Goal: Task Accomplishment & Management: Manage account settings

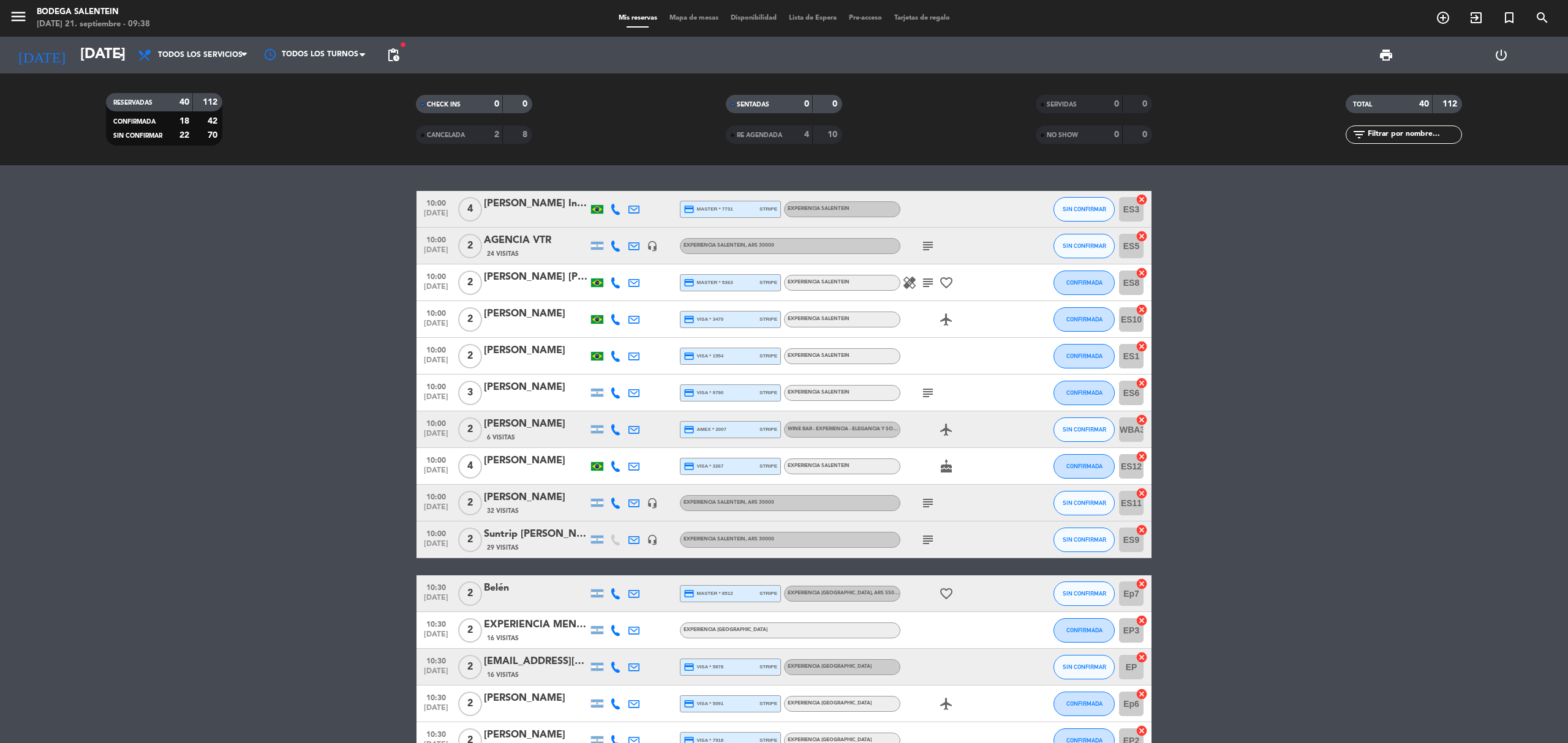
click at [921, 280] on icon "subject" at bounding box center [928, 283] width 15 height 15
click at [551, 284] on div "[PERSON_NAME] [PERSON_NAME]" at bounding box center [536, 277] width 104 height 16
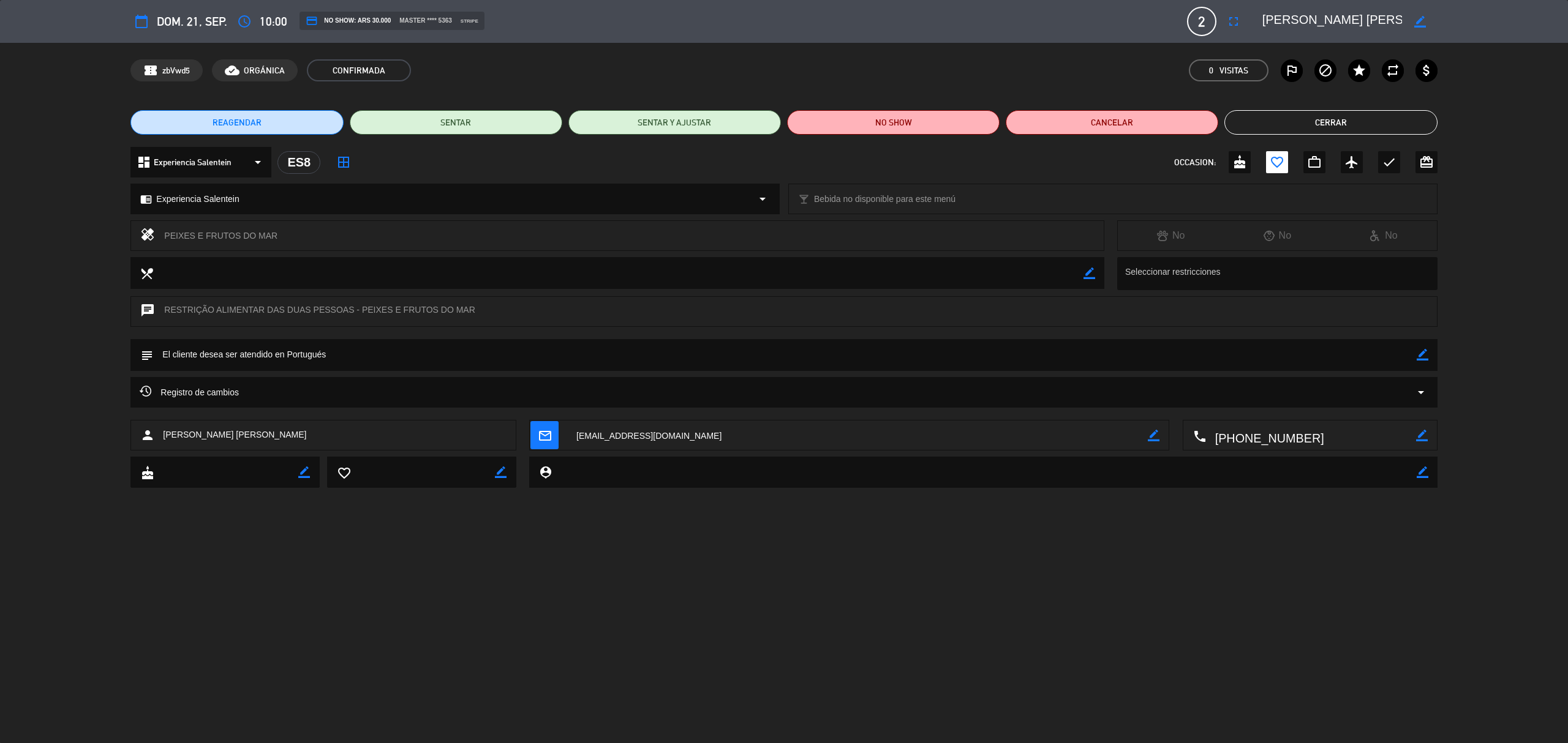
scroll to position [0, 59]
drag, startPoint x: 1262, startPoint y: 23, endPoint x: 1480, endPoint y: 48, distance: 219.4
click at [1480, 48] on div "calendar_today dom. 21, sep. access_time 10:00 credit_card NO SHOW: ARS 30.000 …" at bounding box center [784, 372] width 1568 height 743
click at [1285, 109] on div "REAGENDAR SENTAR SENTAR Y AJUSTAR NO SHOW Cancelar Cerrar" at bounding box center [784, 122] width 1568 height 49
click at [1272, 132] on button "Cerrar" at bounding box center [1331, 122] width 212 height 24
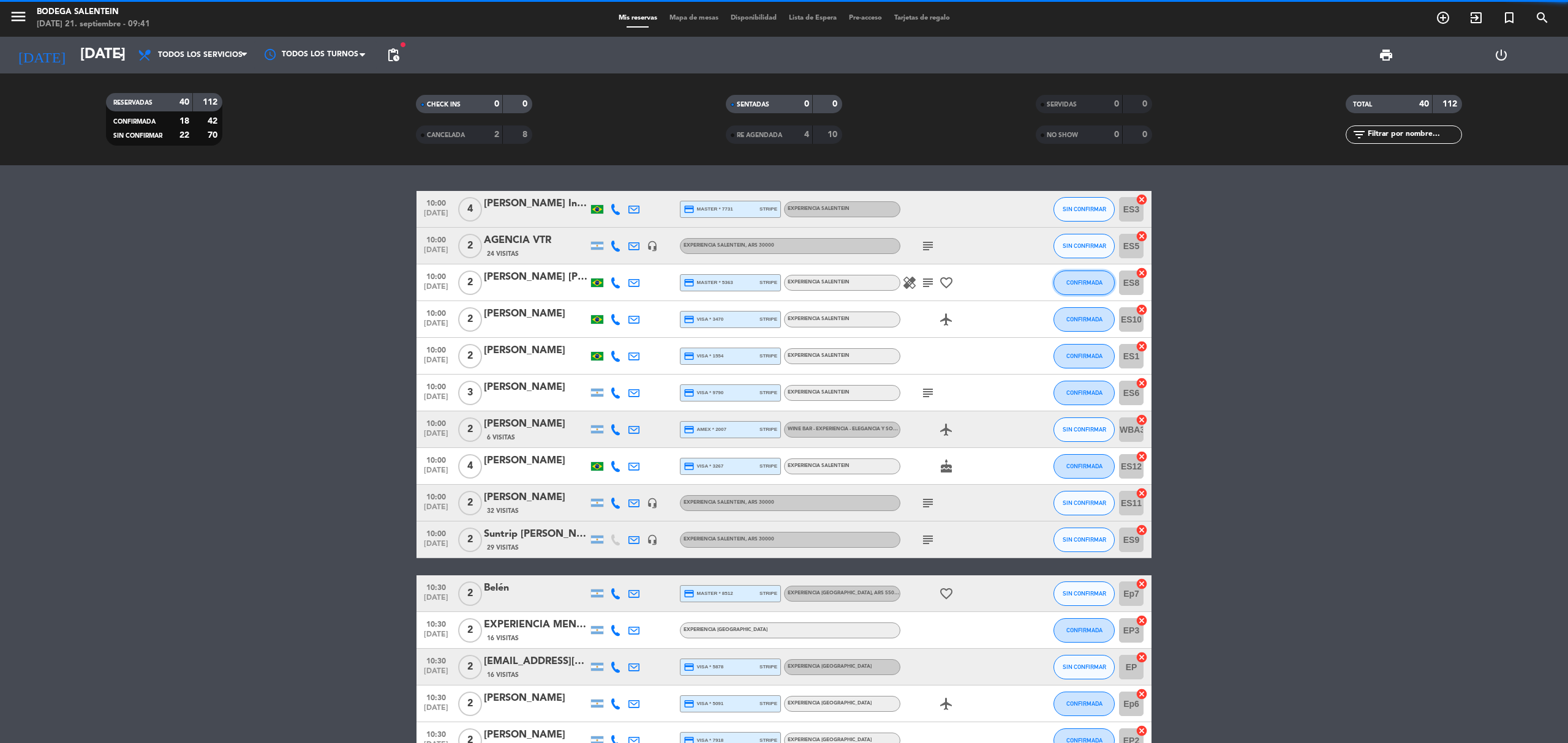
click at [1076, 281] on span "CONFIRMADA" at bounding box center [1084, 282] width 37 height 7
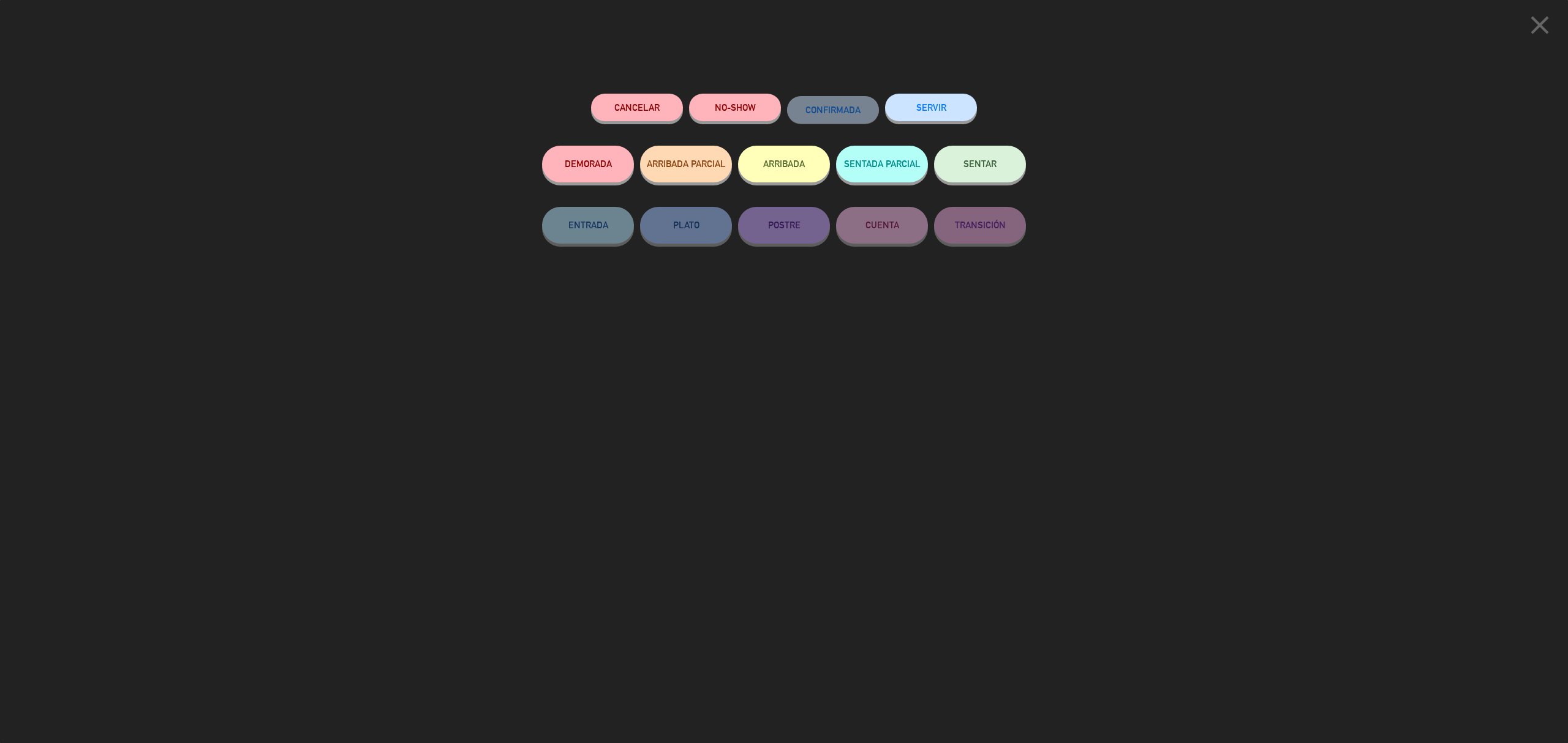
click at [947, 103] on button "SERVIR" at bounding box center [931, 107] width 92 height 27
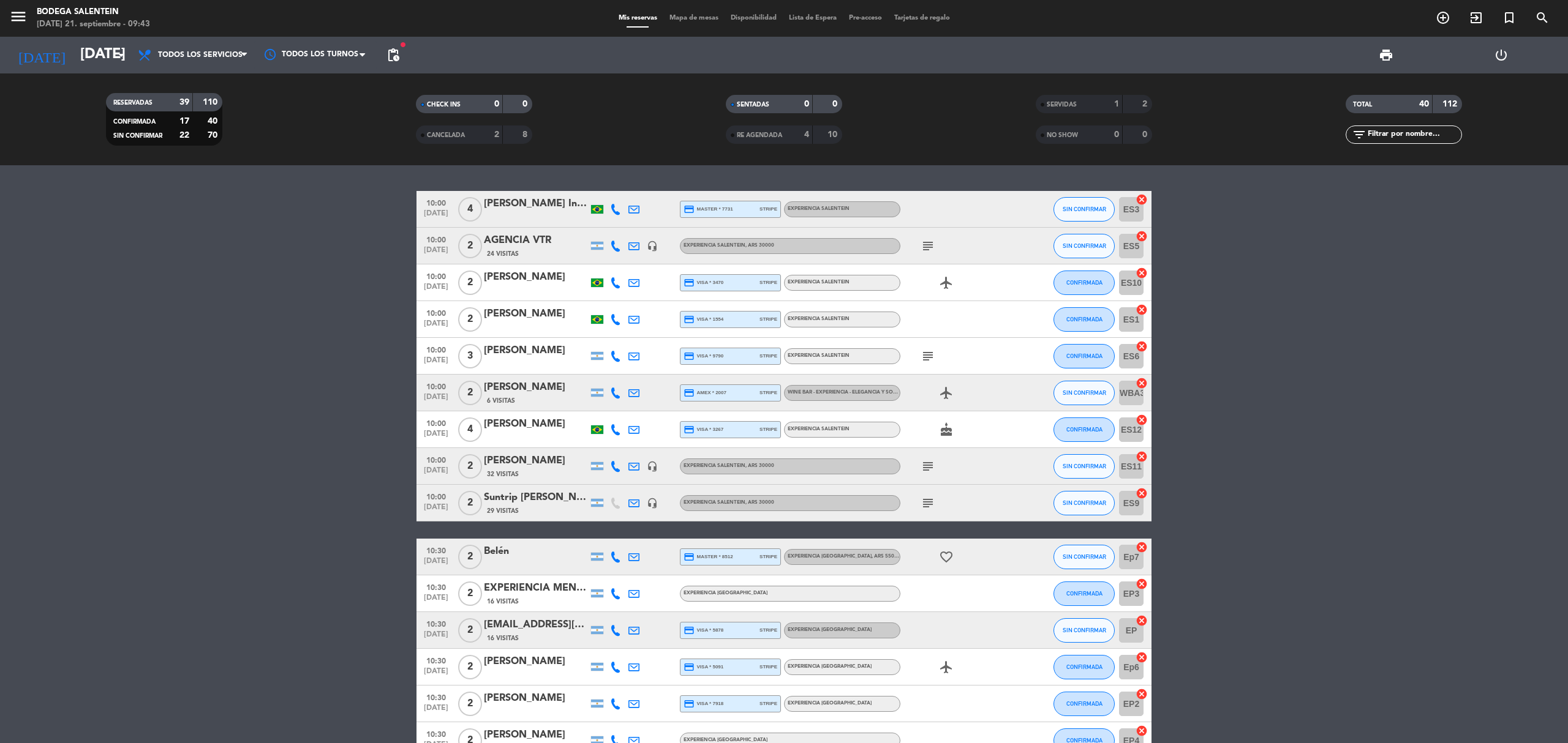
click at [921, 351] on icon "subject" at bounding box center [928, 356] width 15 height 15
click at [930, 356] on icon "subject" at bounding box center [928, 356] width 15 height 15
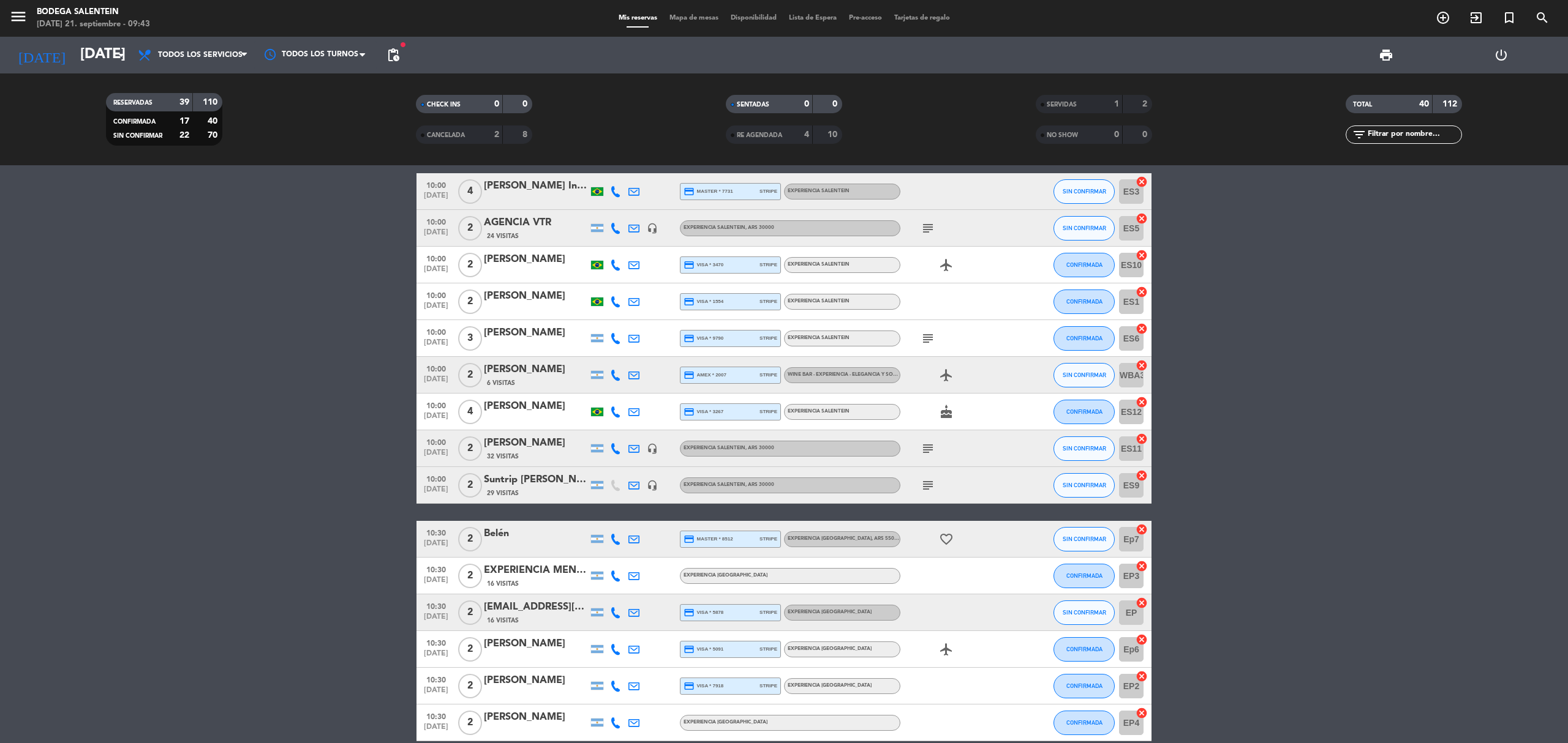
scroll to position [0, 0]
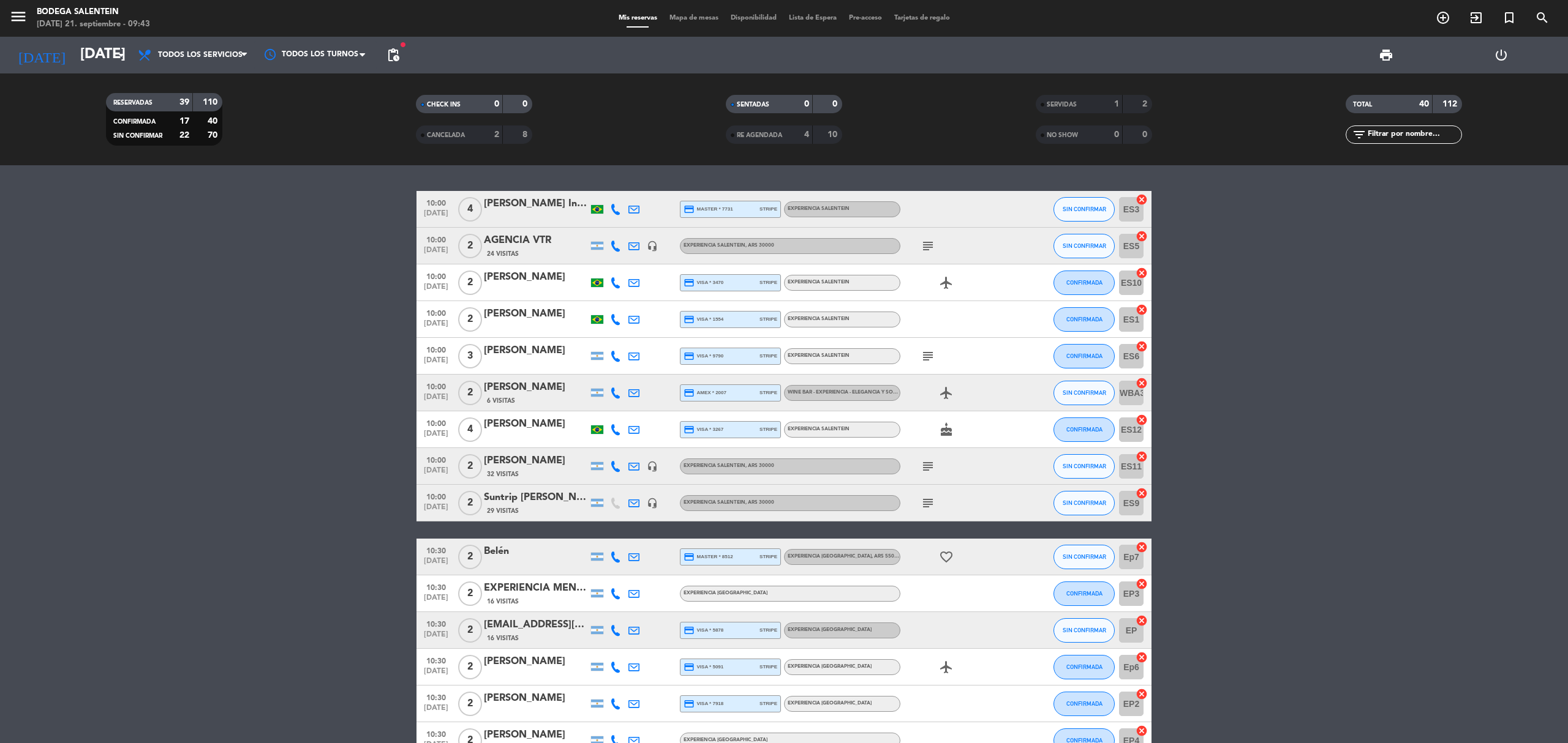
click at [557, 428] on div "[PERSON_NAME]" at bounding box center [536, 424] width 104 height 16
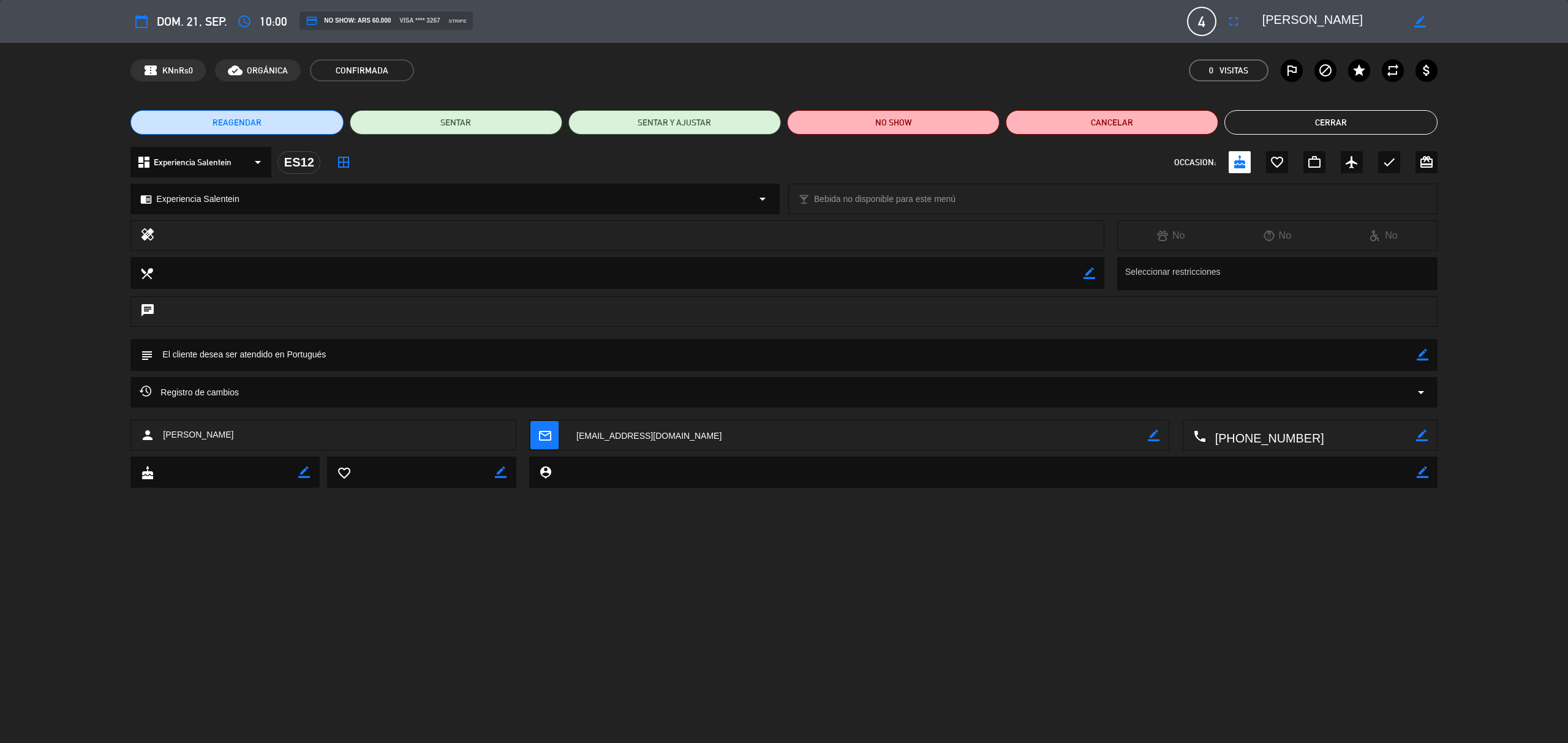
drag, startPoint x: 1261, startPoint y: 21, endPoint x: 1358, endPoint y: 36, distance: 98.2
click at [1358, 36] on div "calendar_today dom. 21, sep. access_time 10:00 credit_card NO SHOW: ARS 60.000 …" at bounding box center [784, 21] width 1306 height 29
click at [1392, 109] on div "REAGENDAR SENTAR SENTAR Y AJUSTAR NO SHOW Cancelar Cerrar" at bounding box center [784, 122] width 1568 height 49
click at [1382, 123] on button "Cerrar" at bounding box center [1331, 122] width 212 height 24
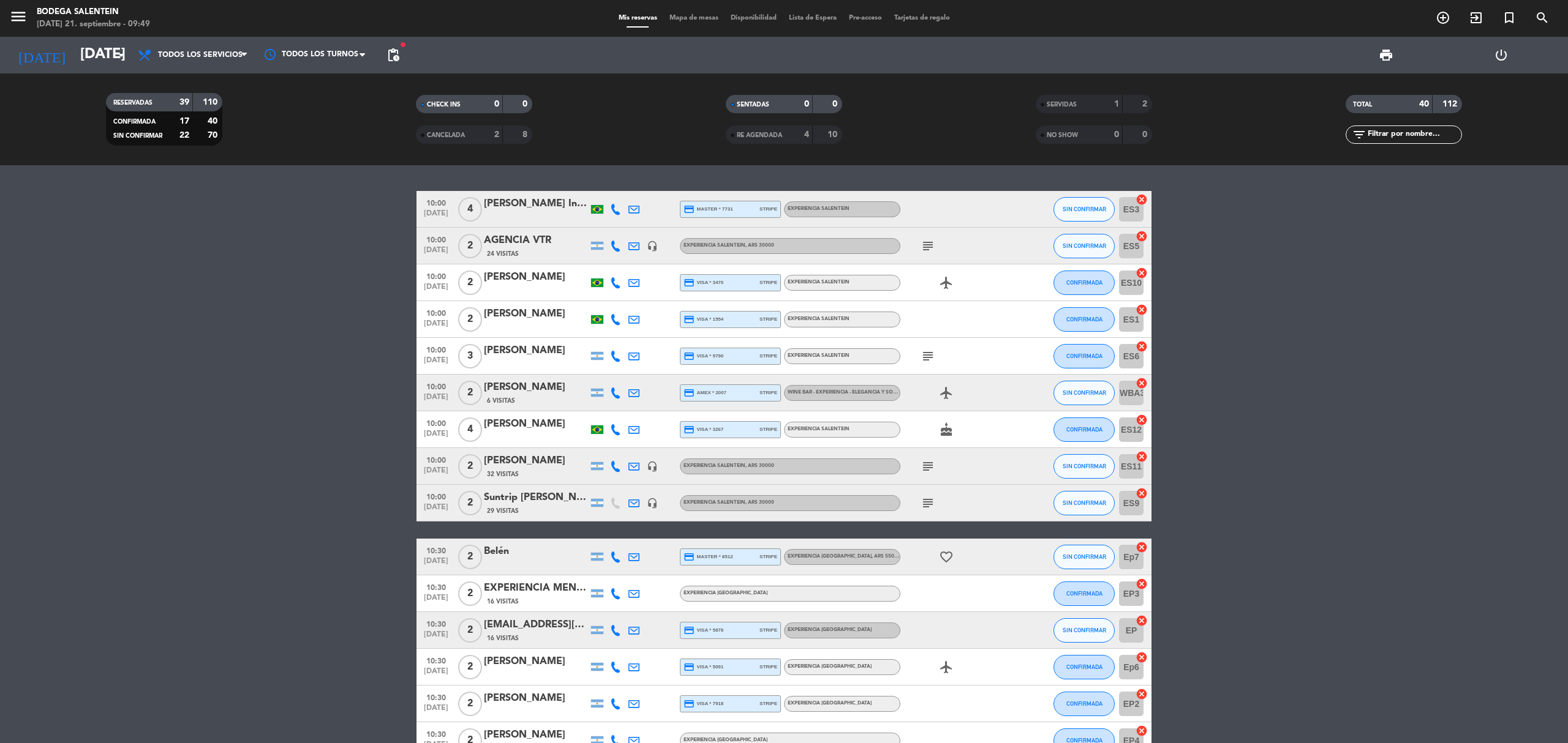
click at [539, 283] on div "[PERSON_NAME]" at bounding box center [536, 277] width 104 height 16
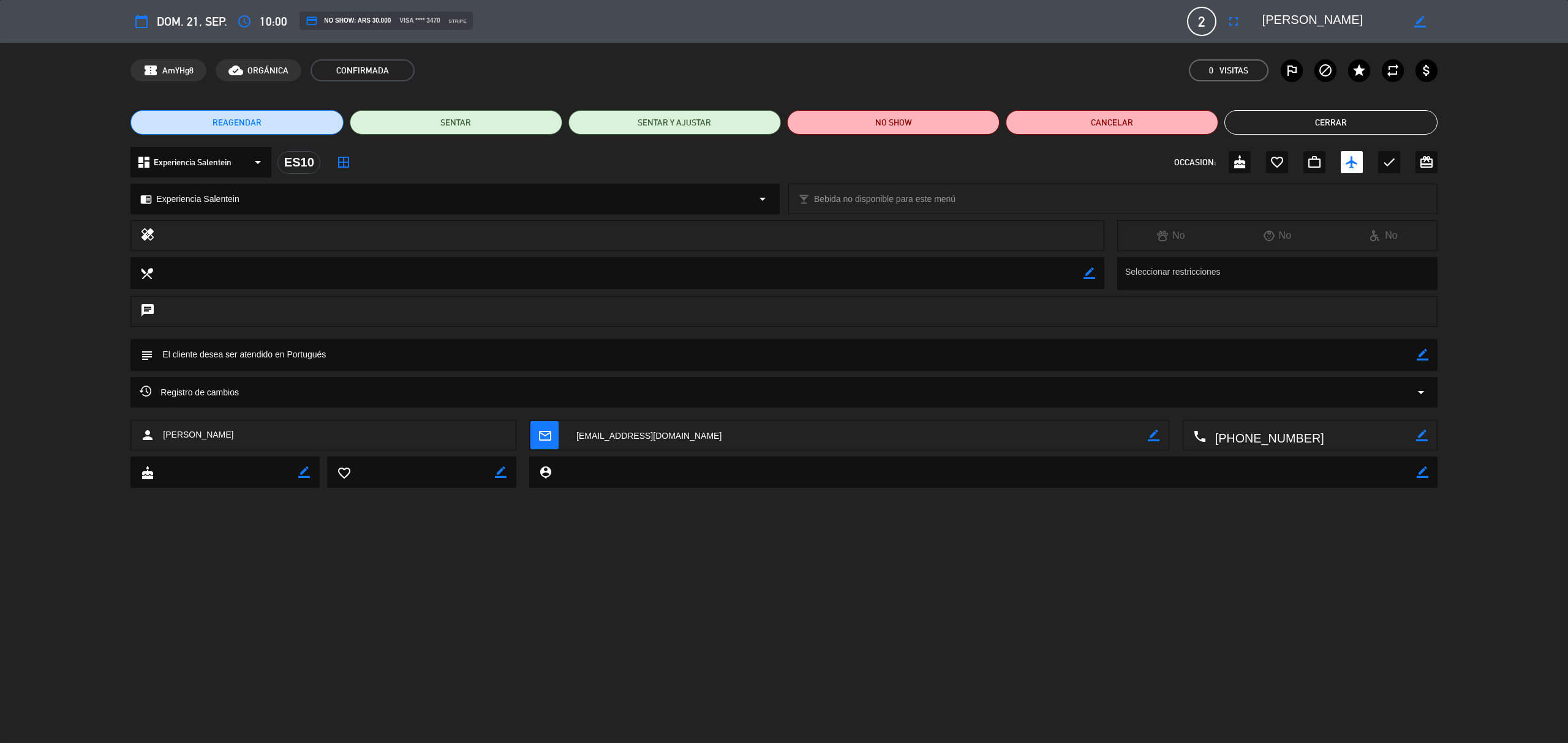
click at [1256, 19] on div "border_color" at bounding box center [1346, 21] width 184 height 22
drag, startPoint x: 1259, startPoint y: 19, endPoint x: 1336, endPoint y: 27, distance: 77.4
click at [1336, 27] on div "border_color" at bounding box center [1346, 21] width 184 height 22
drag, startPoint x: 1371, startPoint y: 21, endPoint x: 1259, endPoint y: 24, distance: 112.0
click at [1259, 24] on div "border_color" at bounding box center [1346, 21] width 184 height 22
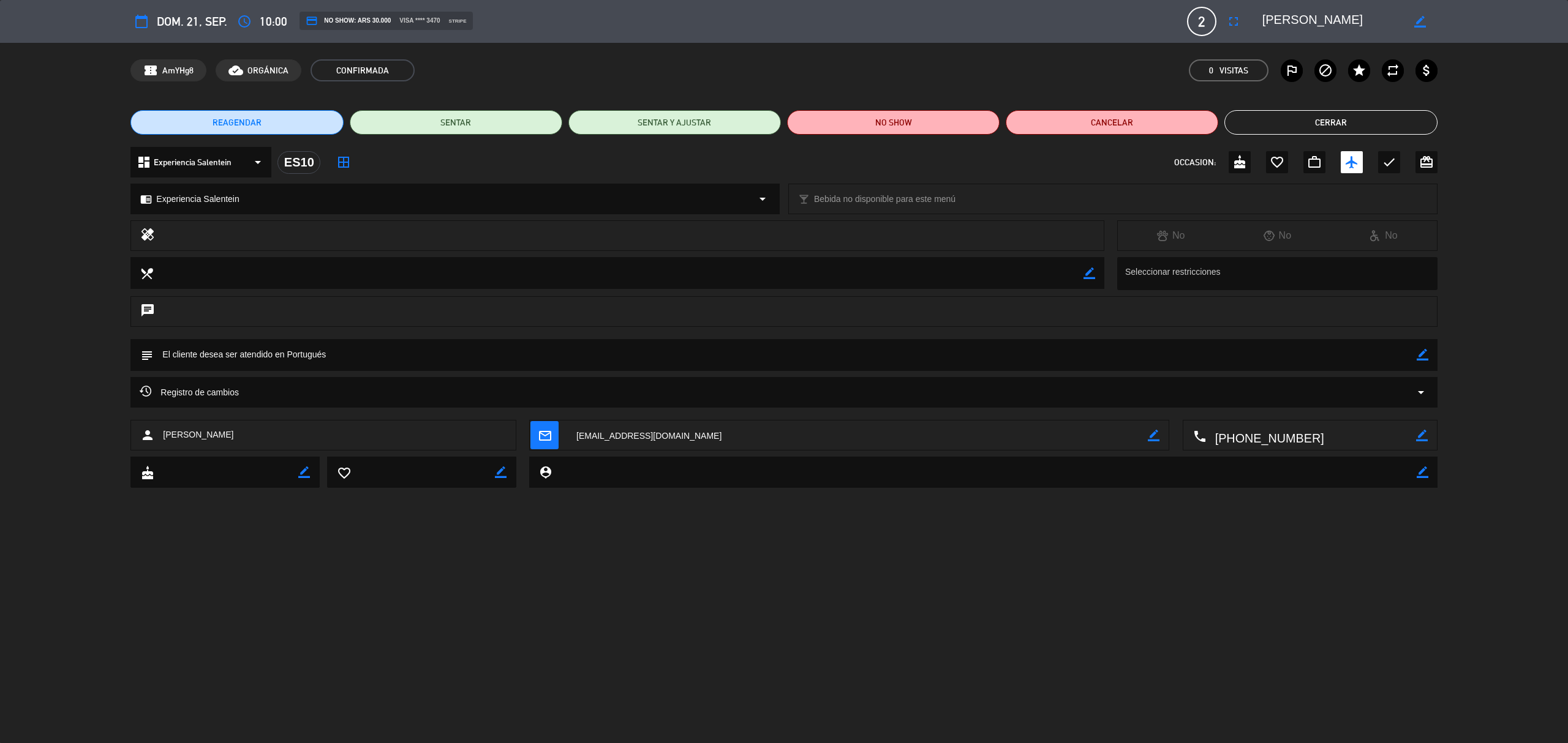
click at [1337, 129] on button "Cerrar" at bounding box center [1331, 122] width 212 height 24
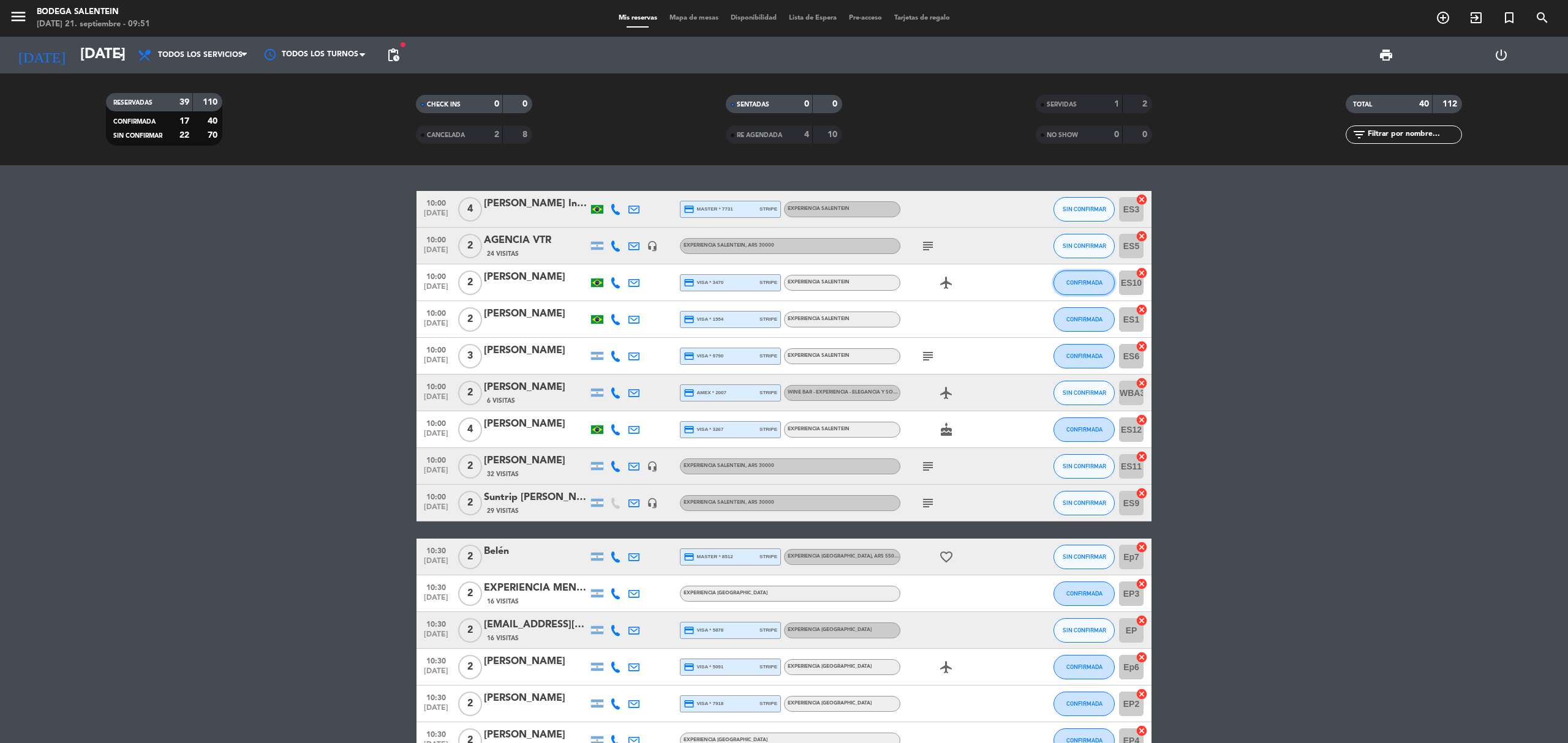
click at [1066, 284] on span "CONFIRMADA" at bounding box center [1084, 282] width 37 height 7
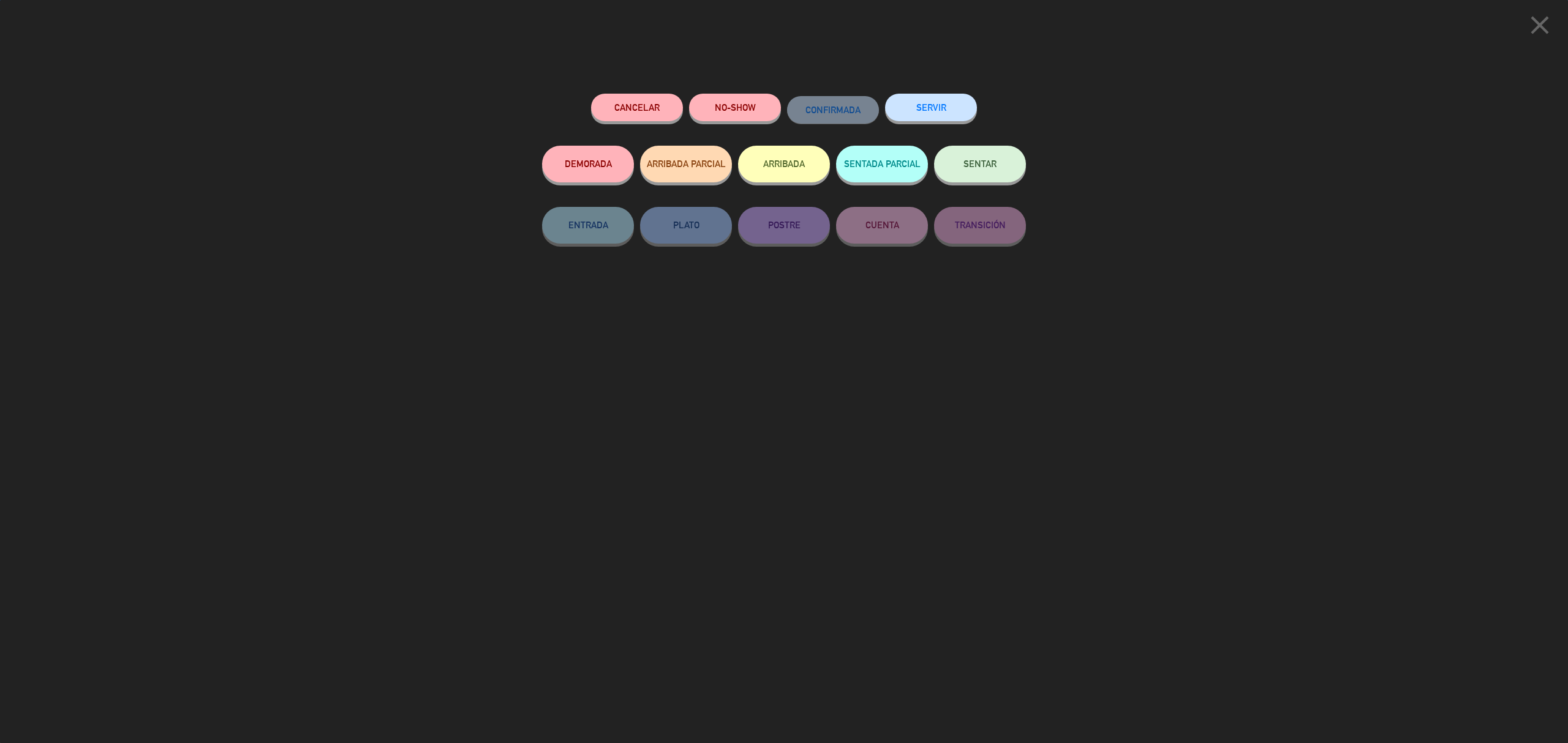
click at [958, 97] on button "SERVIR" at bounding box center [931, 107] width 92 height 27
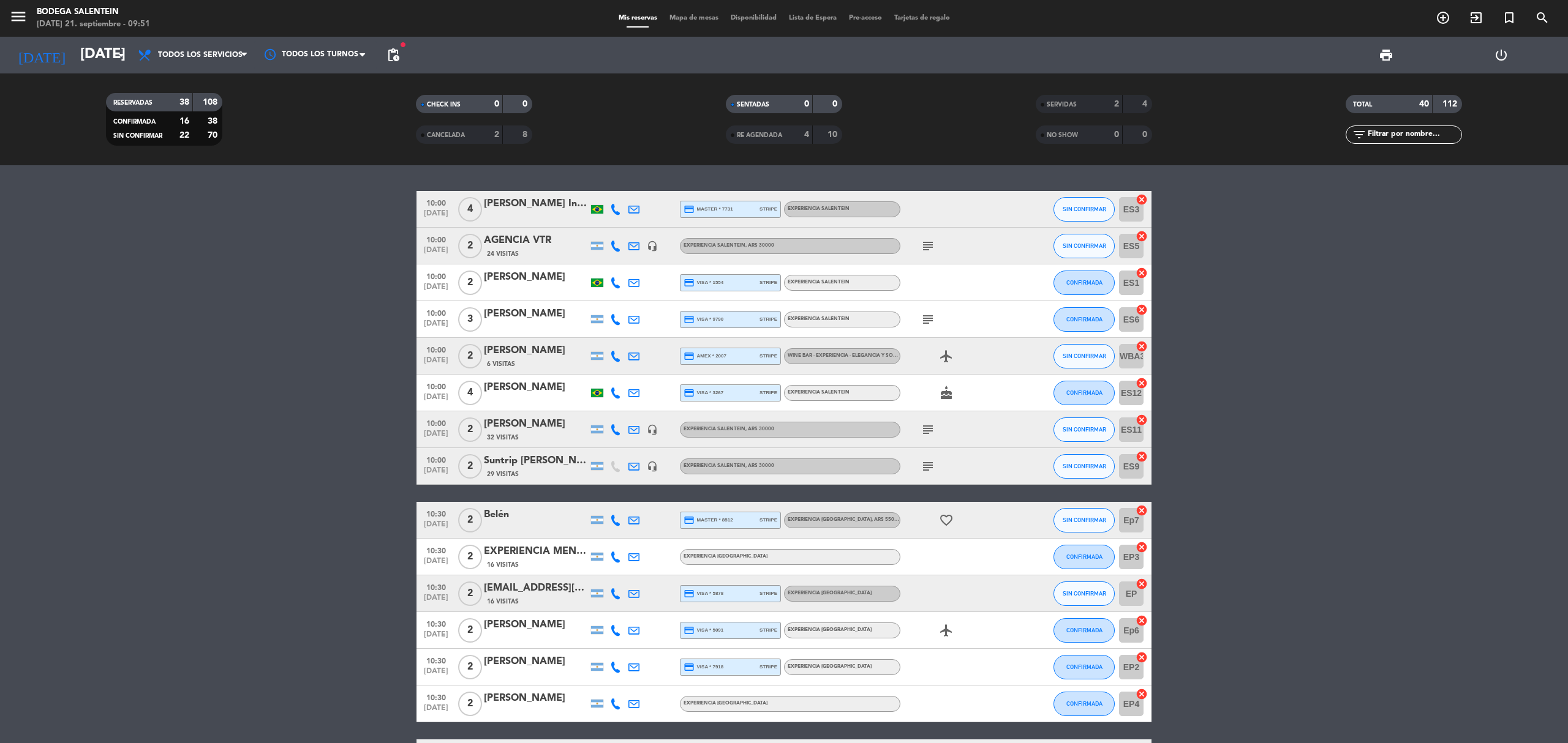
click at [539, 388] on div "[PERSON_NAME]" at bounding box center [536, 387] width 104 height 16
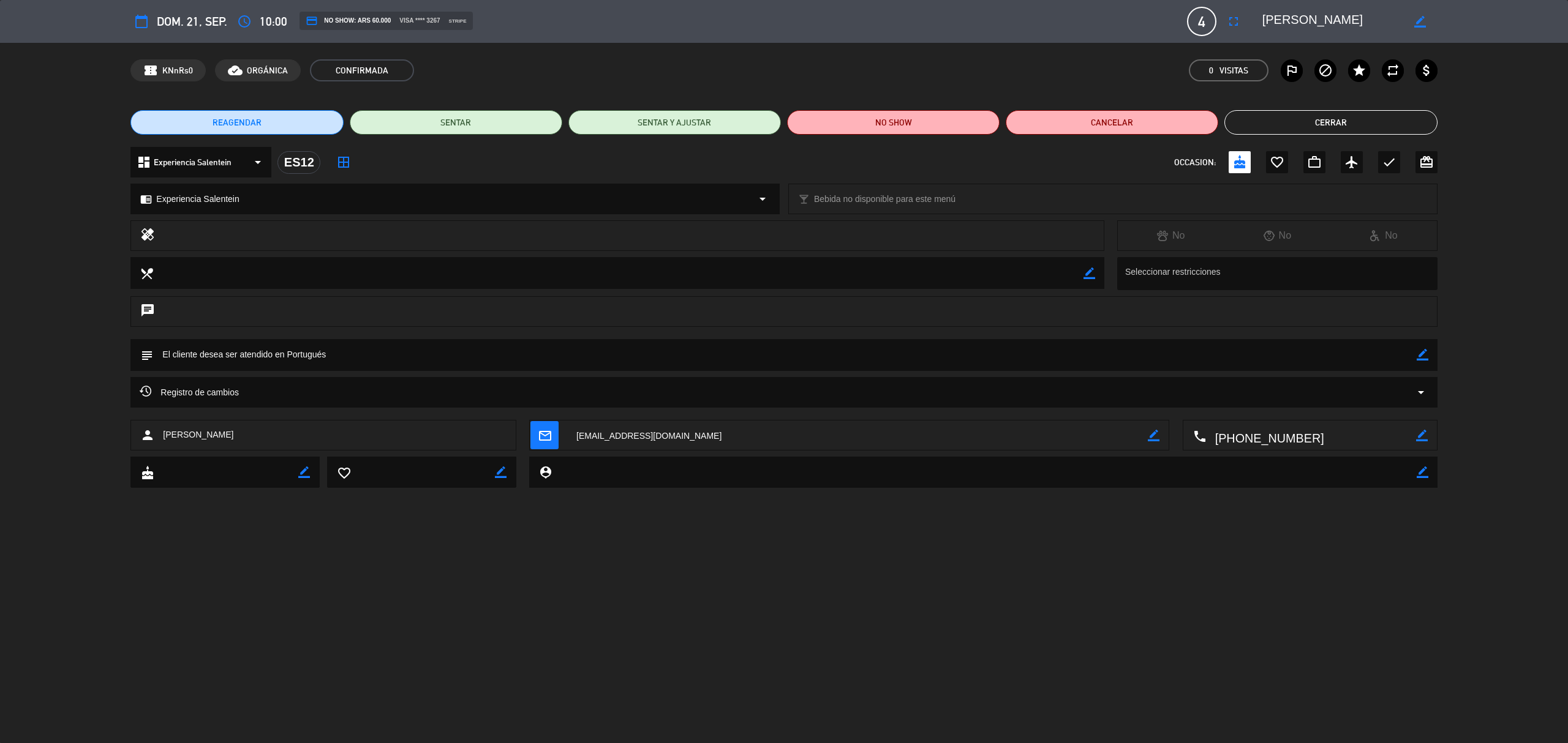
drag, startPoint x: 1261, startPoint y: 23, endPoint x: 1341, endPoint y: 32, distance: 80.5
click at [1341, 32] on textarea at bounding box center [1332, 21] width 140 height 22
click at [1385, 125] on button "Cerrar" at bounding box center [1331, 122] width 212 height 24
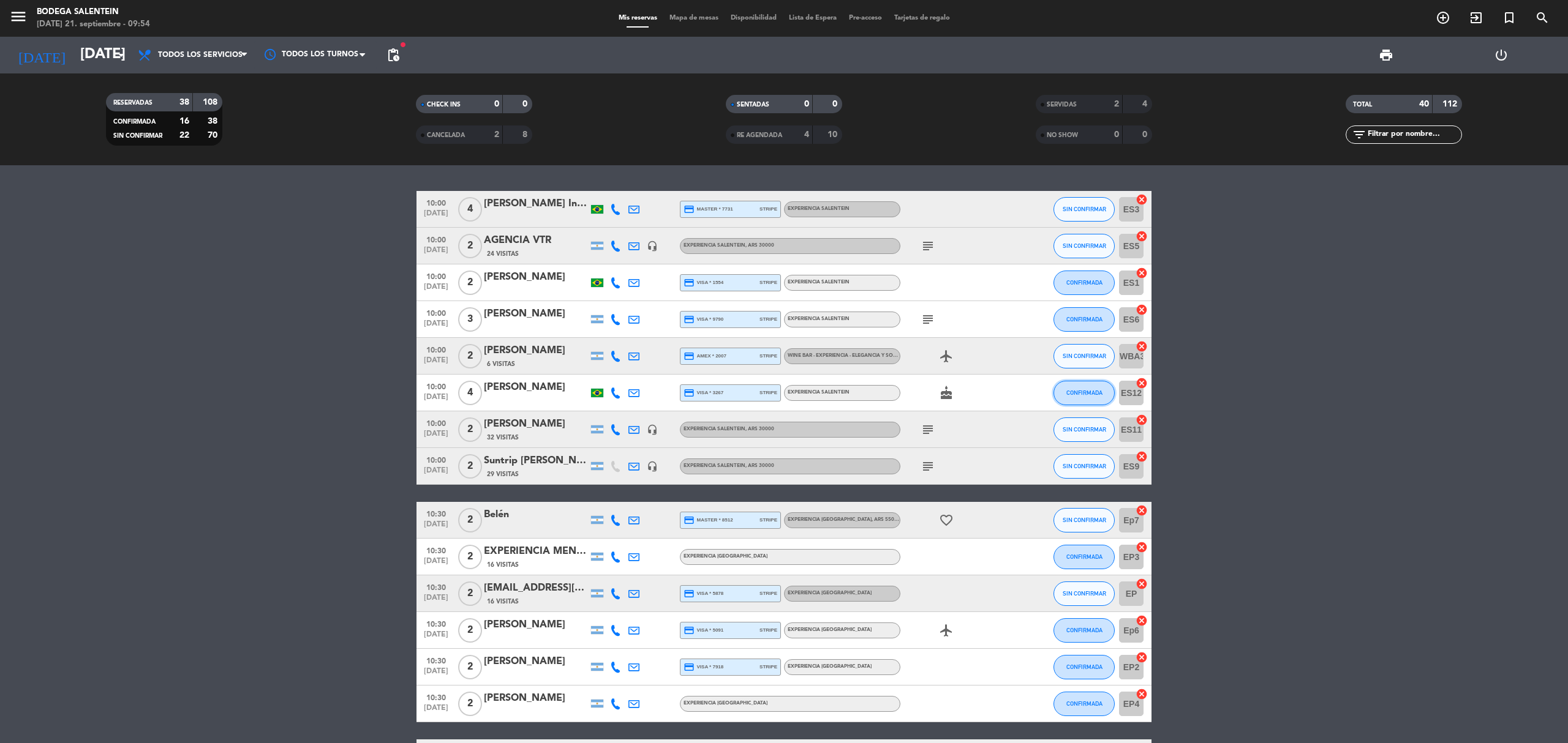
click at [1078, 395] on span "CONFIRMADA" at bounding box center [1084, 392] width 37 height 7
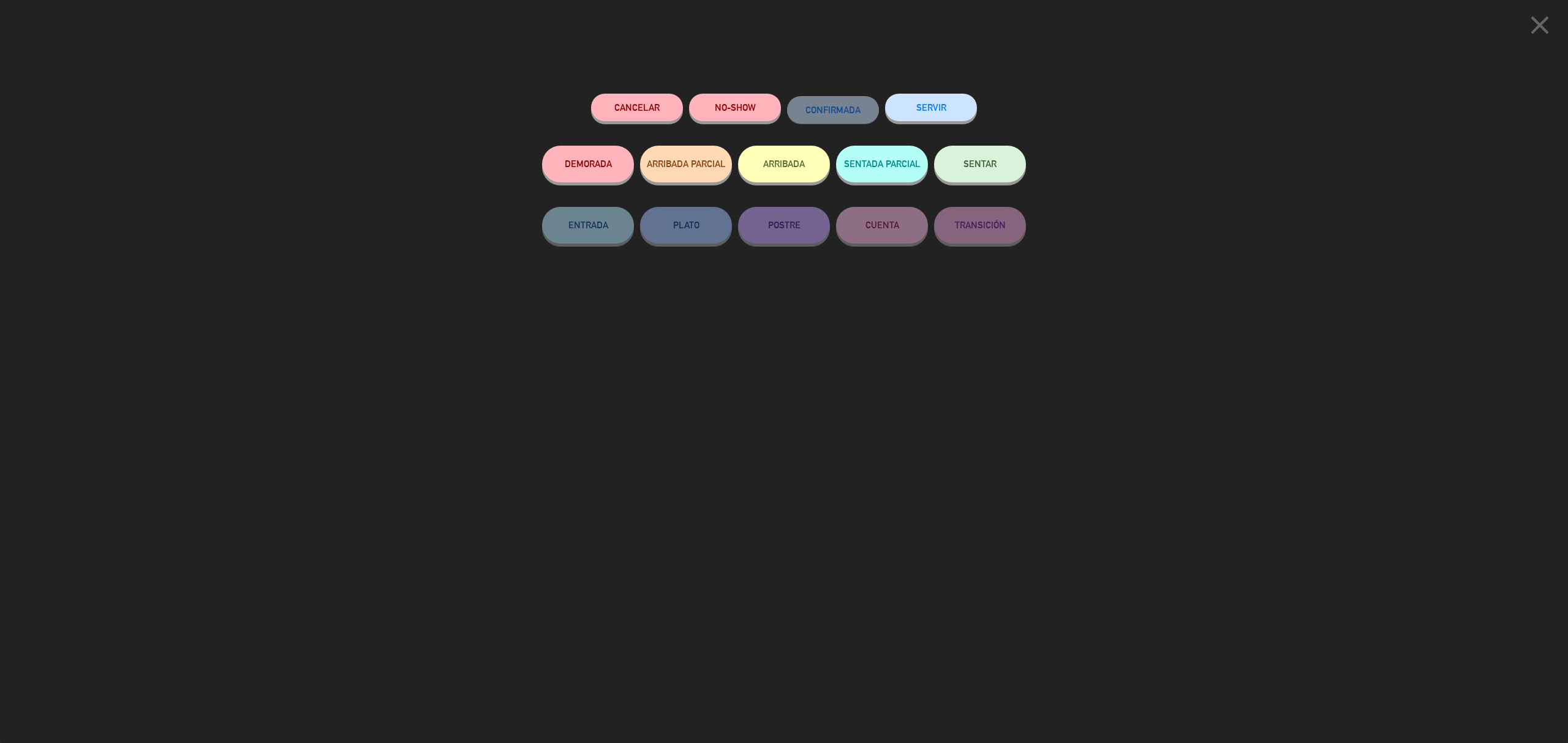
click at [942, 110] on button "SERVIR" at bounding box center [931, 107] width 92 height 27
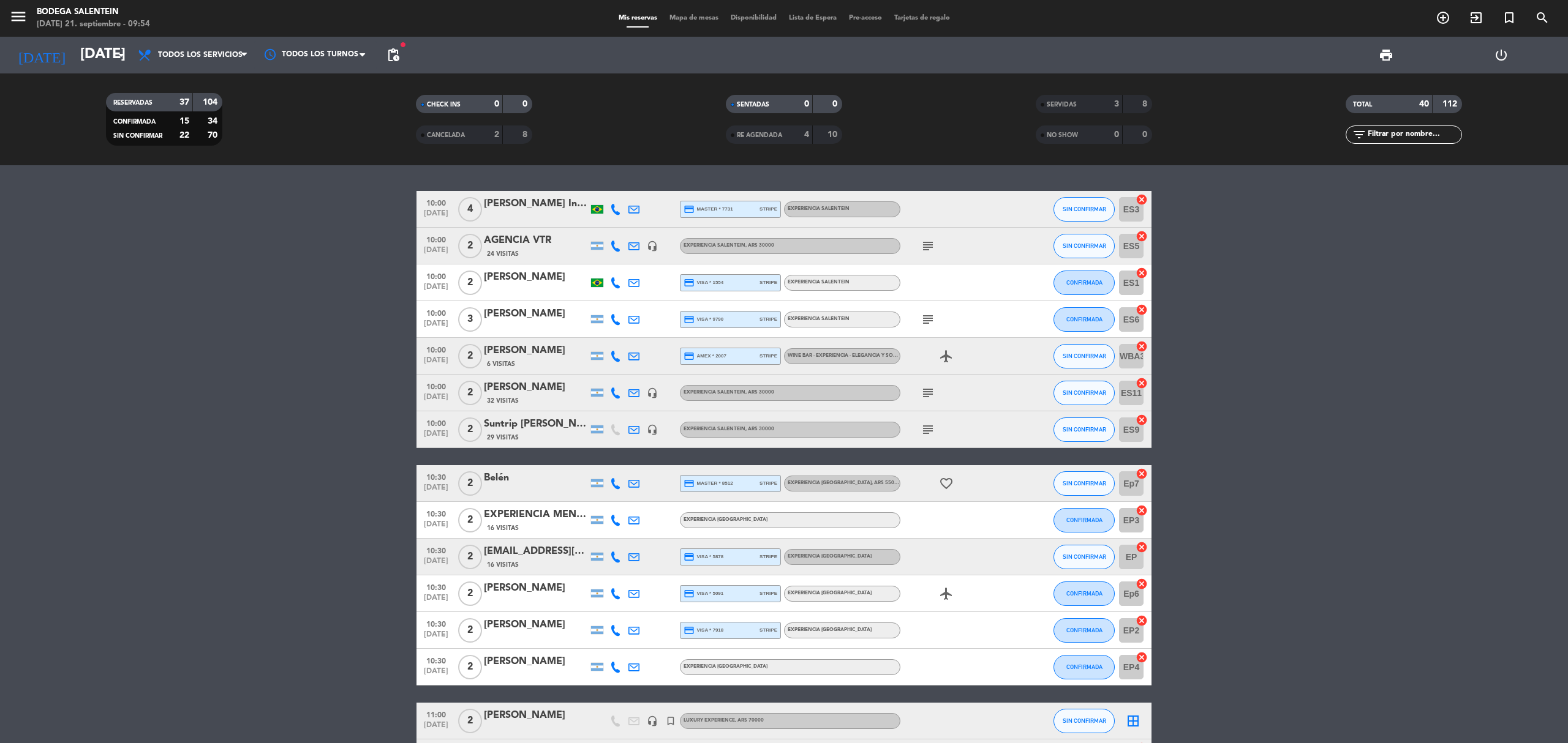
click at [922, 244] on icon "subject" at bounding box center [928, 247] width 15 height 15
click at [924, 316] on icon "subject" at bounding box center [928, 320] width 15 height 15
click at [929, 398] on icon "subject" at bounding box center [928, 393] width 15 height 15
click at [924, 433] on icon "subject" at bounding box center [928, 430] width 15 height 15
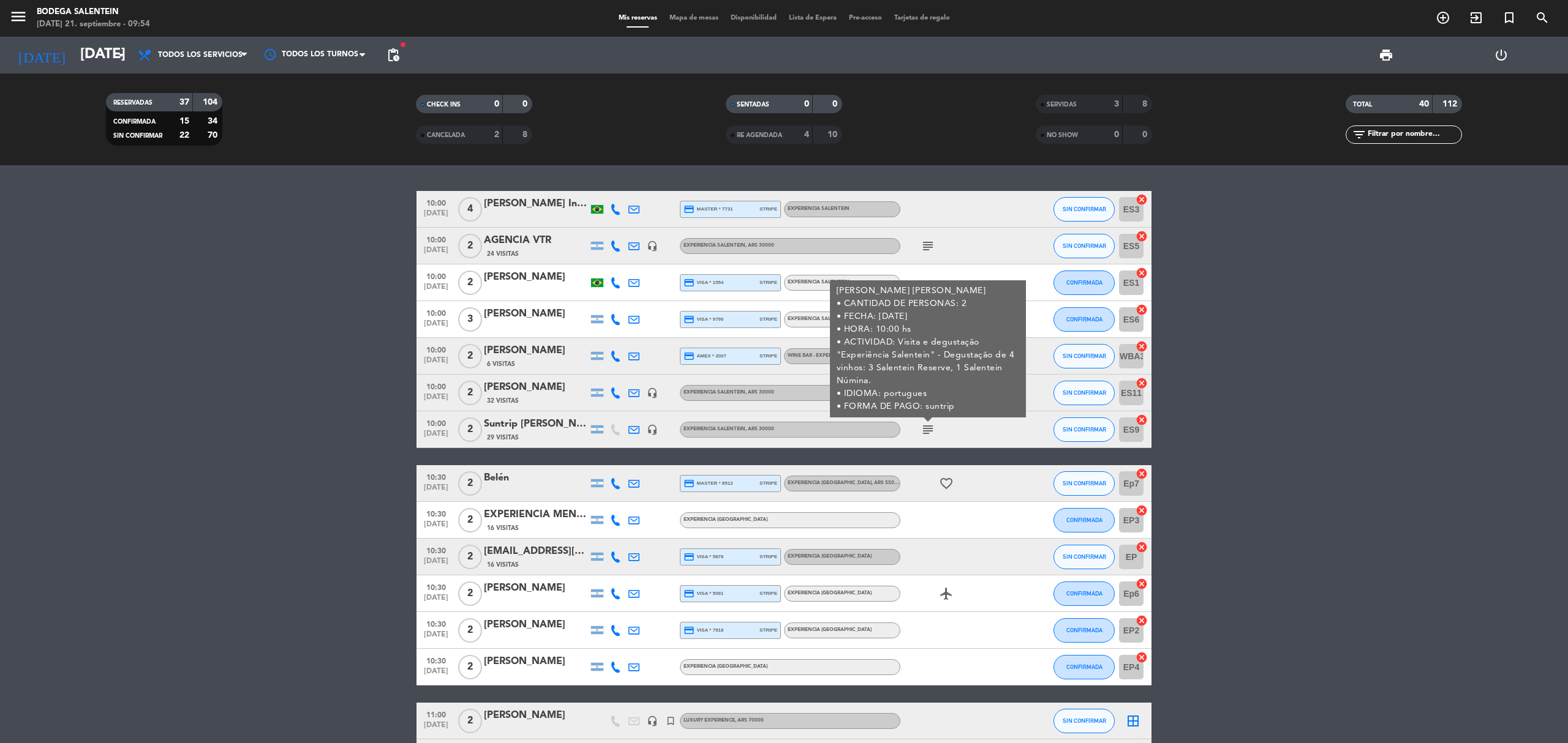
click at [924, 433] on icon "subject" at bounding box center [928, 430] width 15 height 15
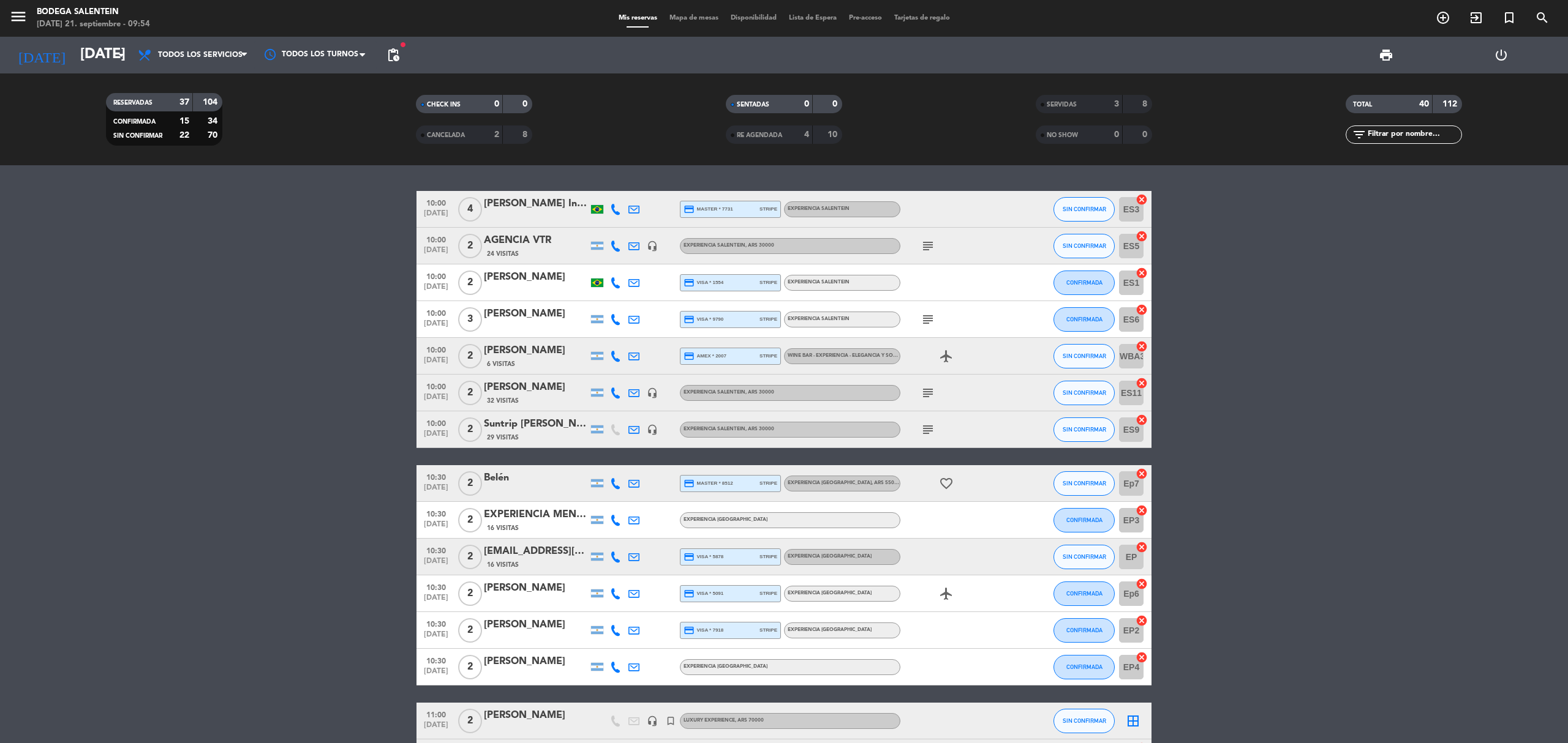
click at [525, 284] on div "[PERSON_NAME]" at bounding box center [536, 277] width 104 height 16
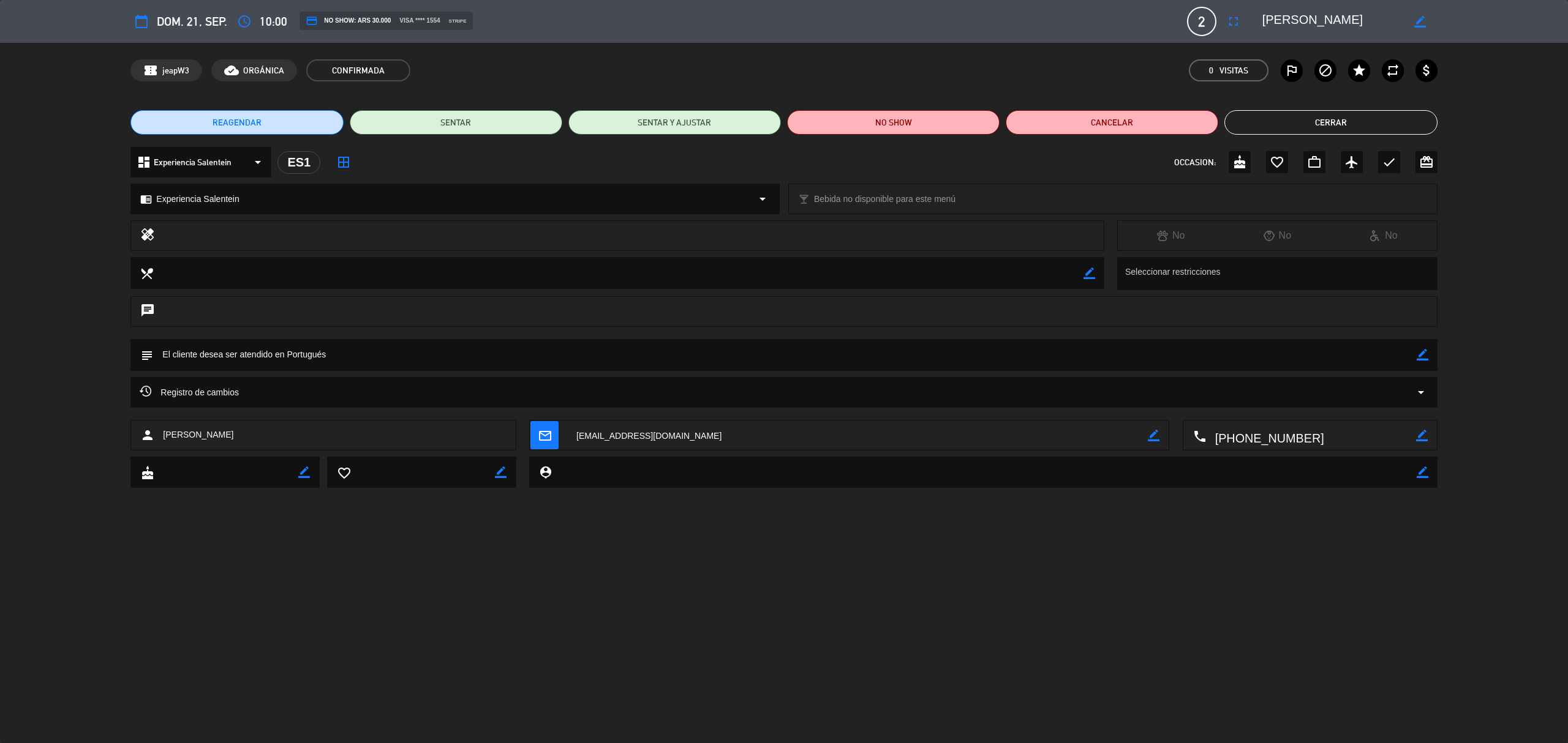
drag, startPoint x: 1264, startPoint y: 21, endPoint x: 1356, endPoint y: 23, distance: 92.0
click at [1356, 23] on textarea at bounding box center [1332, 21] width 140 height 22
click at [1344, 128] on button "Cerrar" at bounding box center [1331, 122] width 212 height 24
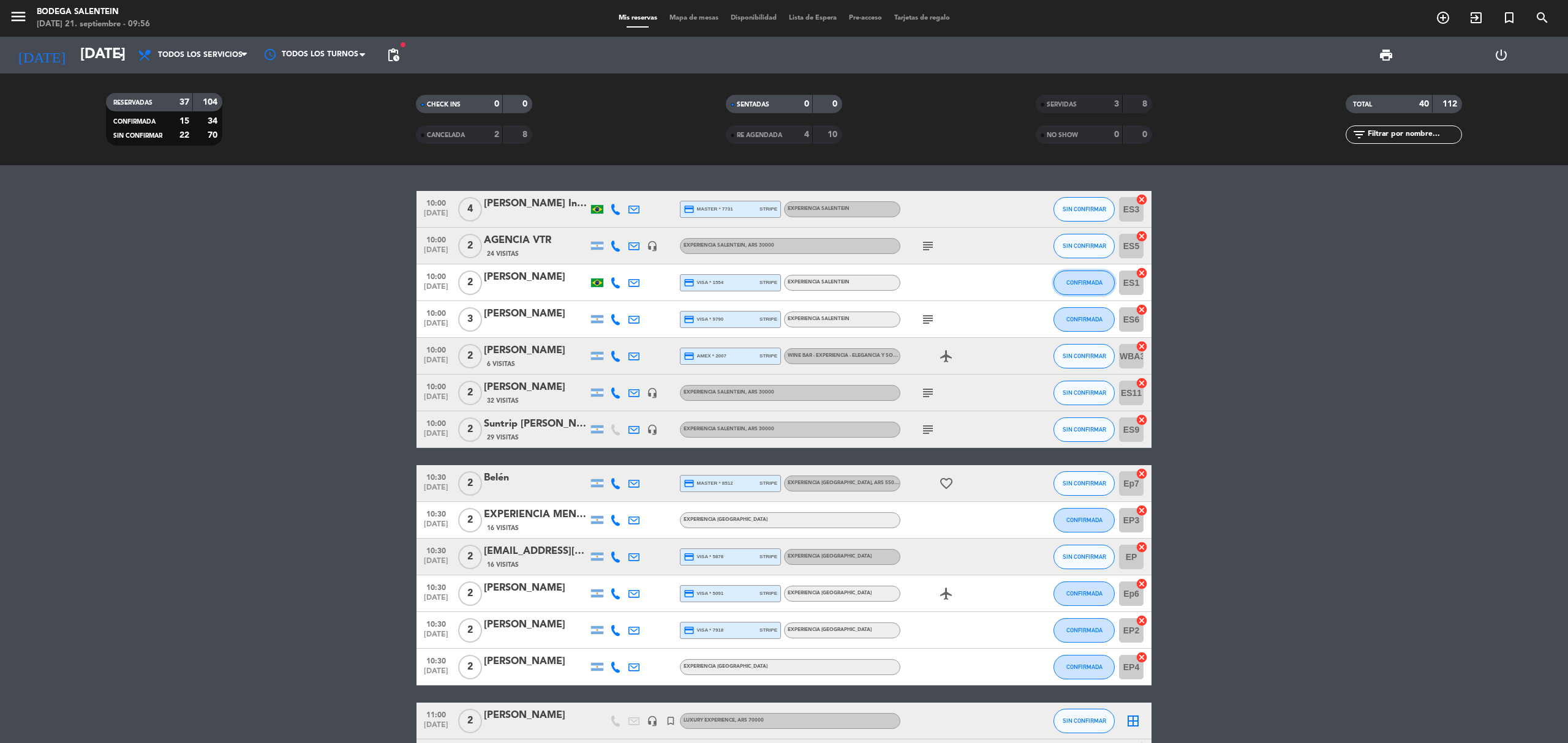
click at [1073, 282] on span "CONFIRMADA" at bounding box center [1084, 282] width 37 height 7
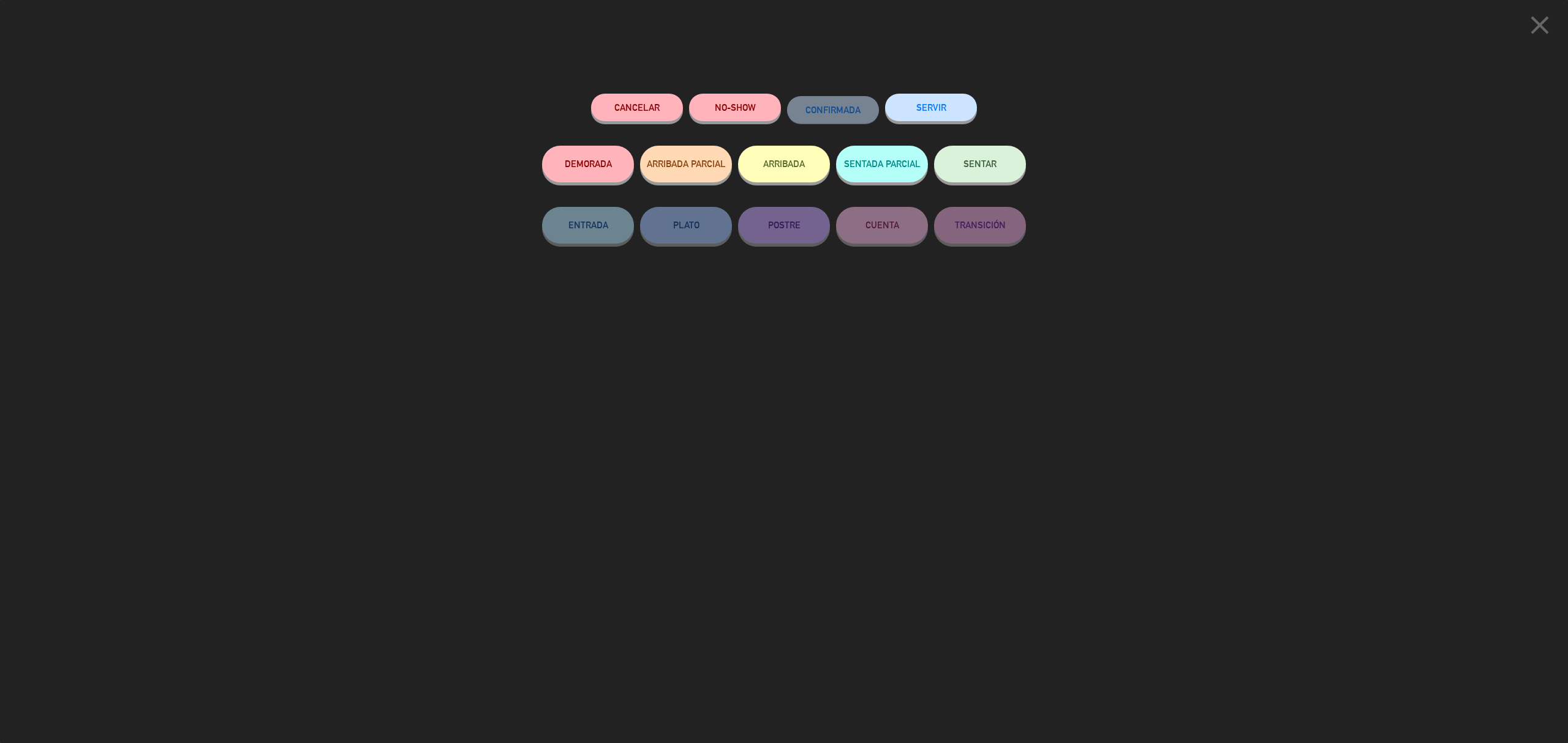
click at [938, 116] on button "SERVIR" at bounding box center [931, 107] width 92 height 27
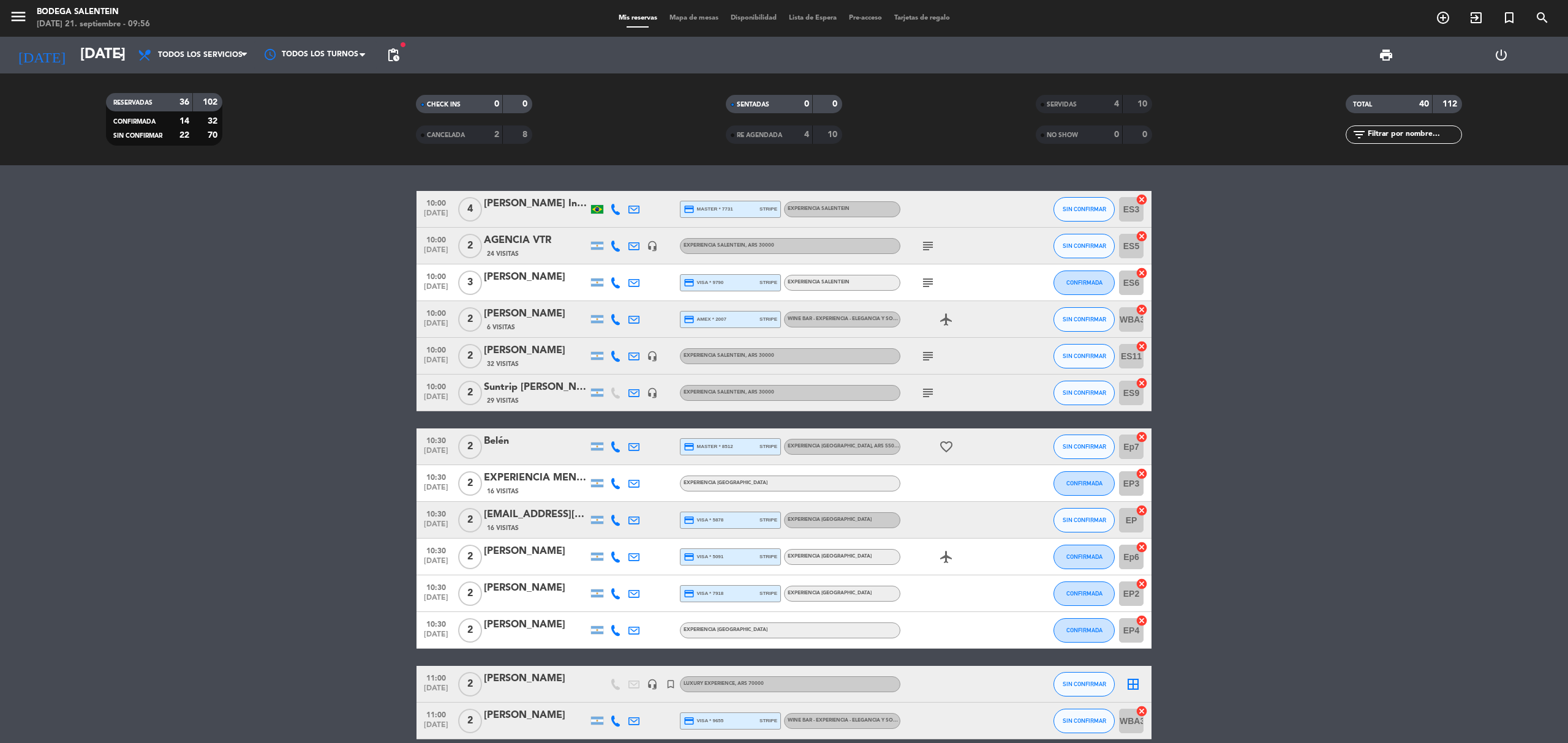
click at [544, 214] on div at bounding box center [536, 217] width 104 height 9
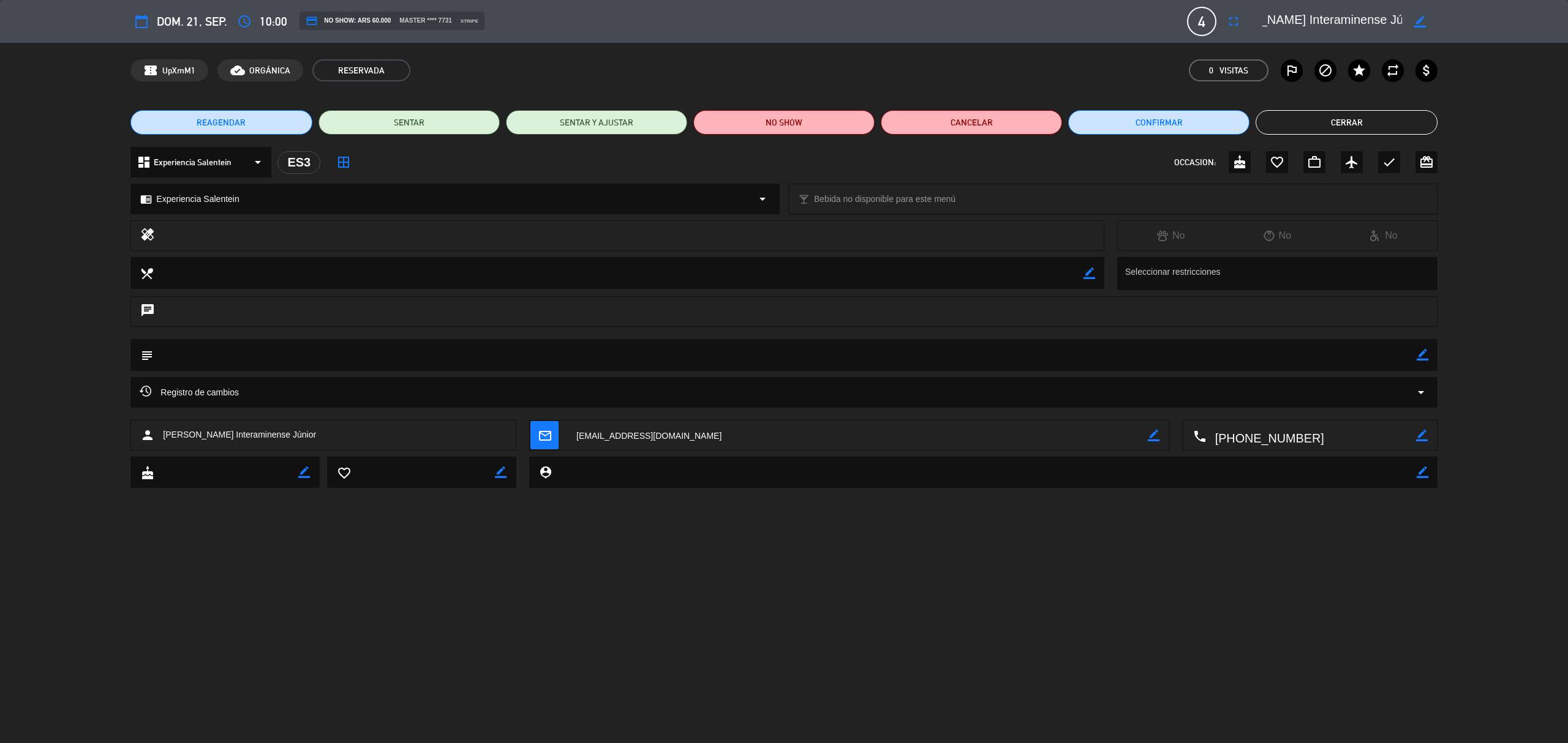
scroll to position [0, 68]
drag, startPoint x: 1262, startPoint y: 20, endPoint x: 1285, endPoint y: 28, distance: 24.4
click at [1285, 28] on textarea at bounding box center [1332, 21] width 140 height 22
click at [1369, 107] on div "REAGENDAR SENTAR SENTAR Y AJUSTAR NO SHOW Cancelar Confirmar Cerrar" at bounding box center [784, 122] width 1568 height 49
click at [1359, 123] on button "Cerrar" at bounding box center [1346, 122] width 181 height 24
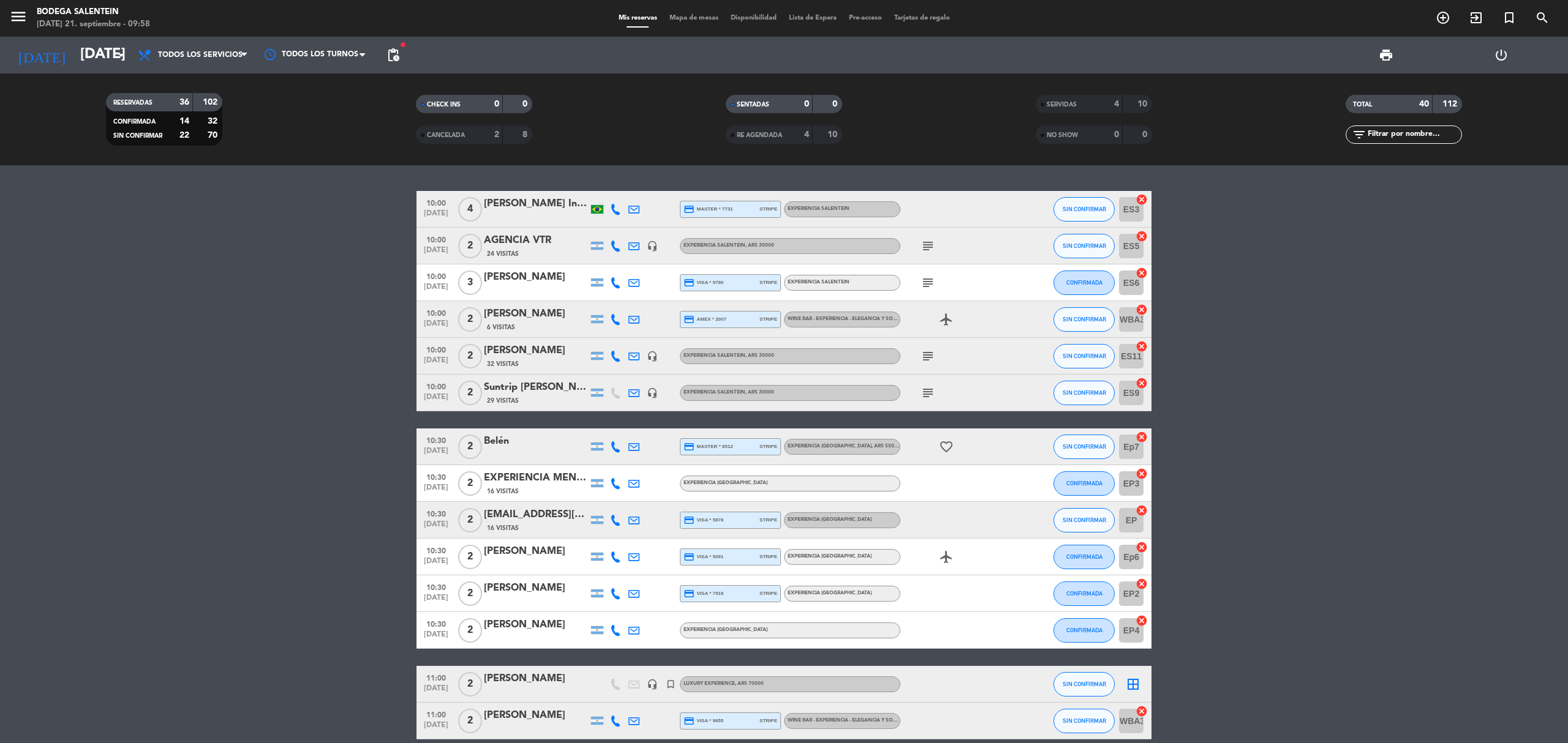
click at [929, 387] on icon "subject" at bounding box center [928, 393] width 15 height 15
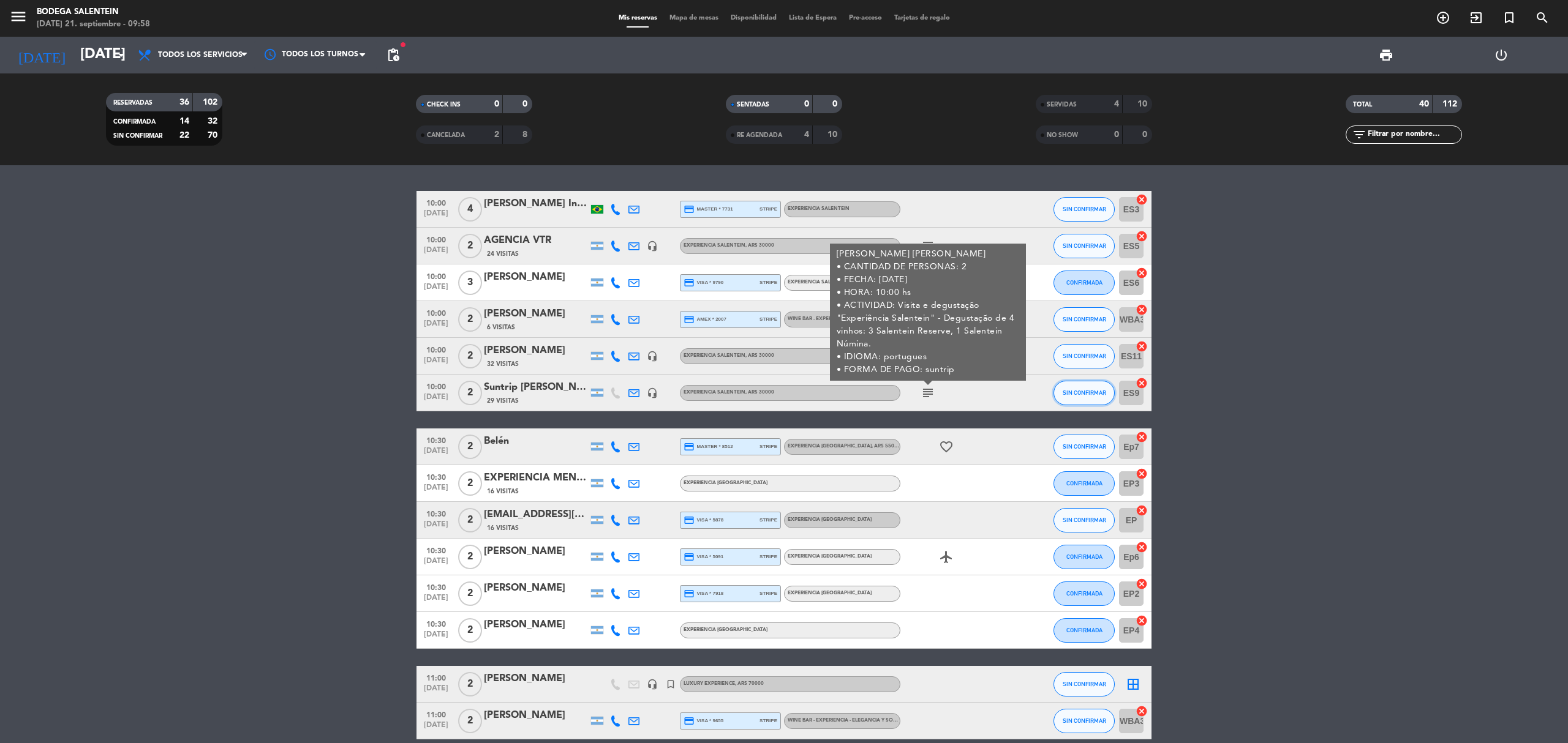
click at [1068, 392] on span "SIN CONFIRMAR" at bounding box center [1084, 392] width 43 height 7
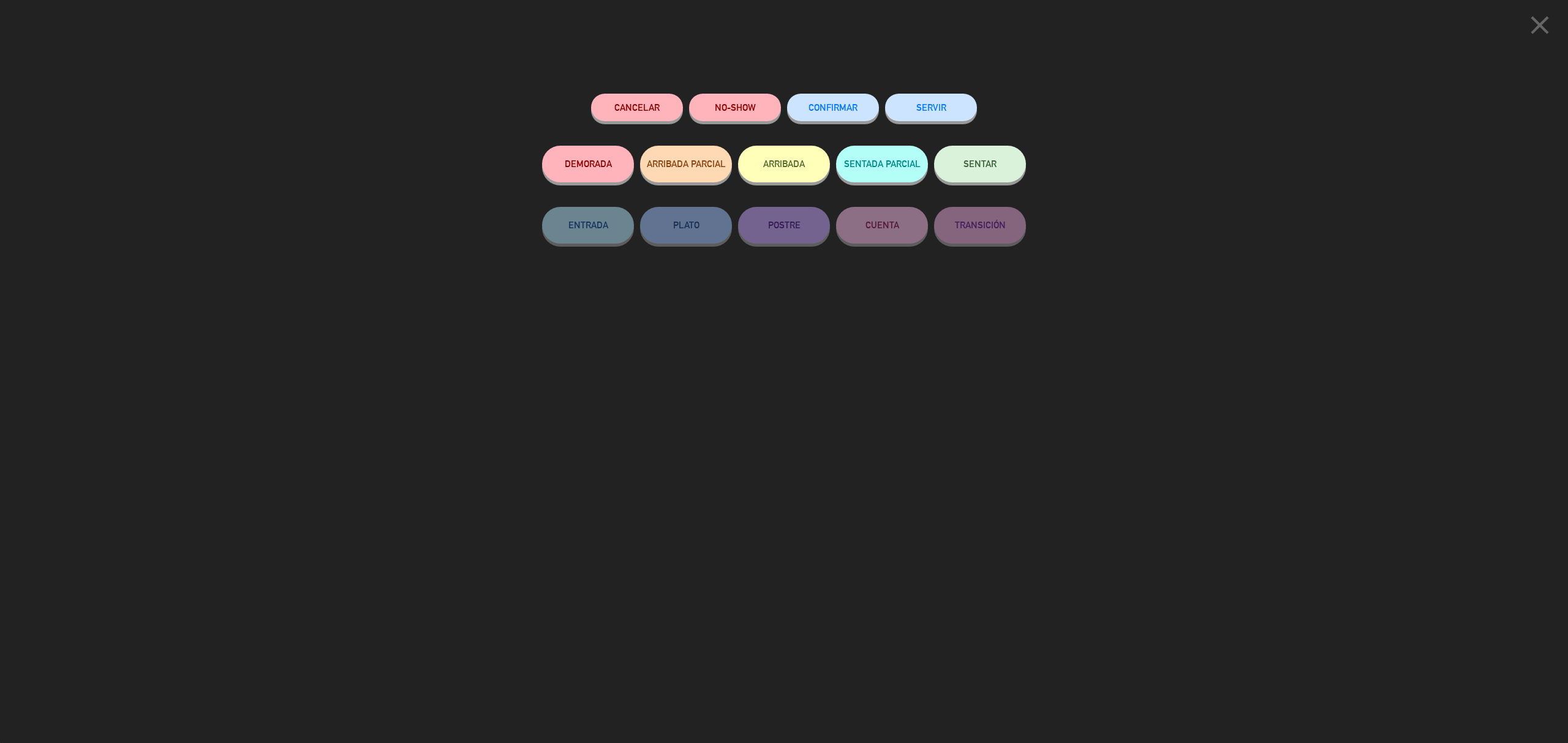
click at [665, 164] on span "ARRIBADA PARCIAL" at bounding box center [686, 163] width 79 height 10
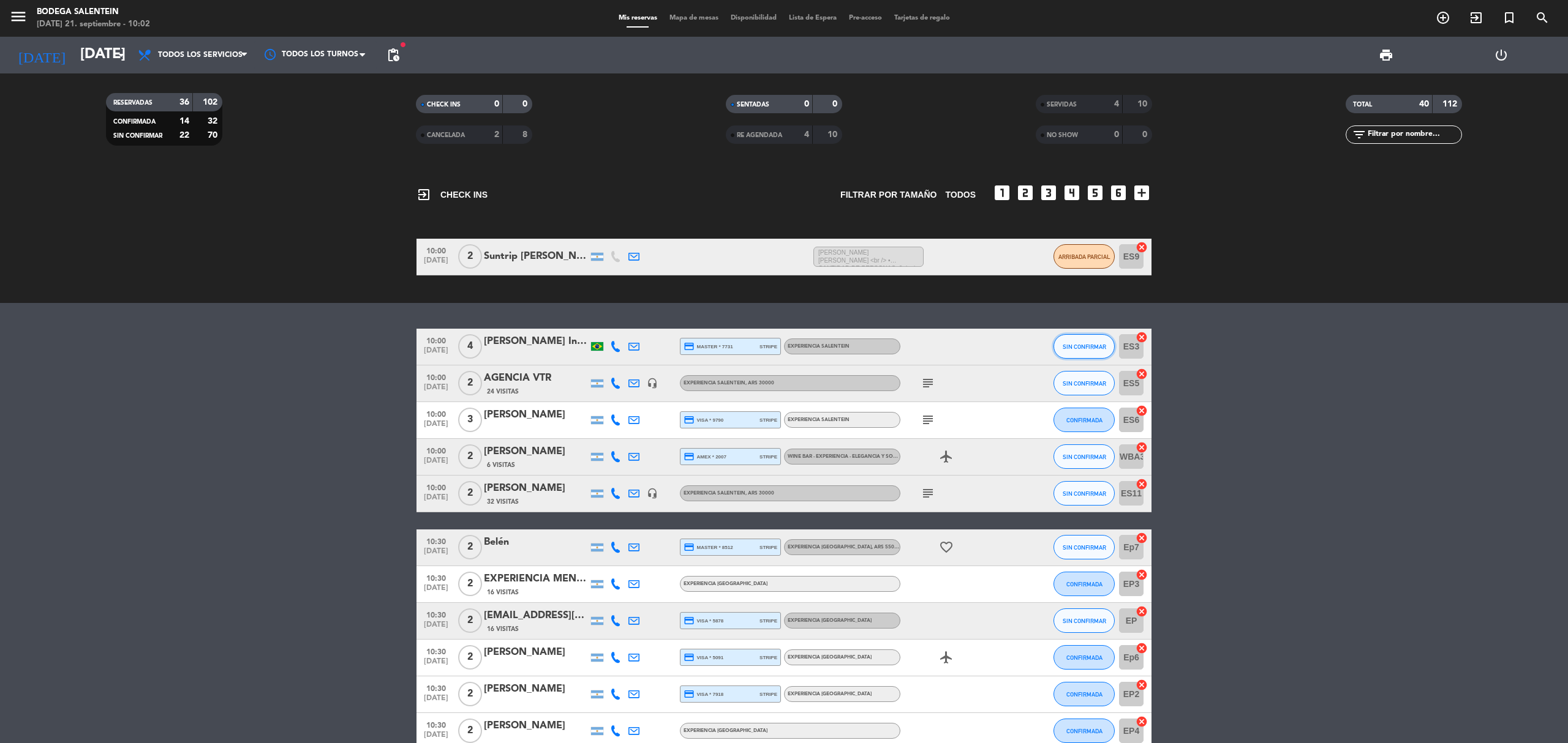
click at [1073, 348] on span "SIN CONFIRMAR" at bounding box center [1084, 346] width 43 height 7
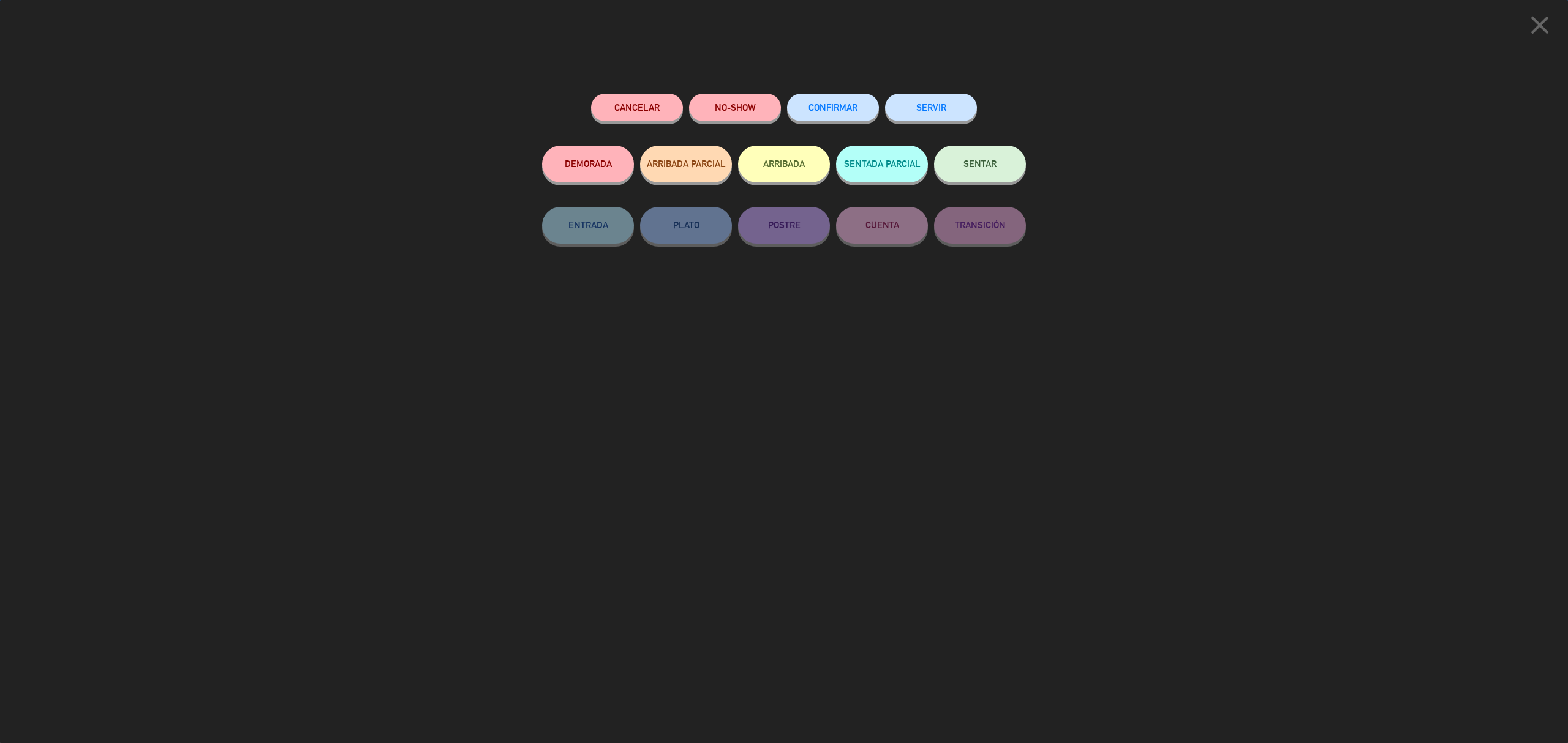
click at [951, 116] on button "SERVIR" at bounding box center [931, 107] width 92 height 27
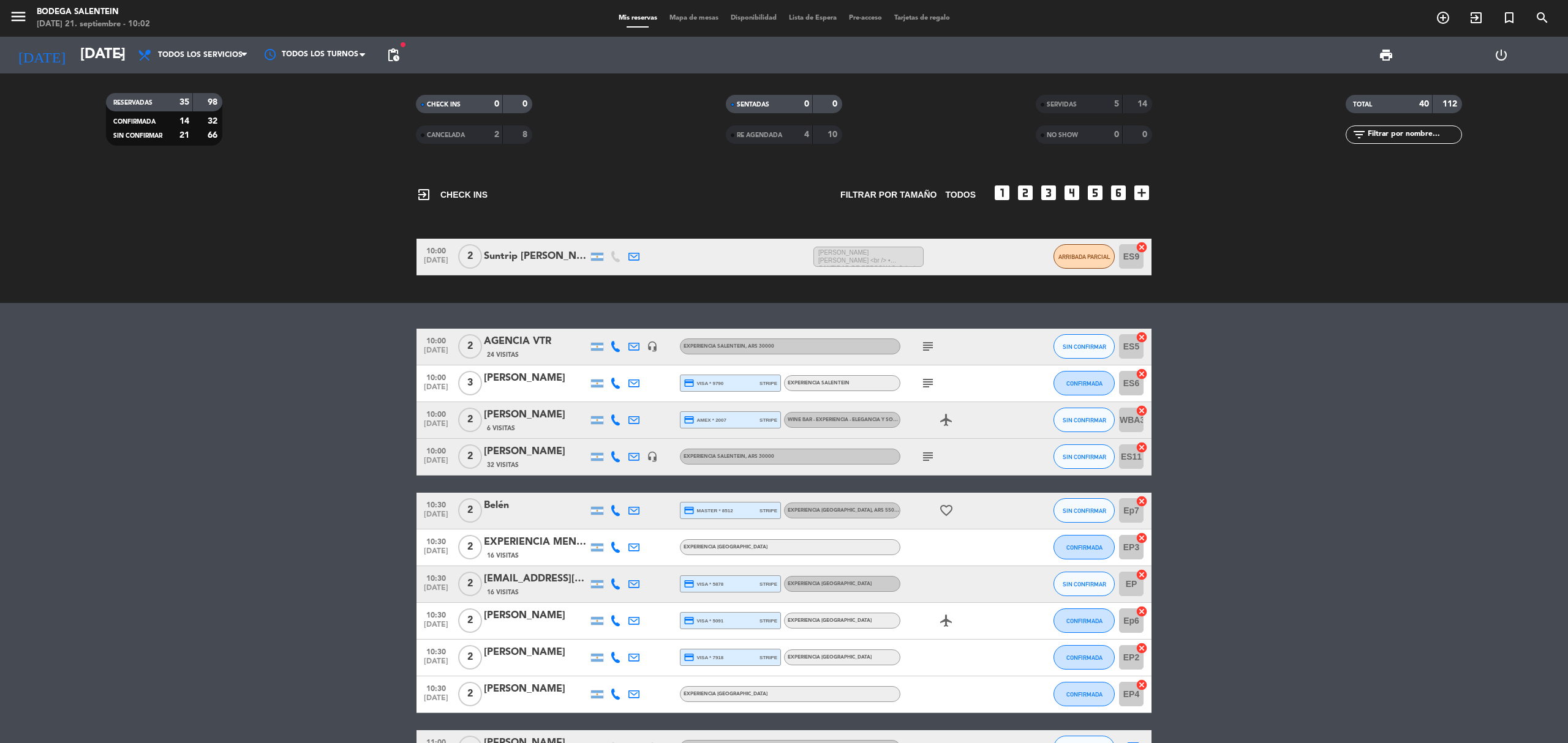
click at [931, 350] on icon "subject" at bounding box center [928, 347] width 15 height 15
click at [522, 426] on div "6 Visitas" at bounding box center [536, 428] width 104 height 10
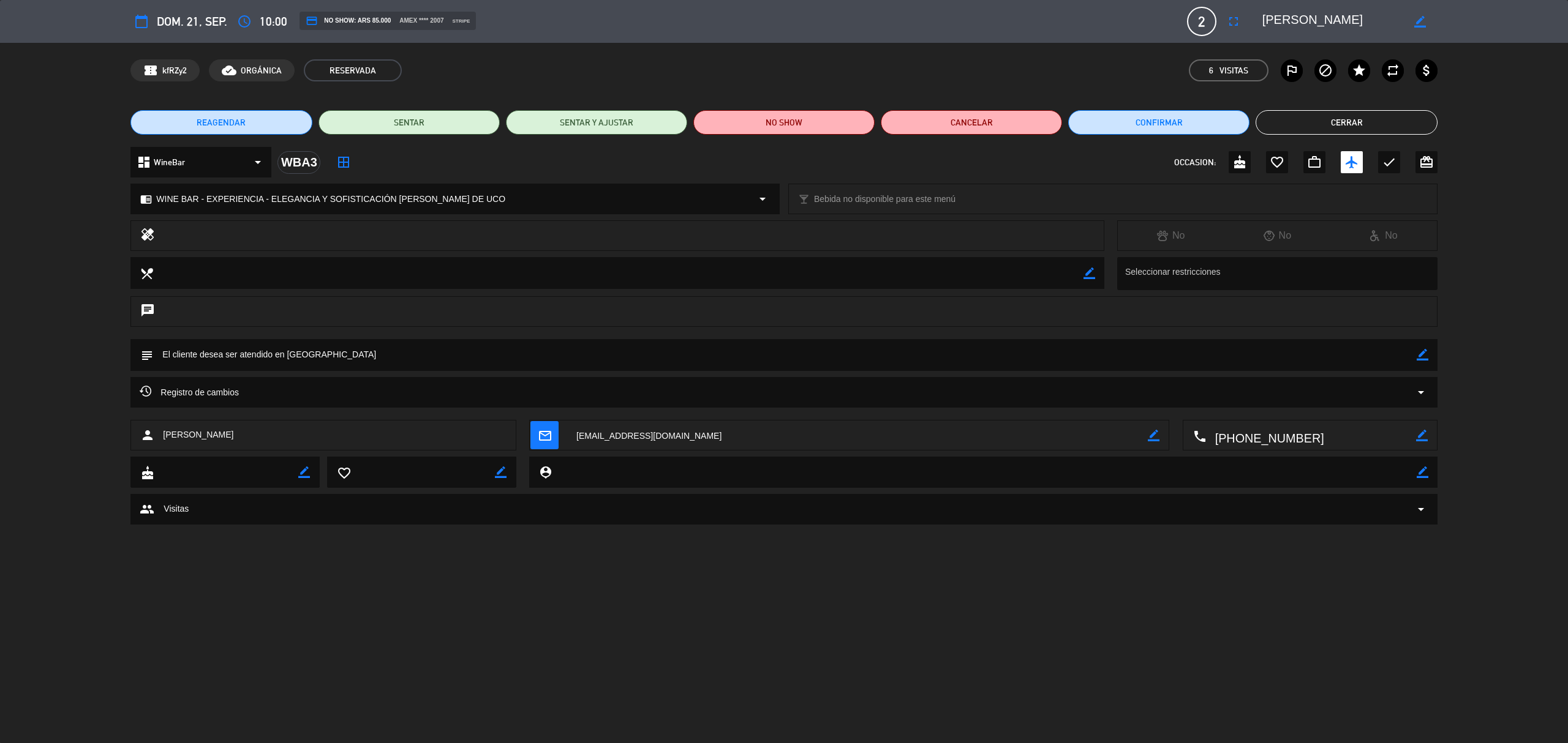
drag, startPoint x: 1262, startPoint y: 21, endPoint x: 1399, endPoint y: 20, distance: 137.0
click at [1399, 20] on textarea at bounding box center [1332, 21] width 140 height 22
click at [858, 672] on div "calendar_today dom. 21, sep. access_time 10:00 credit_card NO SHOW: ARS 85.000 …" at bounding box center [784, 372] width 1568 height 743
click at [919, 569] on div "calendar_today dom. 21, sep. access_time 10:00 credit_card NO SHOW: ARS 85.000 …" at bounding box center [784, 372] width 1568 height 743
click at [1385, 116] on button "Cerrar" at bounding box center [1346, 122] width 181 height 24
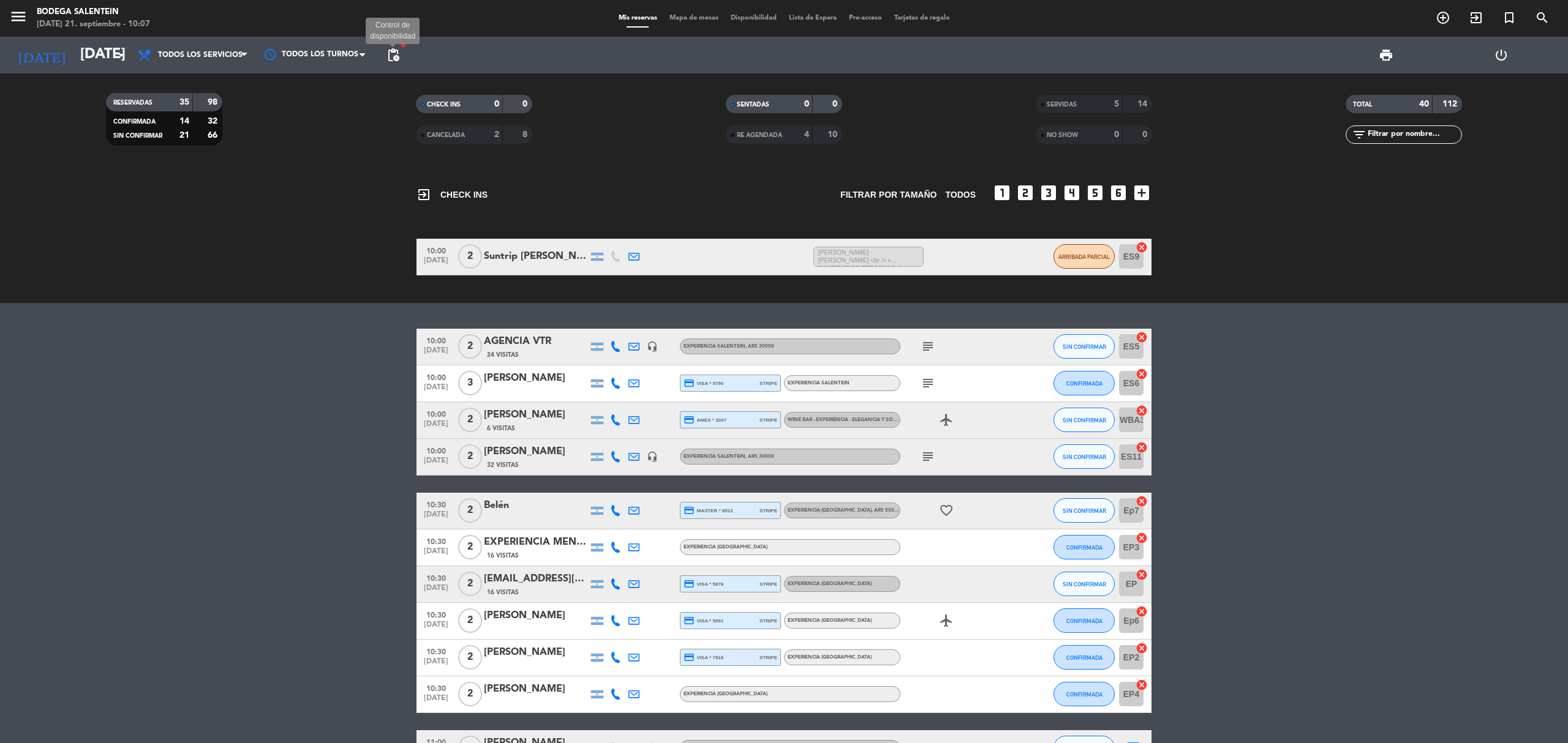
click at [396, 53] on span "pending_actions" at bounding box center [393, 55] width 15 height 15
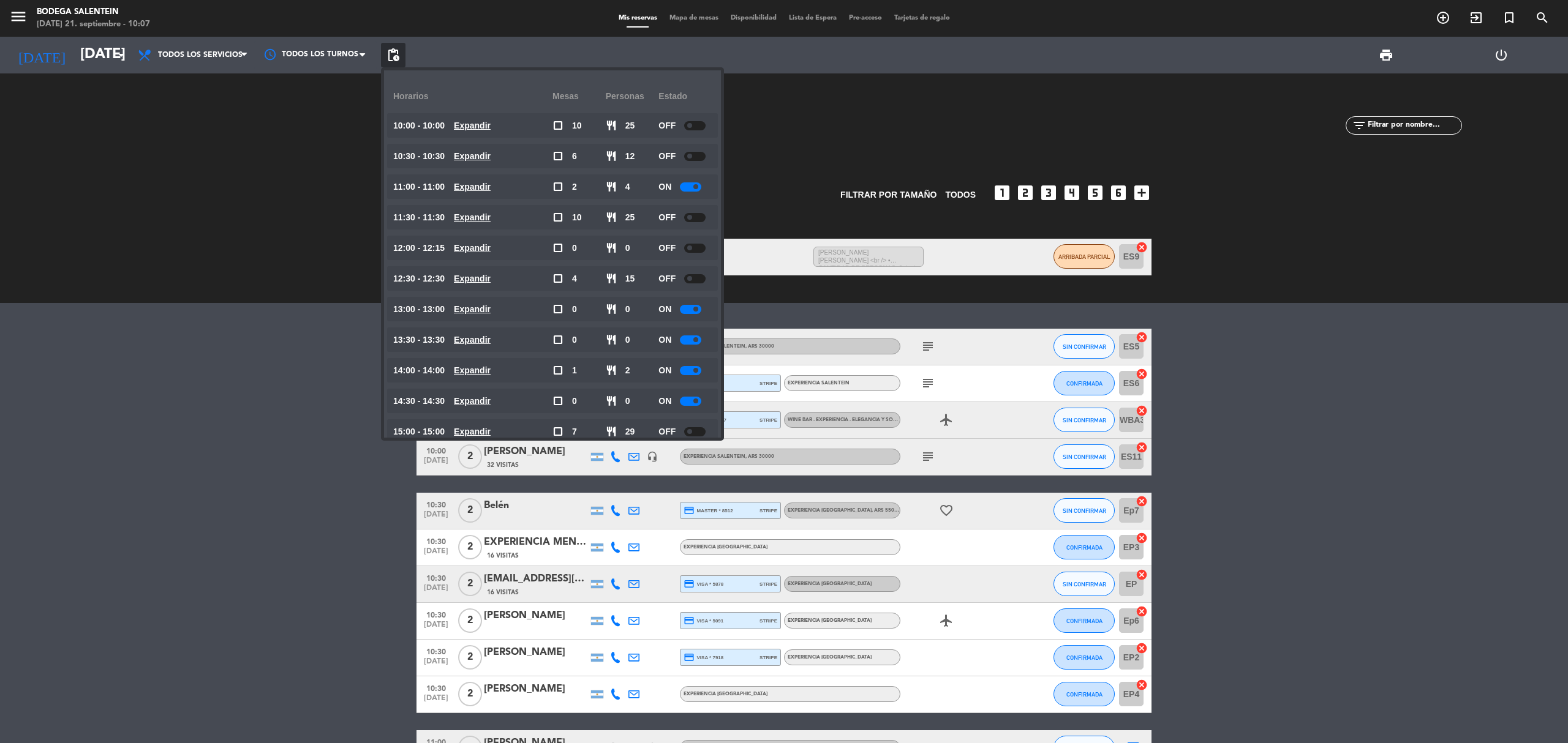
click at [699, 306] on div at bounding box center [690, 310] width 22 height 9
click at [692, 342] on div at bounding box center [690, 341] width 22 height 9
click at [698, 341] on span at bounding box center [695, 340] width 5 height 5
click at [687, 341] on div at bounding box center [690, 341] width 22 height 9
click at [689, 369] on div at bounding box center [690, 371] width 22 height 9
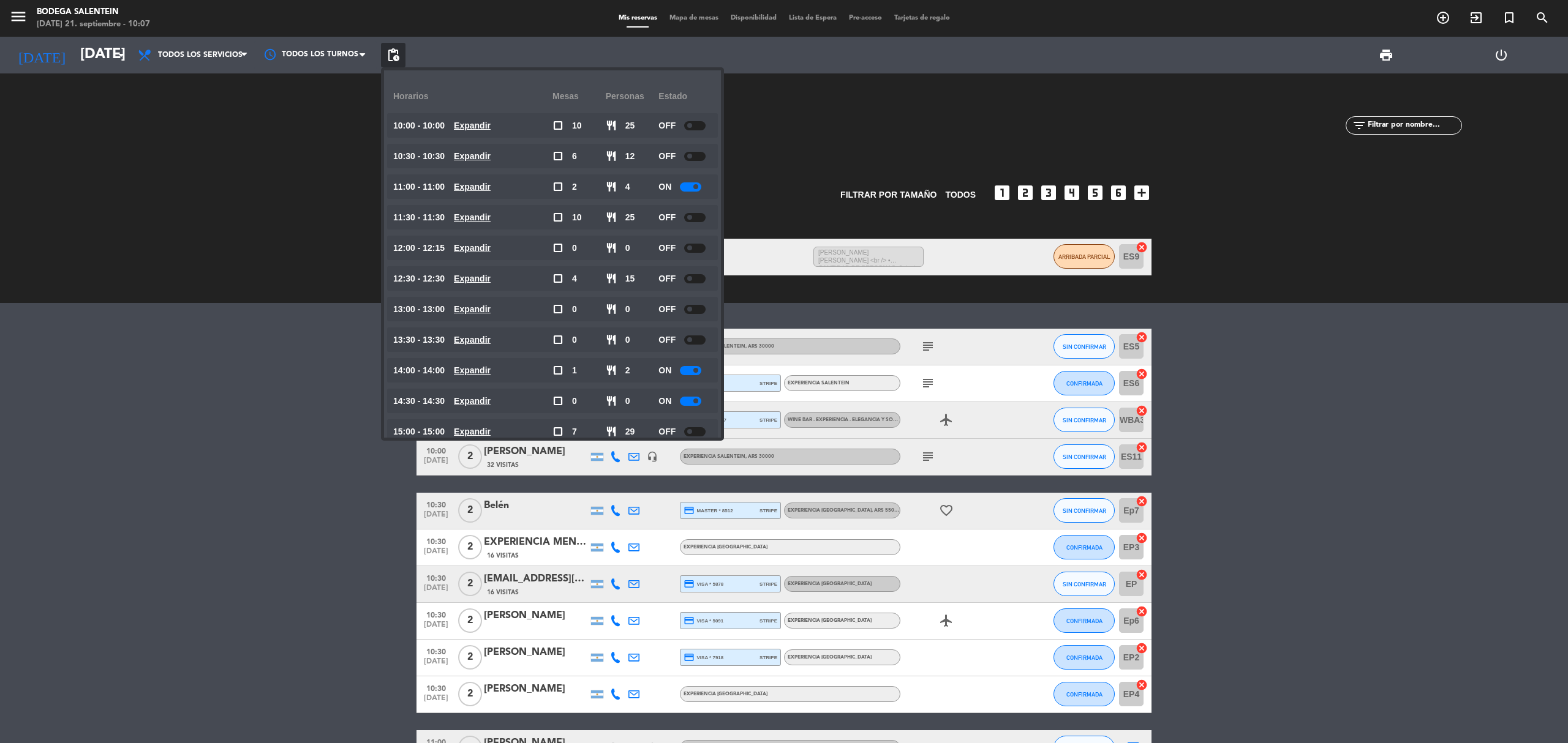
click at [689, 369] on div at bounding box center [690, 371] width 22 height 9
click at [689, 402] on div at bounding box center [690, 402] width 22 height 9
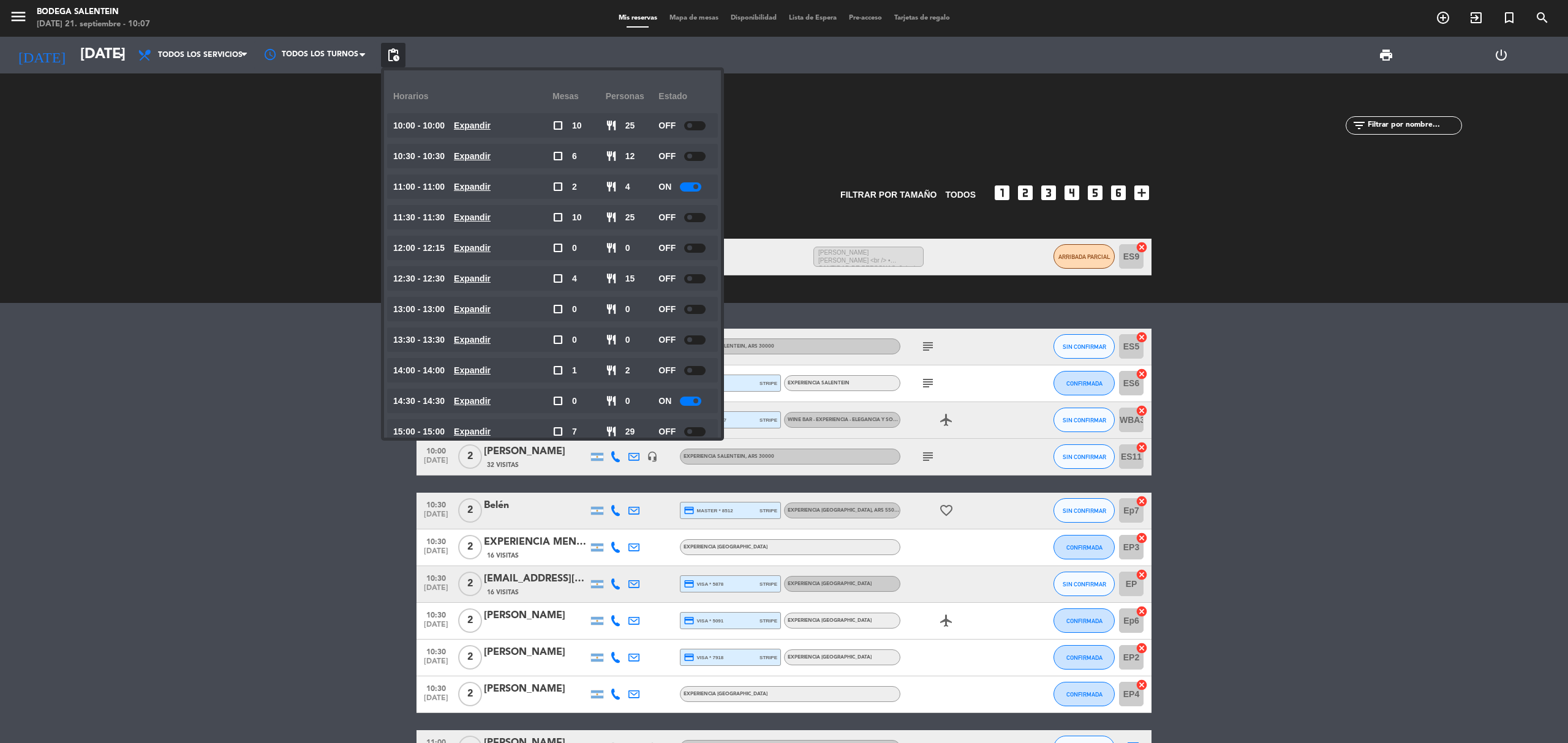
click at [689, 402] on div at bounding box center [690, 402] width 22 height 9
click at [694, 401] on span at bounding box center [695, 401] width 5 height 5
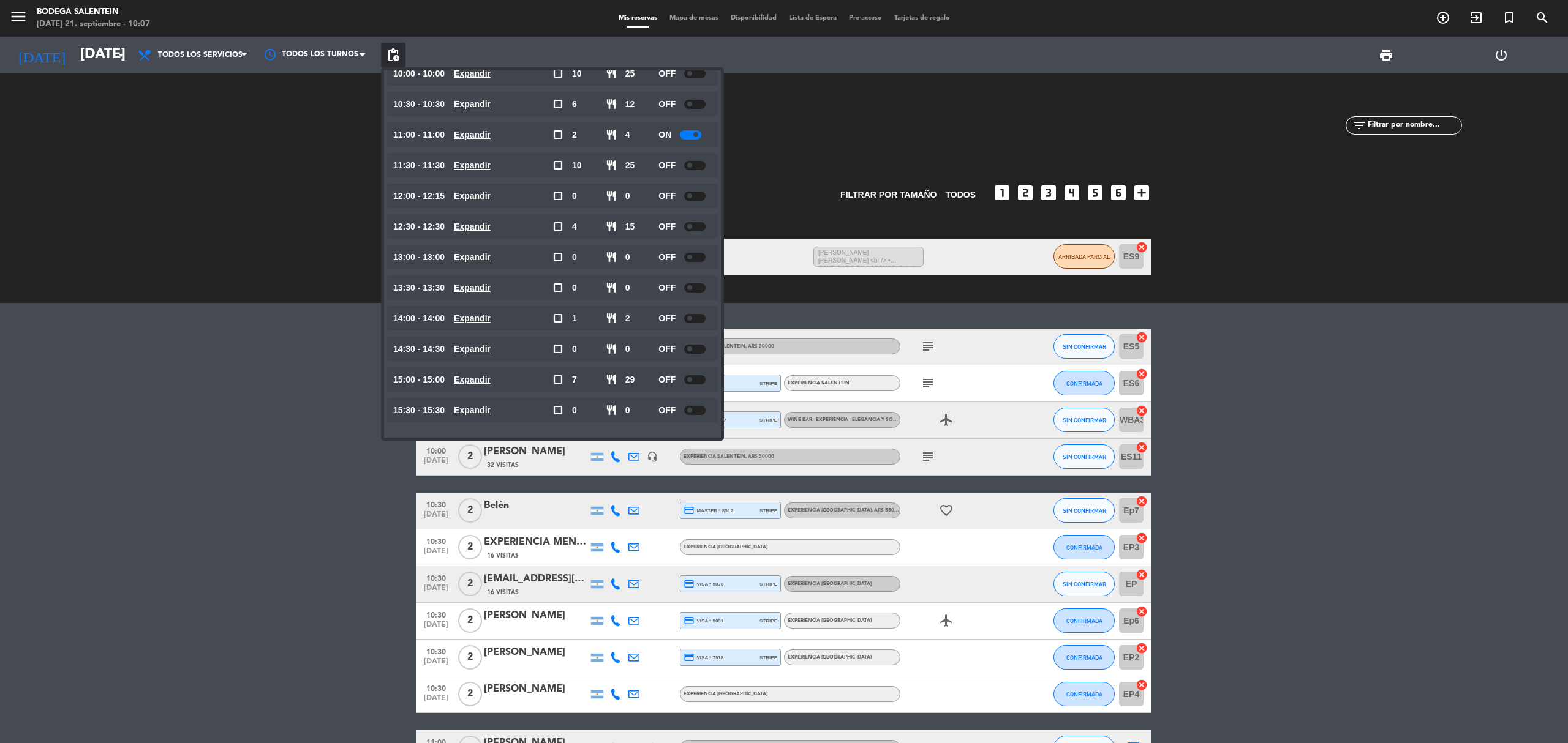
click at [689, 133] on div at bounding box center [690, 135] width 22 height 9
click at [696, 132] on span at bounding box center [695, 134] width 5 height 5
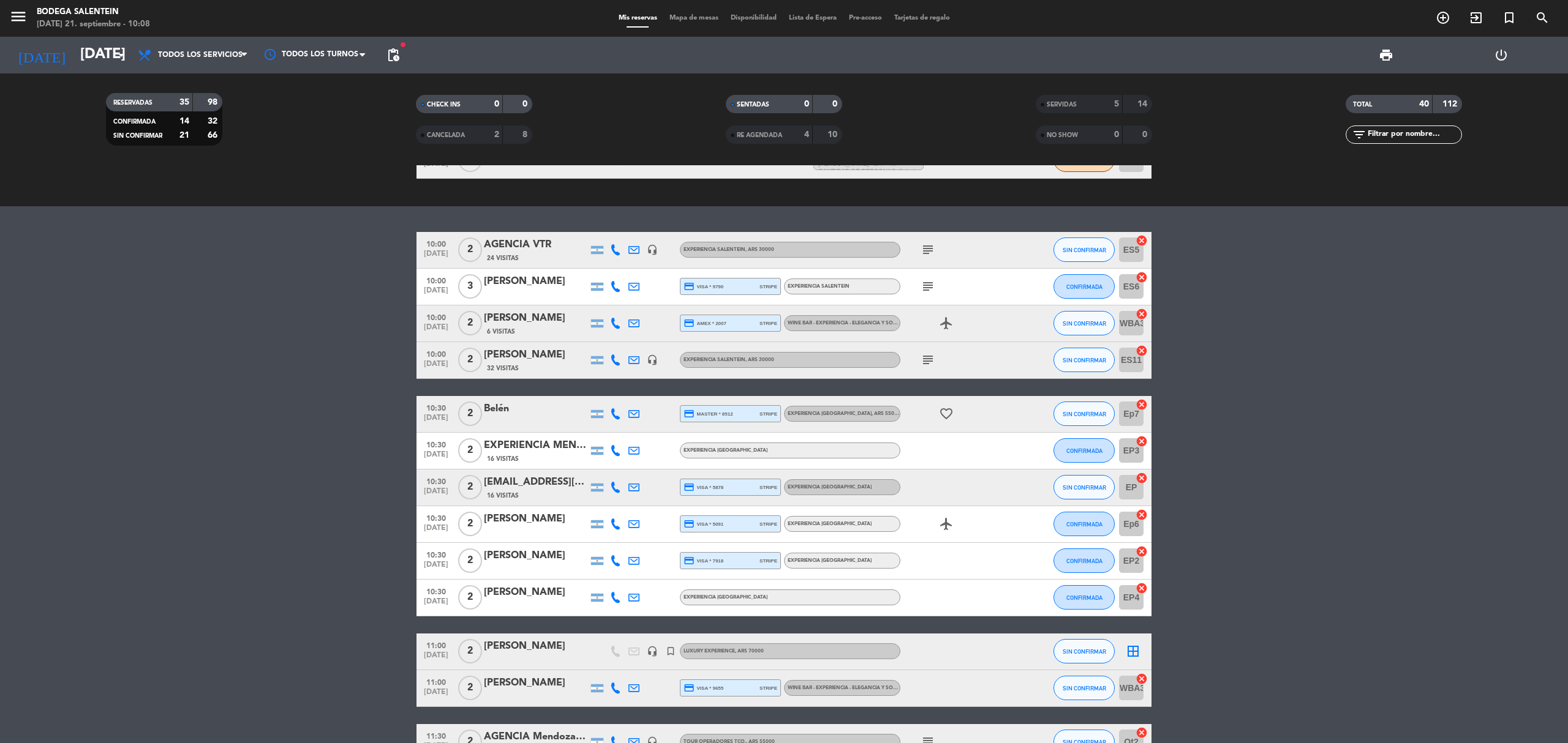
scroll to position [0, 0]
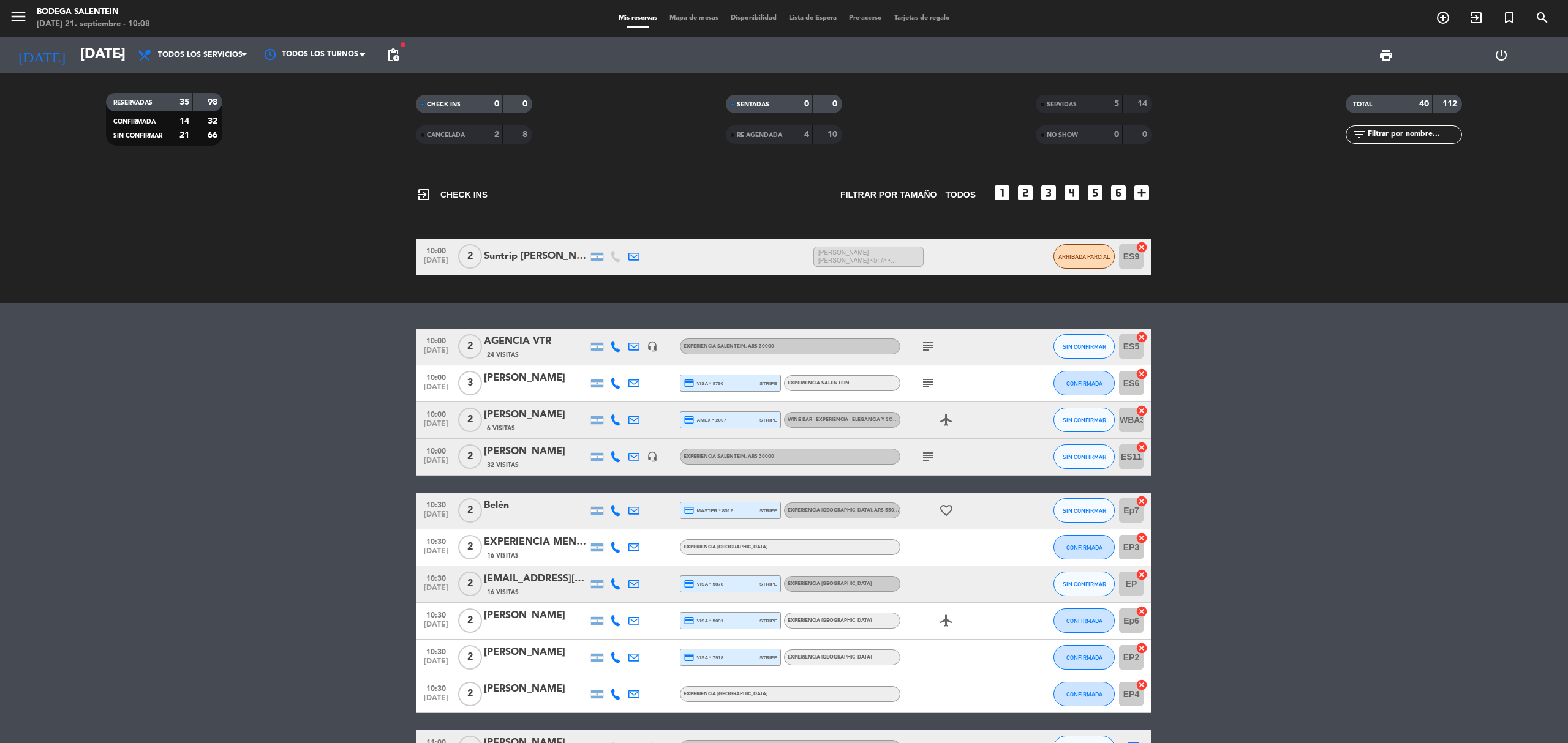
click at [934, 348] on icon "subject" at bounding box center [928, 347] width 15 height 15
click at [1076, 354] on button "SIN CONFIRMAR" at bounding box center [1084, 346] width 61 height 24
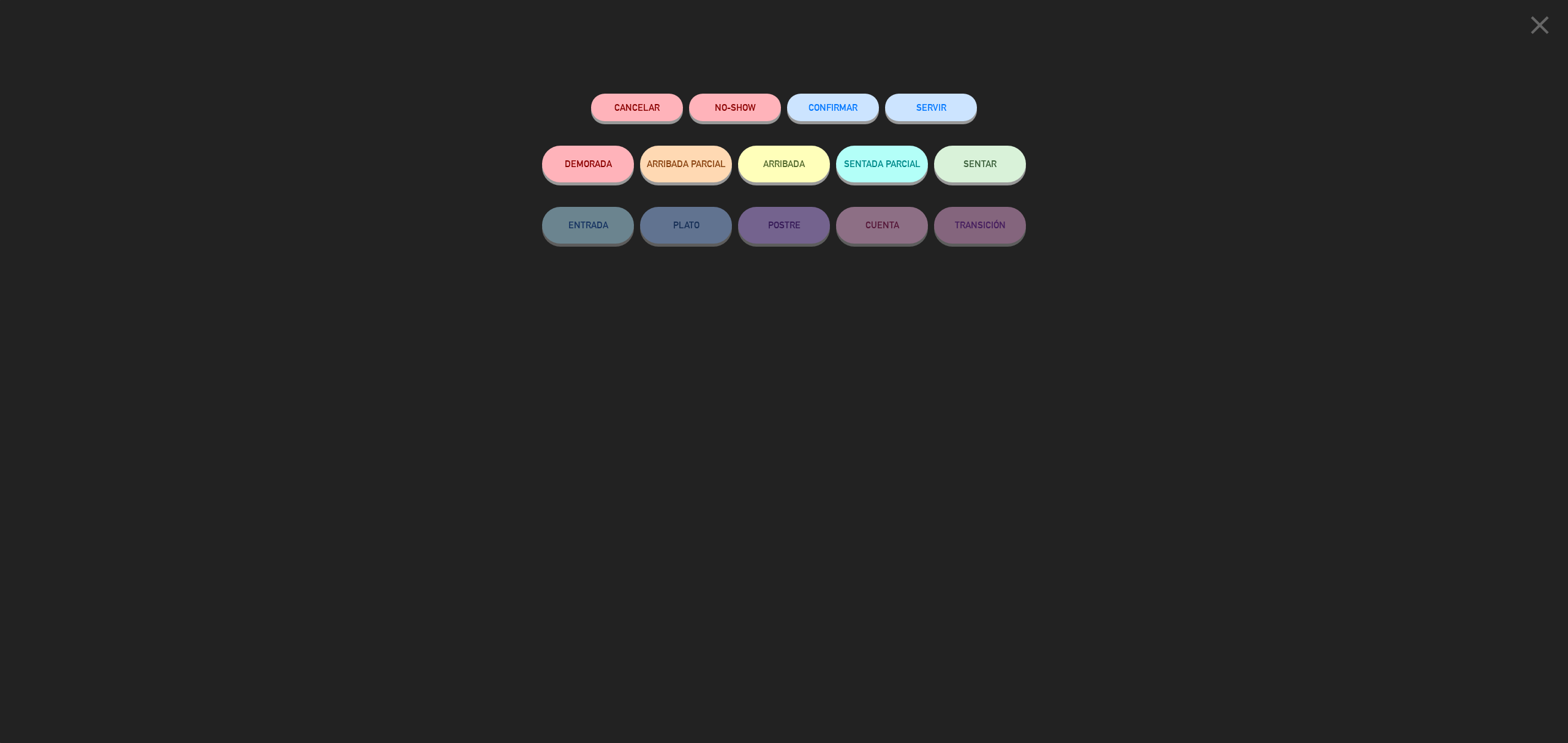
click at [685, 177] on button "ARRIBADA PARCIAL" at bounding box center [686, 163] width 92 height 37
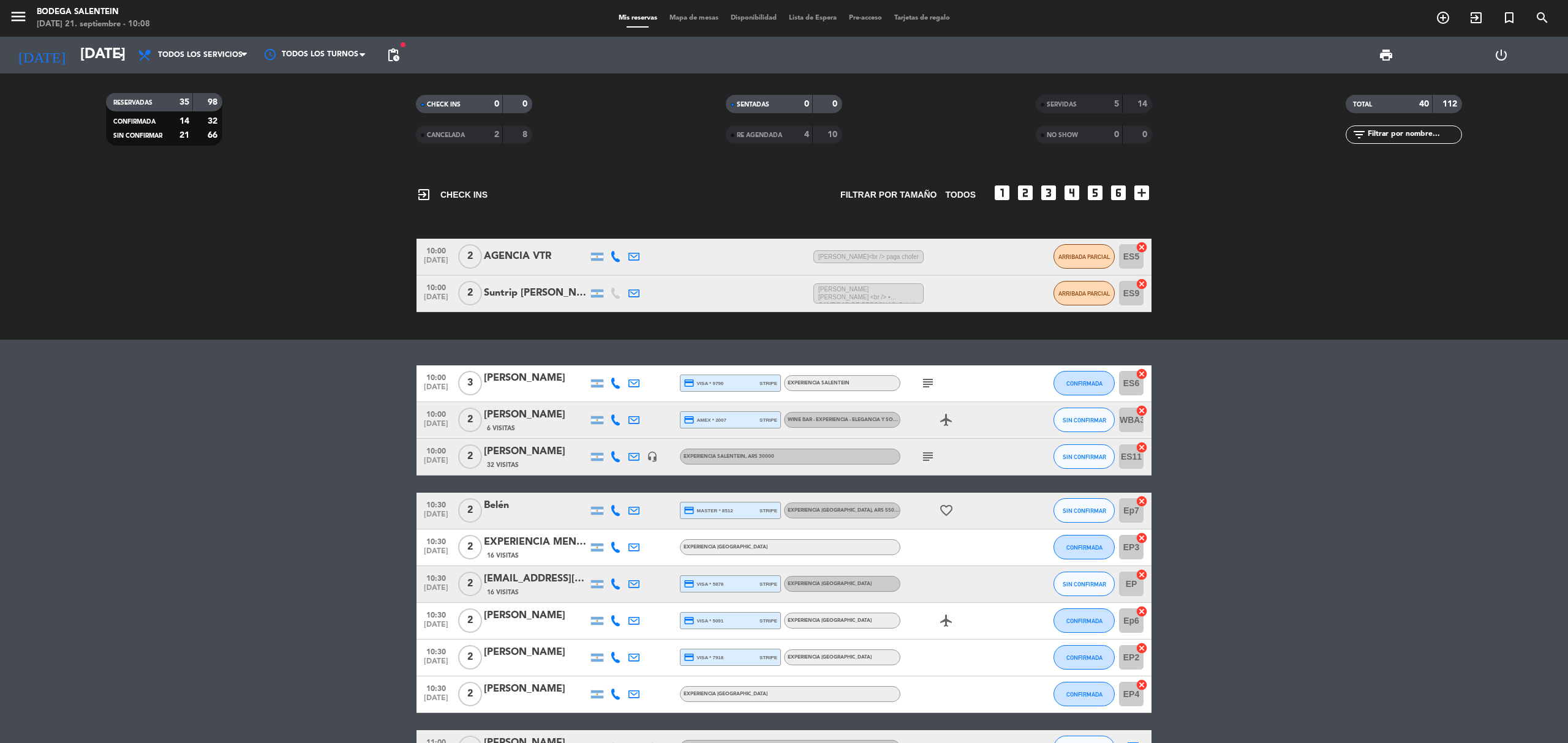
click at [932, 386] on icon "subject" at bounding box center [928, 384] width 15 height 15
click at [935, 381] on icon "subject" at bounding box center [928, 384] width 15 height 15
click at [924, 453] on icon "subject" at bounding box center [928, 457] width 15 height 15
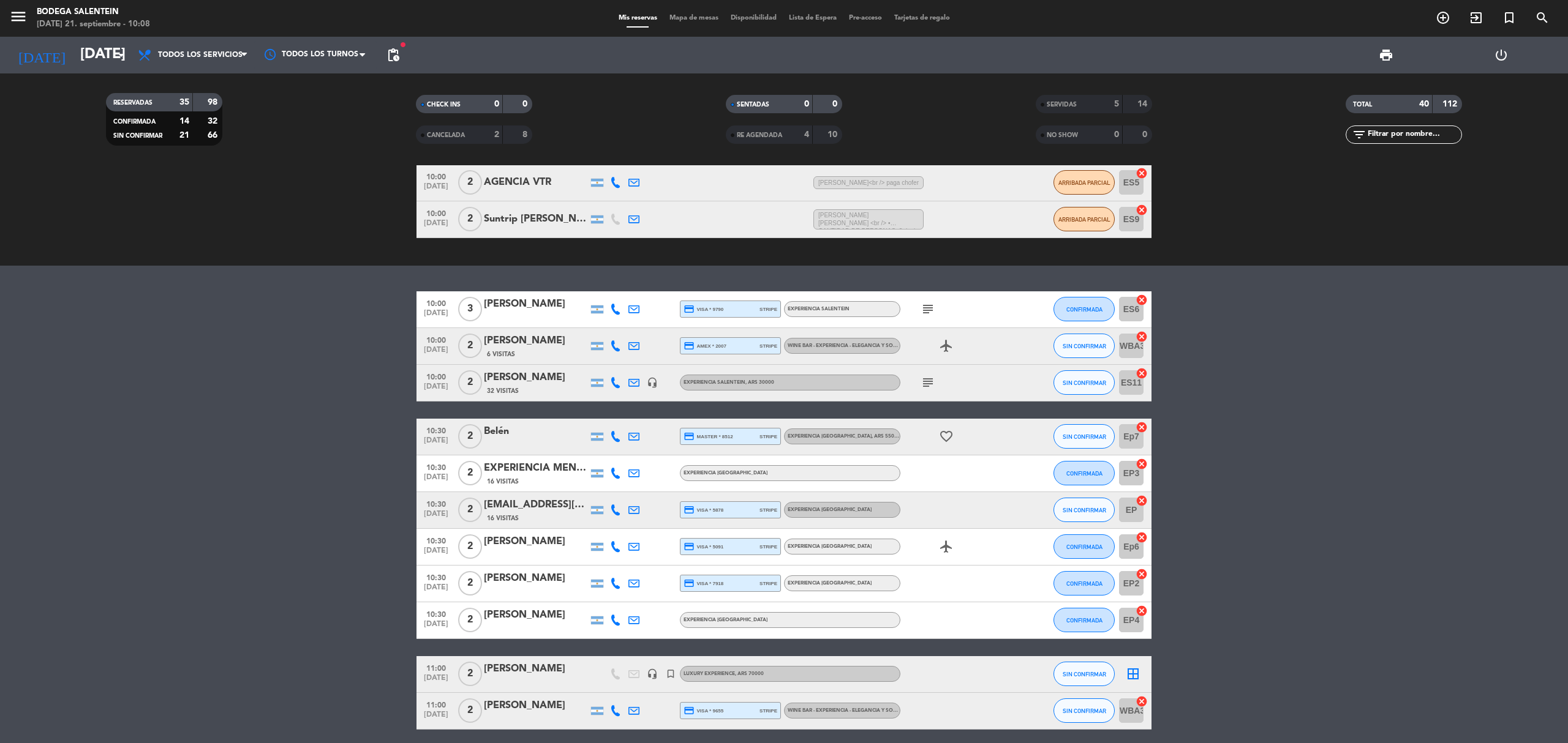
scroll to position [163, 0]
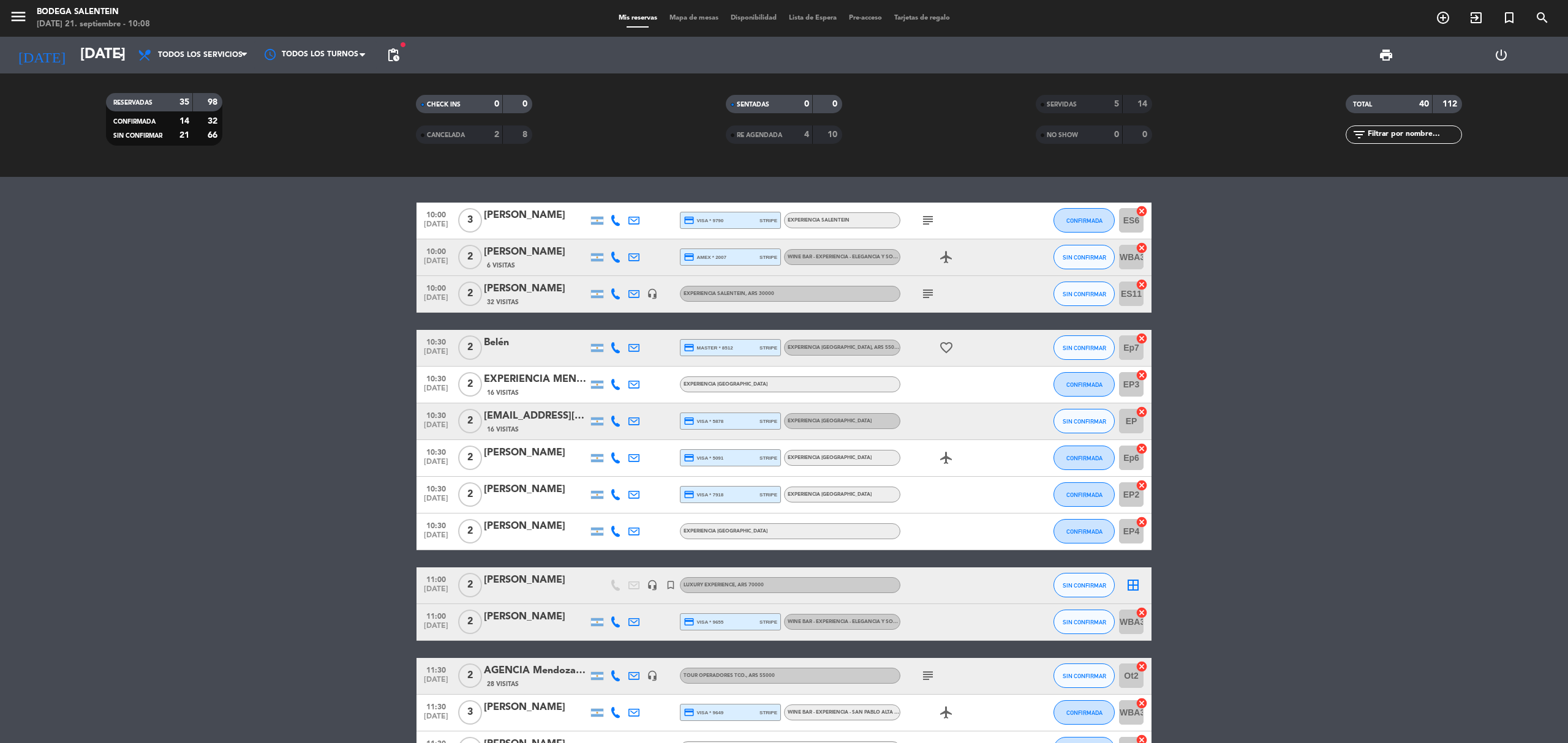
click at [486, 342] on div "Belén" at bounding box center [536, 342] width 104 height 16
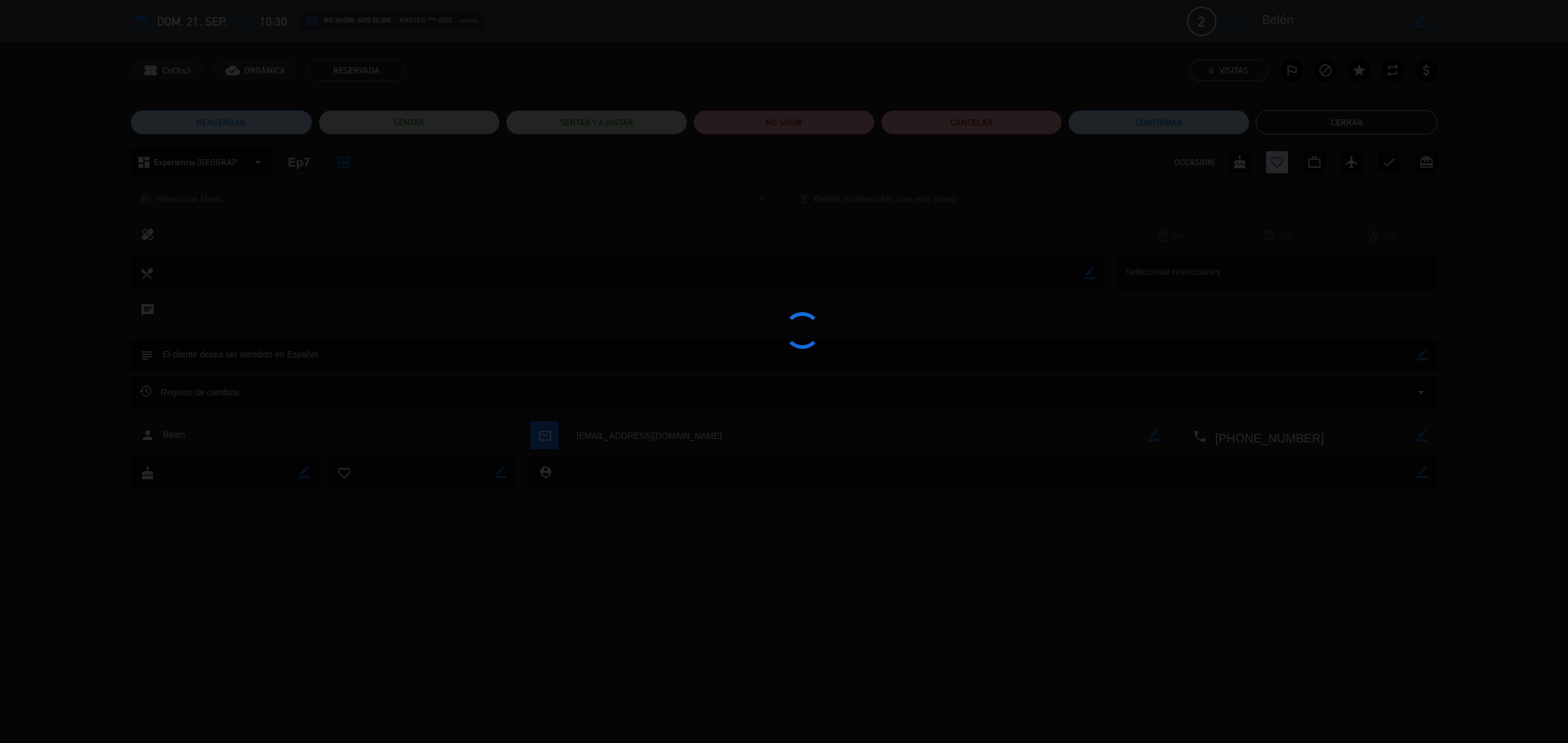
click at [1325, 129] on div at bounding box center [784, 372] width 1568 height 743
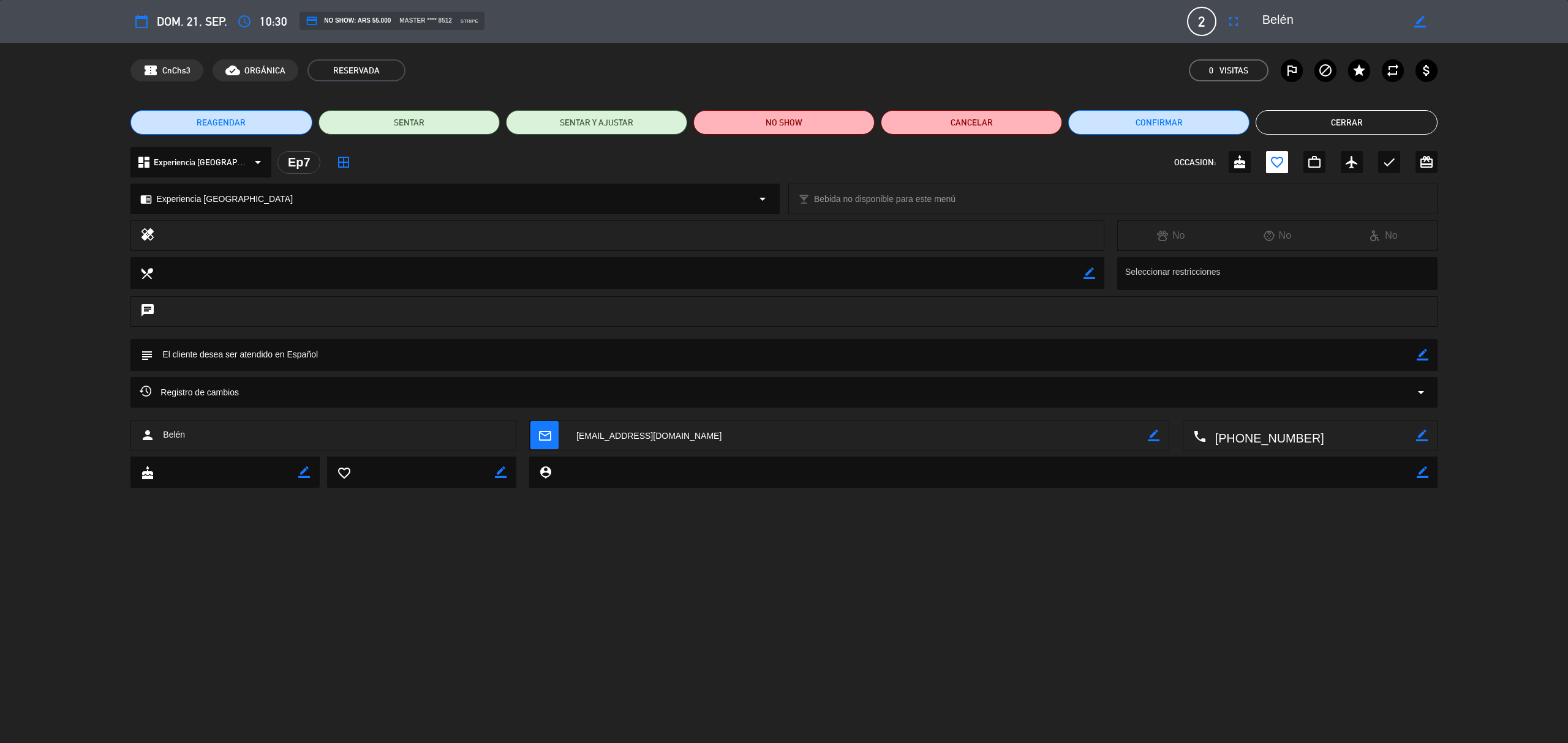
click at [1331, 116] on button "Cerrar" at bounding box center [1346, 122] width 181 height 24
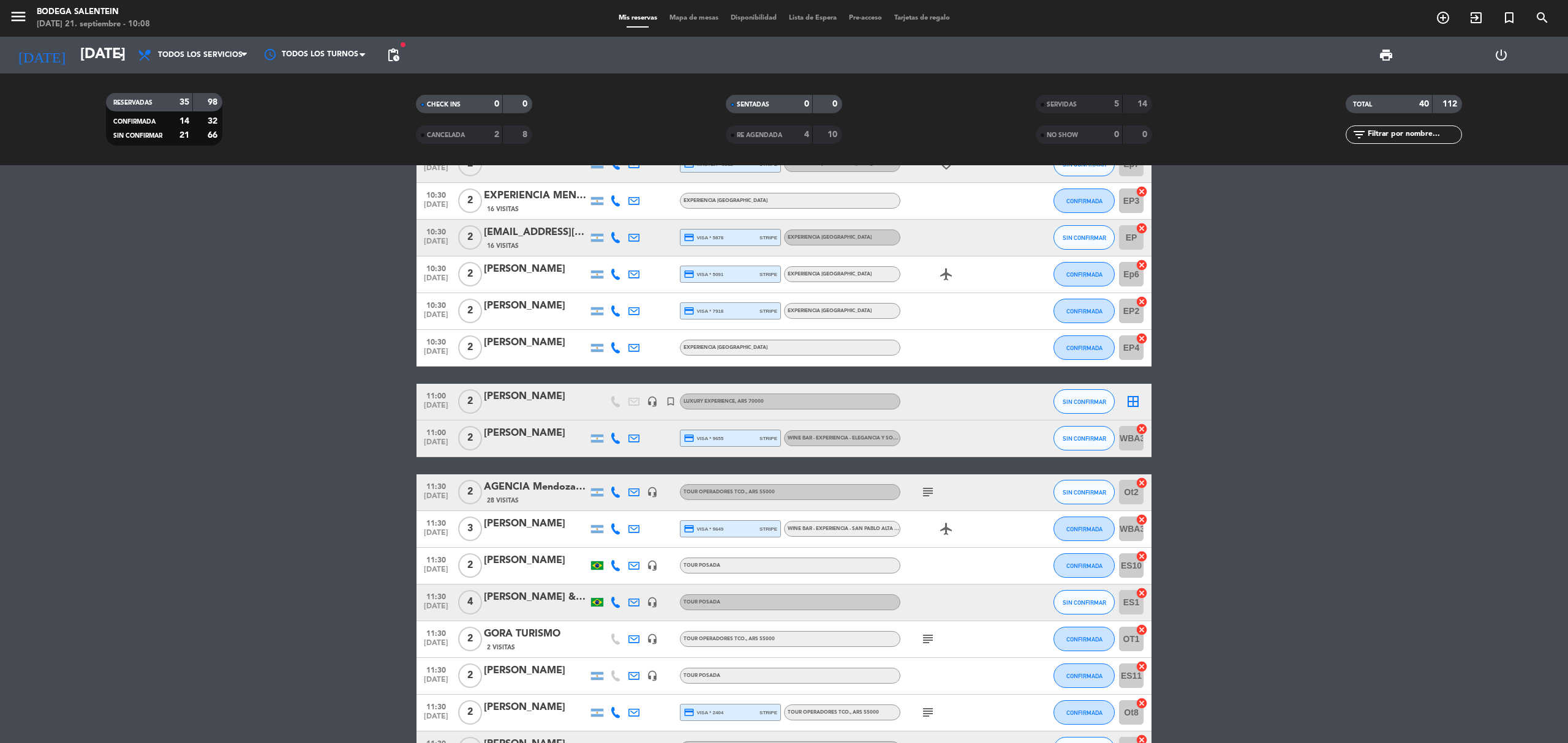
scroll to position [408, 0]
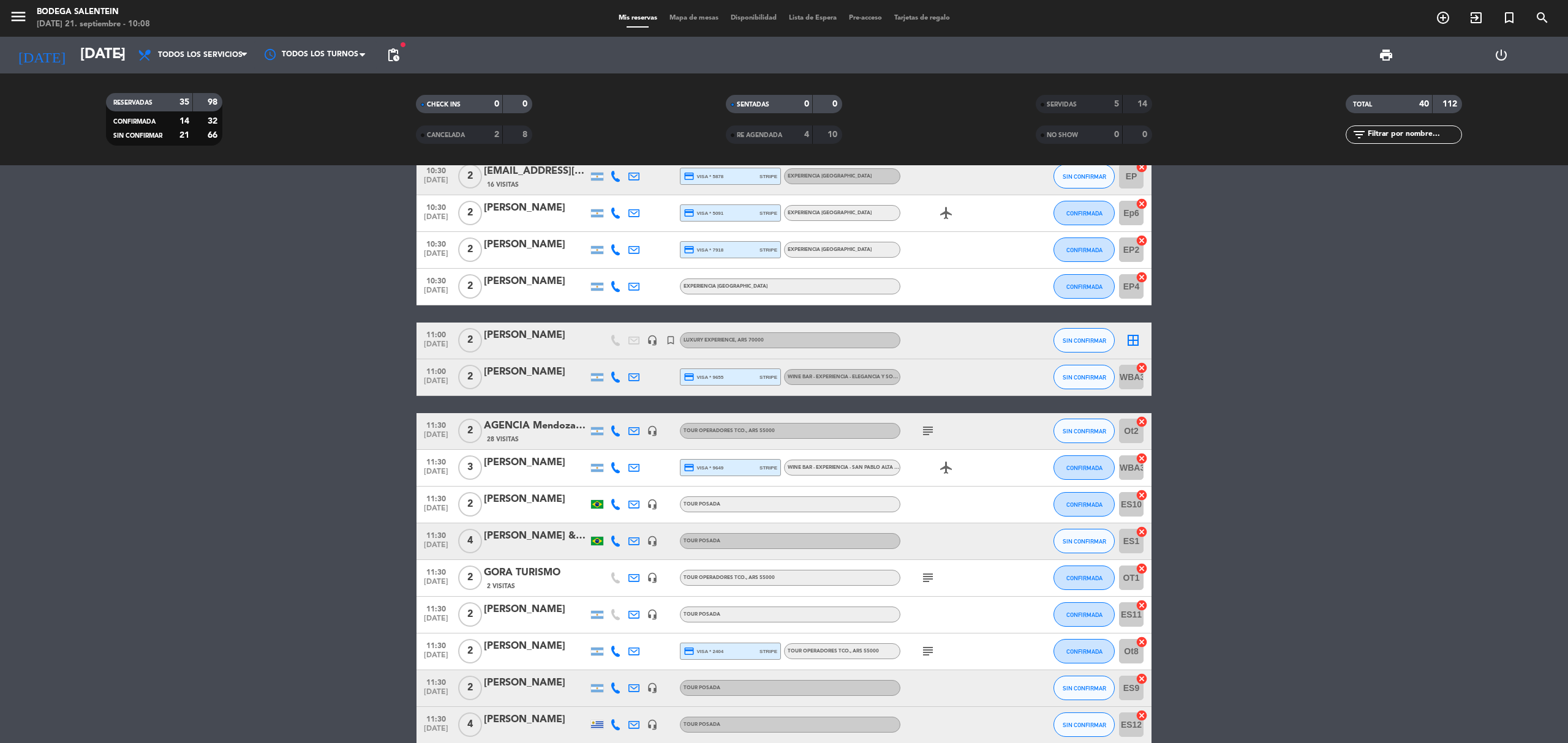
click at [932, 432] on icon "subject" at bounding box center [928, 432] width 15 height 15
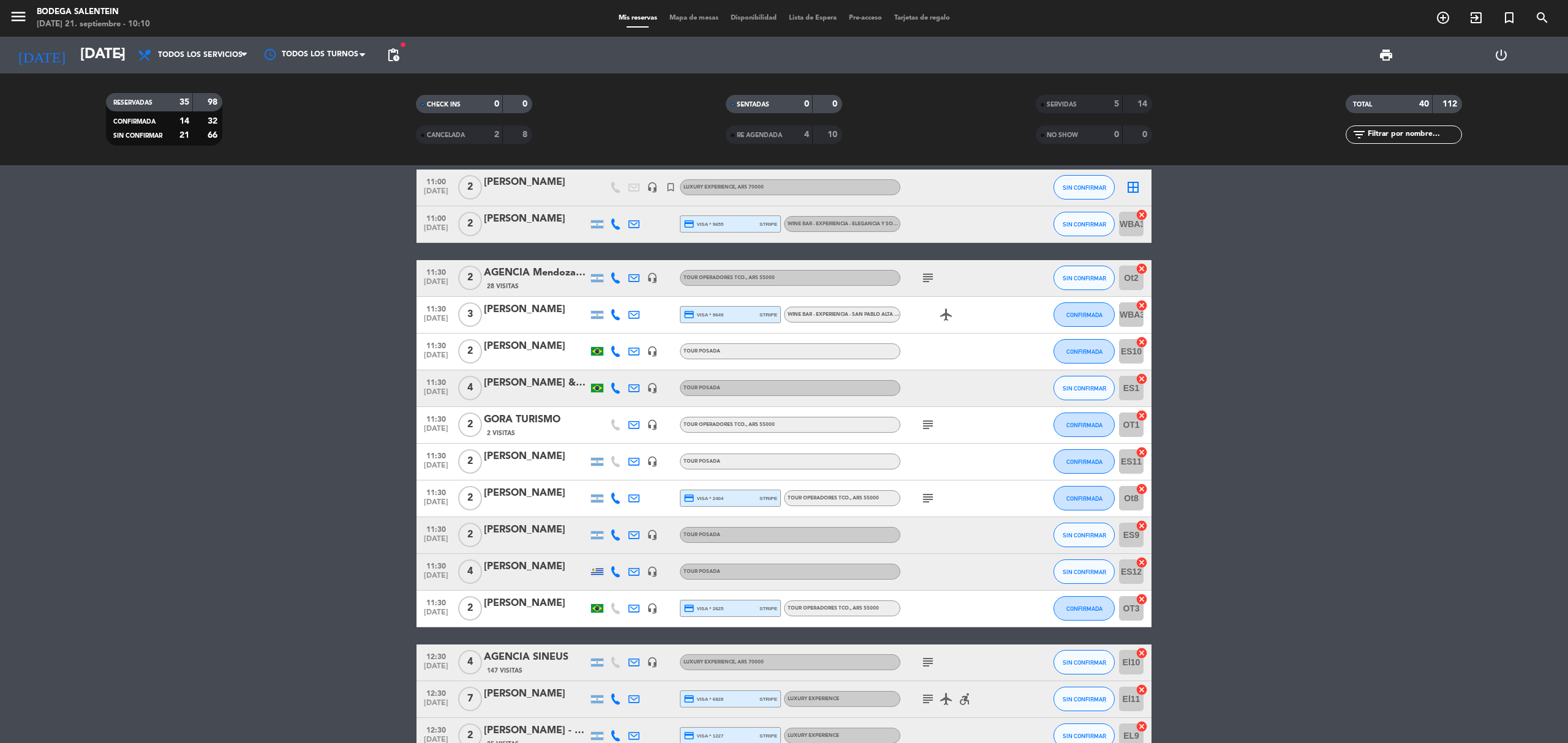
scroll to position [653, 0]
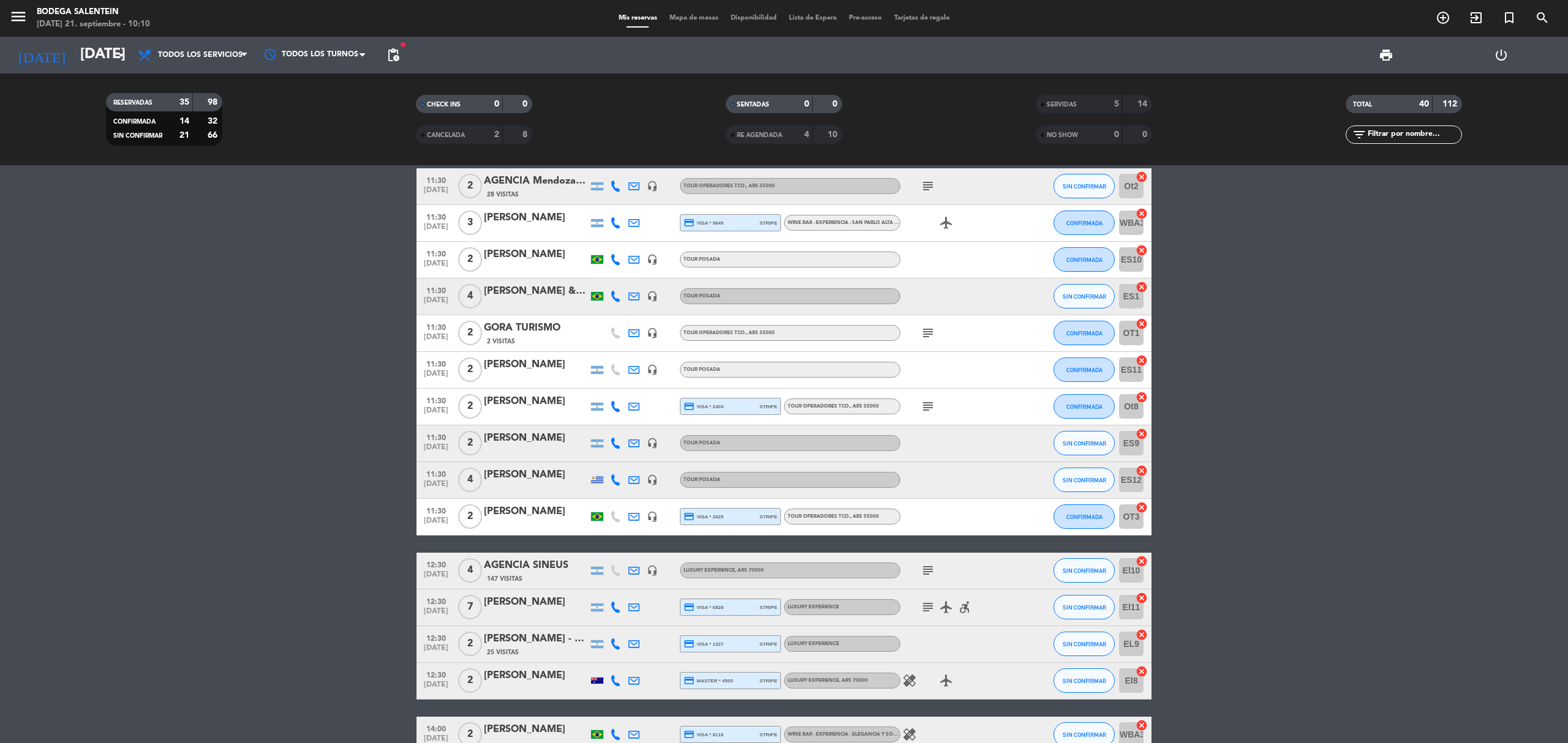
click at [220, 571] on bookings-row "10:00 [DATE] 3 [PERSON_NAME] credit_card visa * 9790 stripe Experiencia Salente…" at bounding box center [784, 371] width 1568 height 1315
click at [924, 569] on icon "subject" at bounding box center [928, 570] width 15 height 15
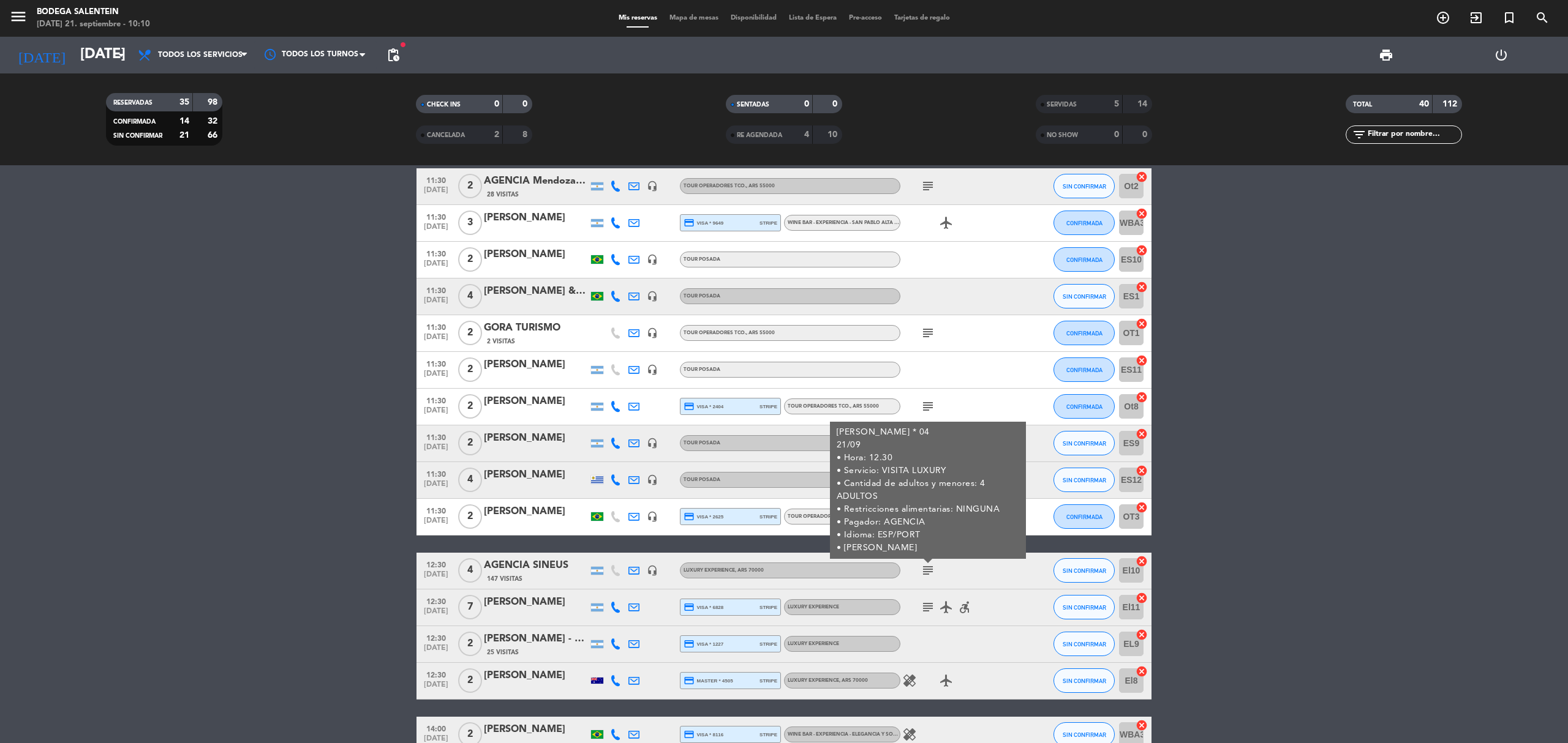
click at [924, 611] on icon "subject" at bounding box center [928, 608] width 15 height 15
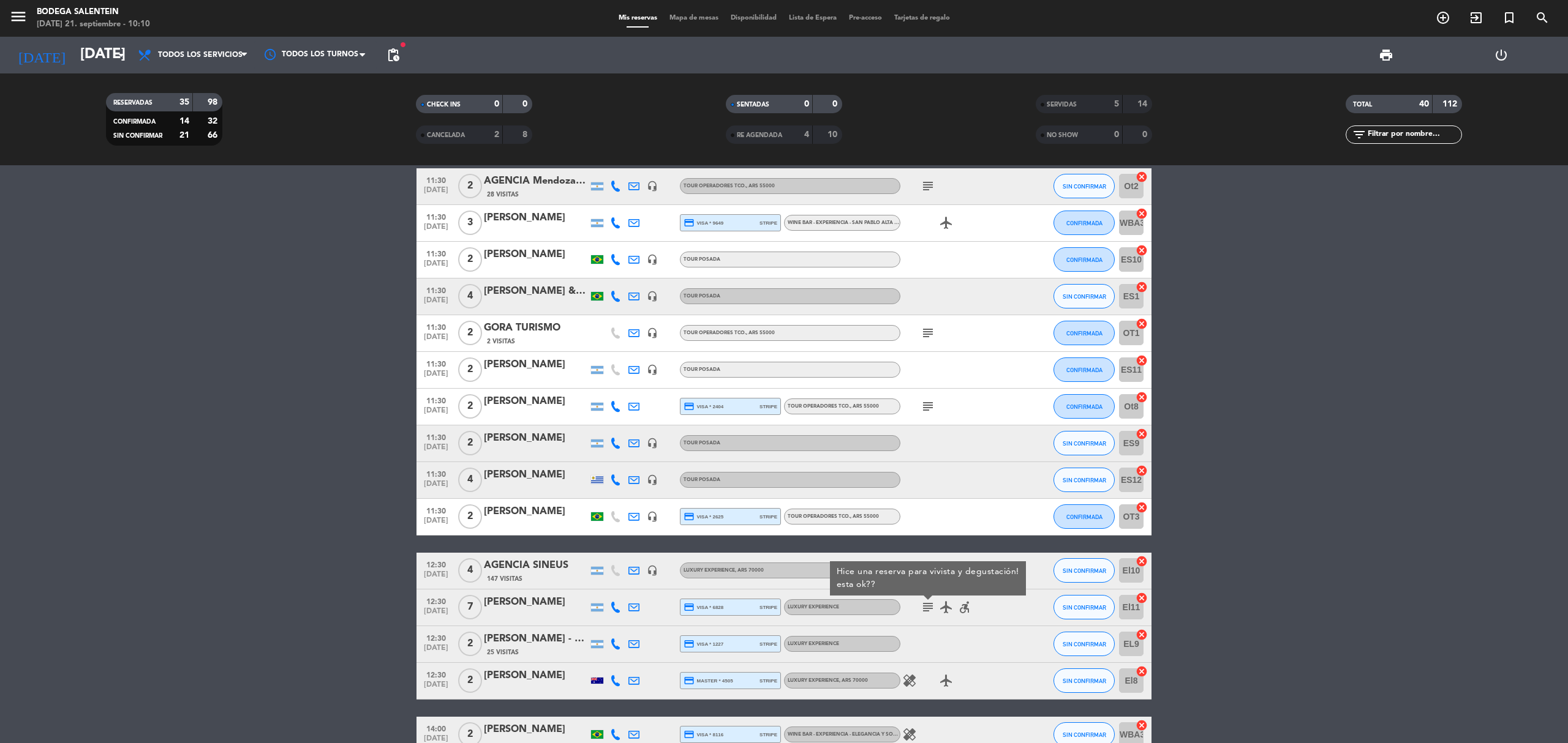
click at [924, 611] on icon "subject" at bounding box center [928, 608] width 15 height 15
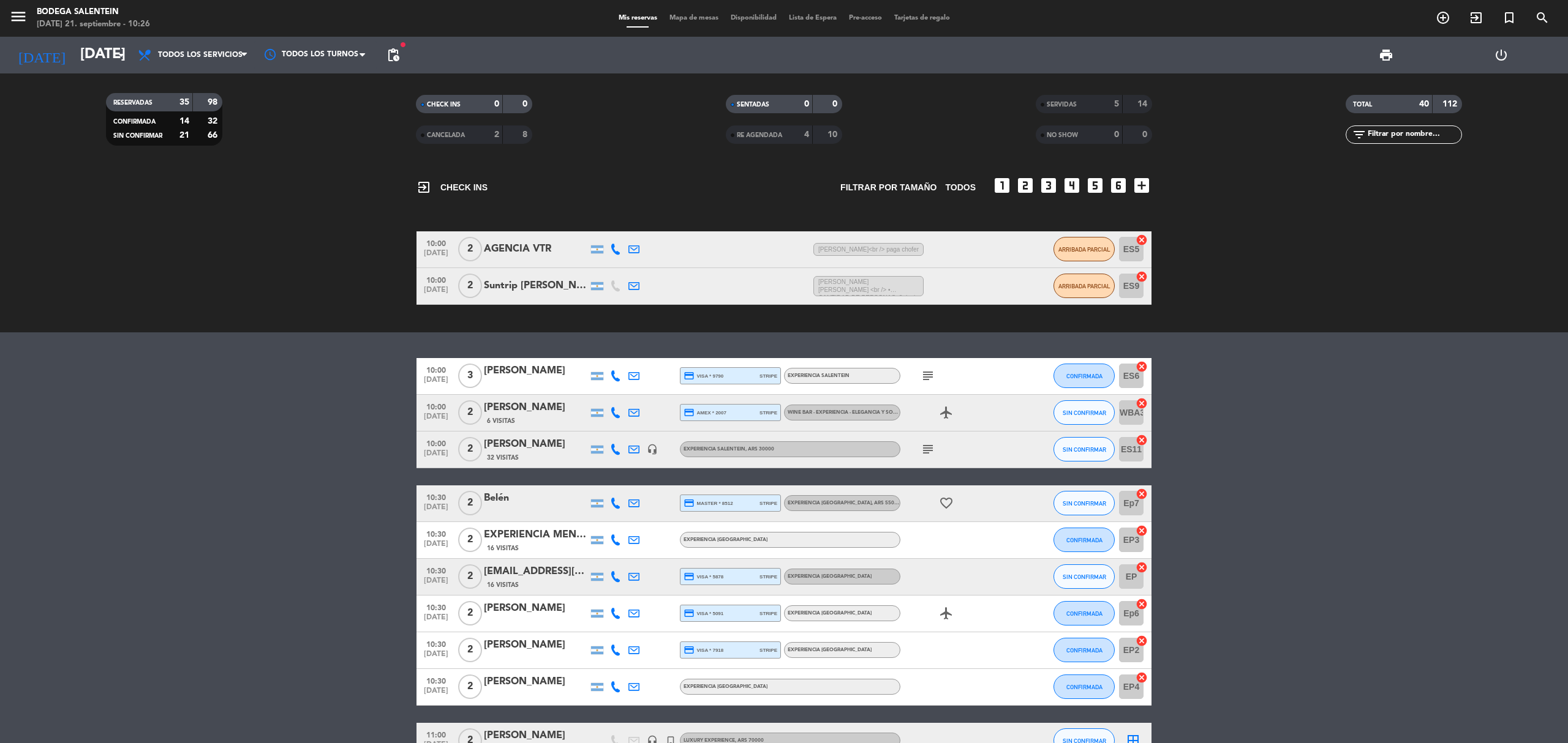
scroll to position [0, 0]
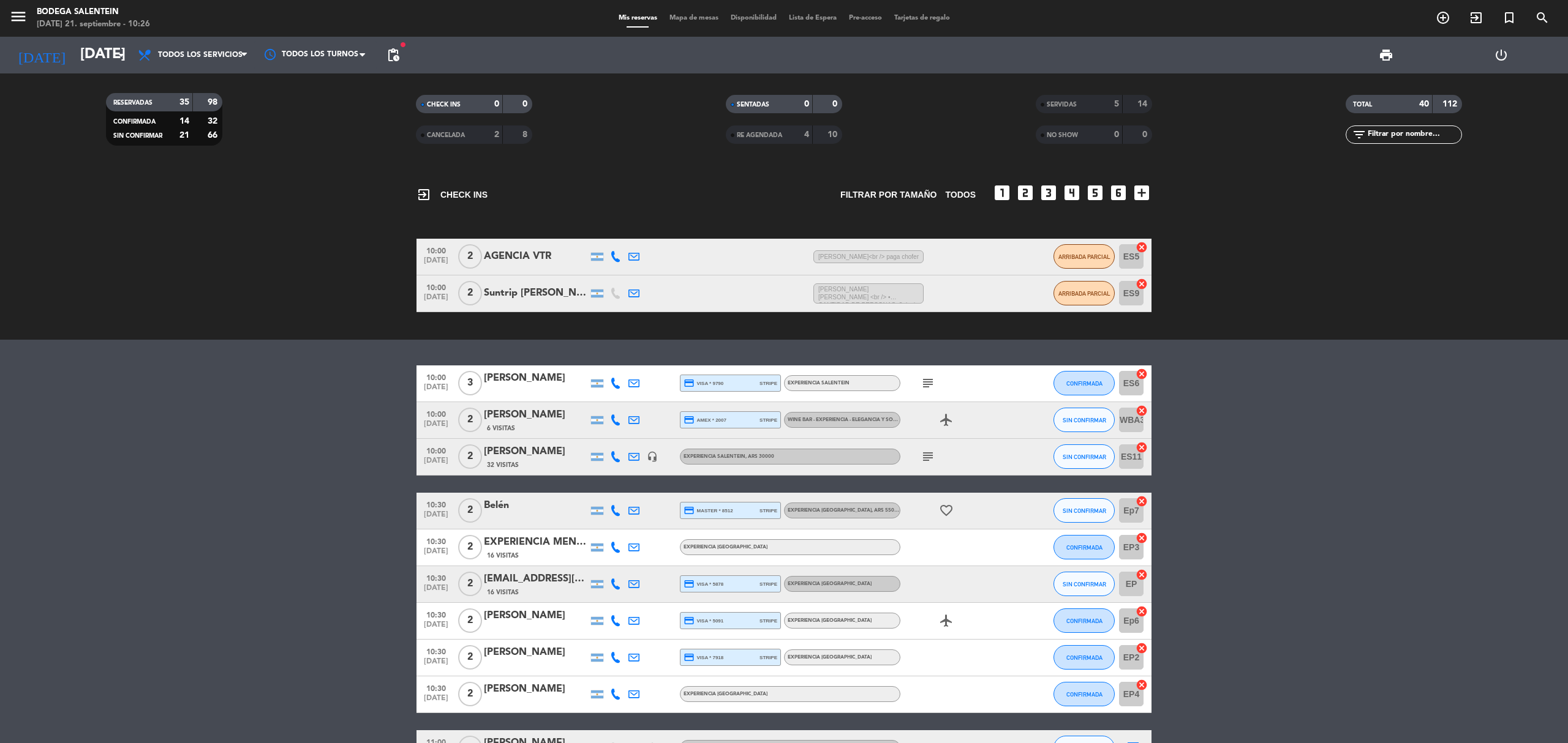
click at [912, 253] on span "[PERSON_NAME]<br /> paga chofer" at bounding box center [868, 257] width 110 height 13
click at [928, 383] on icon "subject" at bounding box center [928, 384] width 15 height 15
click at [931, 387] on icon "subject" at bounding box center [928, 384] width 15 height 15
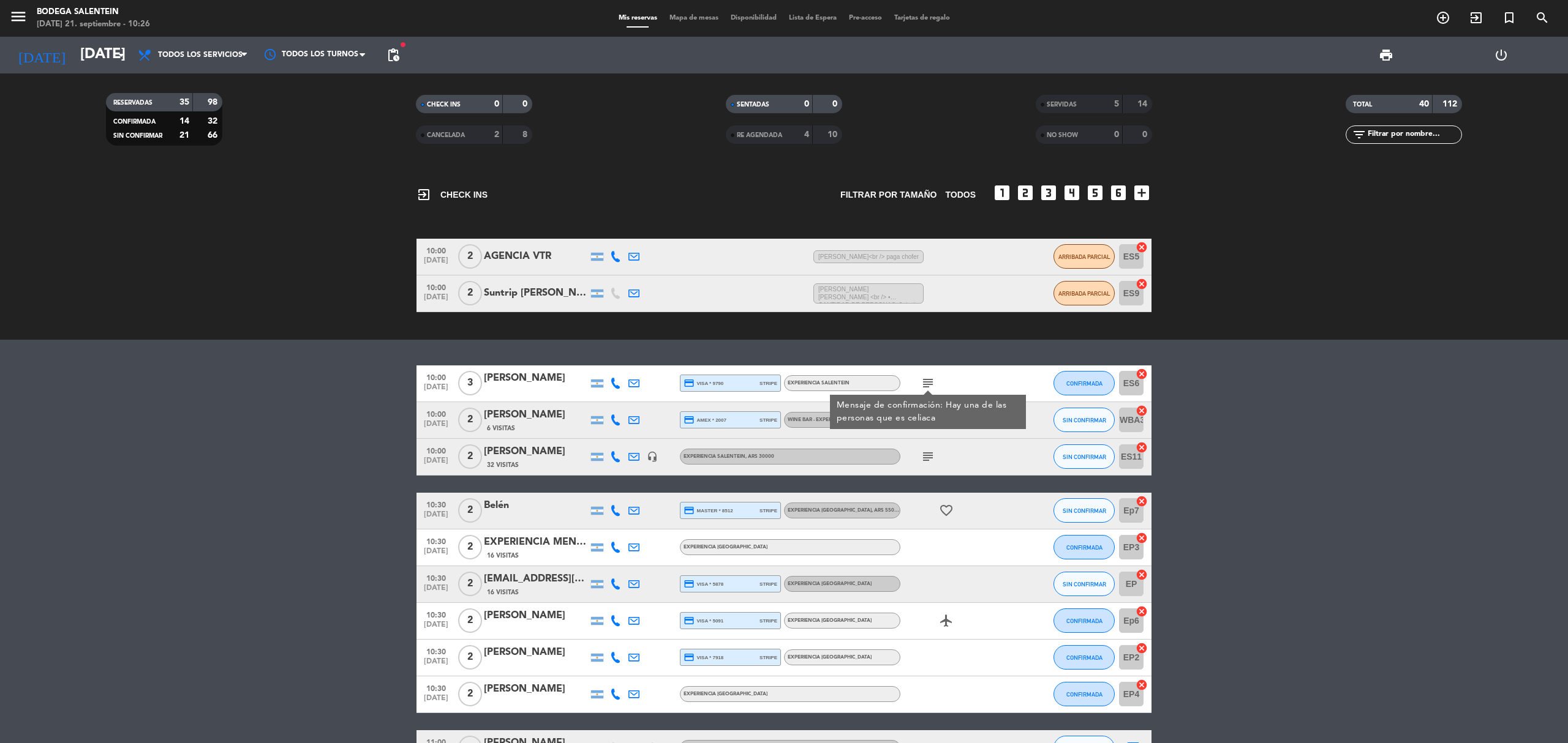
click at [523, 397] on div "10:00 [DATE] 3 [PERSON_NAME] credit_card visa * 9790 stripe Experiencia Salente…" at bounding box center [784, 384] width 735 height 37
click at [525, 387] on div at bounding box center [536, 391] width 104 height 9
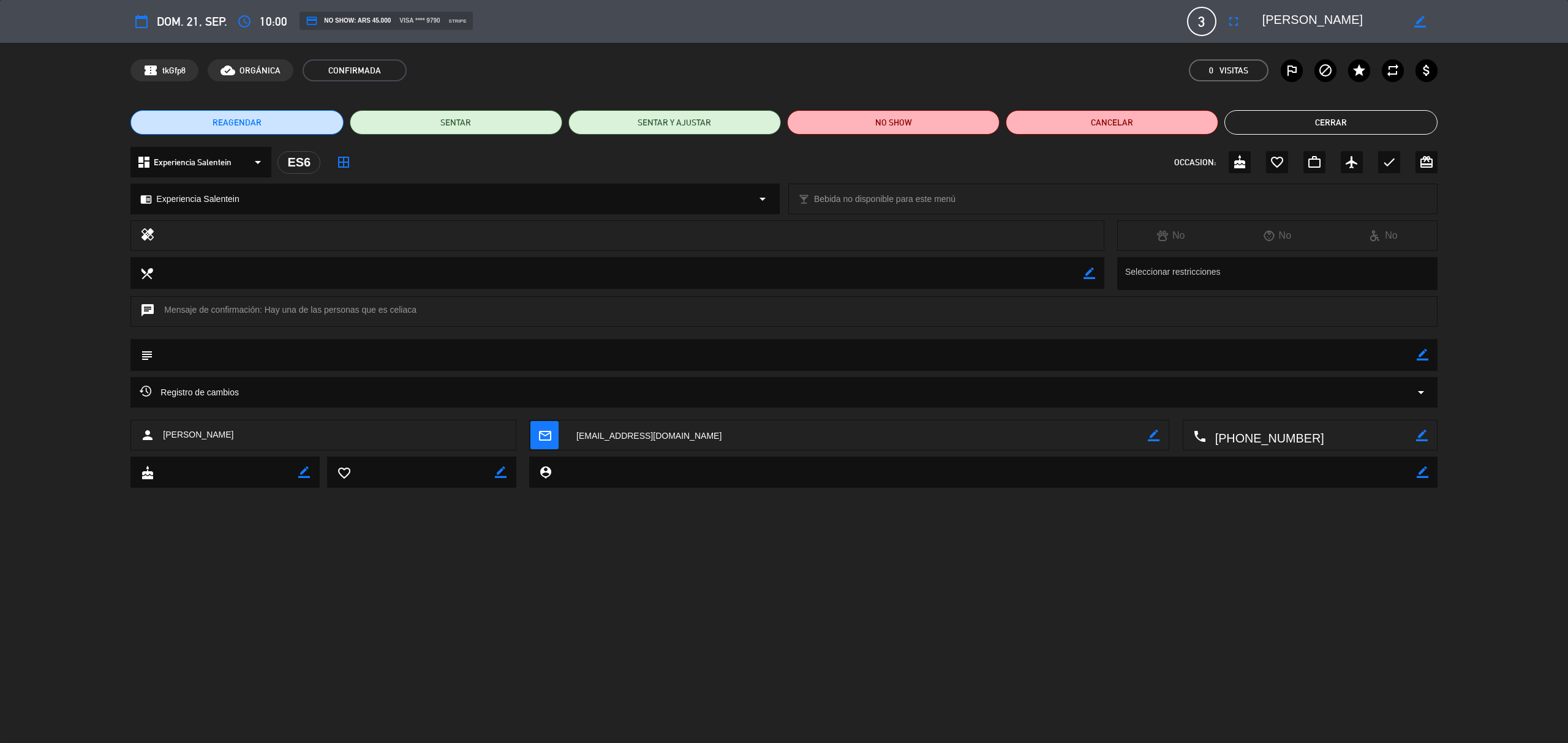
drag, startPoint x: 1265, startPoint y: 21, endPoint x: 1352, endPoint y: 27, distance: 87.2
click at [1352, 27] on textarea at bounding box center [1332, 21] width 140 height 22
click at [1361, 124] on button "Cerrar" at bounding box center [1331, 122] width 212 height 24
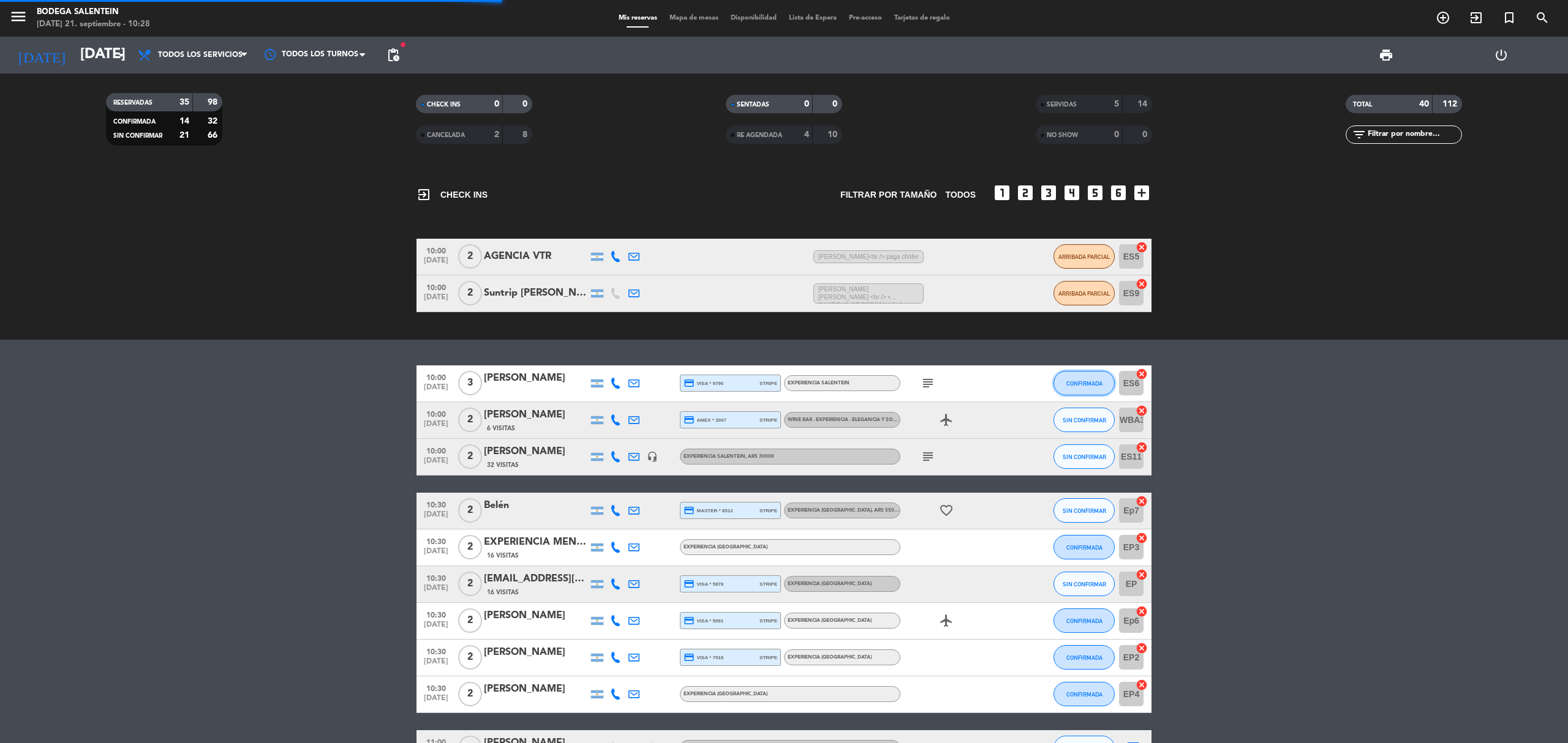
click at [1064, 387] on button "CONFIRMADA" at bounding box center [1084, 383] width 61 height 24
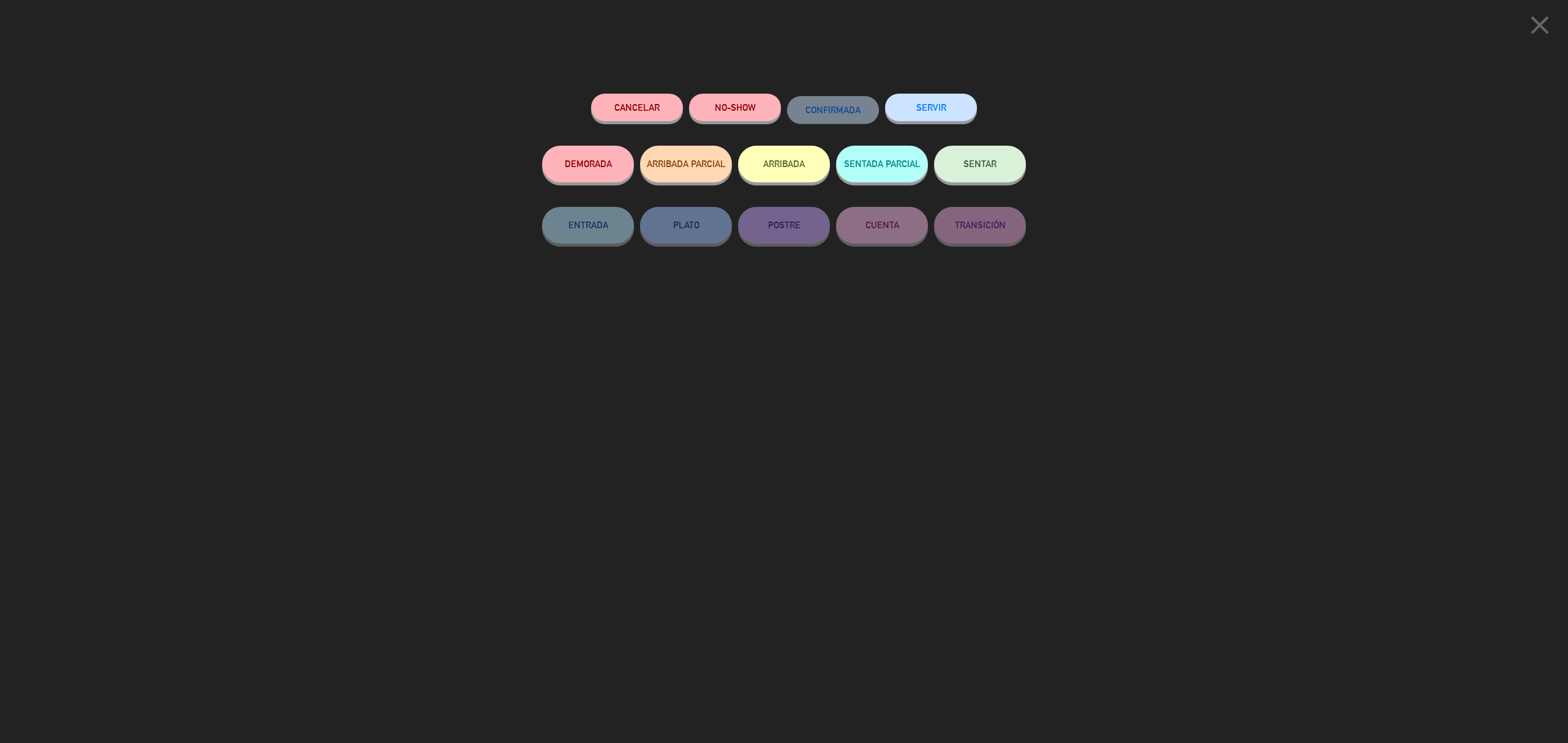
click at [920, 96] on button "SERVIR" at bounding box center [931, 107] width 92 height 27
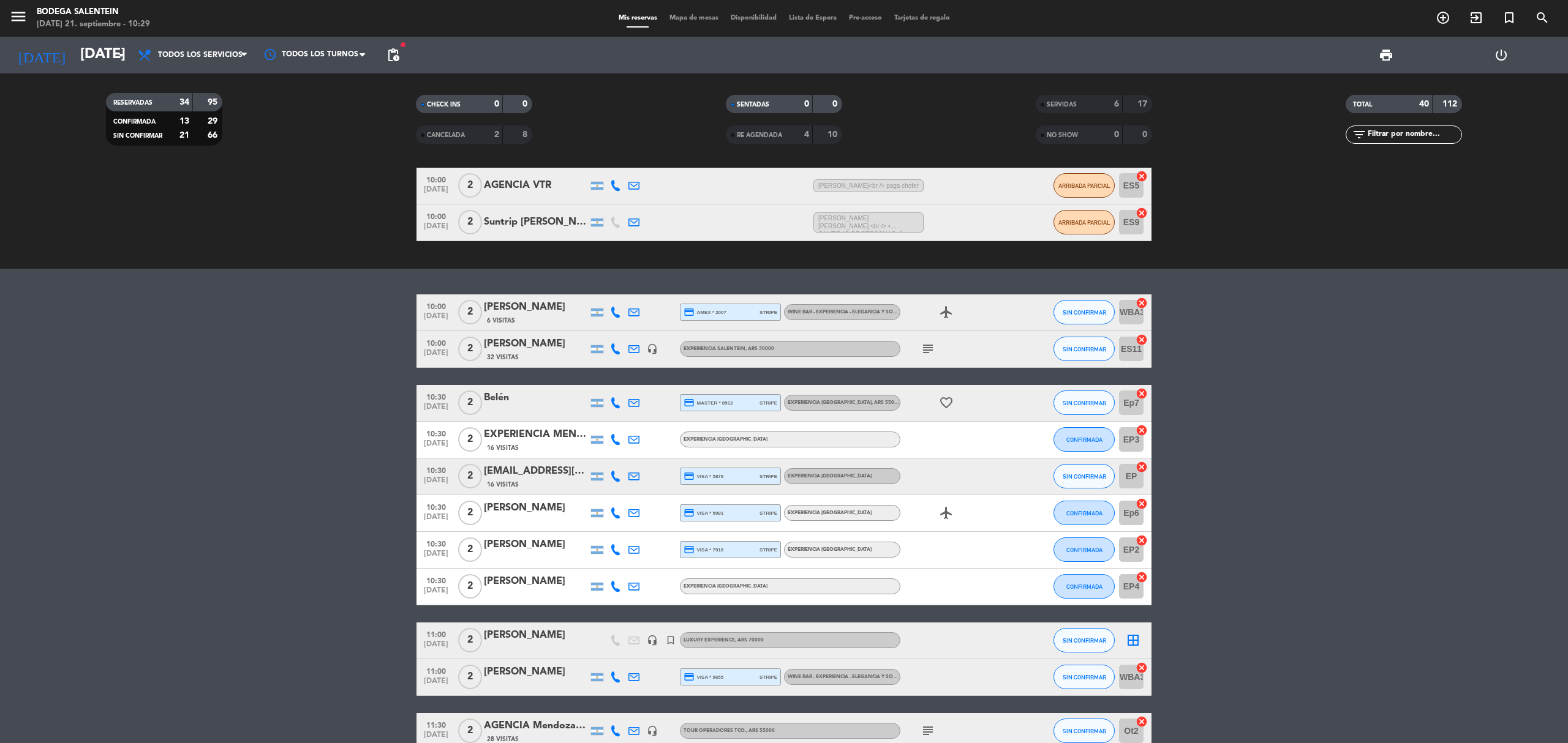
scroll to position [163, 0]
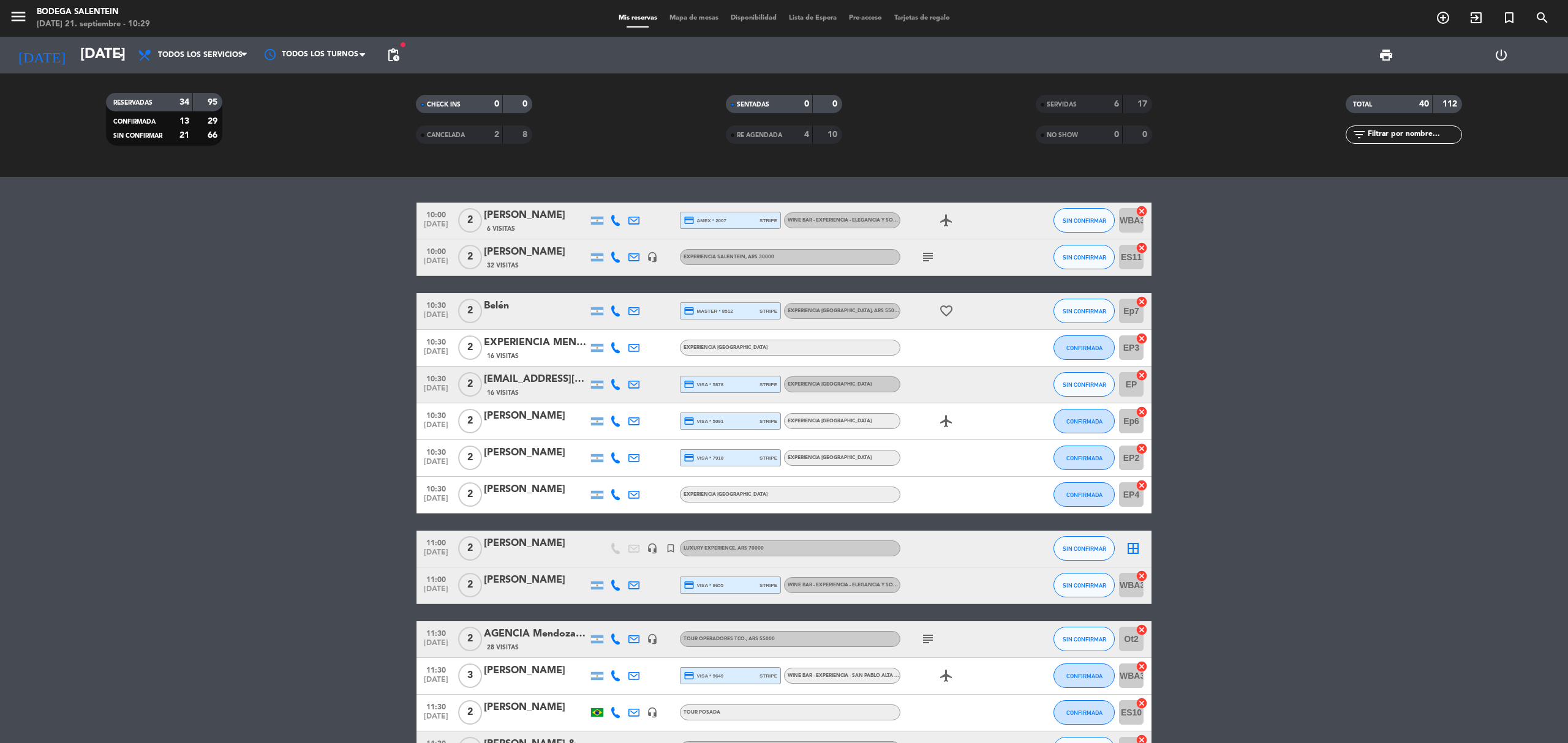
click at [560, 482] on div "[PERSON_NAME]" at bounding box center [536, 490] width 104 height 16
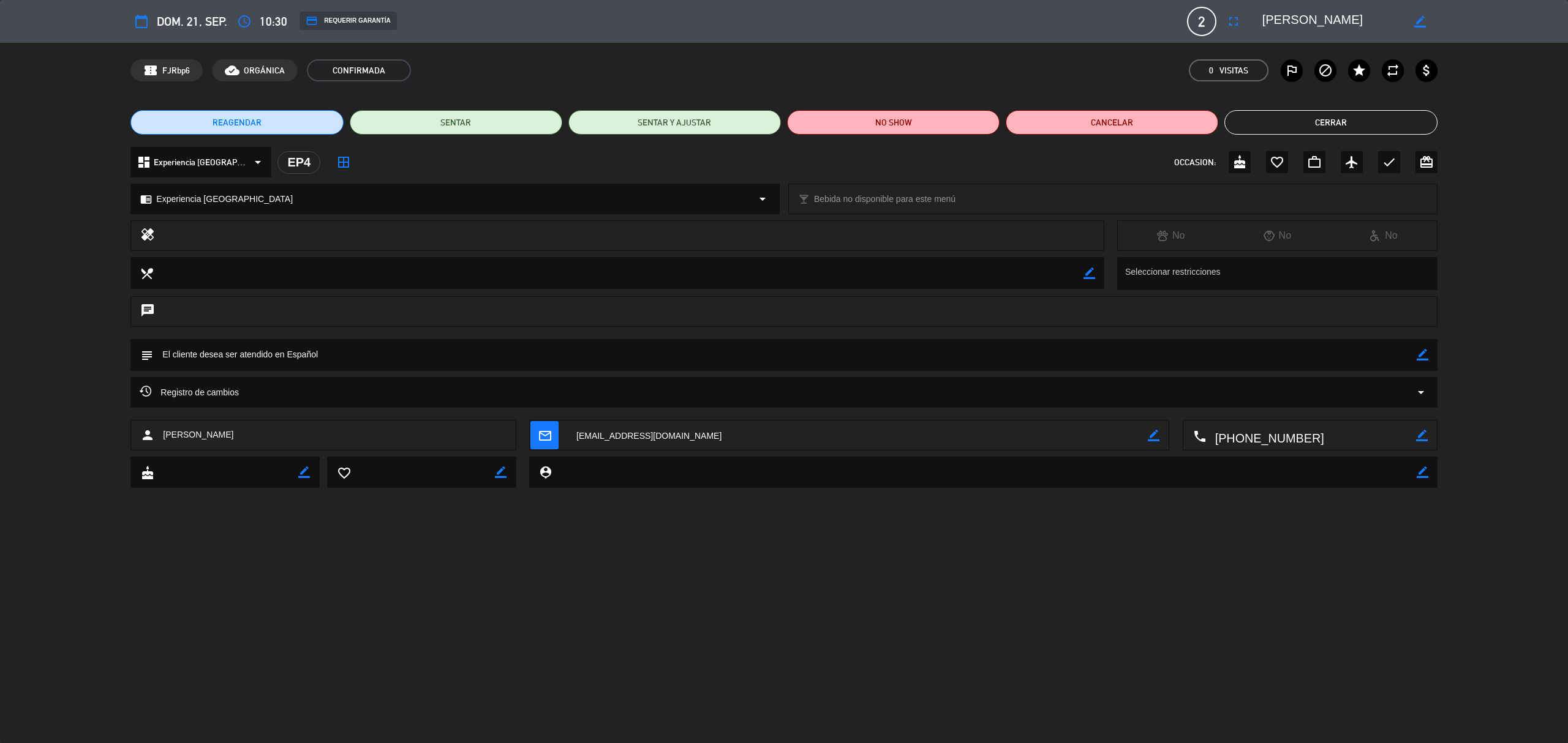
drag, startPoint x: 1261, startPoint y: 20, endPoint x: 1367, endPoint y: 27, distance: 106.2
click at [1367, 27] on textarea at bounding box center [1332, 21] width 140 height 22
click at [1303, 129] on button "Cerrar" at bounding box center [1331, 122] width 212 height 24
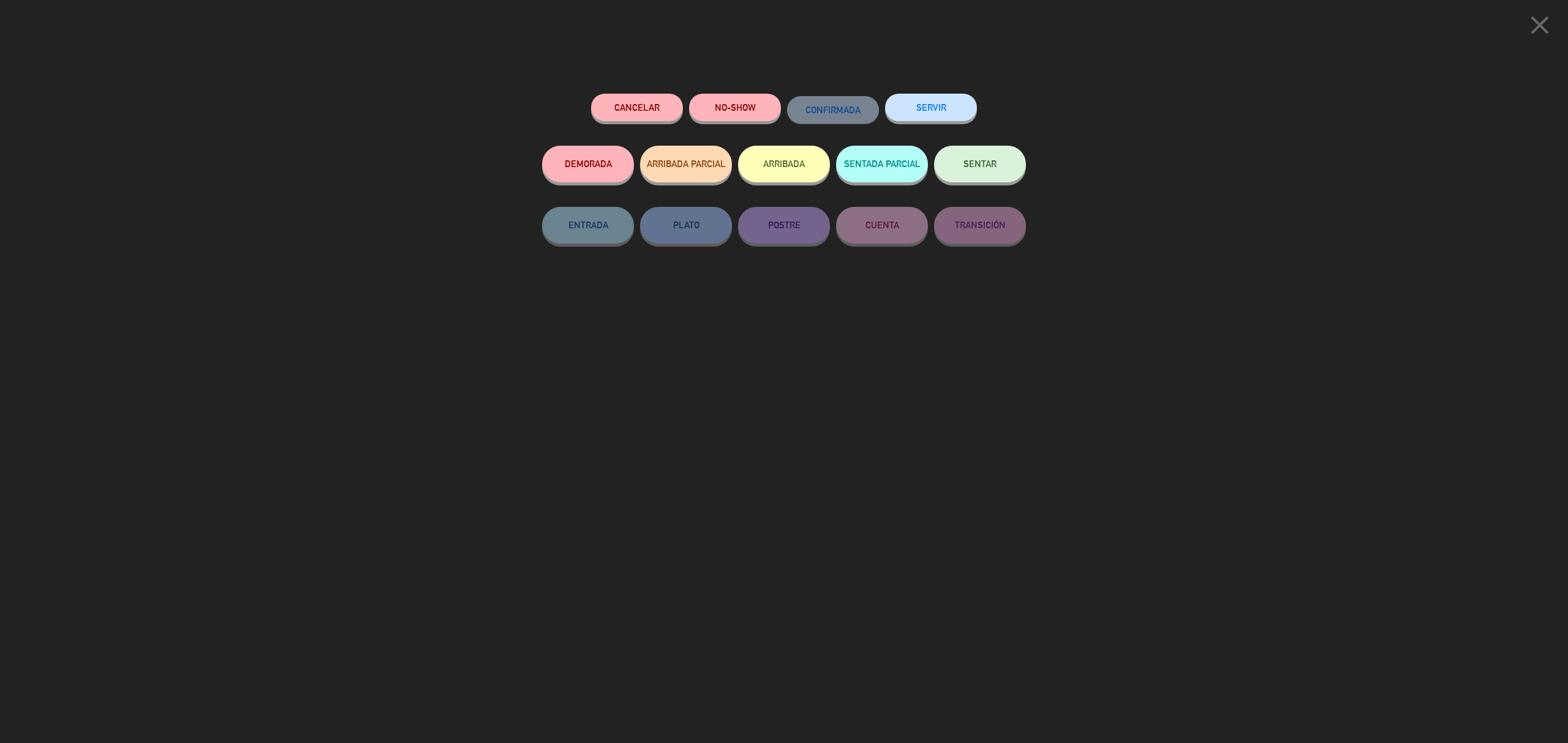
click at [940, 98] on button "SERVIR" at bounding box center [931, 107] width 92 height 27
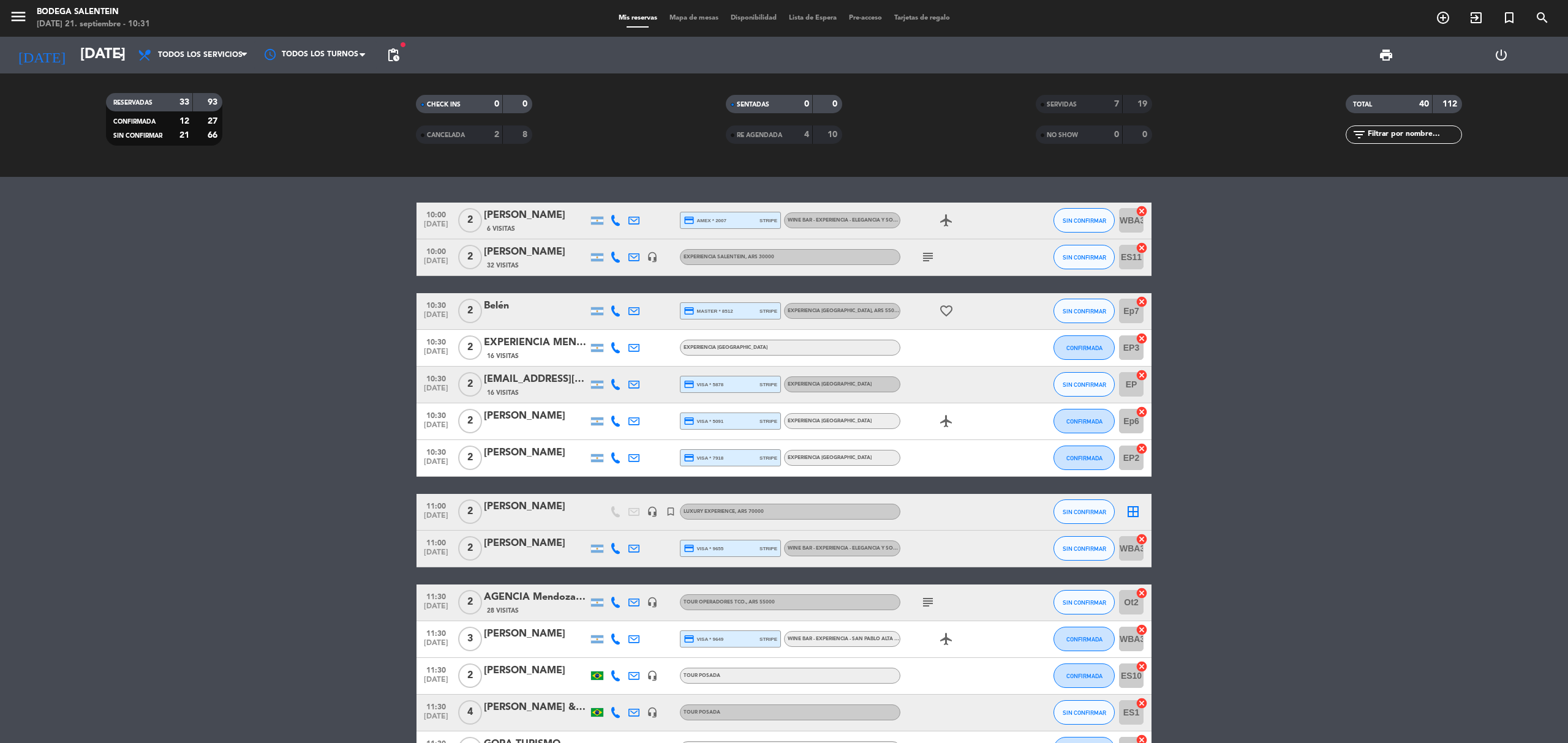
click at [555, 417] on div "[PERSON_NAME]" at bounding box center [536, 416] width 104 height 16
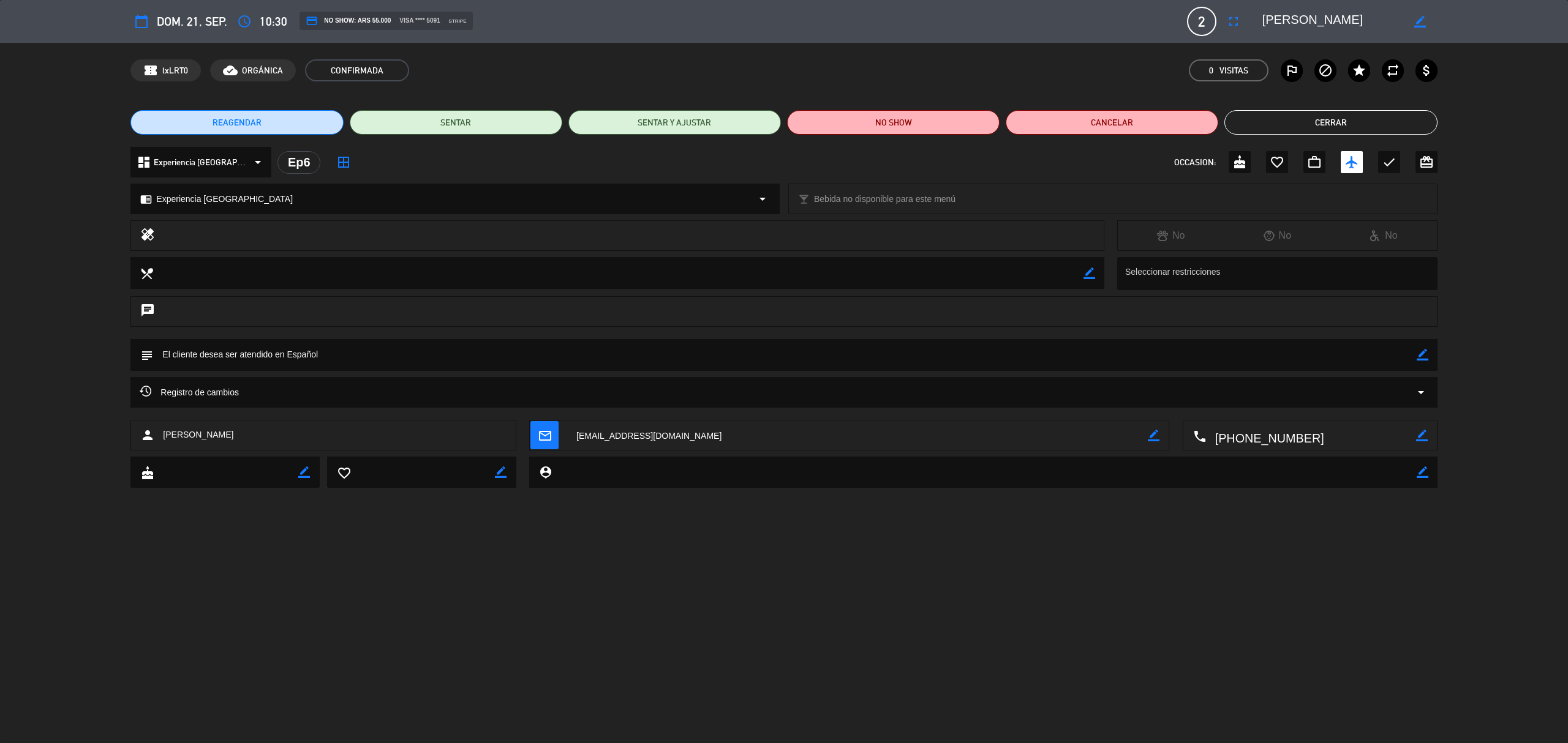
drag, startPoint x: 1331, startPoint y: 21, endPoint x: 1258, endPoint y: 36, distance: 74.5
click at [1258, 36] on div "calendar_today dom. 21, sep. access_time 10:30 credit_card NO SHOW: ARS 55.000 …" at bounding box center [784, 21] width 1306 height 29
click at [1335, 113] on button "Cerrar" at bounding box center [1331, 122] width 212 height 24
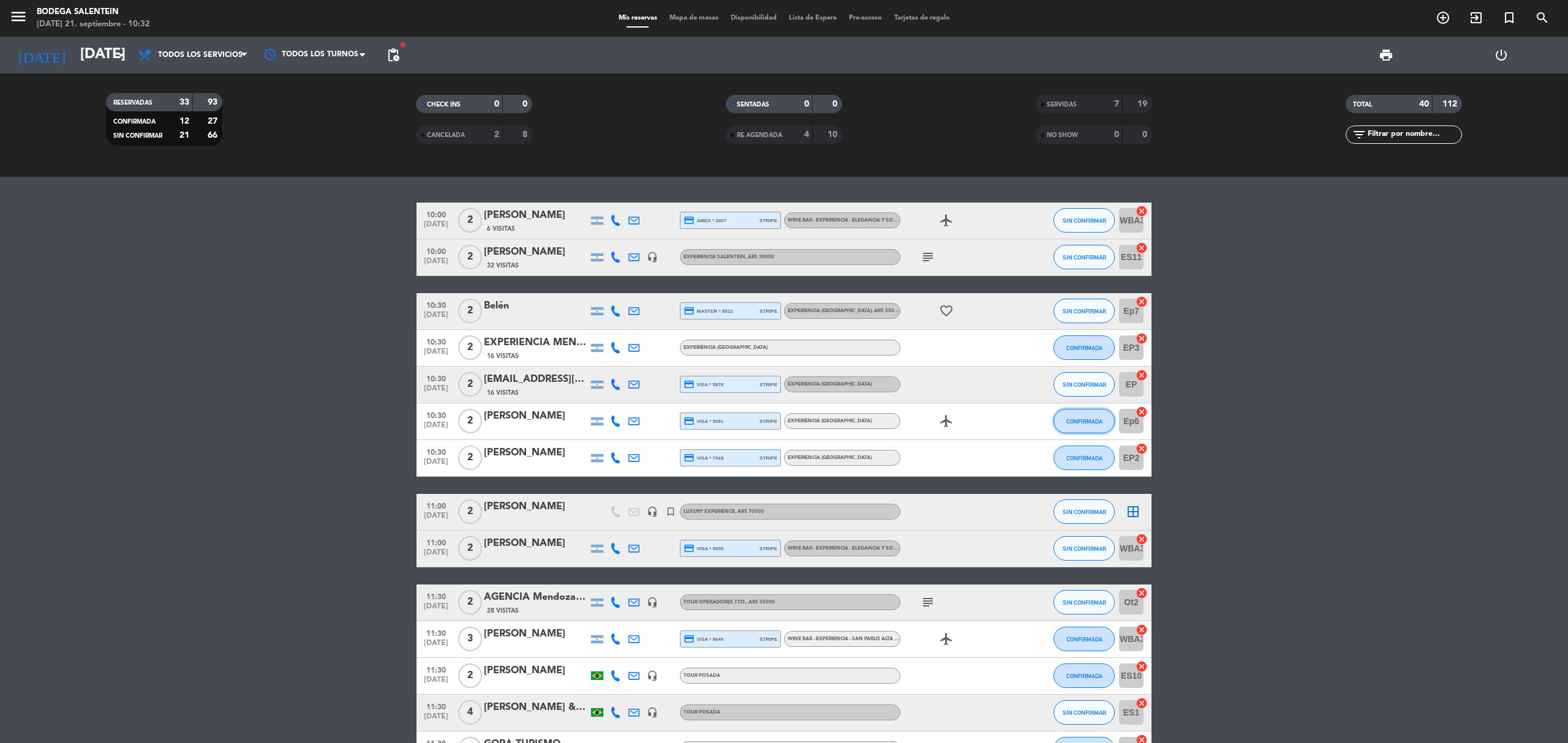
click at [1088, 418] on span "CONFIRMADA" at bounding box center [1084, 421] width 37 height 7
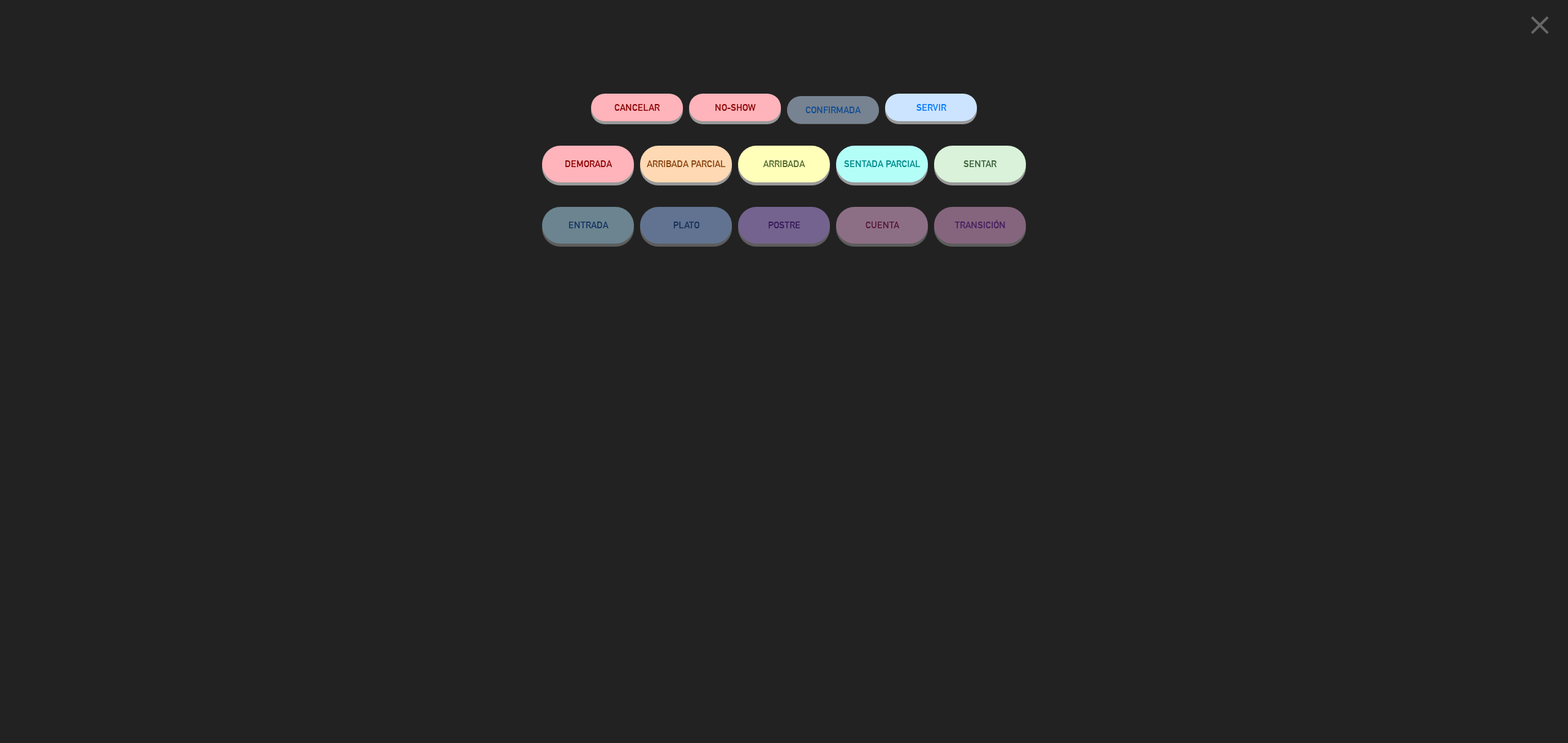
click at [906, 82] on div "close Cancelar NO-SHOW CONFIRMADA SERVIR DEMORADA ARRIBADA PARCIAL ARRIBADA SEN…" at bounding box center [784, 372] width 1568 height 743
click at [912, 100] on button "SERVIR" at bounding box center [931, 107] width 92 height 27
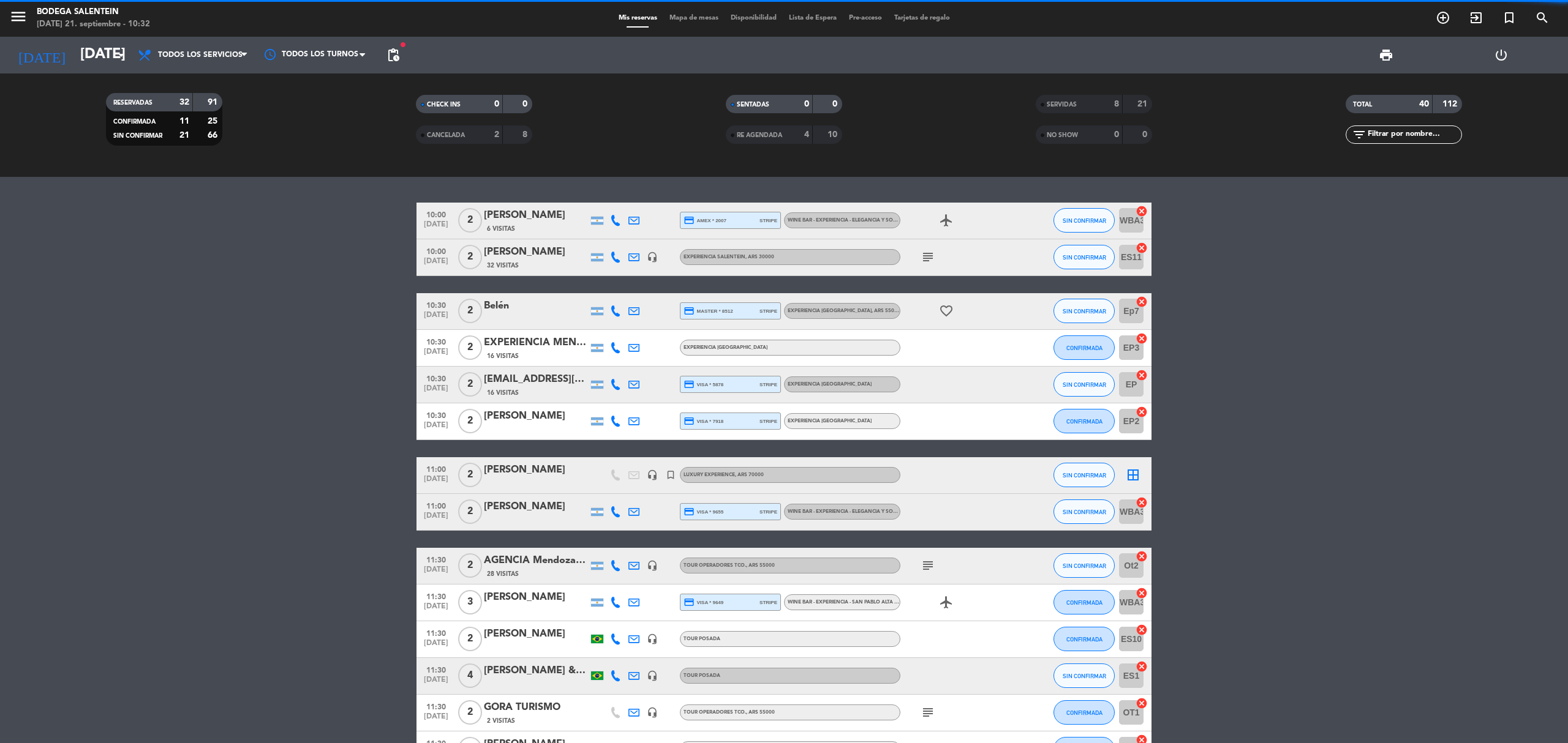
click at [561, 385] on div "[EMAIL_ADDRESS][DOMAIN_NAME]" at bounding box center [536, 379] width 104 height 16
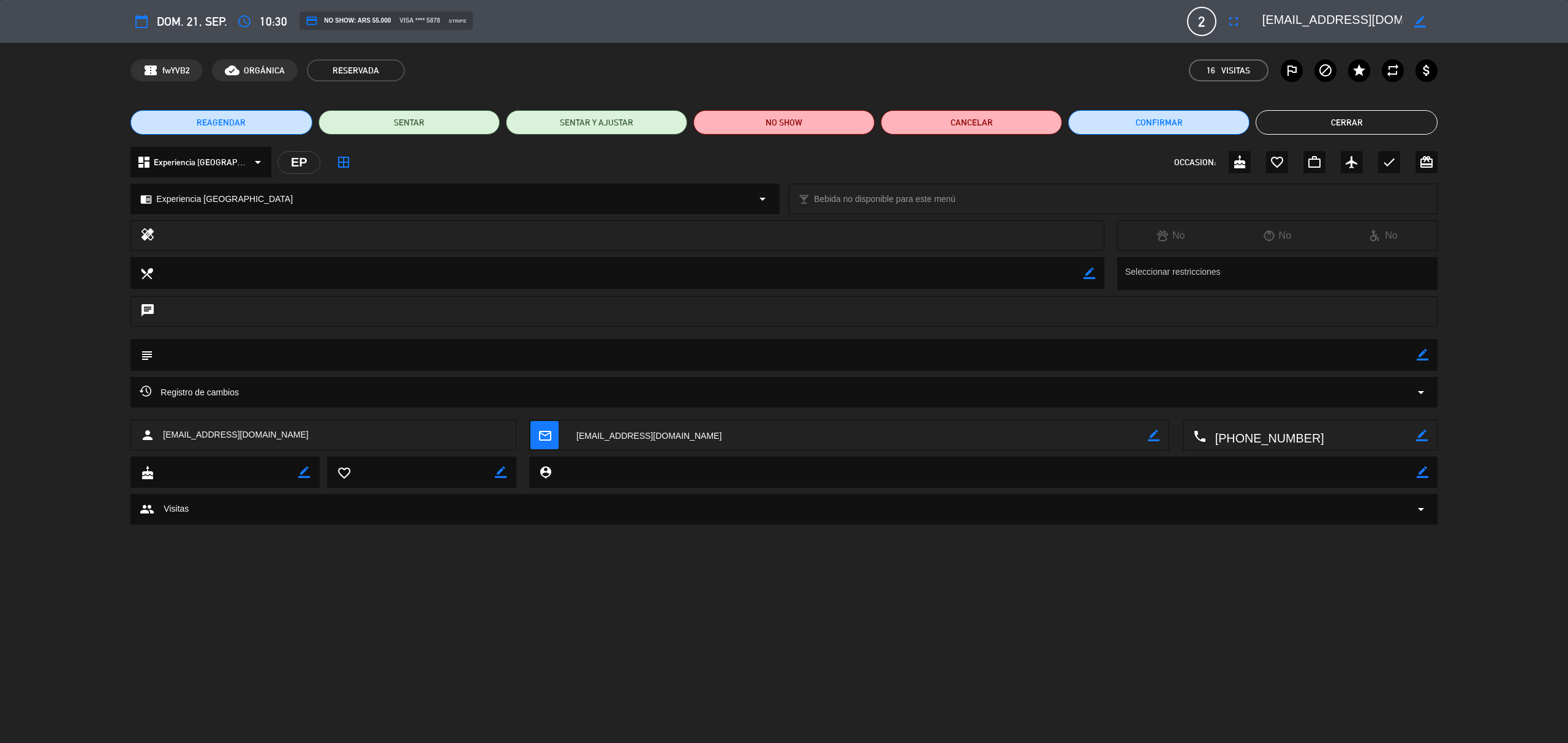
click at [1335, 123] on button "Cerrar" at bounding box center [1346, 122] width 181 height 24
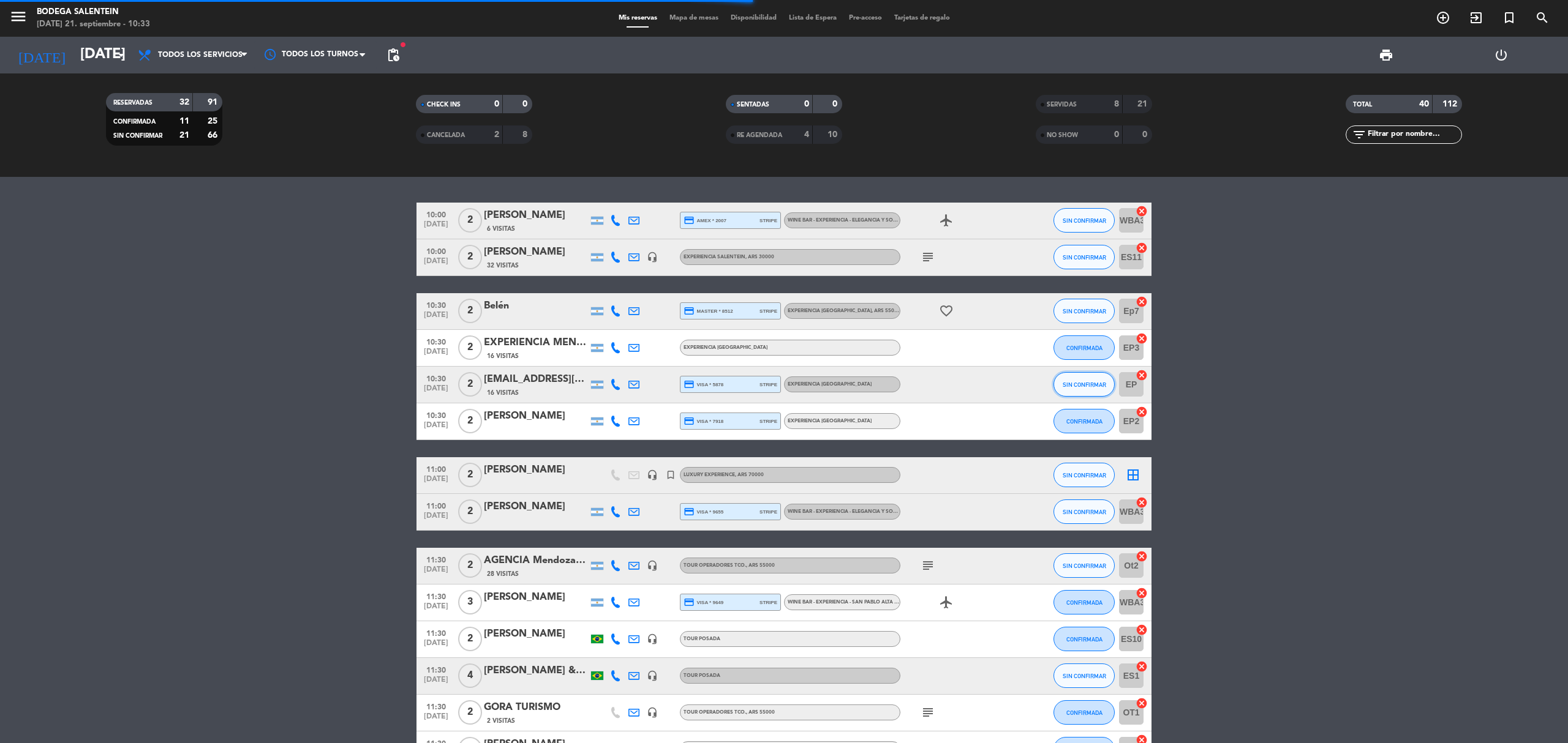
click at [1063, 386] on span "SIN CONFIRMAR" at bounding box center [1084, 385] width 43 height 7
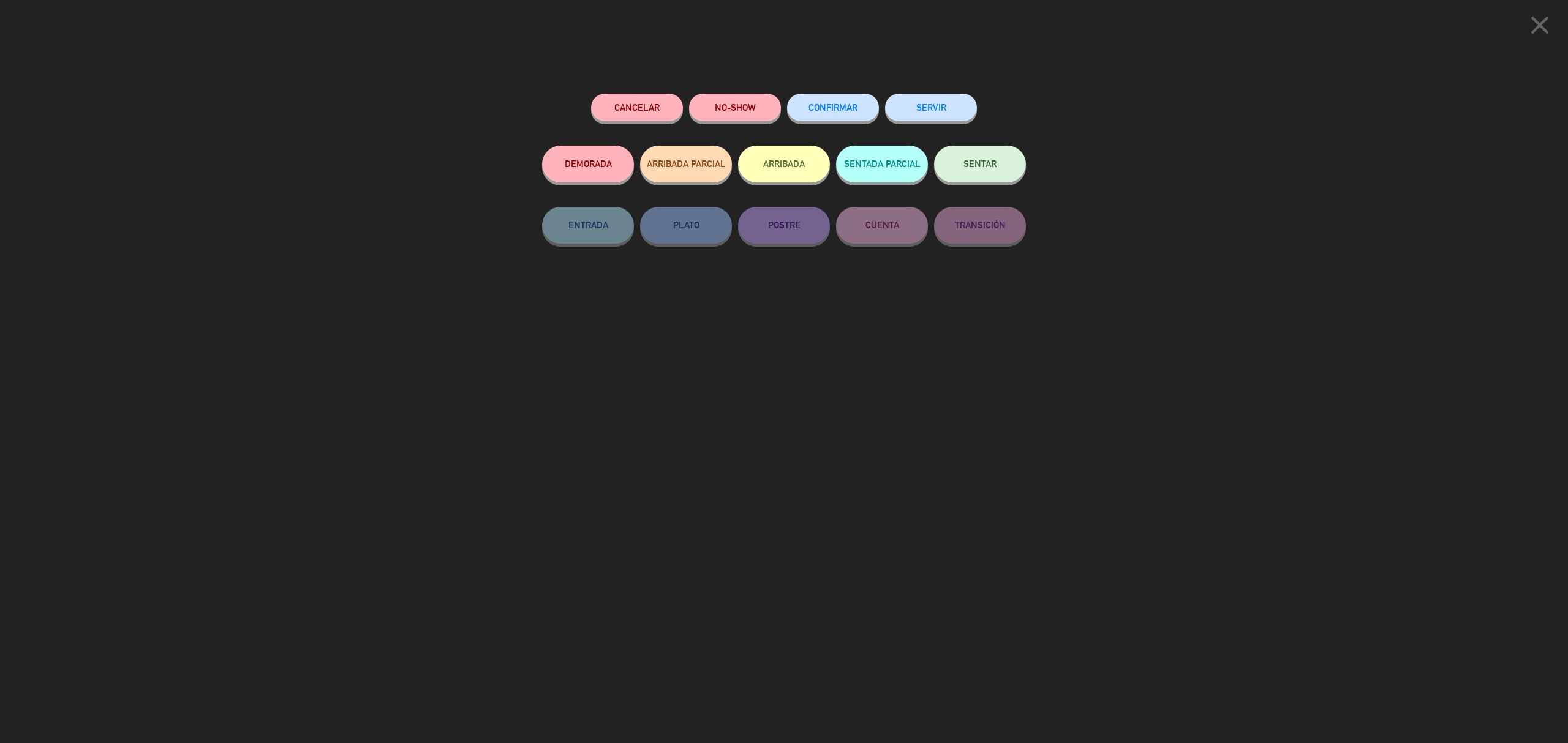
click at [951, 108] on button "SERVIR" at bounding box center [931, 107] width 92 height 27
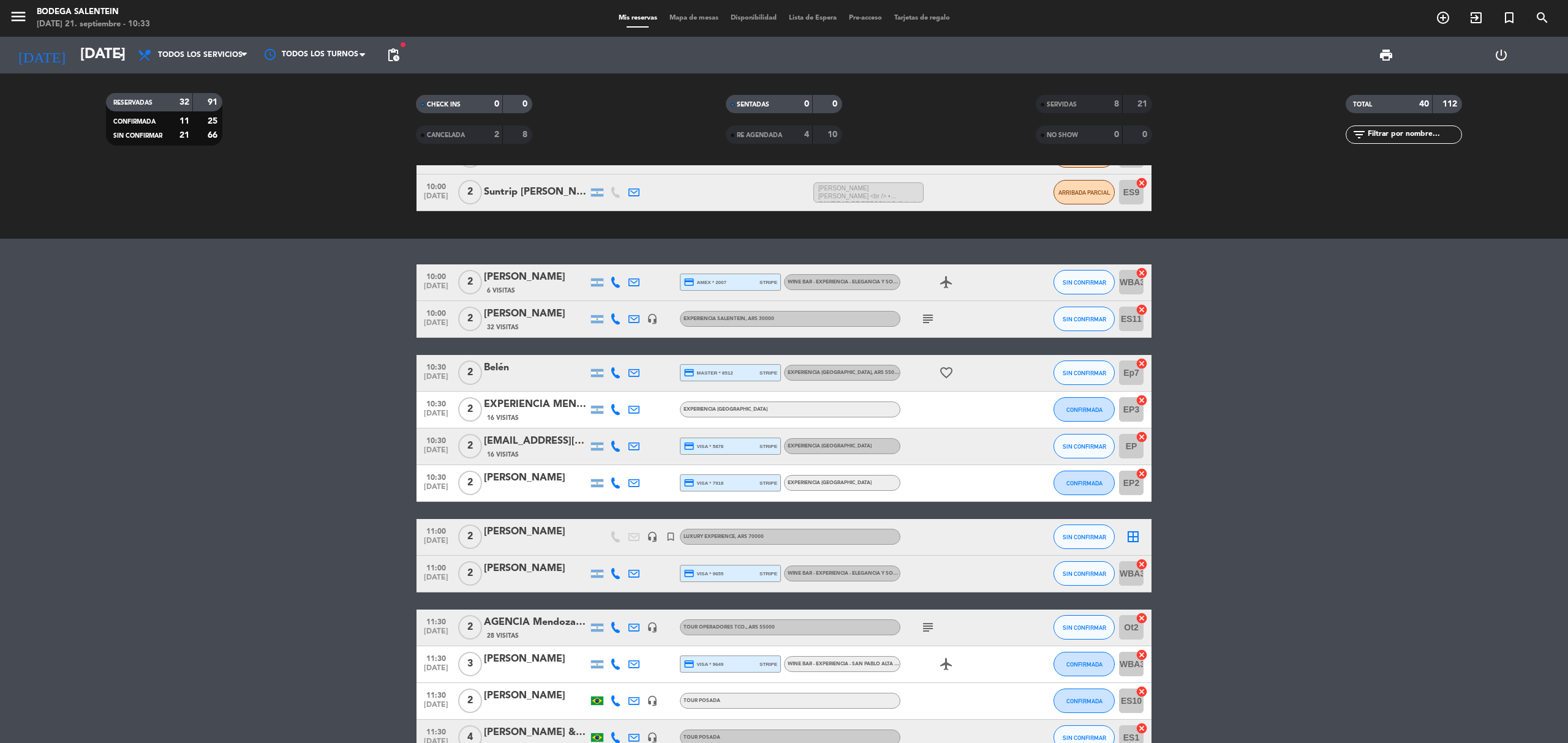
scroll to position [82, 0]
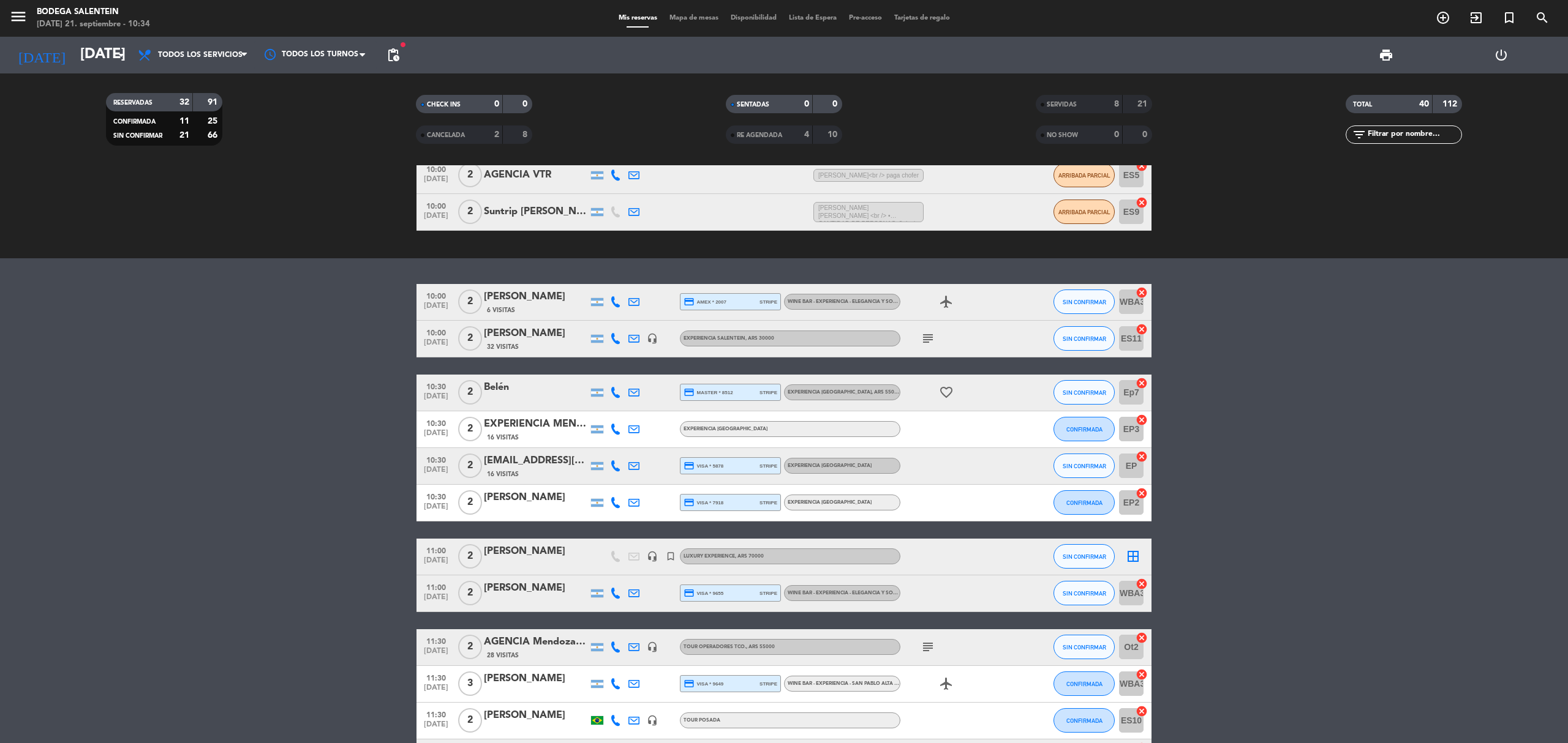
click at [1095, 96] on div "SERVIDAS 8 21" at bounding box center [1094, 104] width 116 height 19
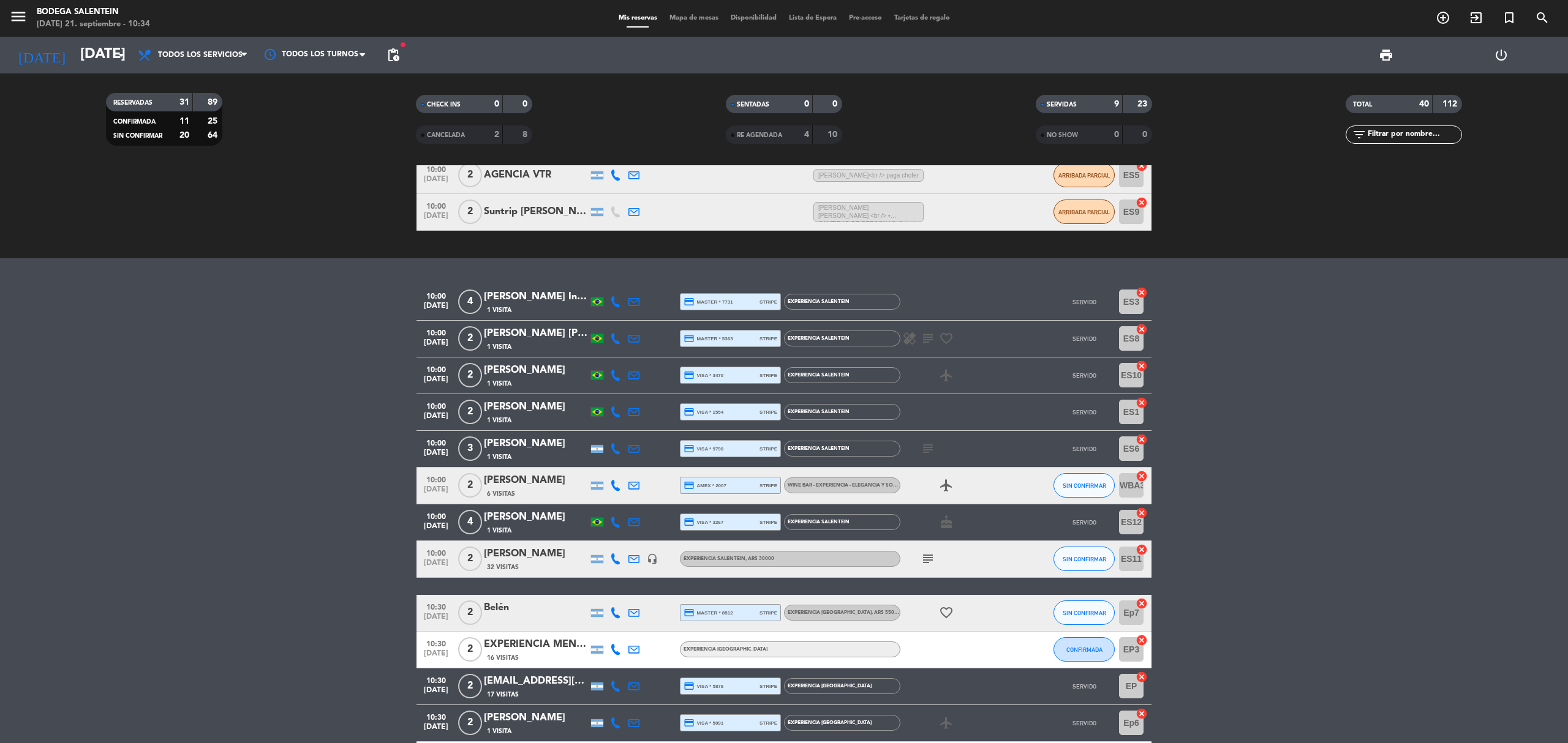
scroll to position [245, 0]
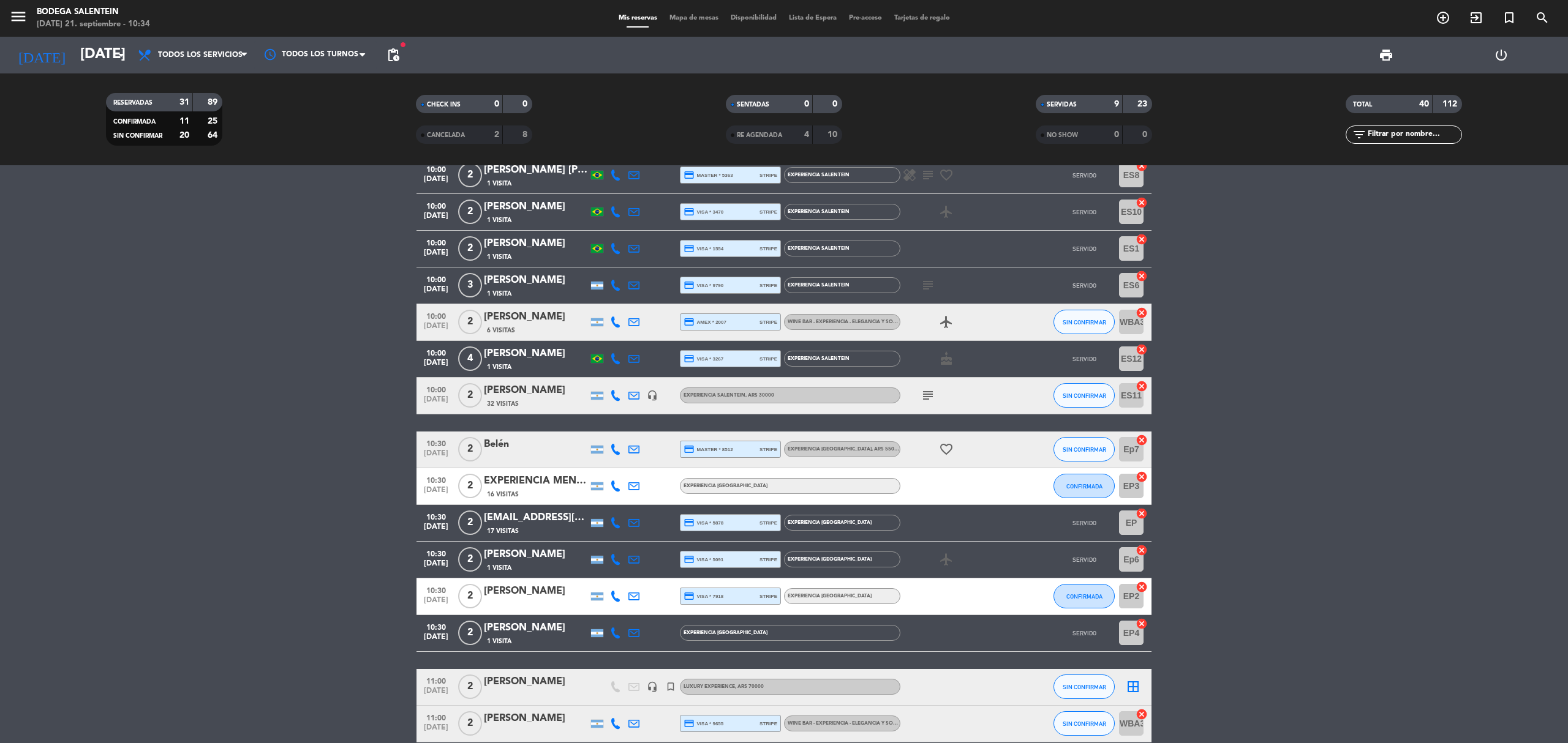
click at [1098, 104] on div "9" at bounding box center [1107, 104] width 24 height 14
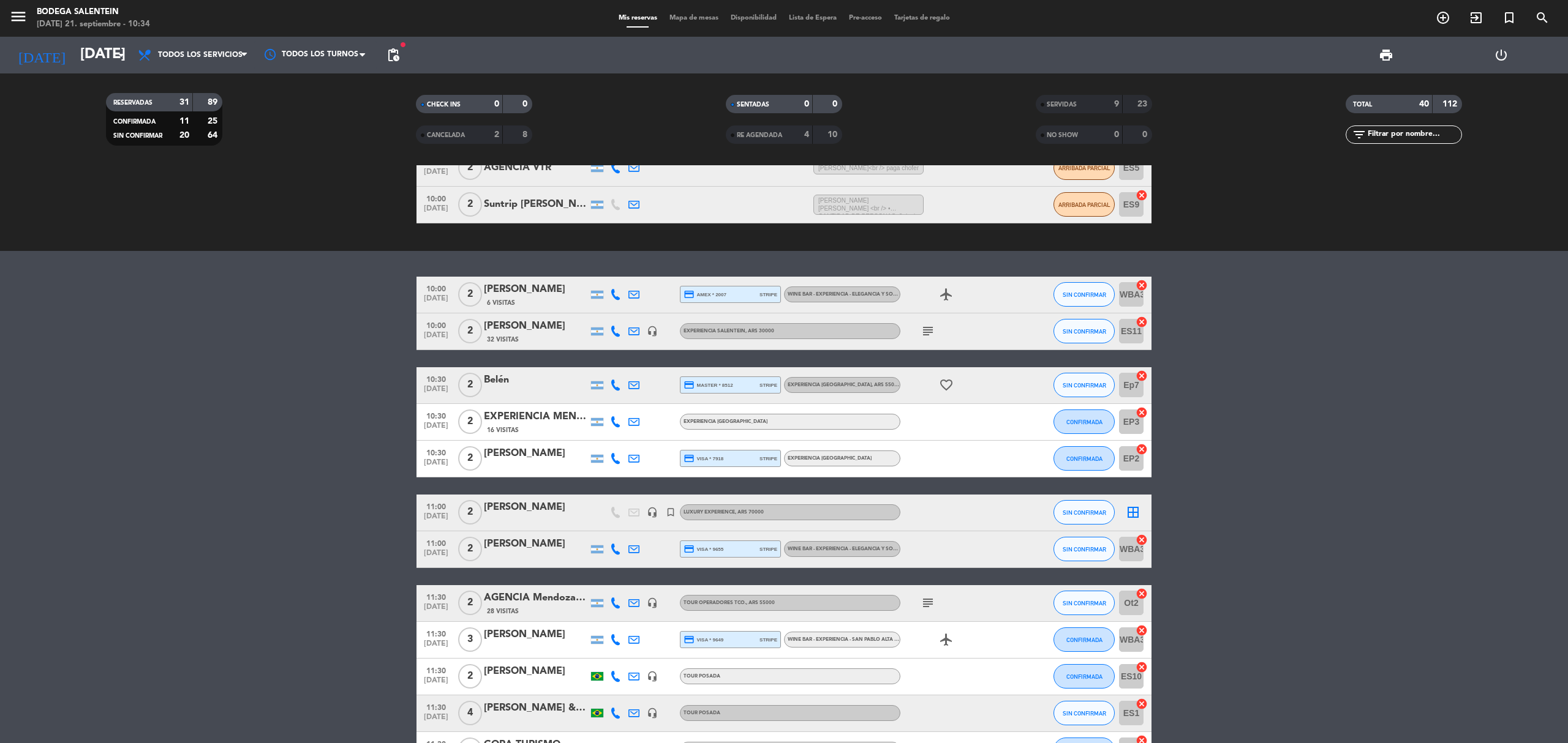
scroll to position [82, 0]
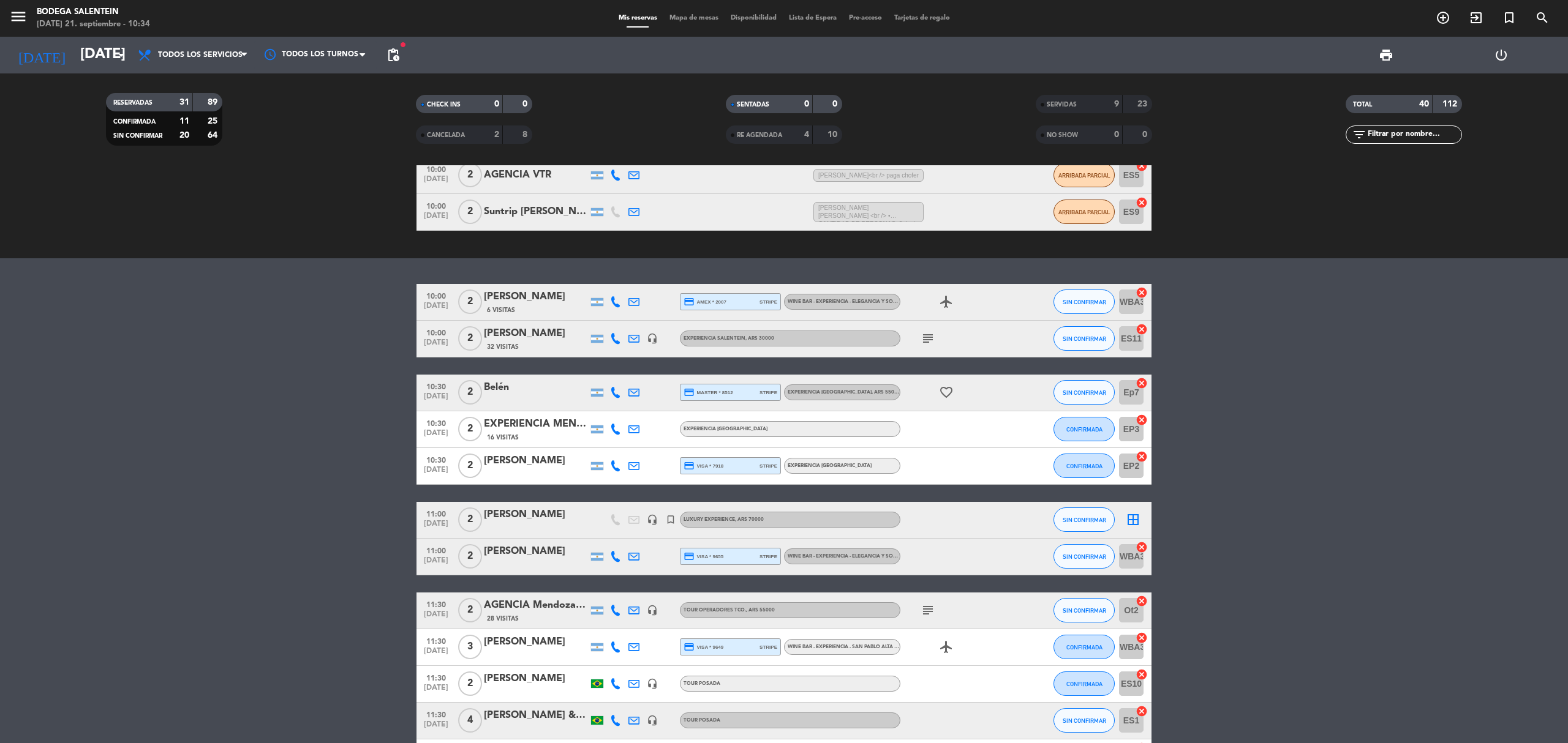
click at [532, 432] on div "16 Visitas" at bounding box center [536, 437] width 104 height 10
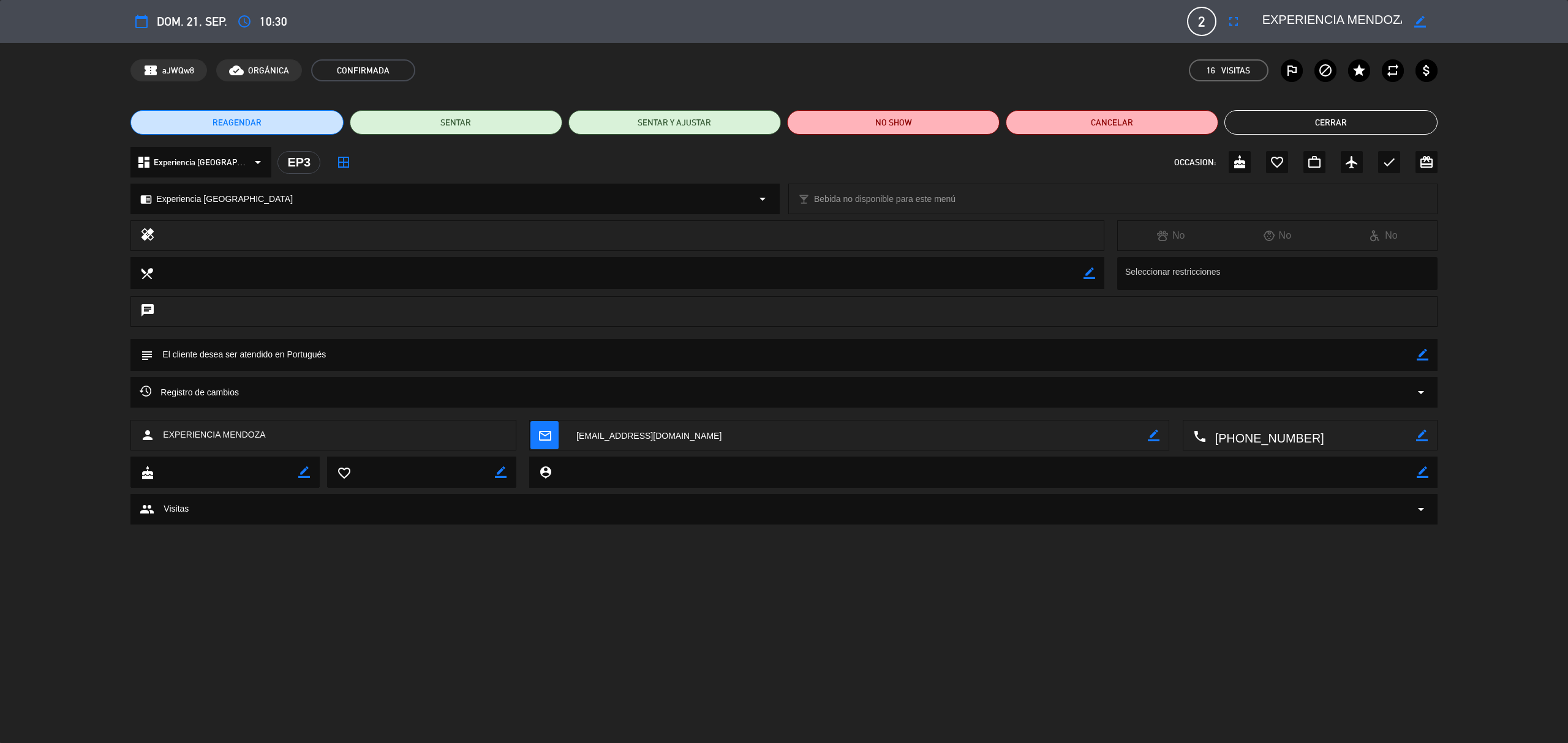
click at [1291, 118] on button "Cerrar" at bounding box center [1331, 122] width 212 height 24
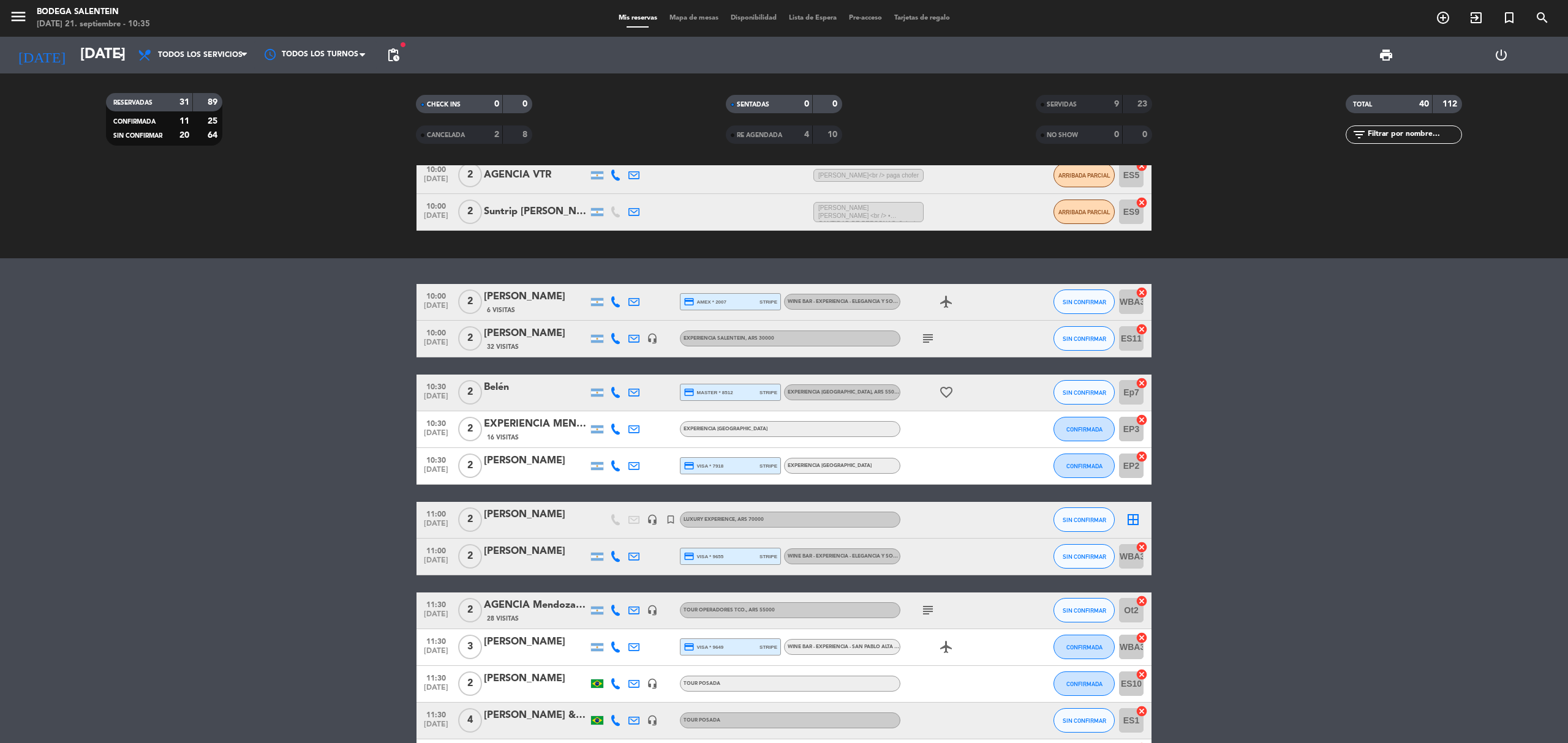
click at [577, 465] on div "[PERSON_NAME]" at bounding box center [536, 461] width 104 height 16
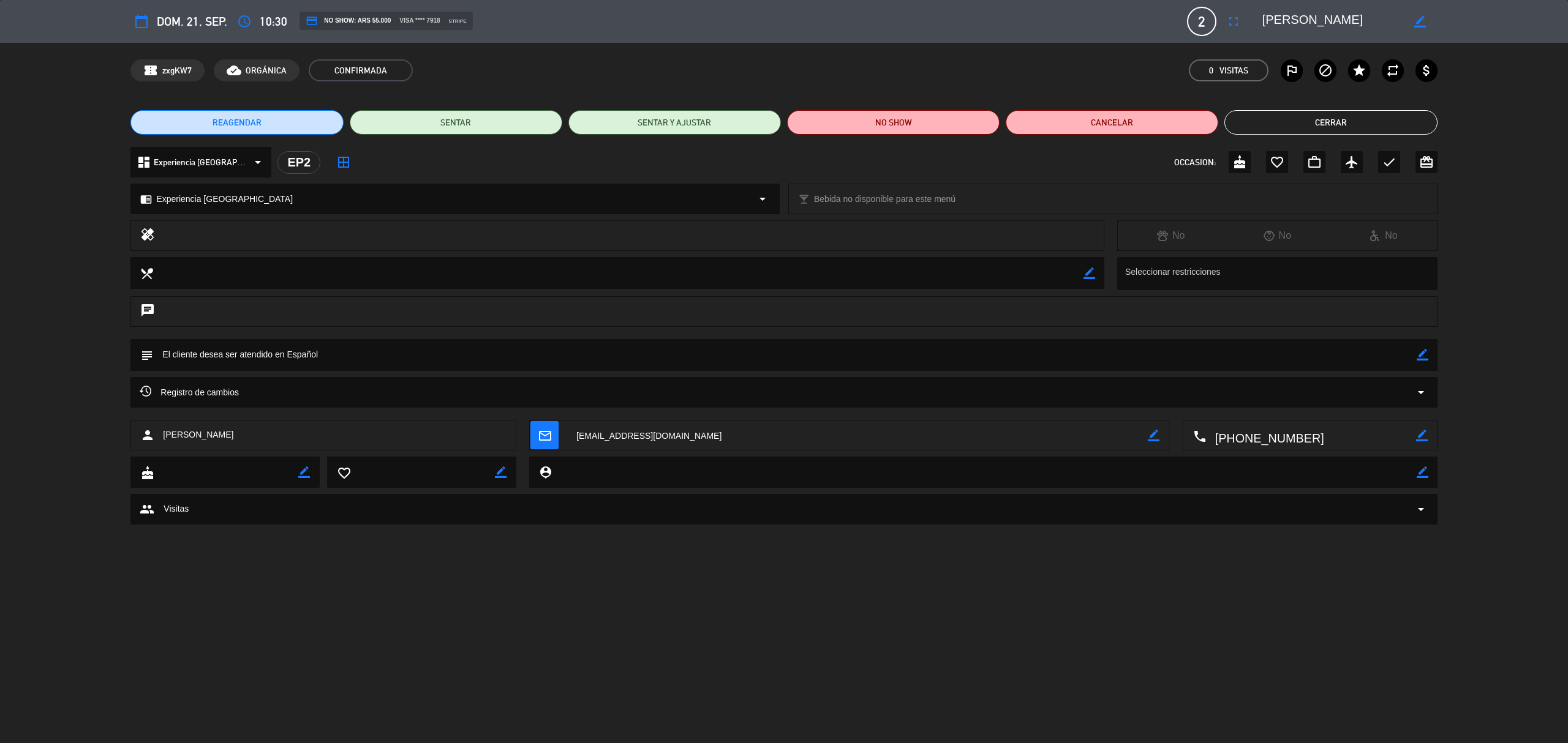
drag, startPoint x: 1263, startPoint y: 23, endPoint x: 1390, endPoint y: 22, distance: 127.0
click at [1390, 22] on textarea at bounding box center [1332, 21] width 140 height 22
drag, startPoint x: 1327, startPoint y: 121, endPoint x: 1239, endPoint y: 126, distance: 88.1
click at [1328, 117] on button "Cerrar" at bounding box center [1331, 122] width 212 height 24
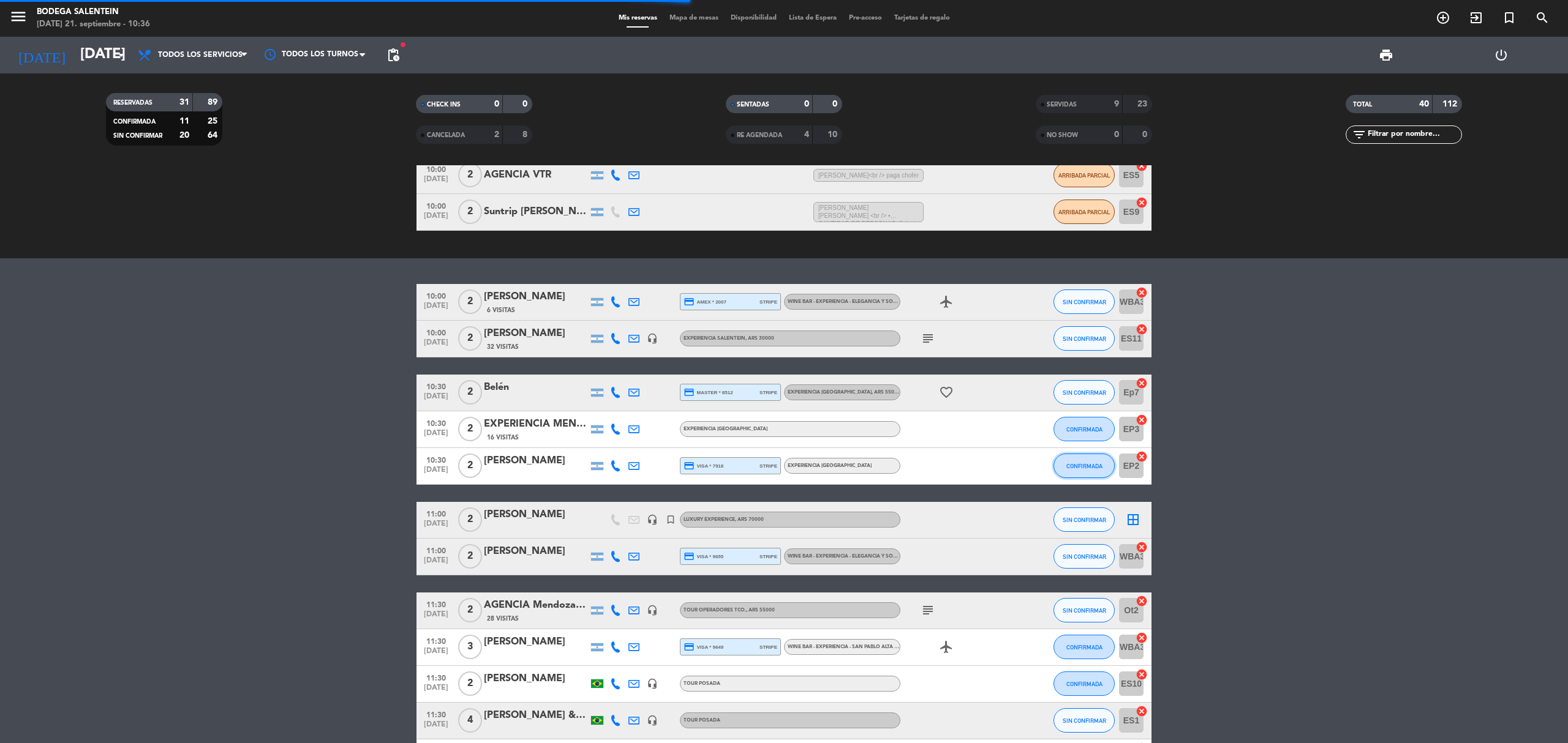
click at [1083, 470] on button "CONFIRMADA" at bounding box center [1084, 466] width 61 height 24
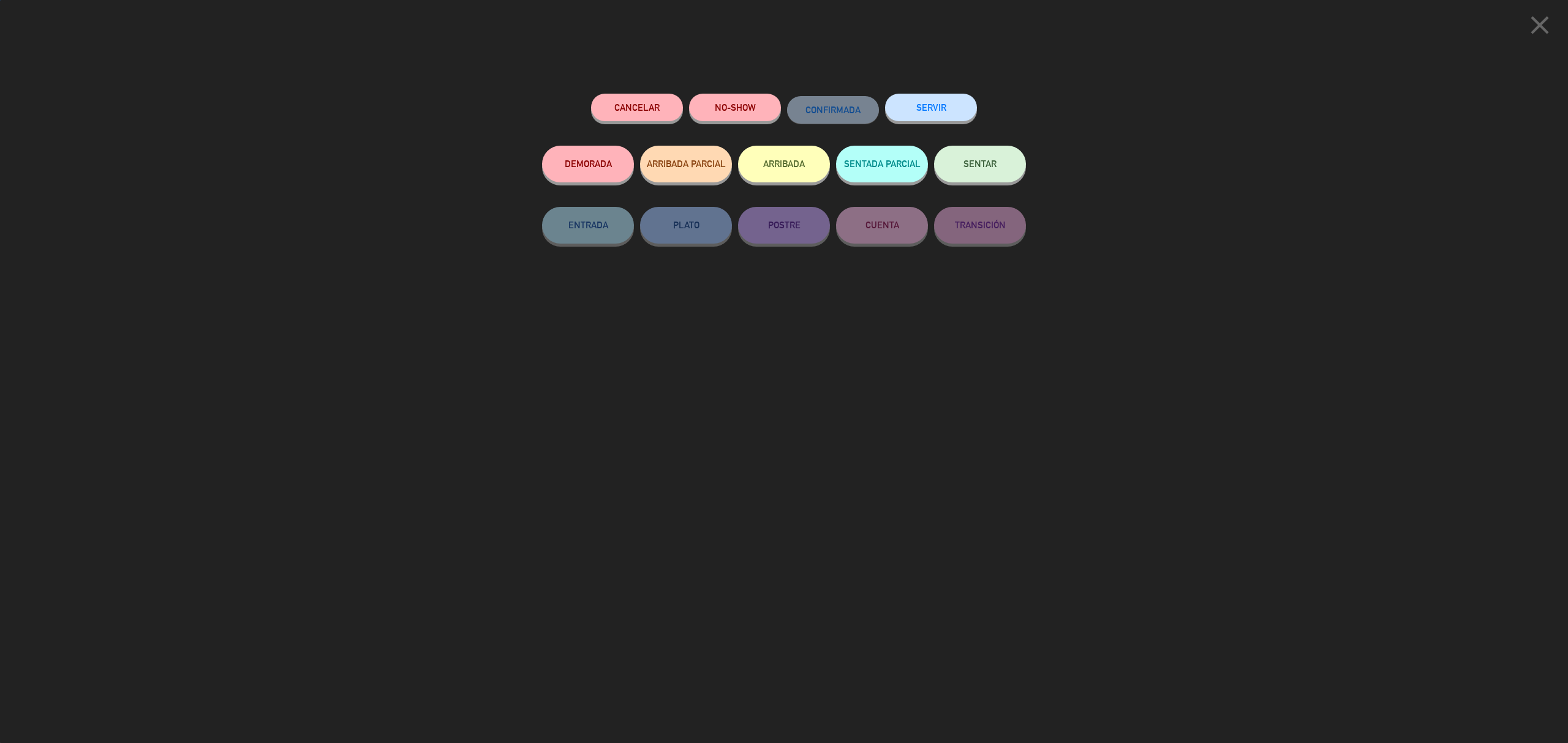
click at [940, 114] on button "SERVIR" at bounding box center [931, 107] width 92 height 27
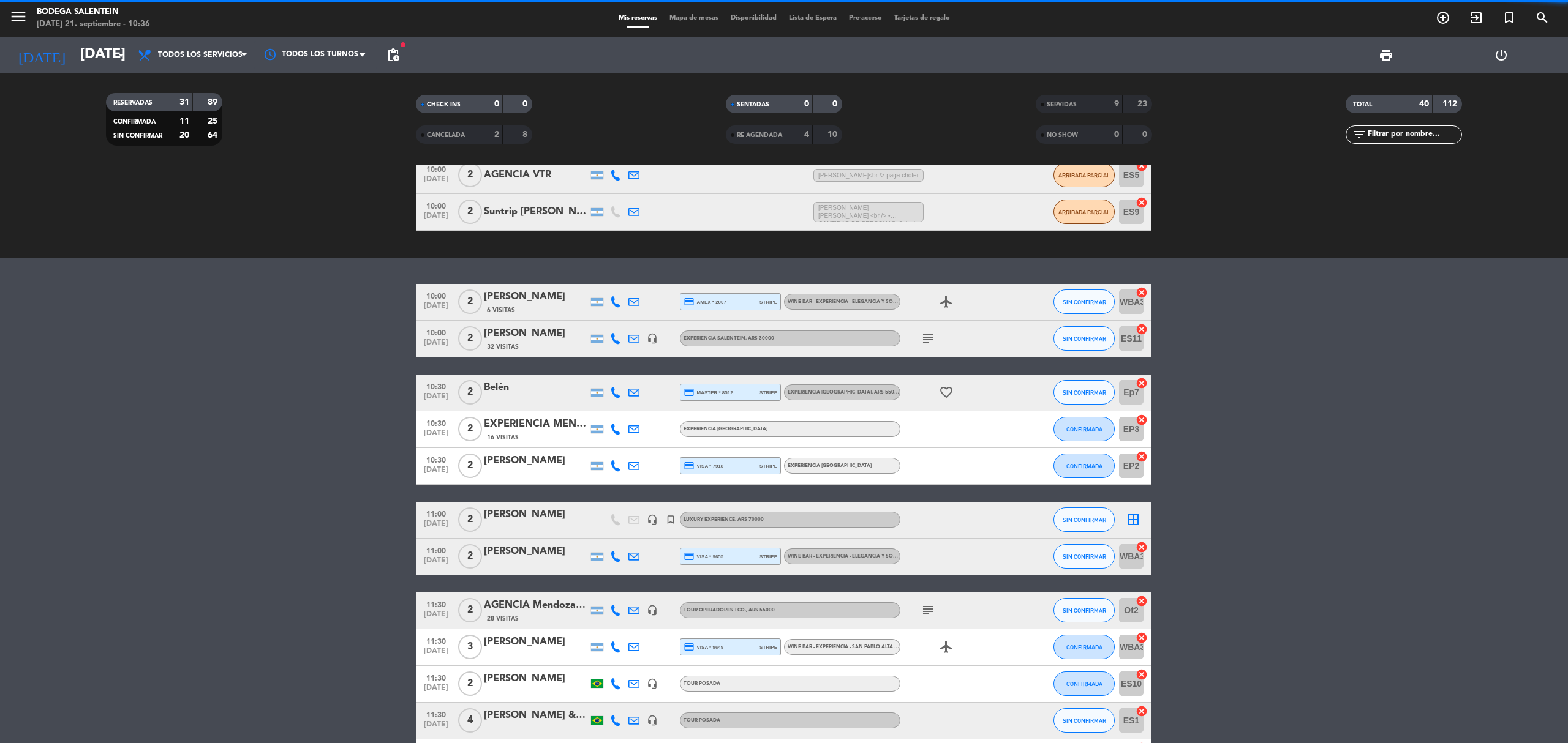
click at [566, 440] on div "16 Visitas" at bounding box center [536, 437] width 104 height 10
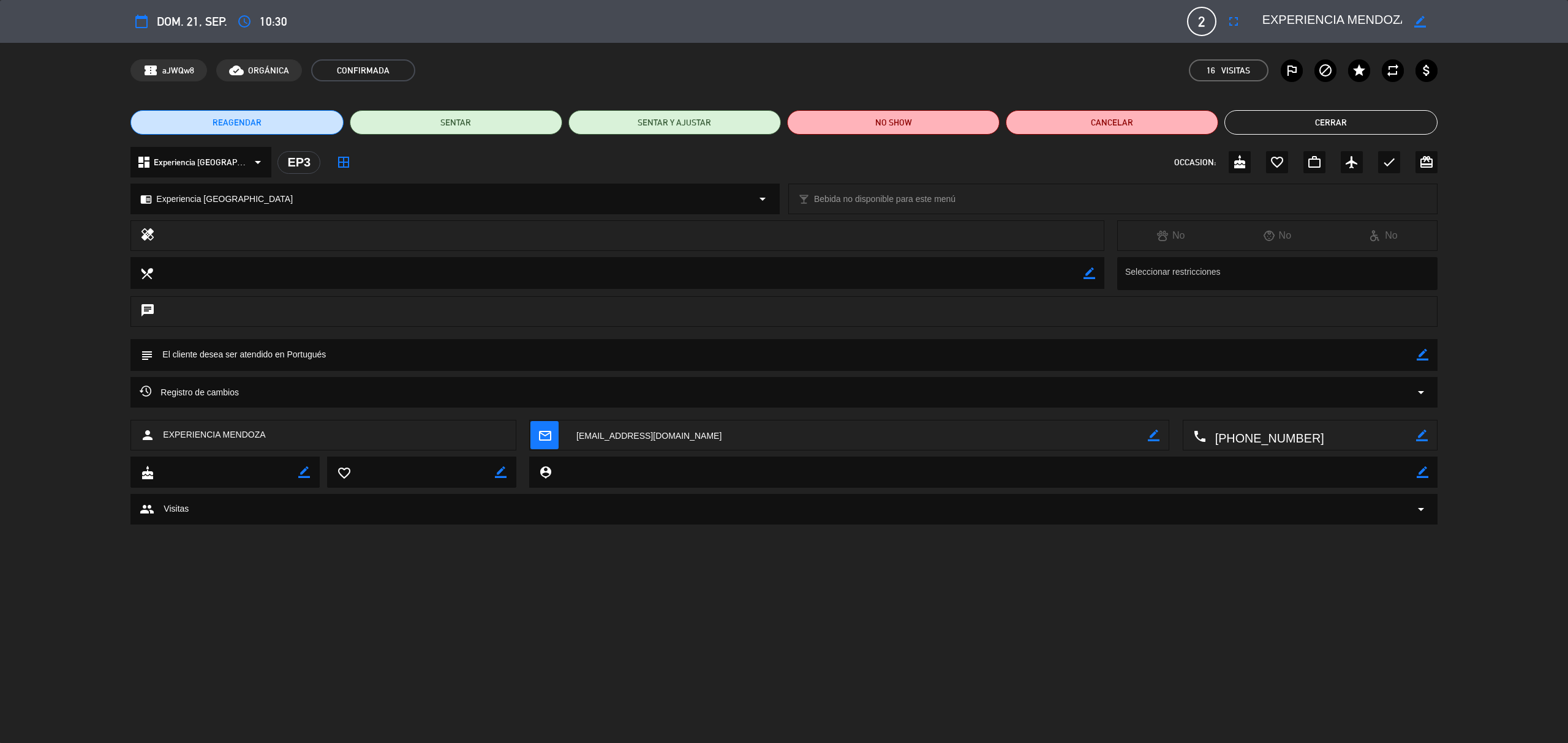
click at [1396, 132] on button "Cerrar" at bounding box center [1331, 122] width 212 height 24
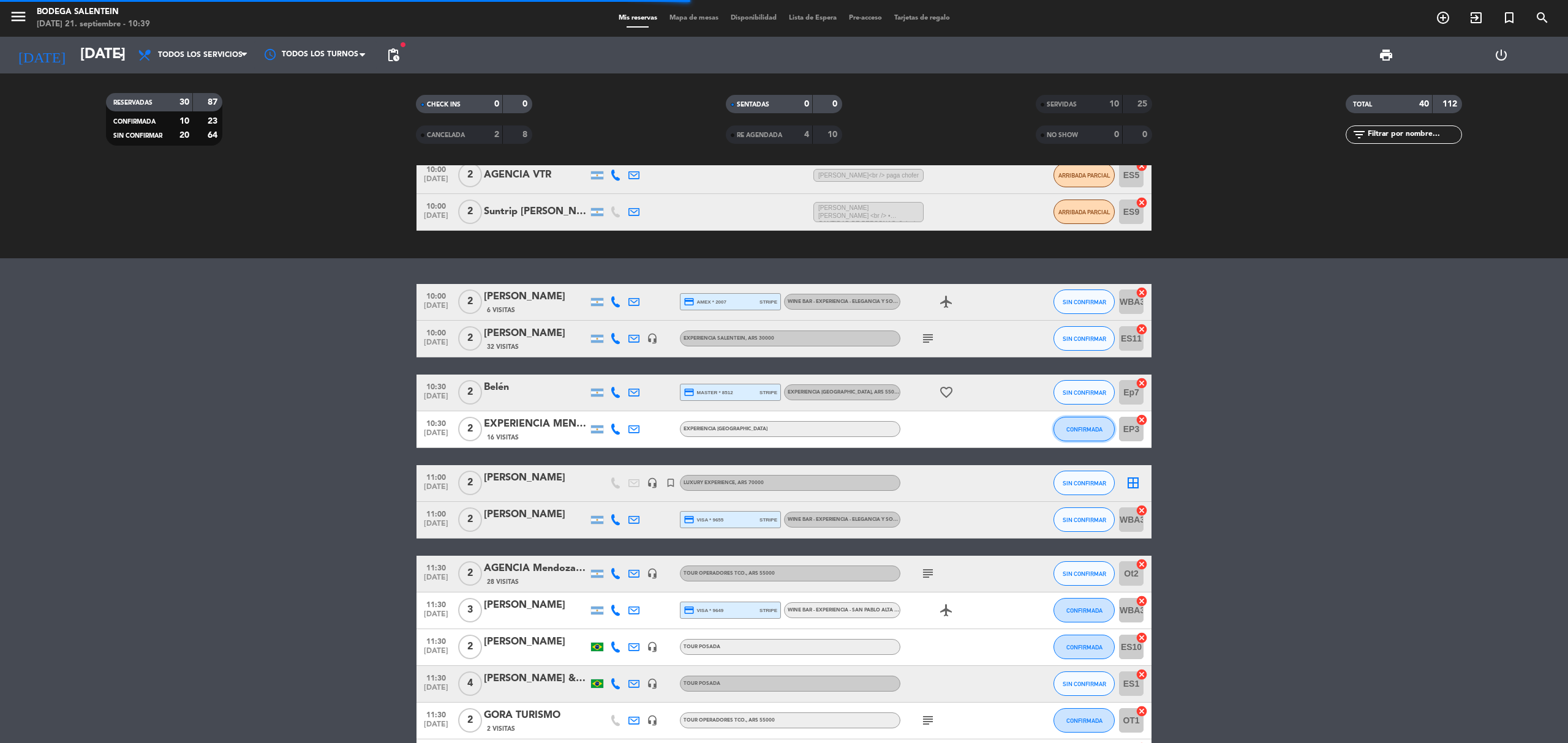
click at [1095, 430] on span "CONFIRMADA" at bounding box center [1084, 429] width 37 height 7
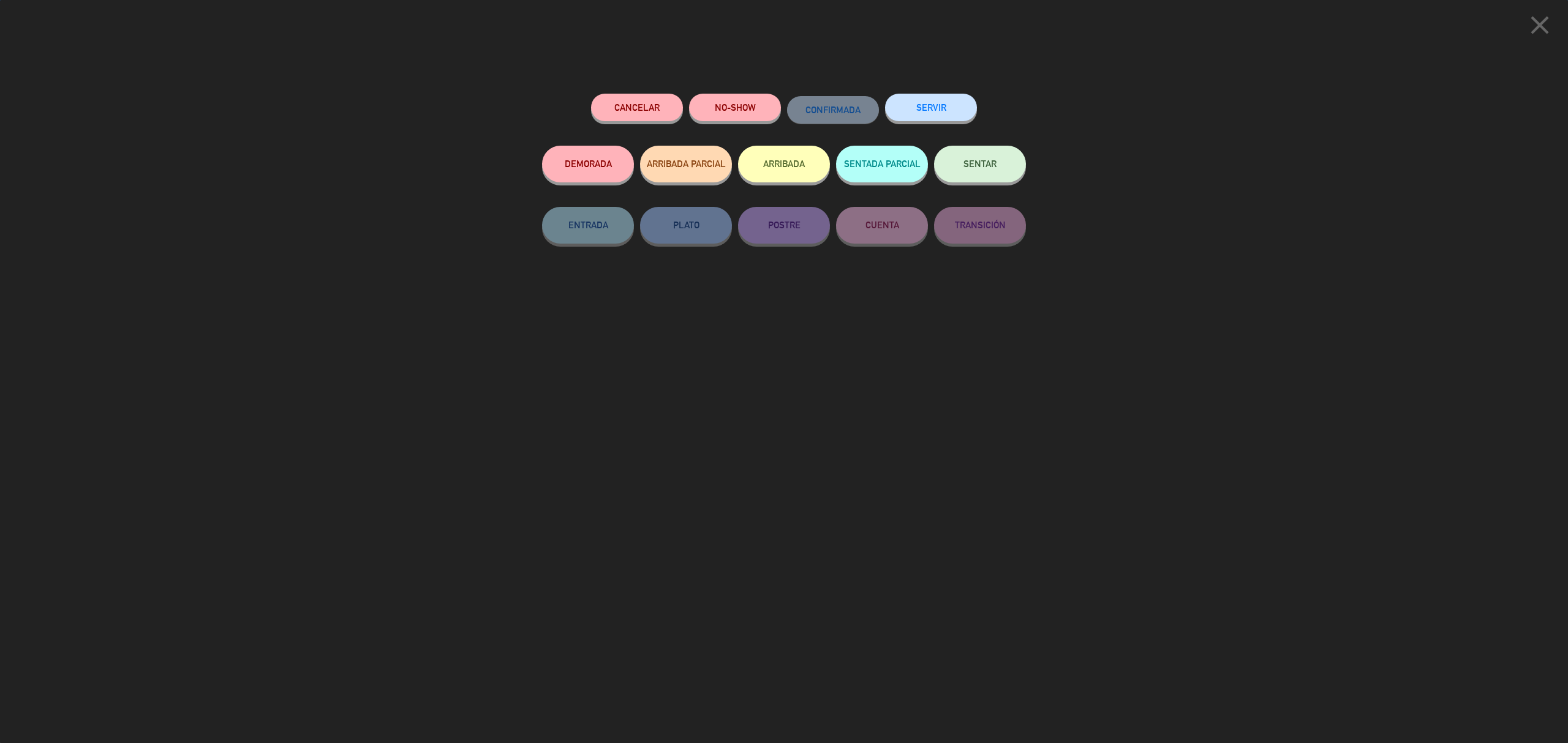
click at [920, 104] on button "SERVIR" at bounding box center [931, 107] width 92 height 27
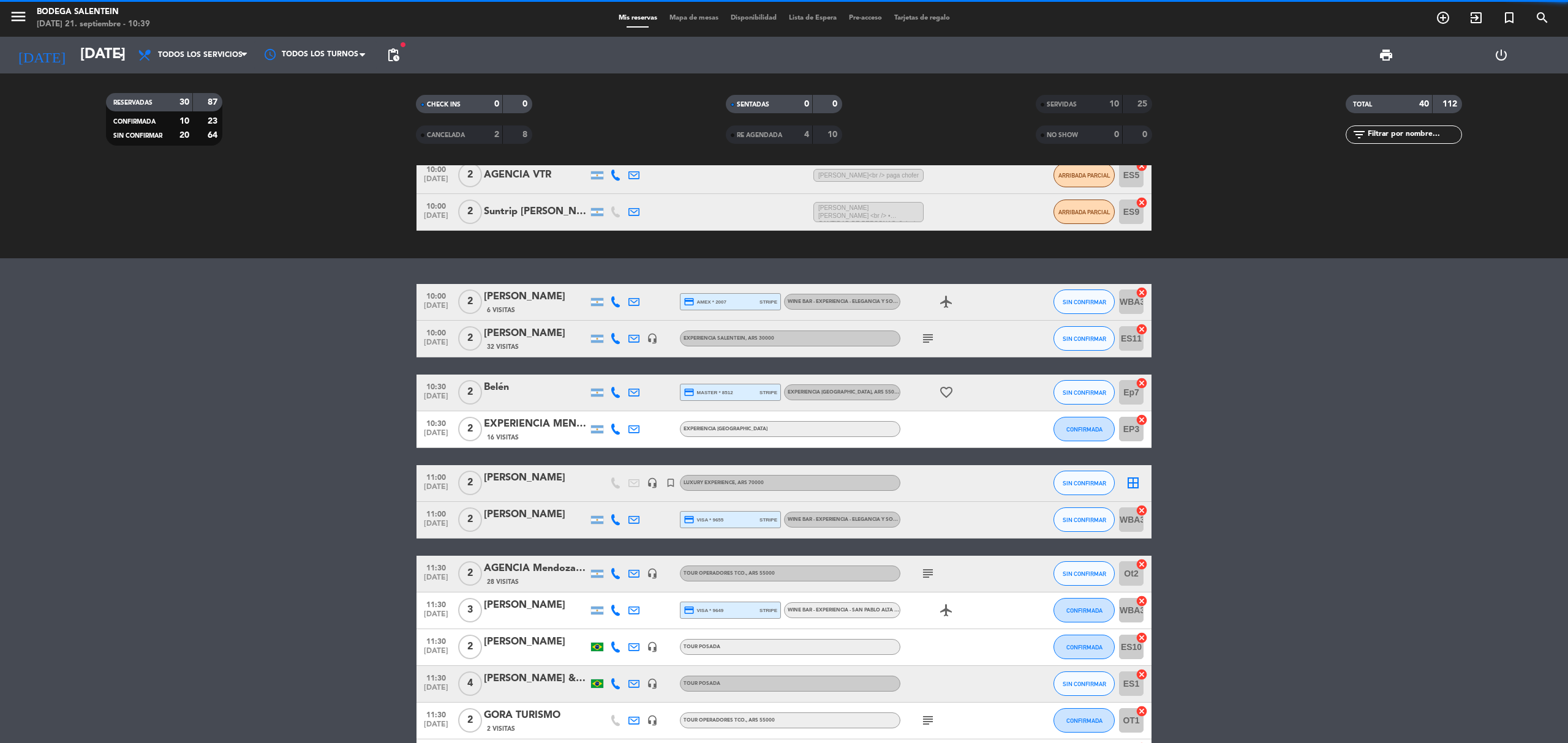
click at [936, 339] on span "subject" at bounding box center [928, 339] width 19 height 15
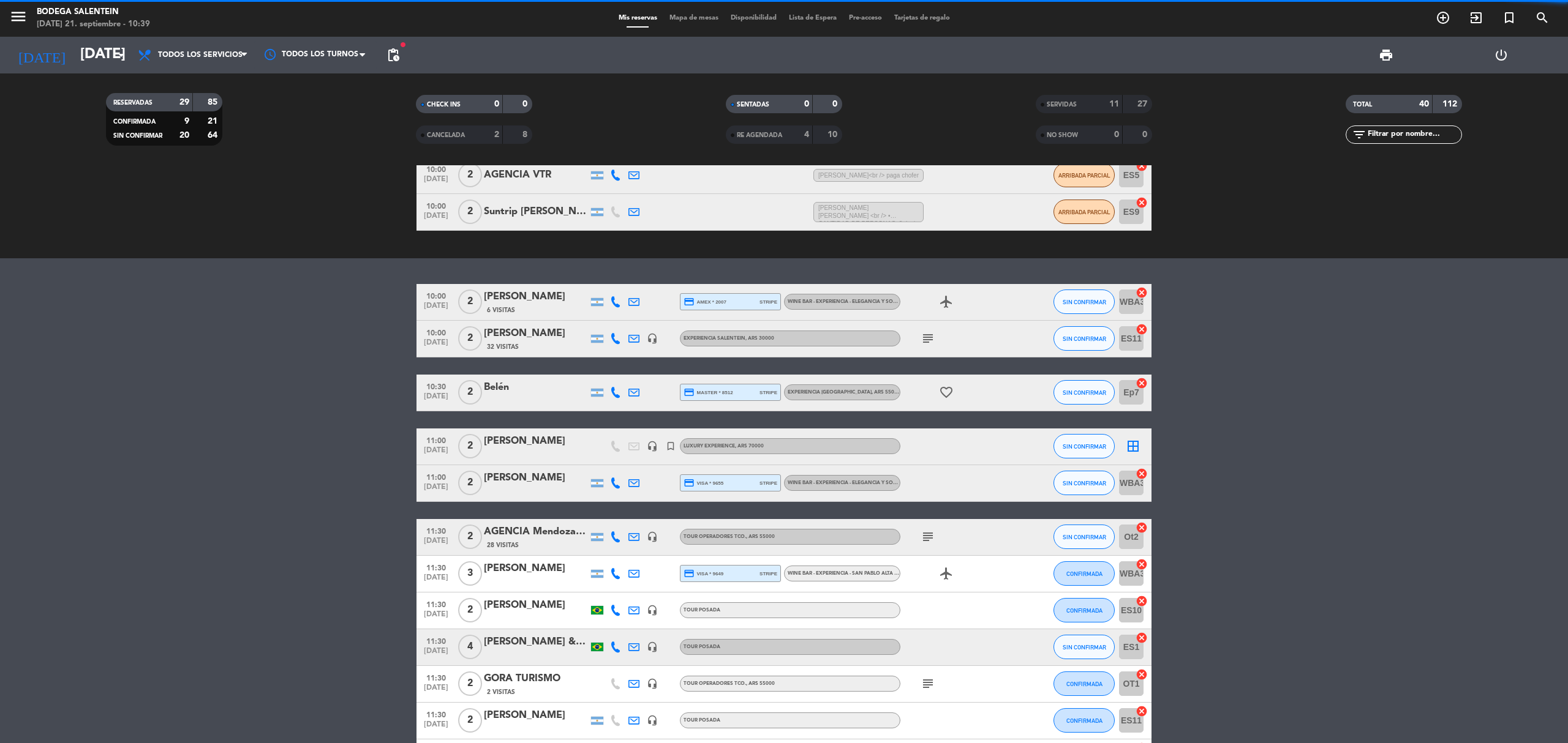
click at [927, 341] on icon "subject" at bounding box center [928, 339] width 15 height 15
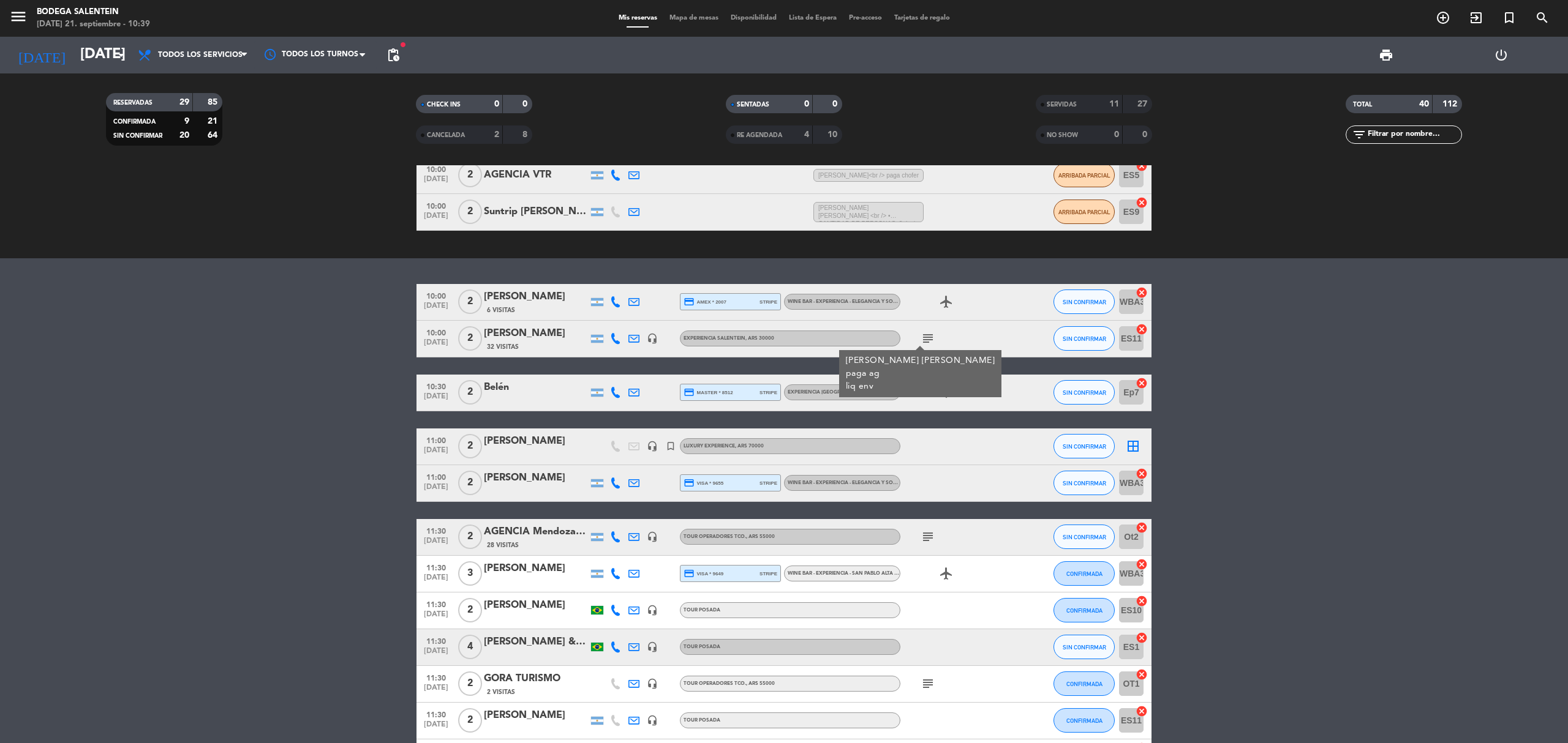
click at [928, 340] on icon "subject" at bounding box center [928, 339] width 15 height 15
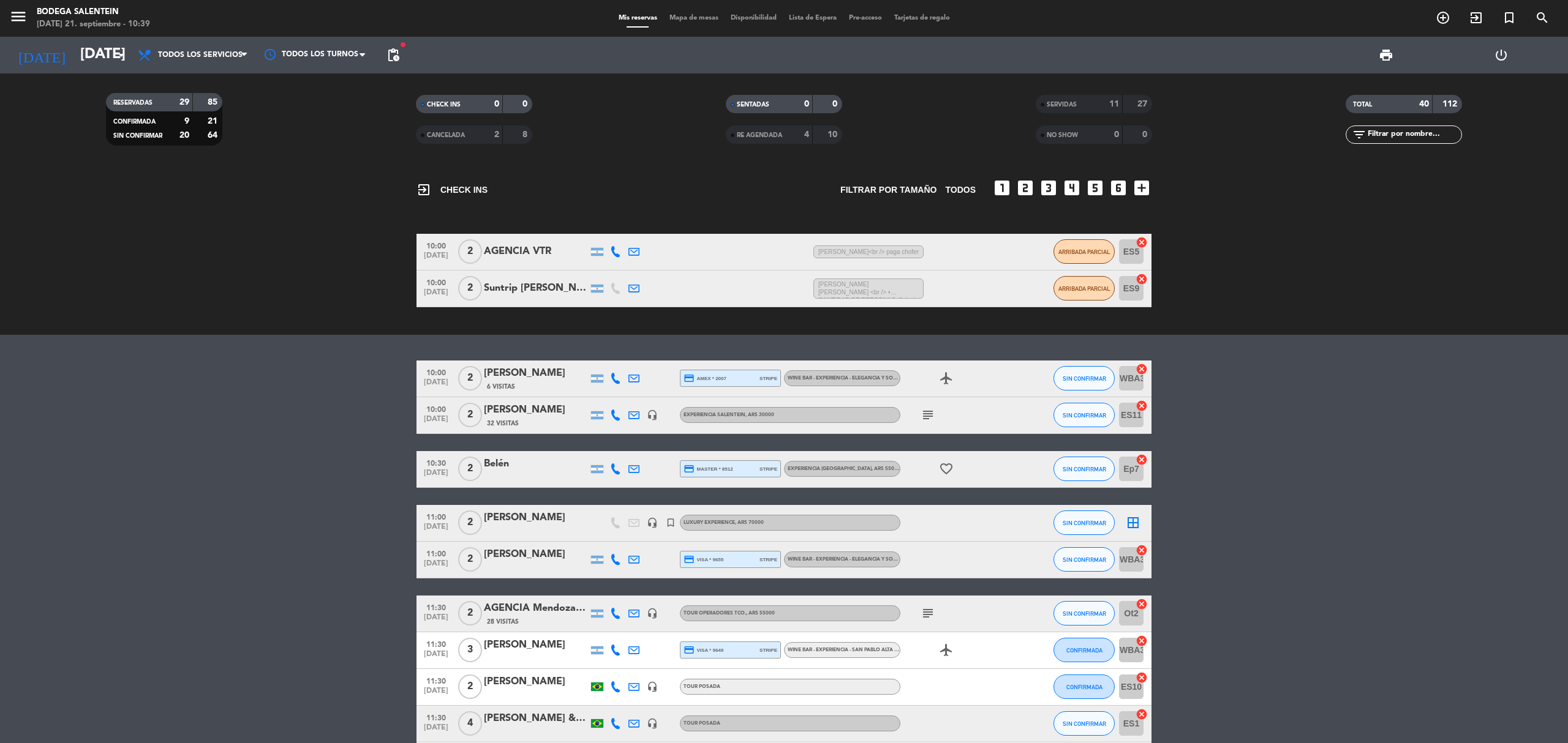
scroll to position [0, 0]
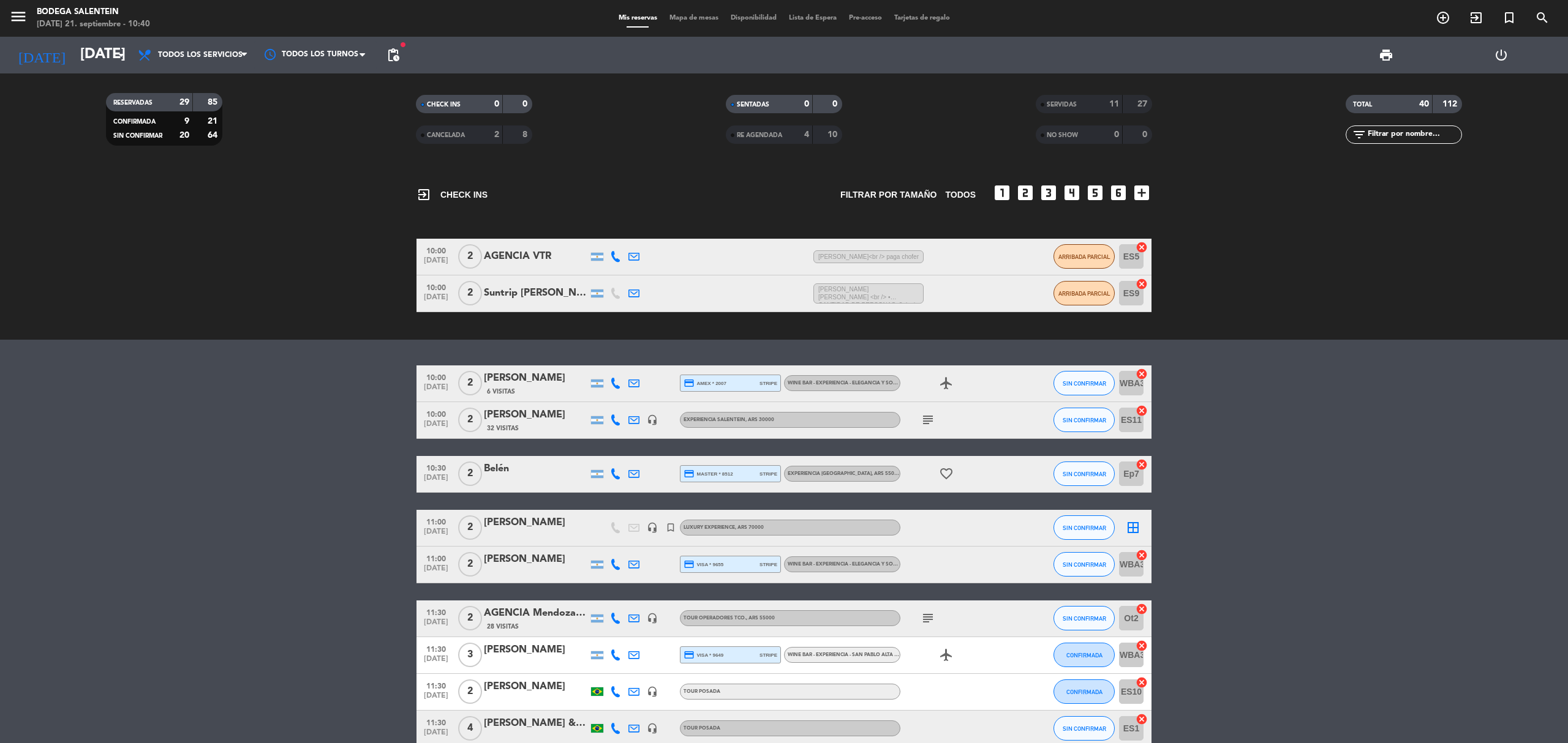
click at [549, 525] on div "[PERSON_NAME]" at bounding box center [536, 523] width 104 height 16
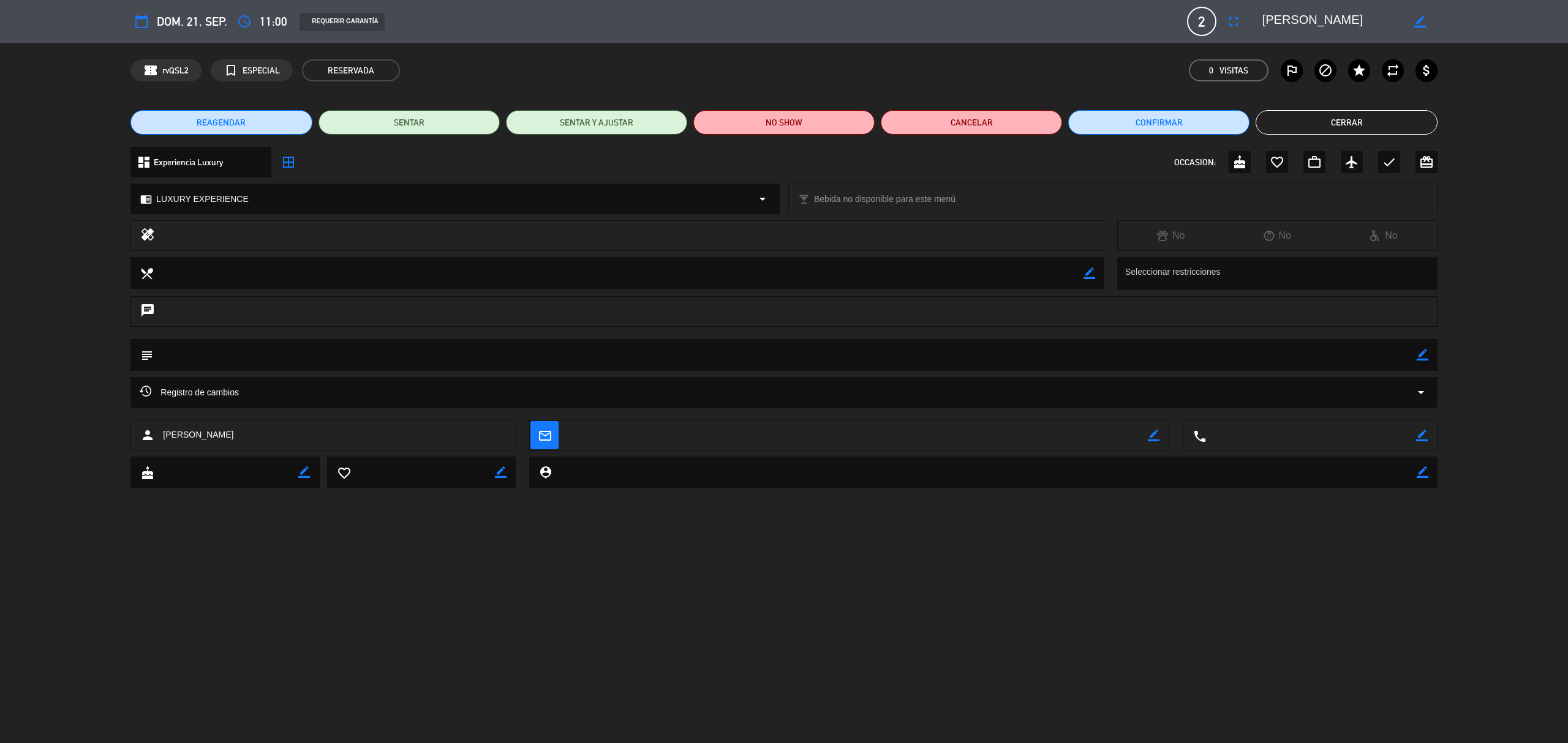
click at [1321, 123] on button "Cerrar" at bounding box center [1346, 122] width 181 height 24
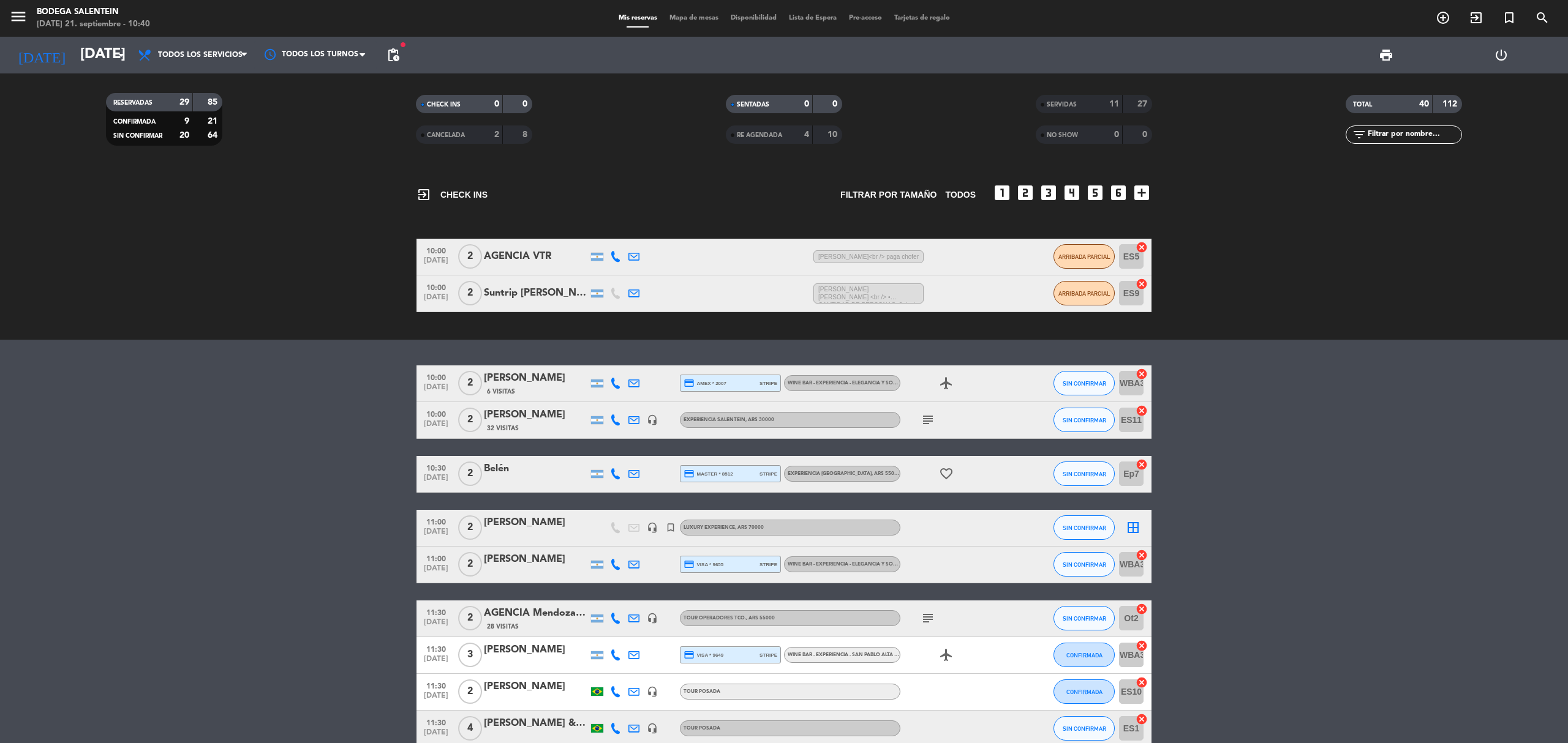
click at [653, 530] on icon "headset_mic" at bounding box center [652, 528] width 11 height 11
click at [909, 256] on span "[PERSON_NAME]<br /> paga chofer" at bounding box center [868, 257] width 110 height 13
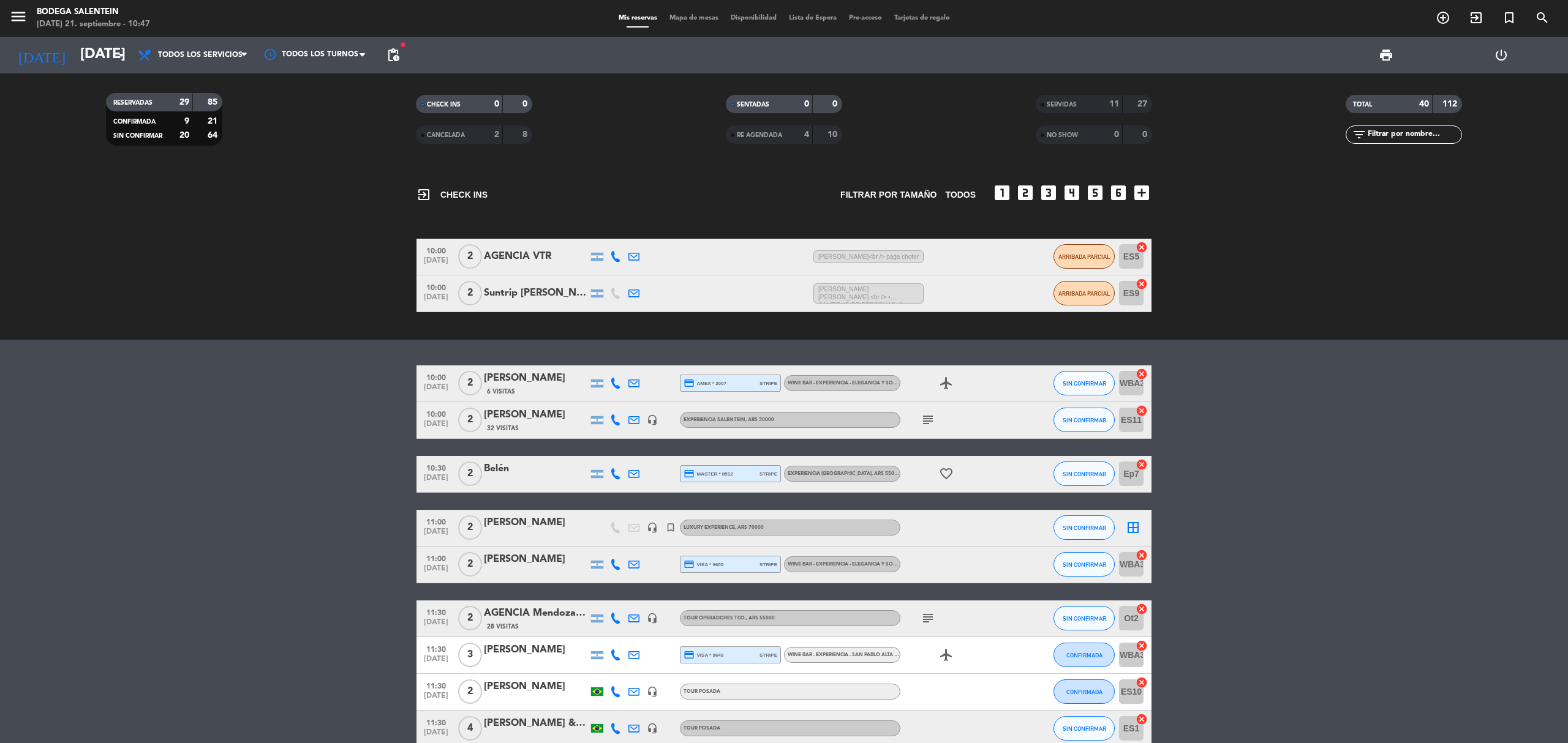
click at [924, 417] on icon "subject" at bounding box center [928, 420] width 15 height 15
click at [1078, 473] on span "SIN CONFIRMAR" at bounding box center [1084, 474] width 43 height 7
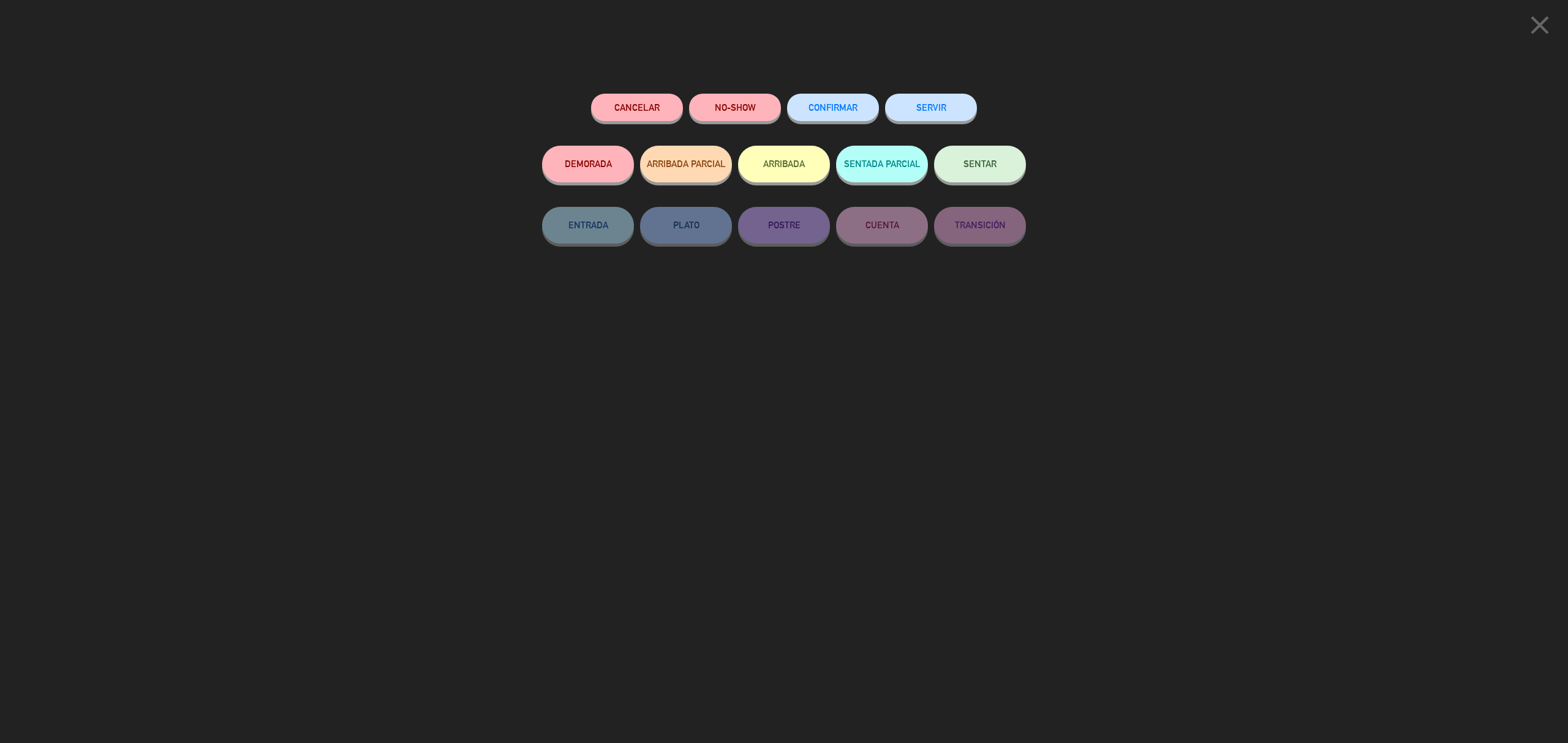
click at [936, 103] on button "SERVIR" at bounding box center [931, 107] width 92 height 27
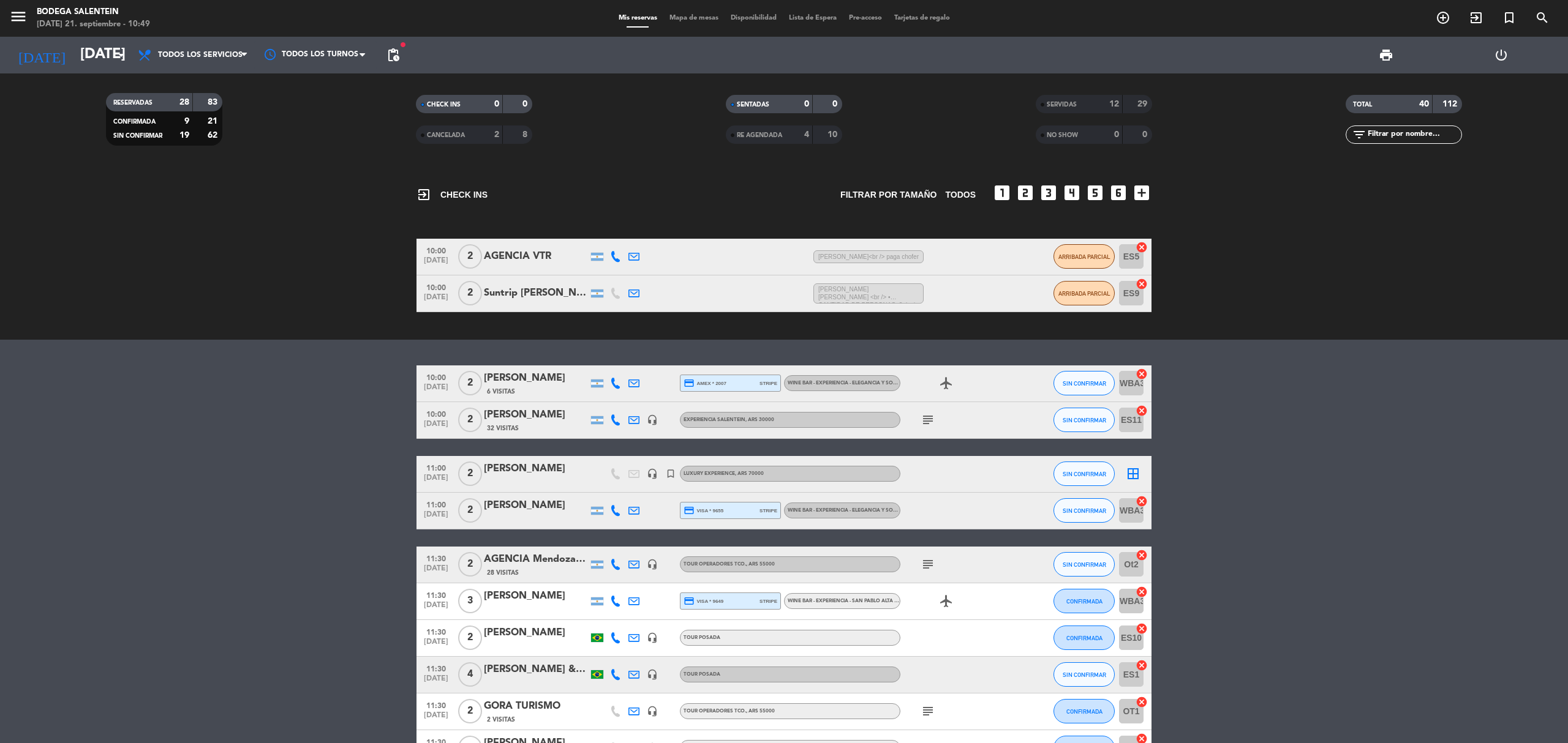
click at [931, 424] on icon "subject" at bounding box center [928, 420] width 15 height 15
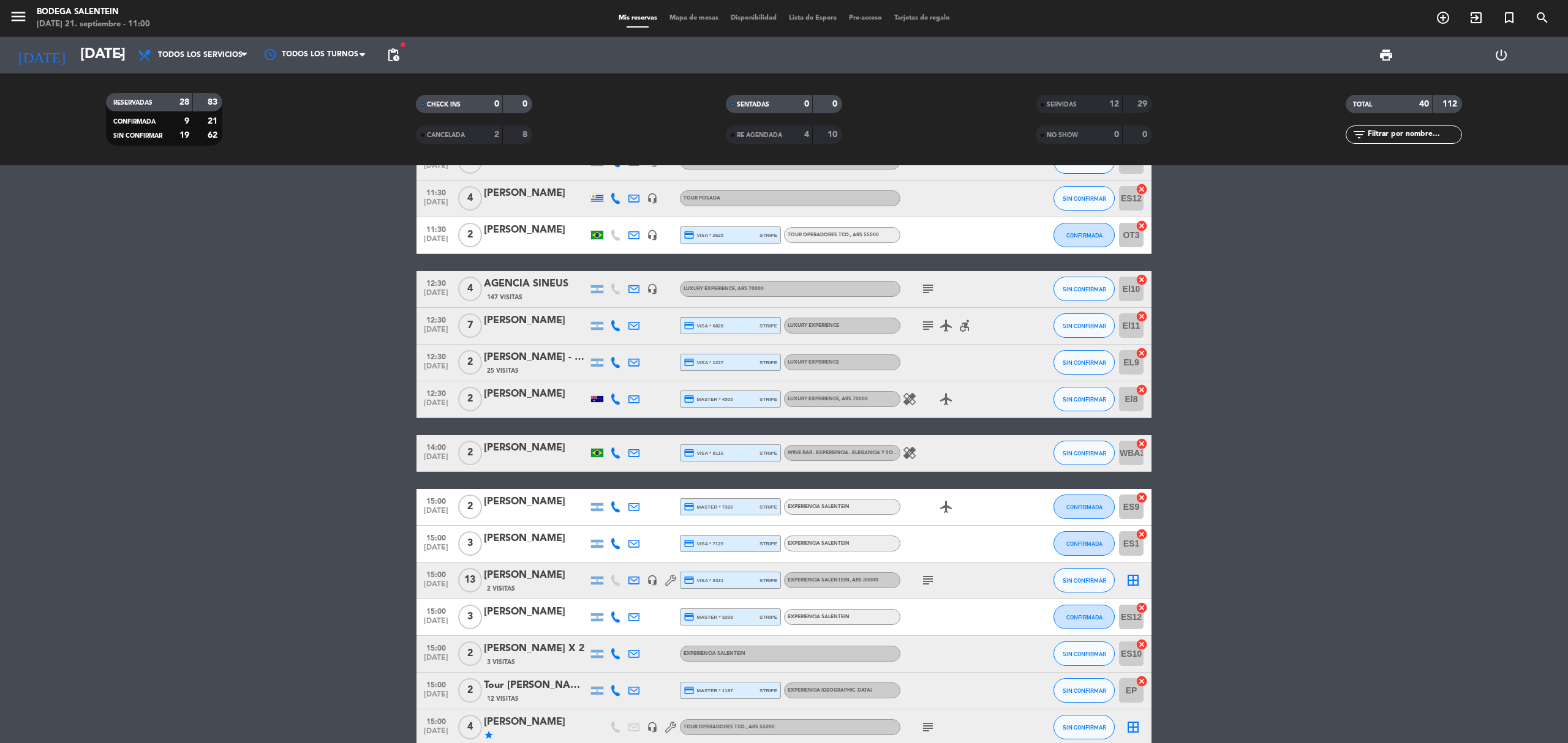
scroll to position [643, 0]
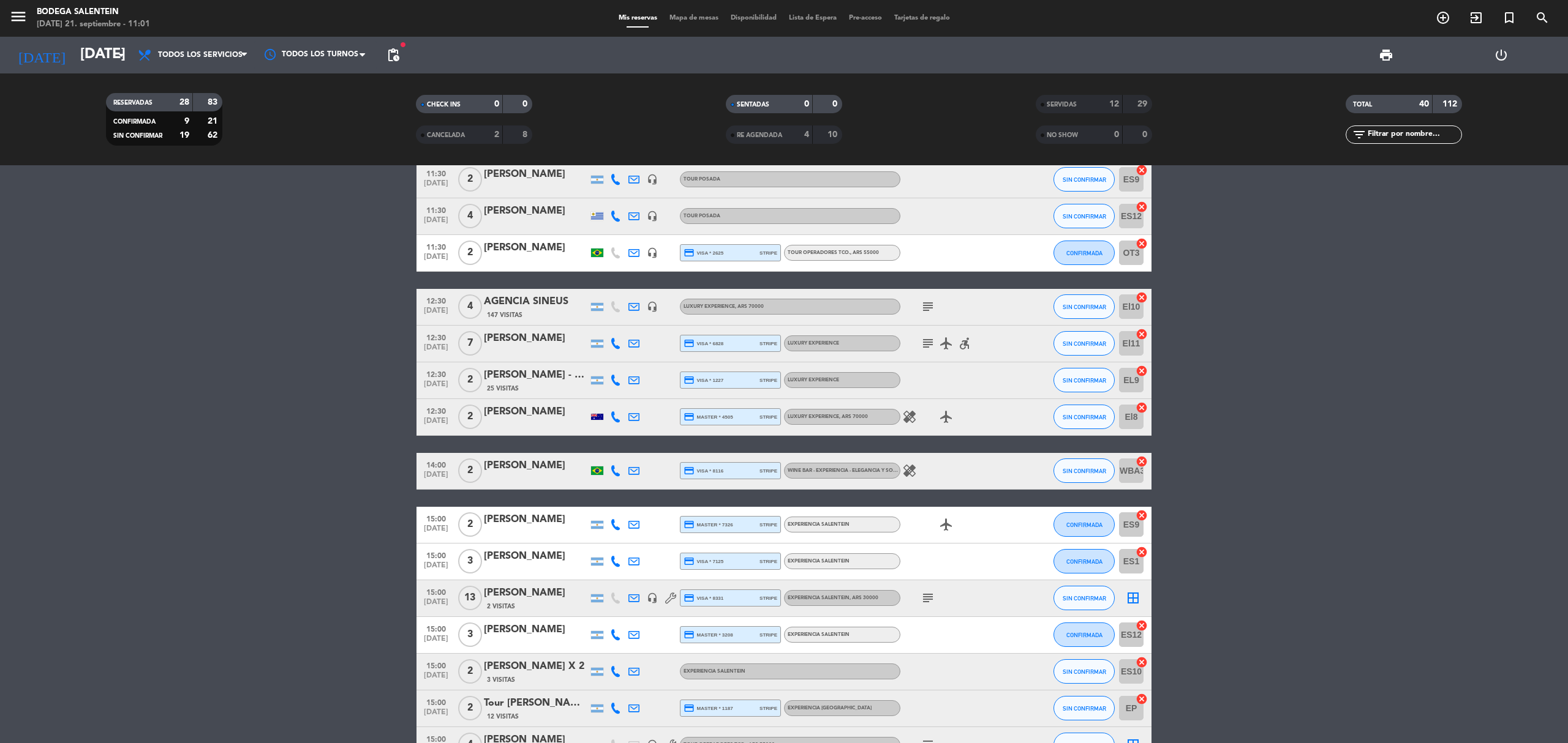
click at [191, 493] on bookings-row "10:00 [DATE] 2 [PERSON_NAME] 6 Visitas credit_card amex * 2007 stripe WINE BAR …" at bounding box center [784, 243] width 1568 height 1040
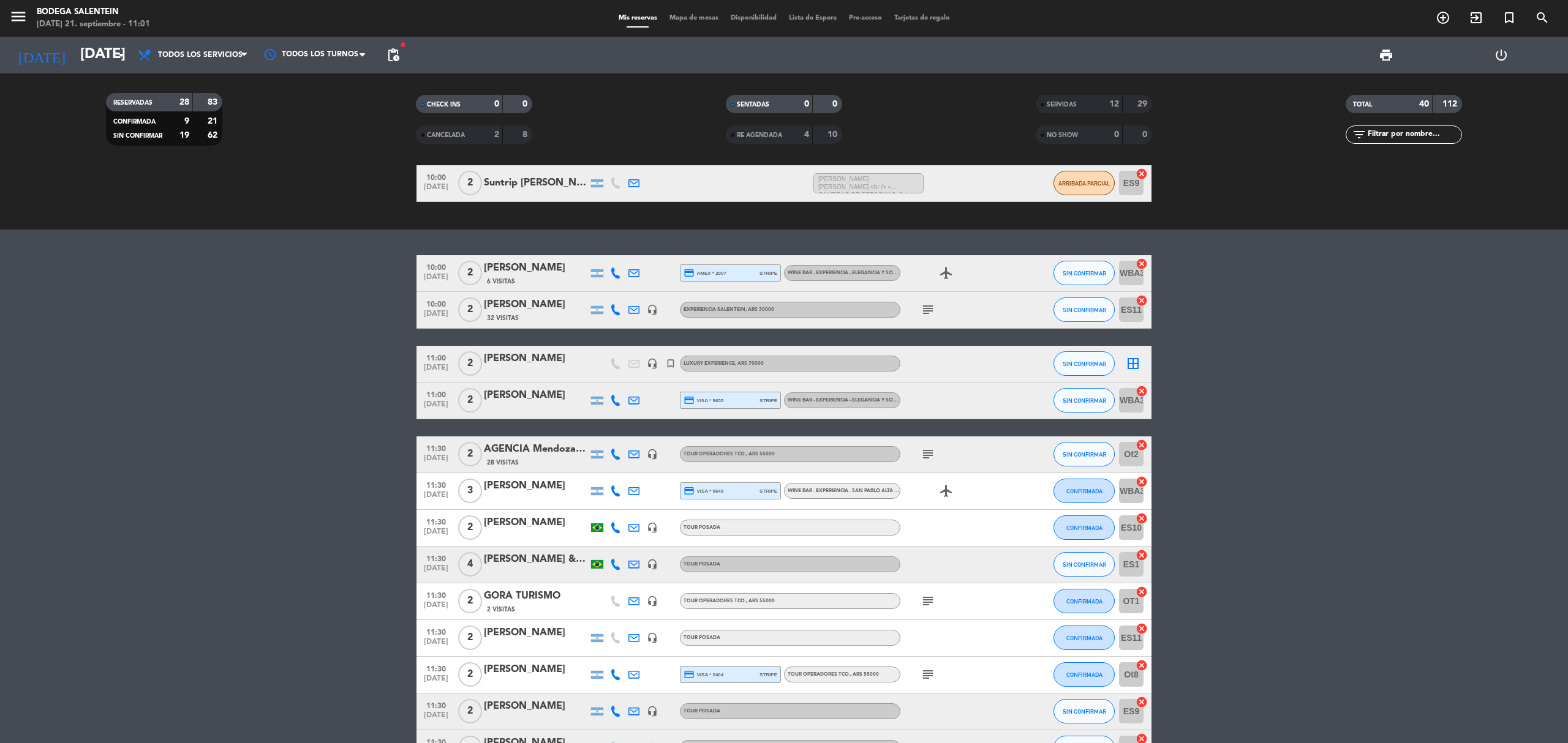
scroll to position [0, 0]
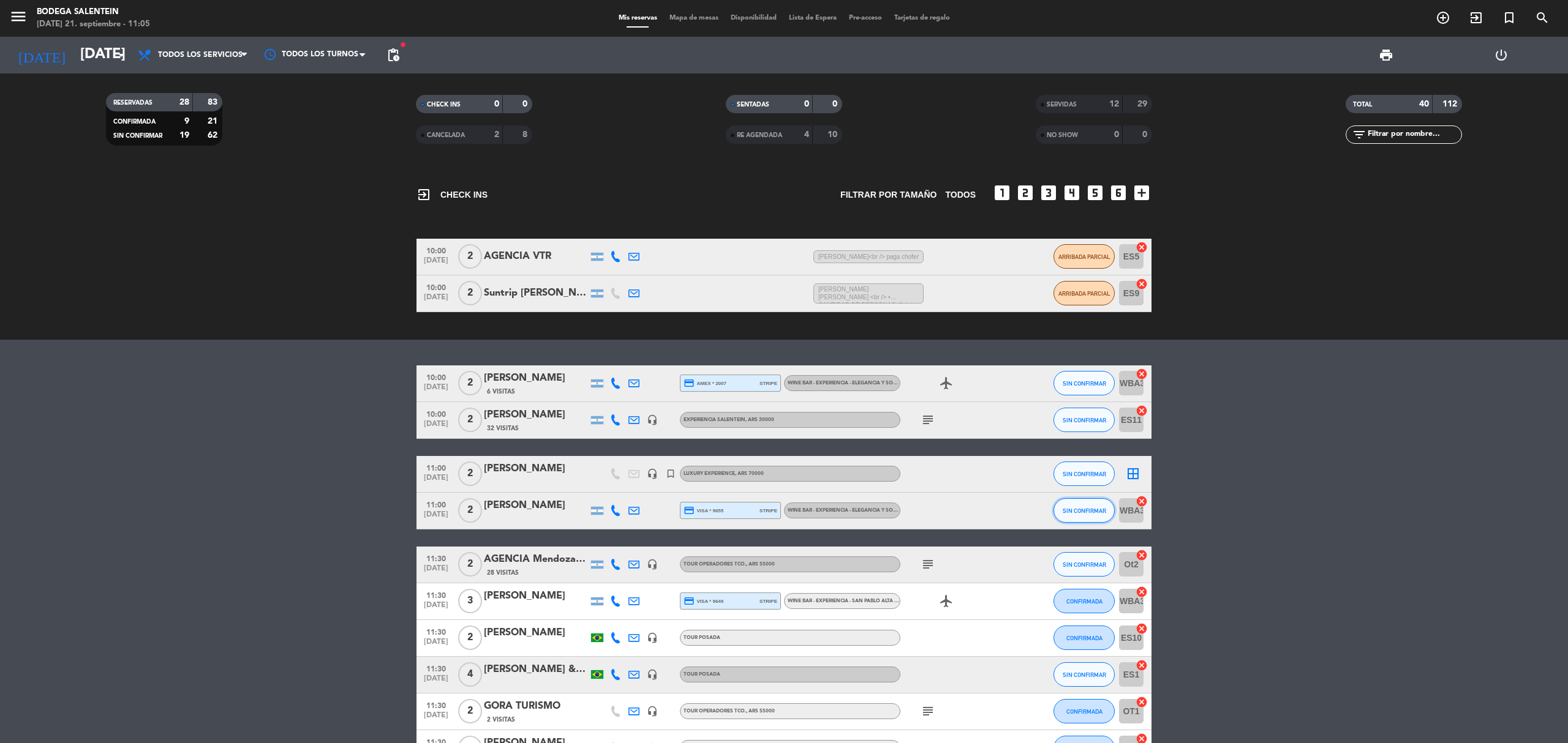
click at [1080, 510] on span "SIN CONFIRMAR" at bounding box center [1084, 510] width 43 height 7
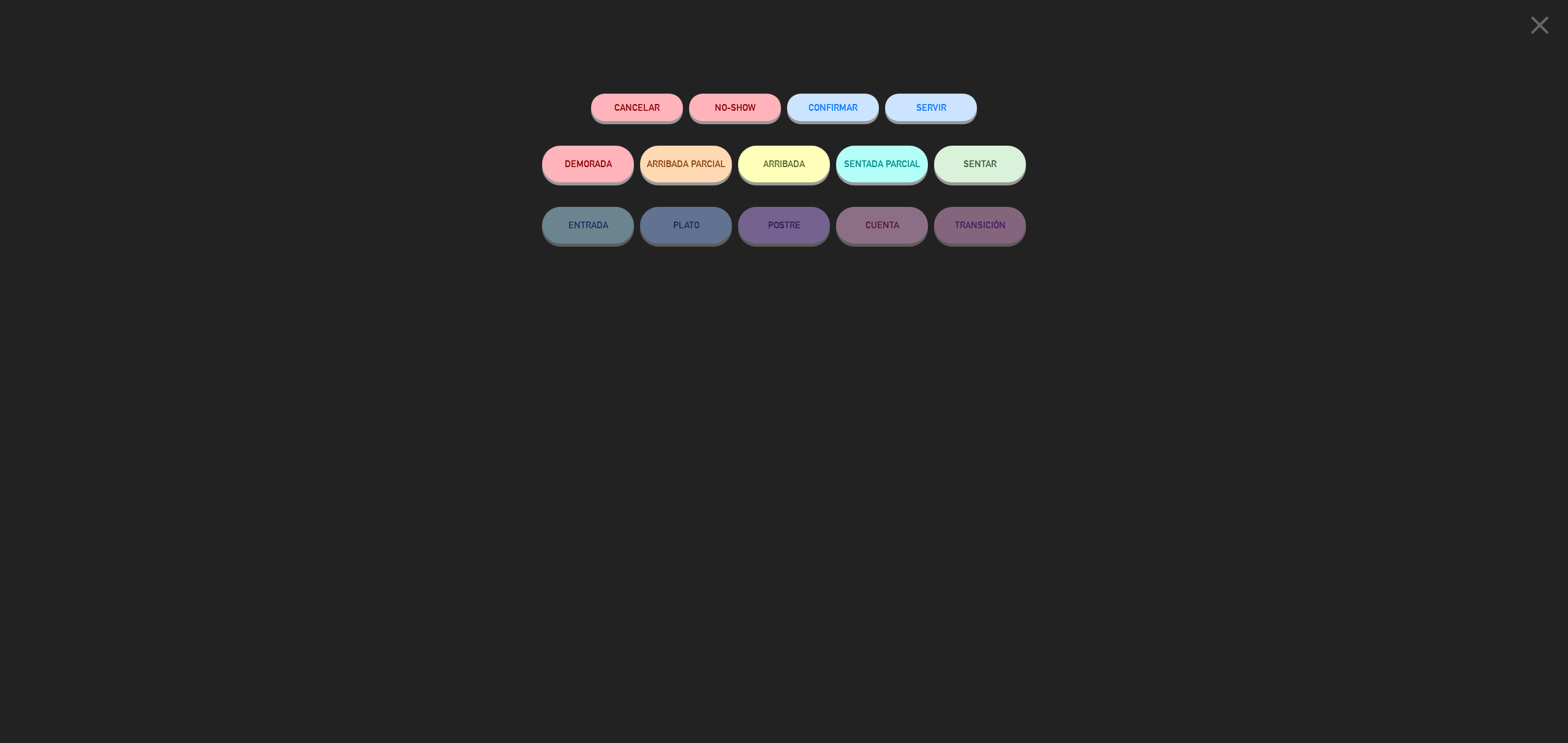
click at [966, 162] on span "SENTAR" at bounding box center [980, 163] width 33 height 10
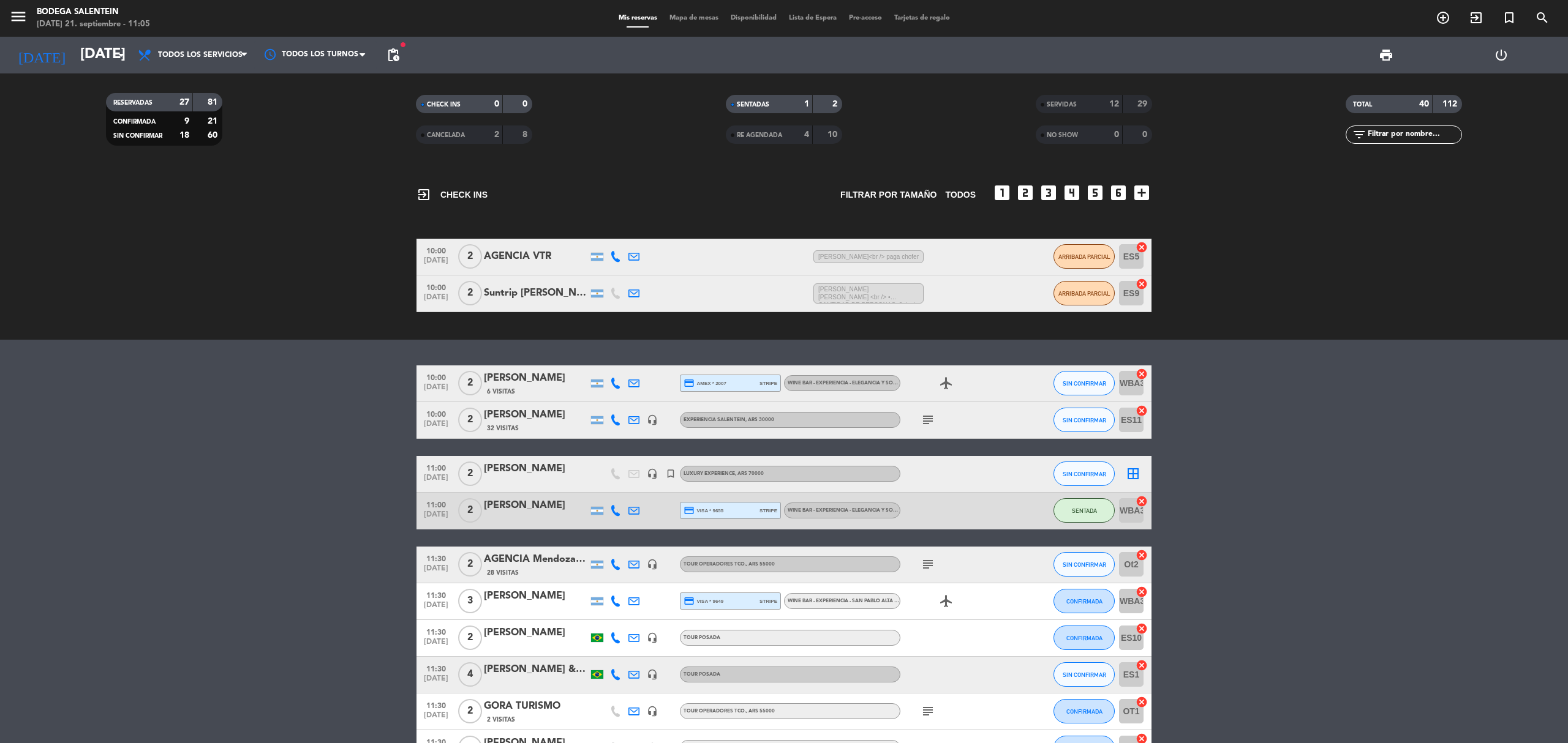
click at [929, 424] on icon "subject" at bounding box center [928, 420] width 15 height 15
click at [1098, 380] on span "SIN CONFIRMAR" at bounding box center [1084, 383] width 43 height 7
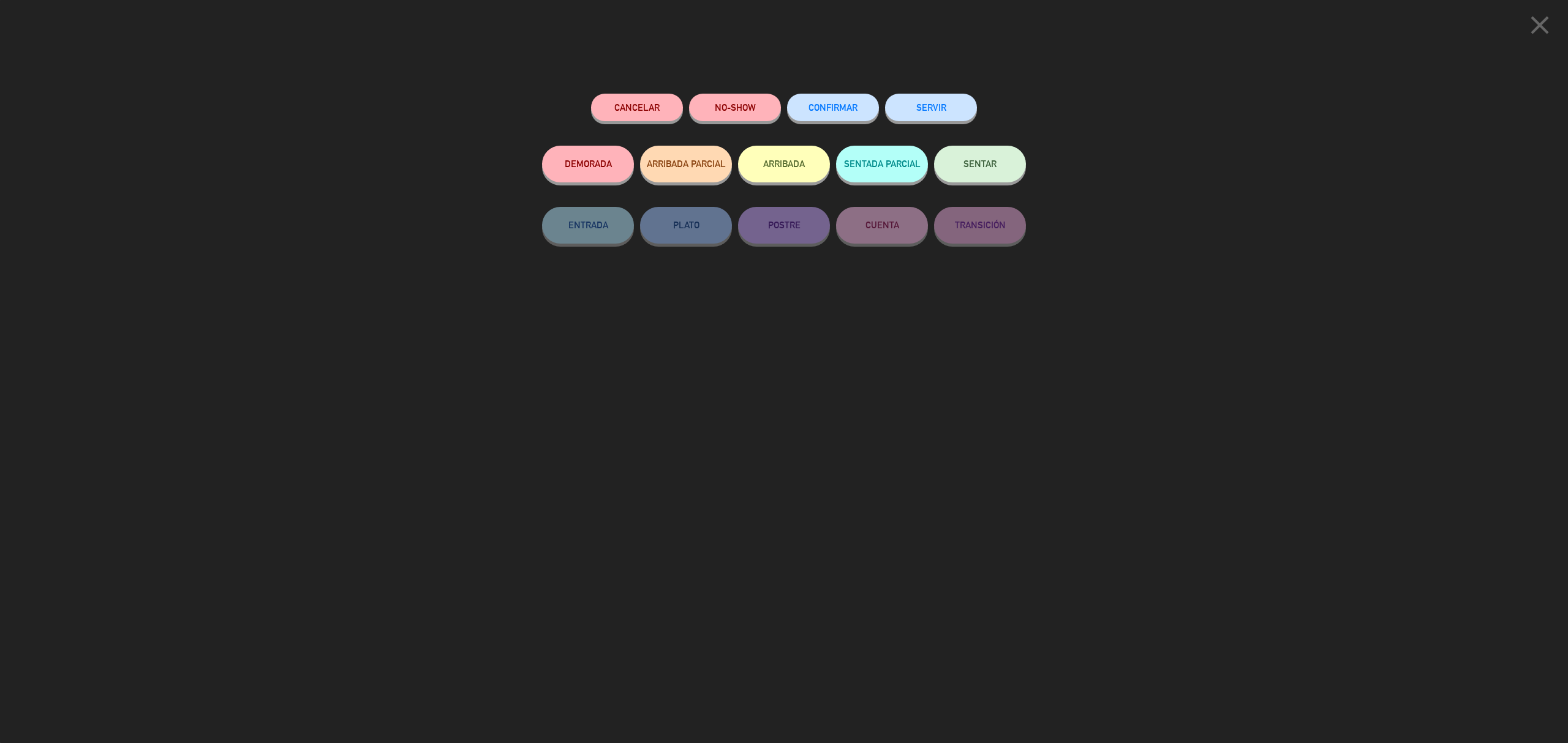
click at [981, 169] on button "SENTAR" at bounding box center [980, 163] width 92 height 37
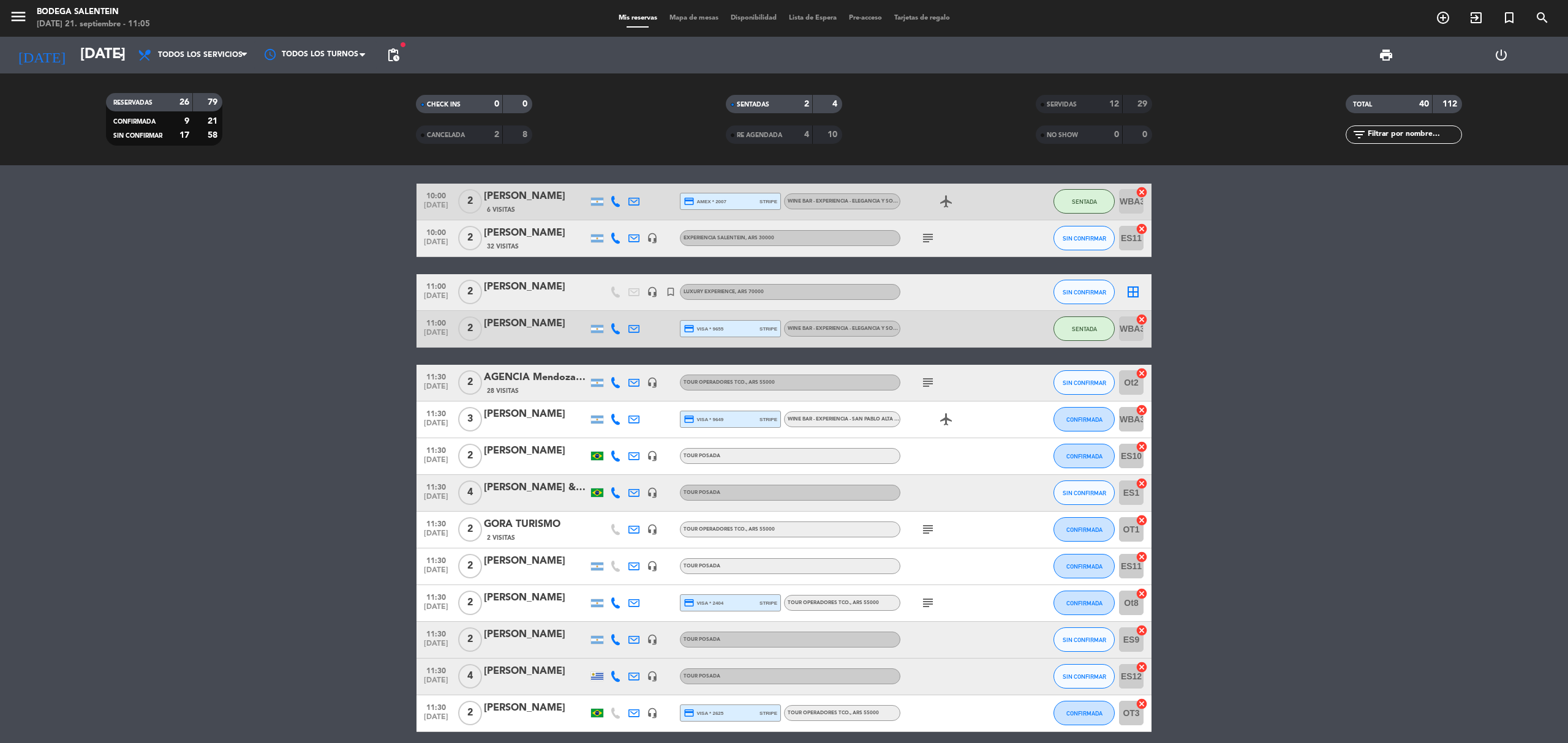
scroll to position [163, 0]
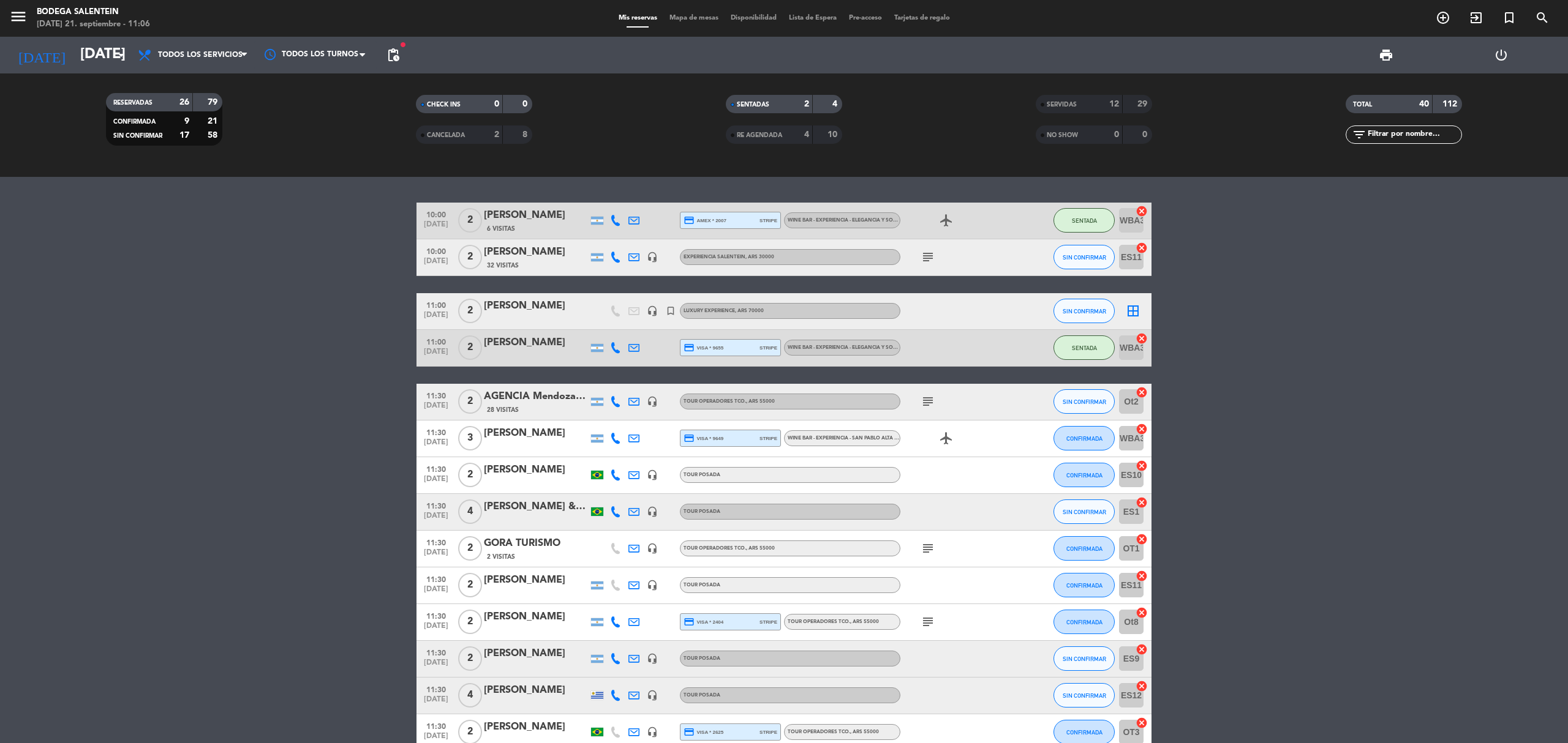
click at [659, 314] on div "headset_mic" at bounding box center [652, 311] width 19 height 37
click at [674, 314] on icon "turned_in_not" at bounding box center [671, 311] width 11 height 11
click at [655, 316] on icon "headset_mic" at bounding box center [652, 311] width 11 height 11
click at [675, 310] on icon "turned_in_not" at bounding box center [671, 311] width 11 height 11
click at [515, 308] on div "[PERSON_NAME]" at bounding box center [536, 306] width 104 height 16
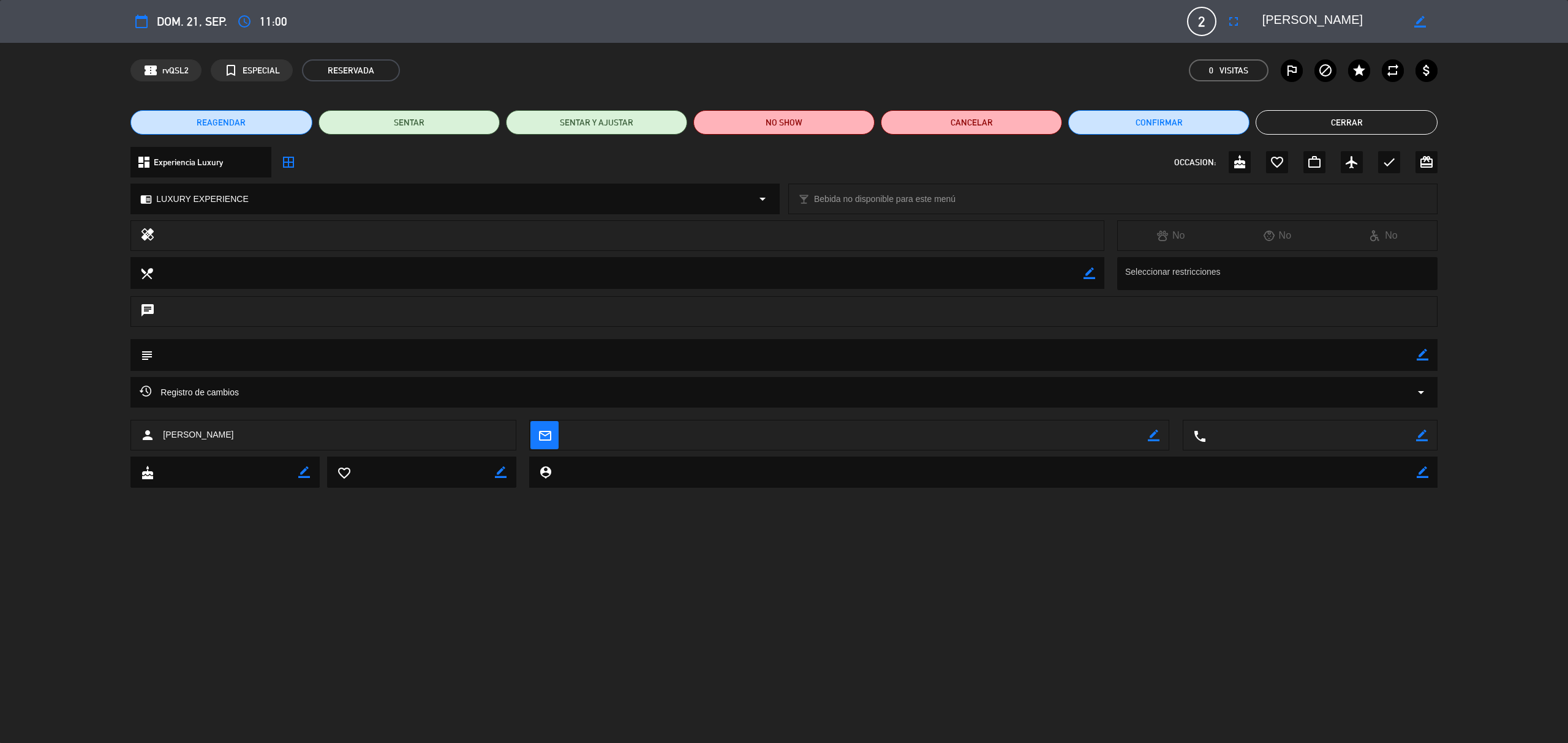
drag, startPoint x: 1264, startPoint y: 21, endPoint x: 1341, endPoint y: 25, distance: 77.1
click at [1341, 25] on textarea at bounding box center [1332, 21] width 140 height 22
click at [1323, 116] on button "Cerrar" at bounding box center [1346, 122] width 181 height 24
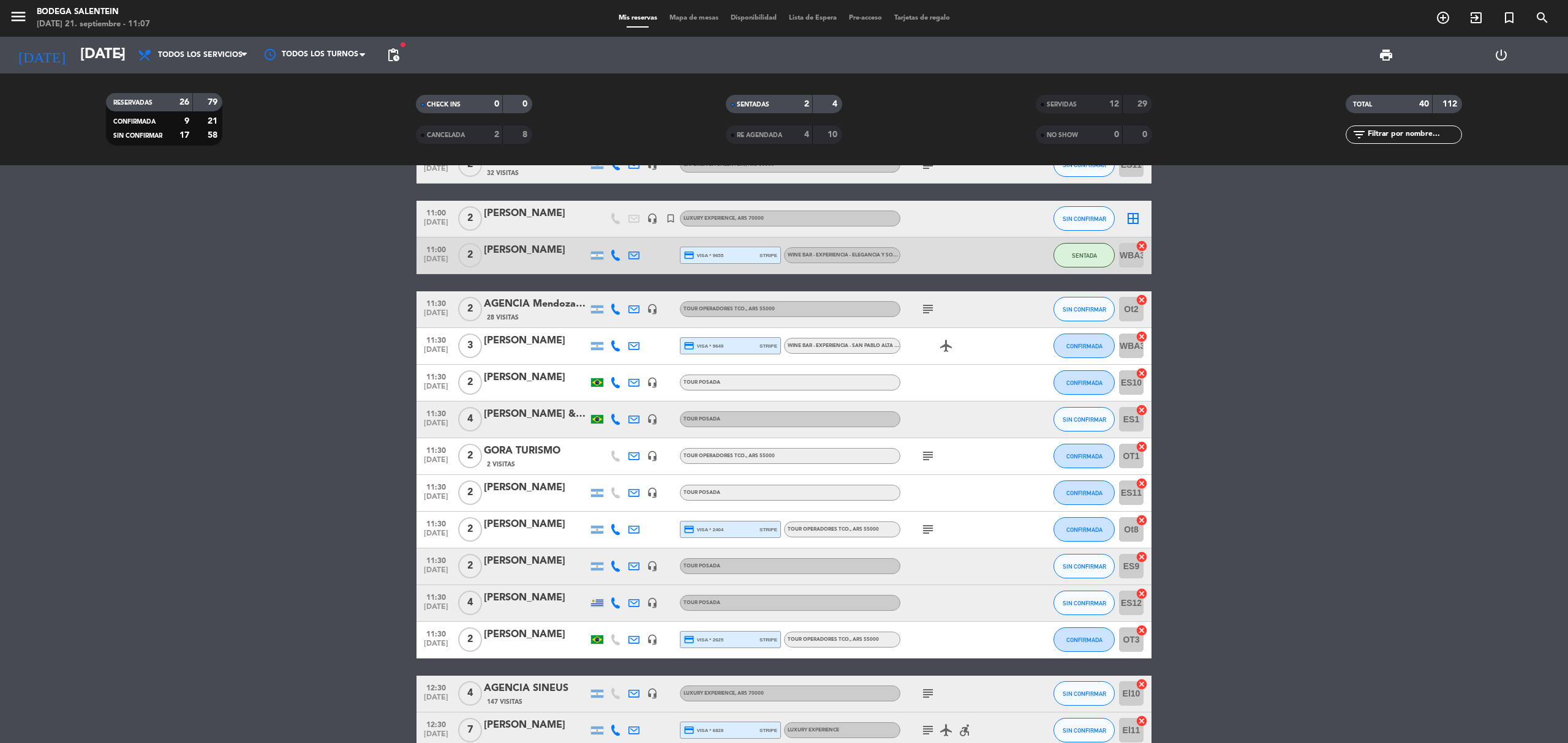
scroll to position [326, 0]
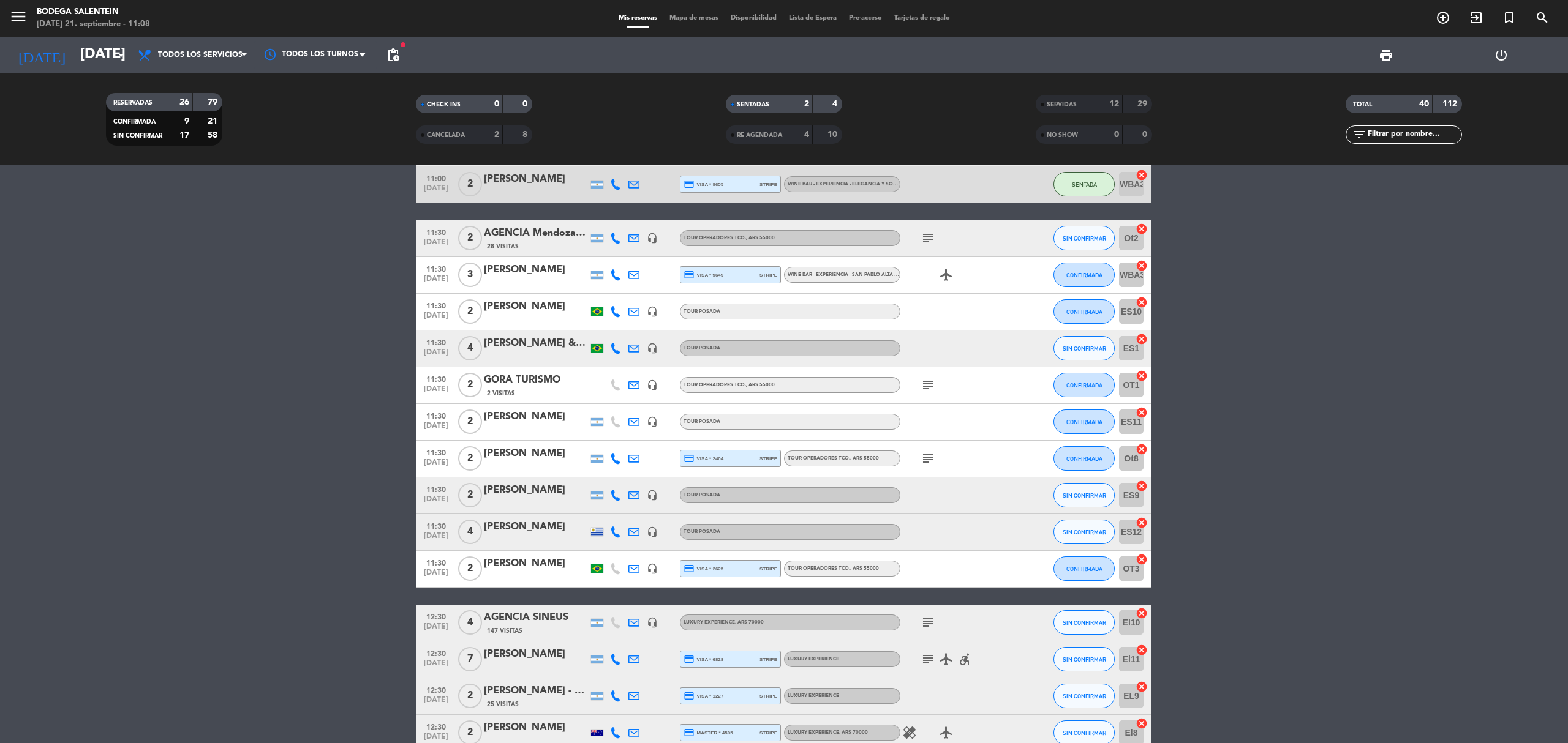
click at [324, 415] on bookings-row "10:00 [DATE] 2 [PERSON_NAME] 6 Visitas credit_card amex * 2007 stripe WINE BAR …" at bounding box center [784, 559] width 1568 height 1040
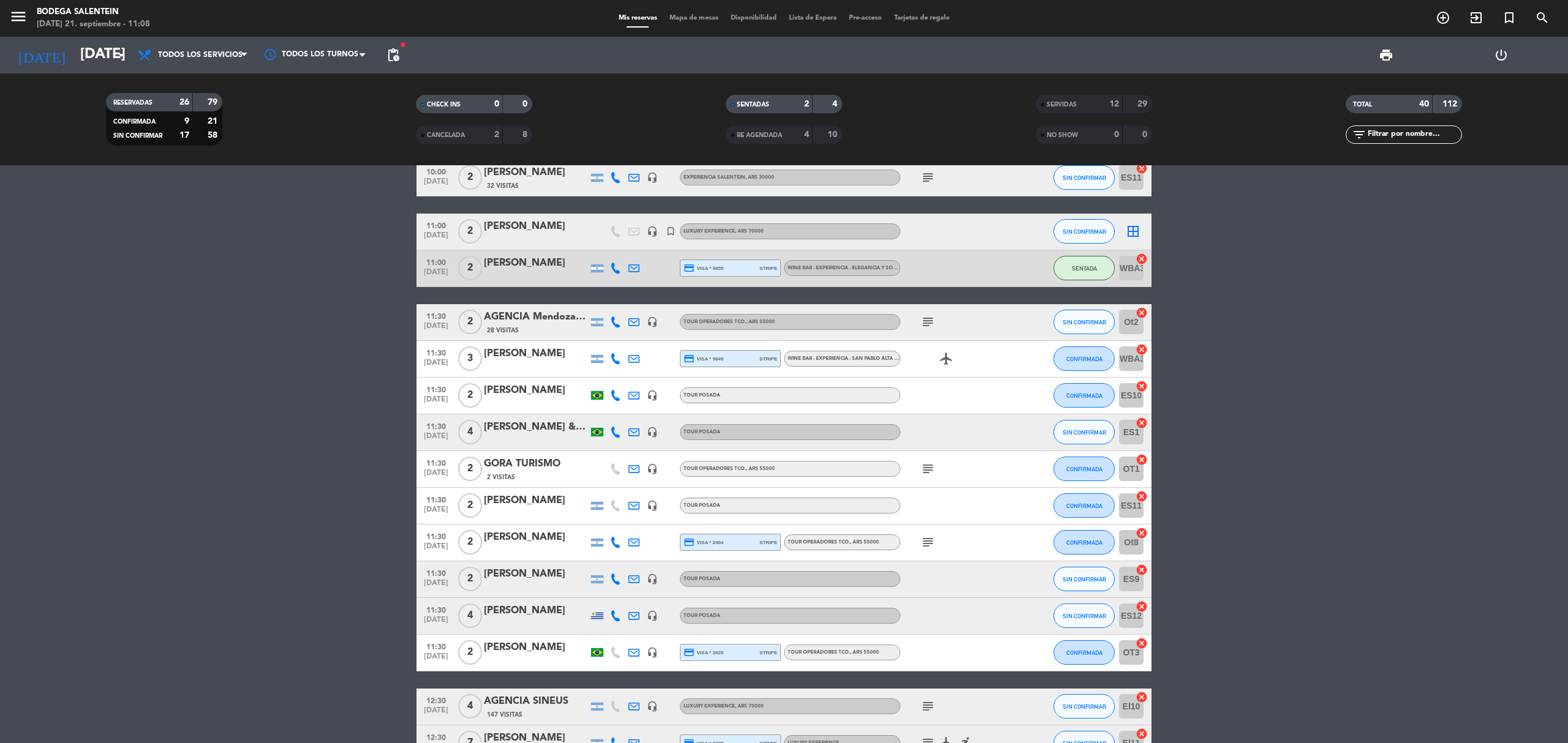
scroll to position [163, 0]
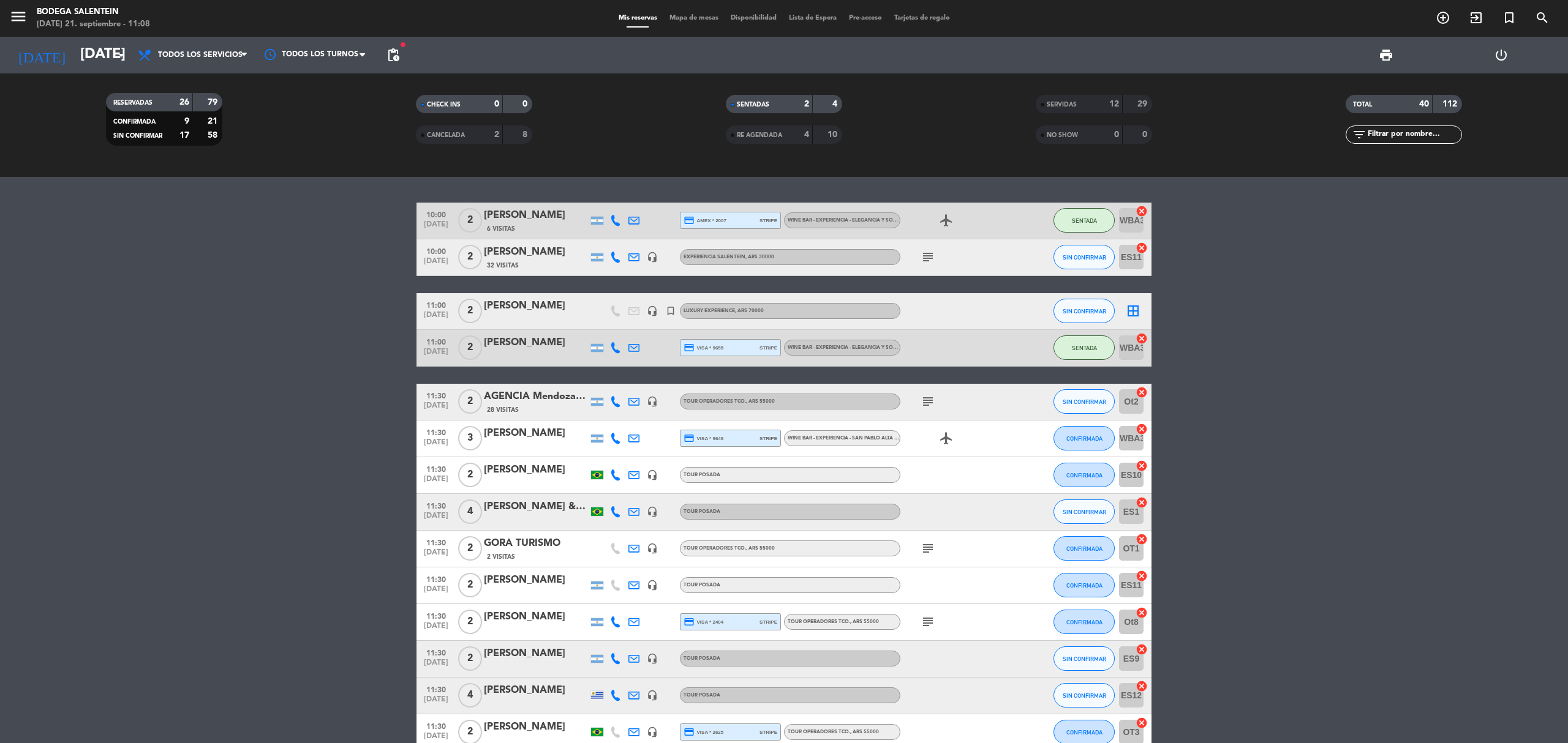
click at [384, 311] on bookings-row "10:00 [DATE] 2 [PERSON_NAME] 6 Visitas credit_card amex * 2007 stripe WINE BAR …" at bounding box center [784, 722] width 1568 height 1040
click at [342, 311] on bookings-row "10:00 [DATE] 2 [PERSON_NAME] 6 Visitas credit_card amex * 2007 stripe WINE BAR …" at bounding box center [784, 722] width 1568 height 1040
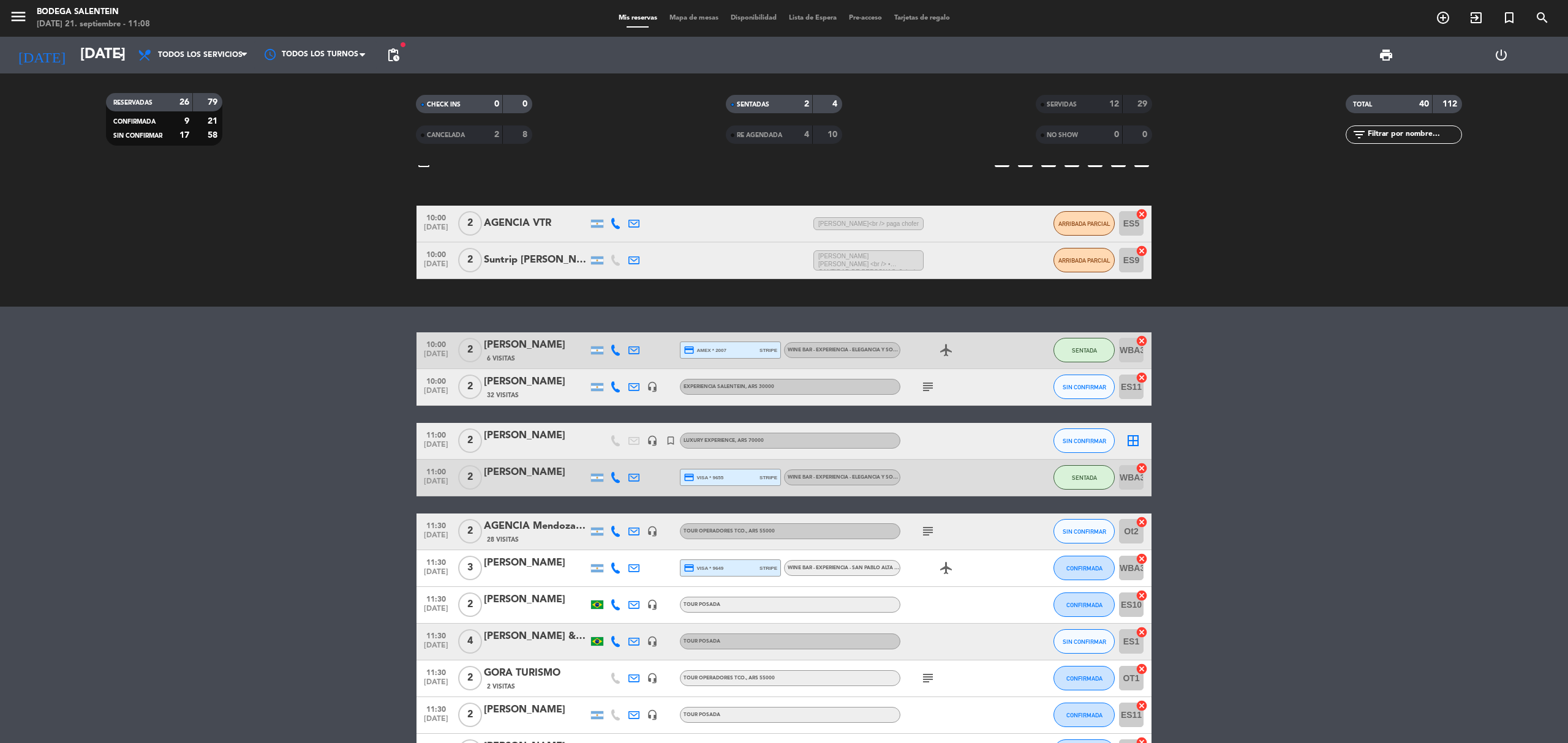
scroll to position [0, 0]
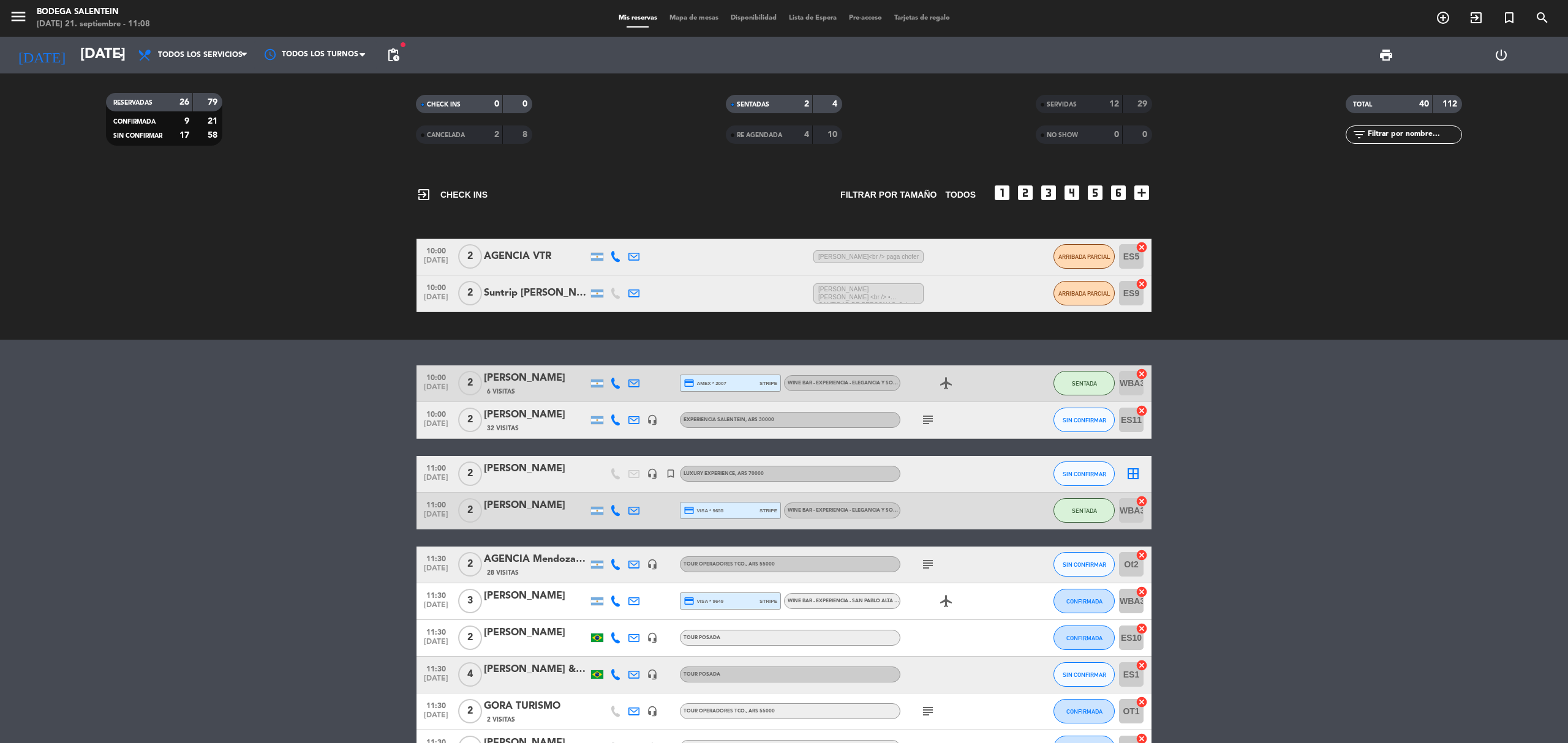
click at [880, 252] on span "[PERSON_NAME]<br /> paga chofer" at bounding box center [868, 257] width 110 height 13
click at [1081, 473] on span "SIN CONFIRMAR" at bounding box center [1084, 474] width 43 height 7
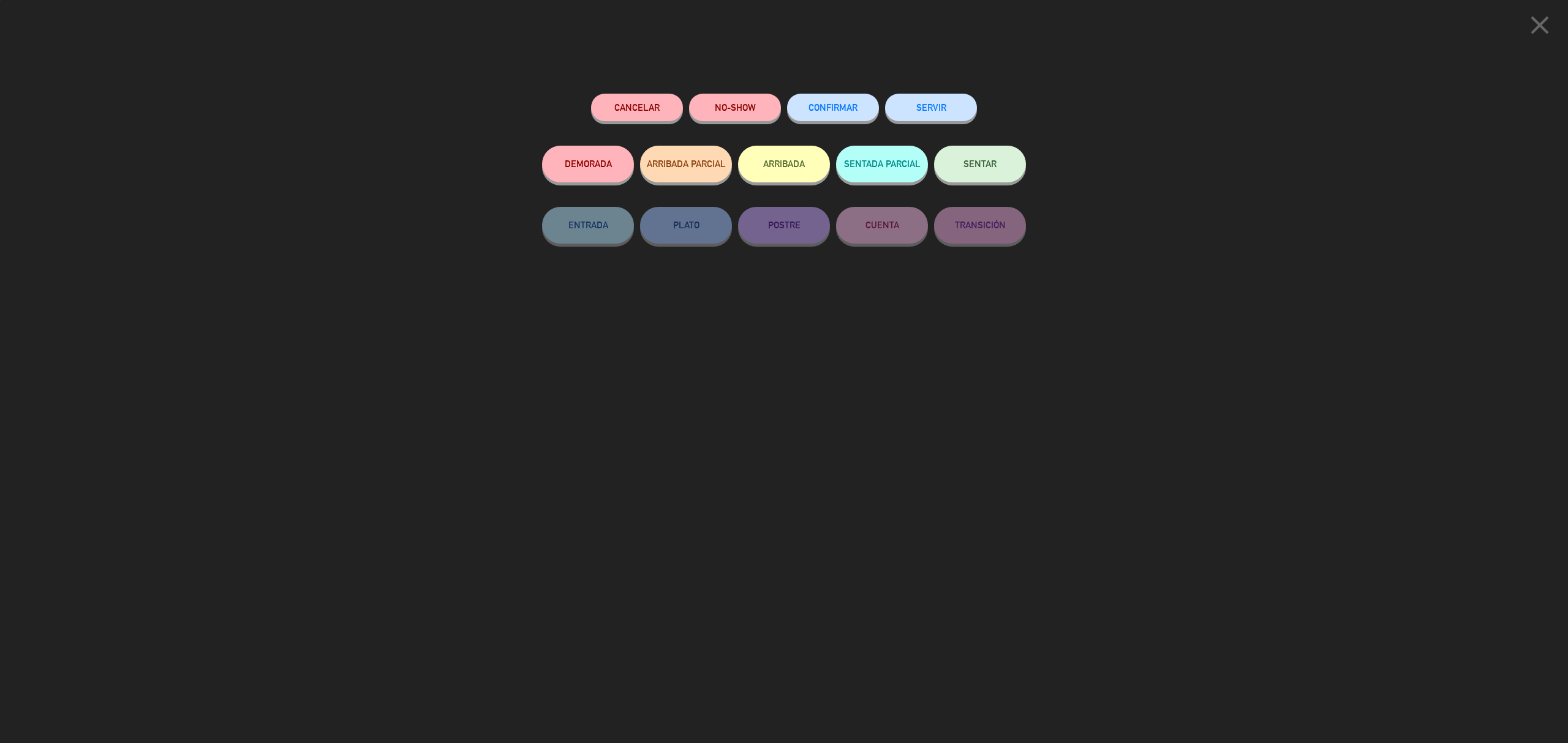
click at [926, 113] on button "SERVIR" at bounding box center [931, 107] width 92 height 27
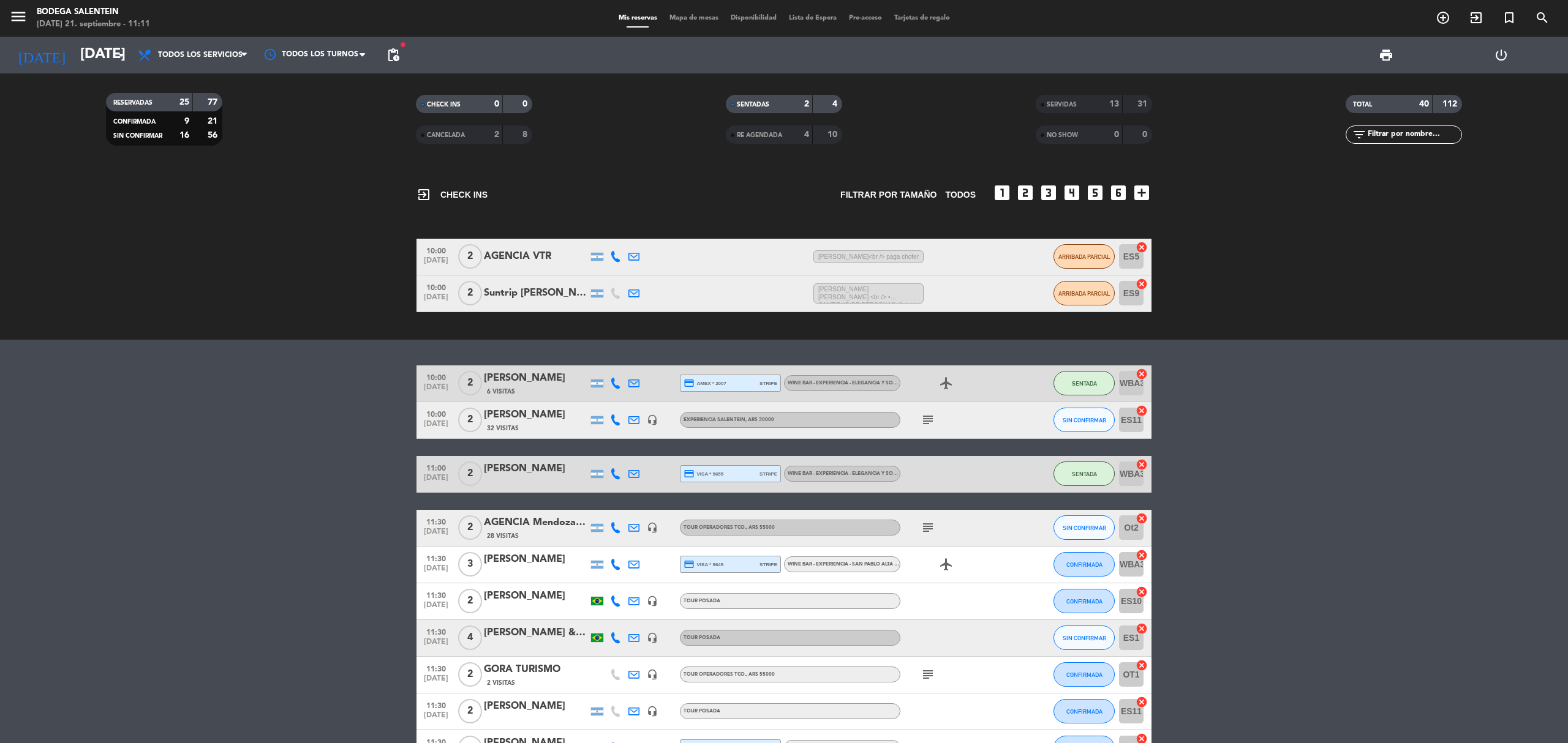
click at [513, 255] on div "AGENCIA VTR" at bounding box center [536, 256] width 104 height 16
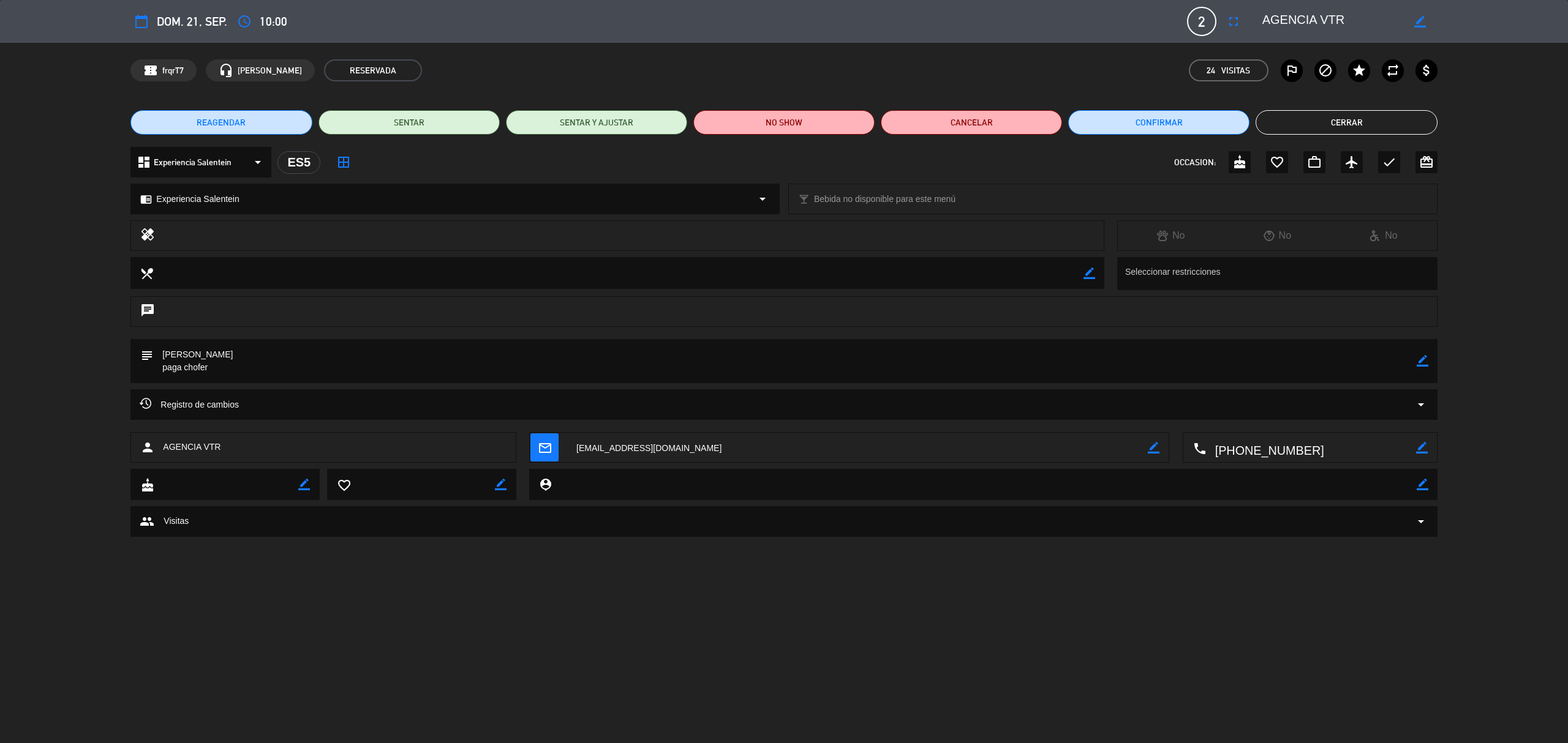
click at [1417, 360] on icon "border_color" at bounding box center [1423, 361] width 11 height 11
paste textarea "B-0267-00030589"
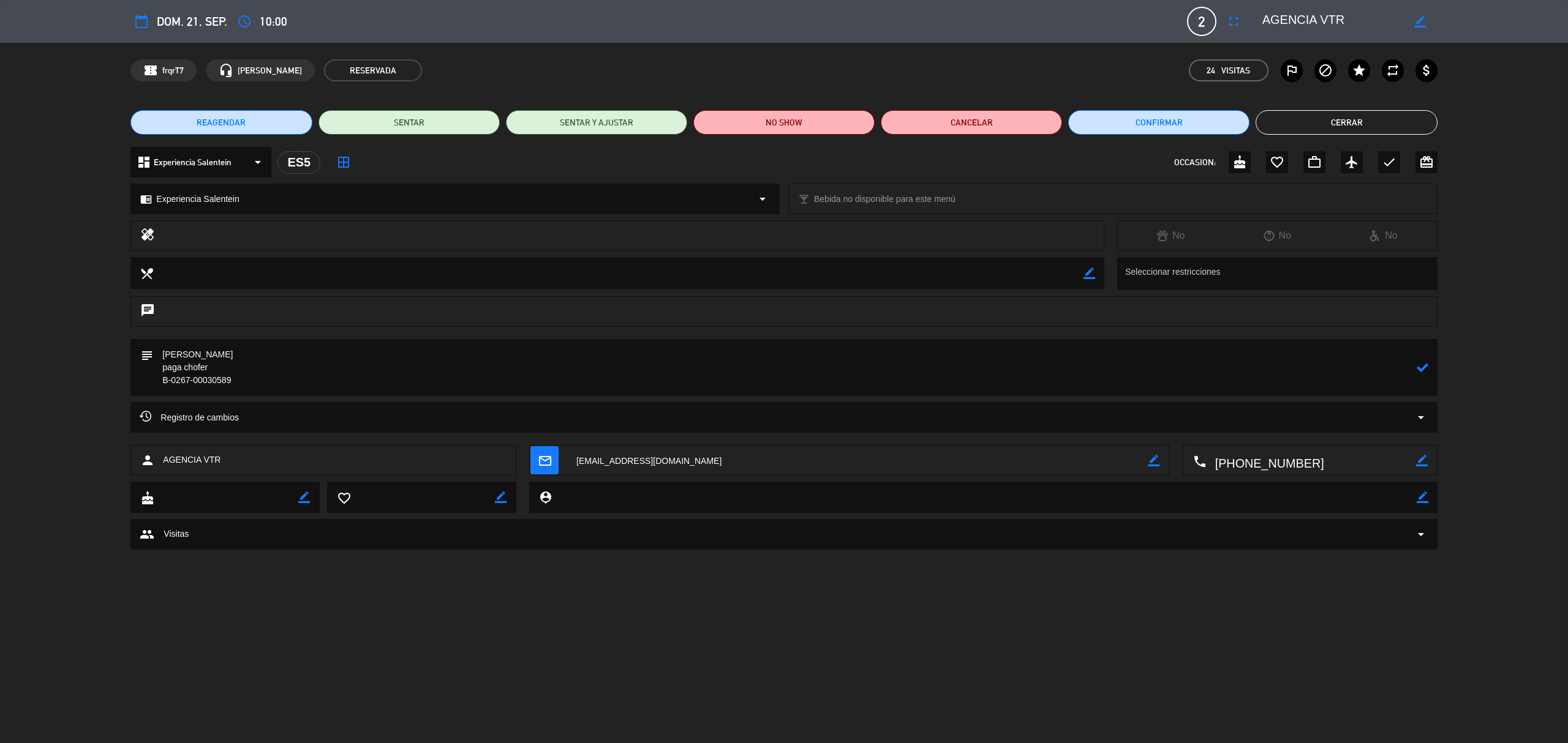
type textarea "[PERSON_NAME] paga chofer B-0267-00030589"
click at [1421, 366] on icon at bounding box center [1423, 368] width 11 height 11
click at [1320, 117] on button "Cerrar" at bounding box center [1346, 122] width 181 height 24
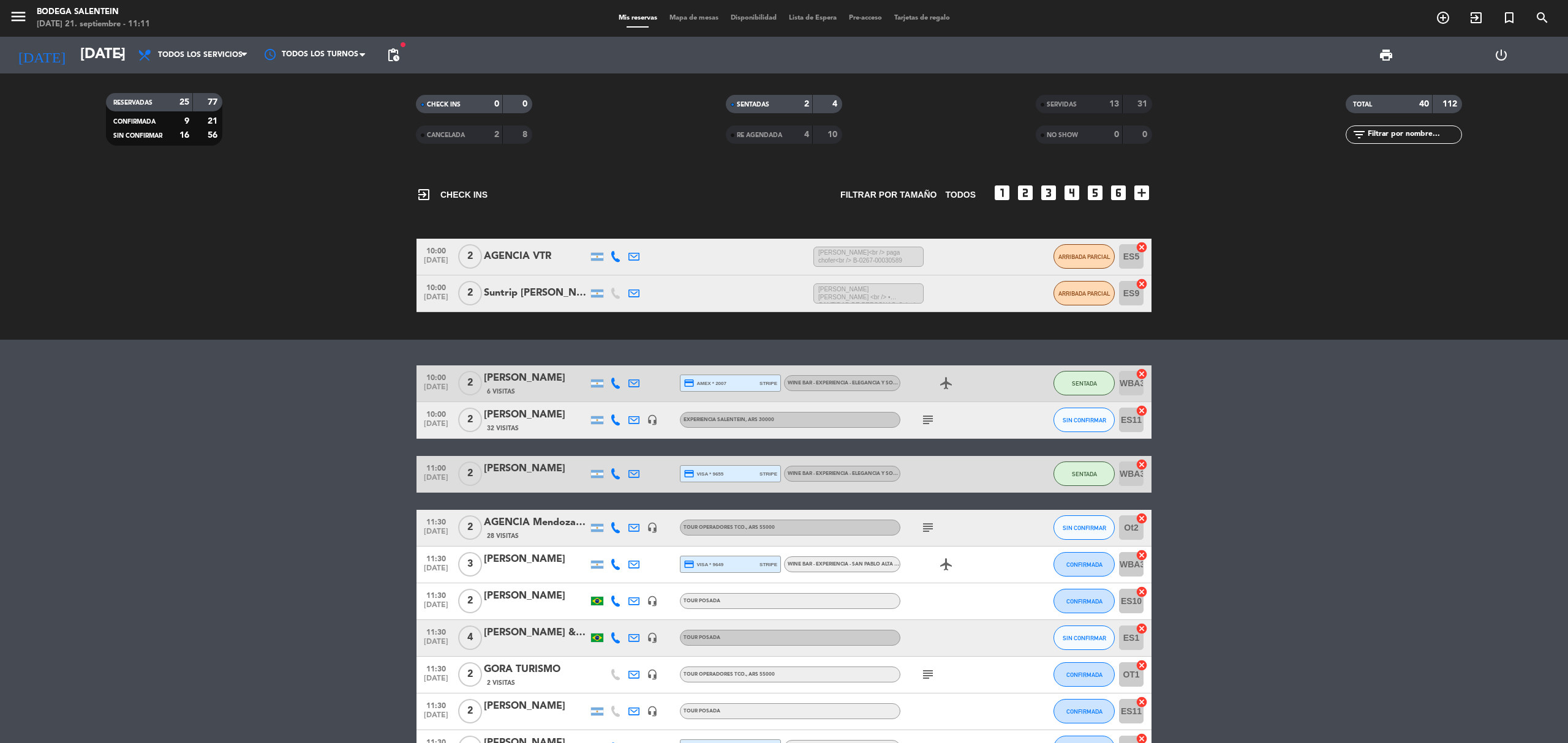
click at [924, 419] on icon "subject" at bounding box center [928, 420] width 15 height 15
click at [1073, 253] on span "ARRIBADA PARCIAL" at bounding box center [1084, 256] width 52 height 7
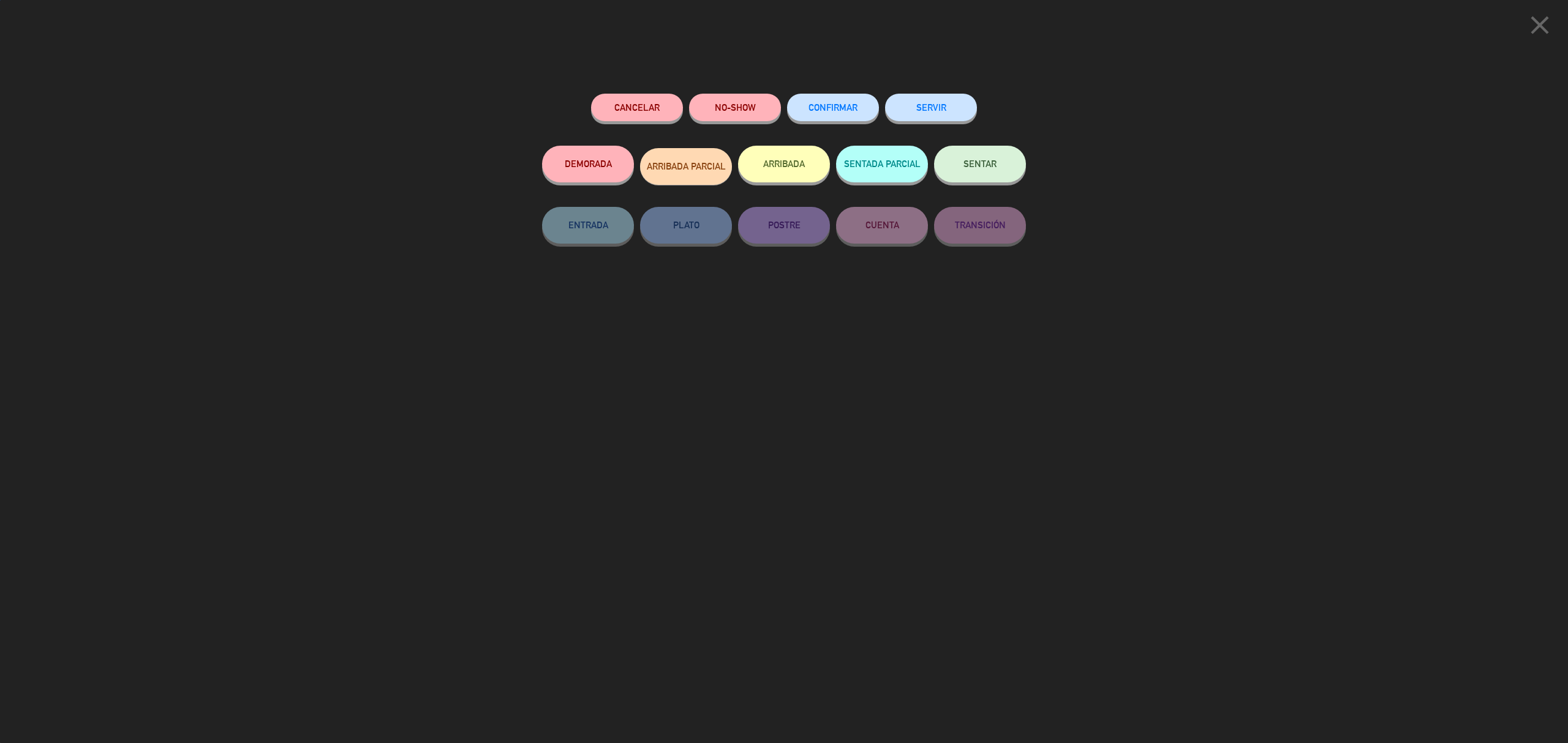
click at [958, 107] on button "SERVIR" at bounding box center [931, 107] width 92 height 27
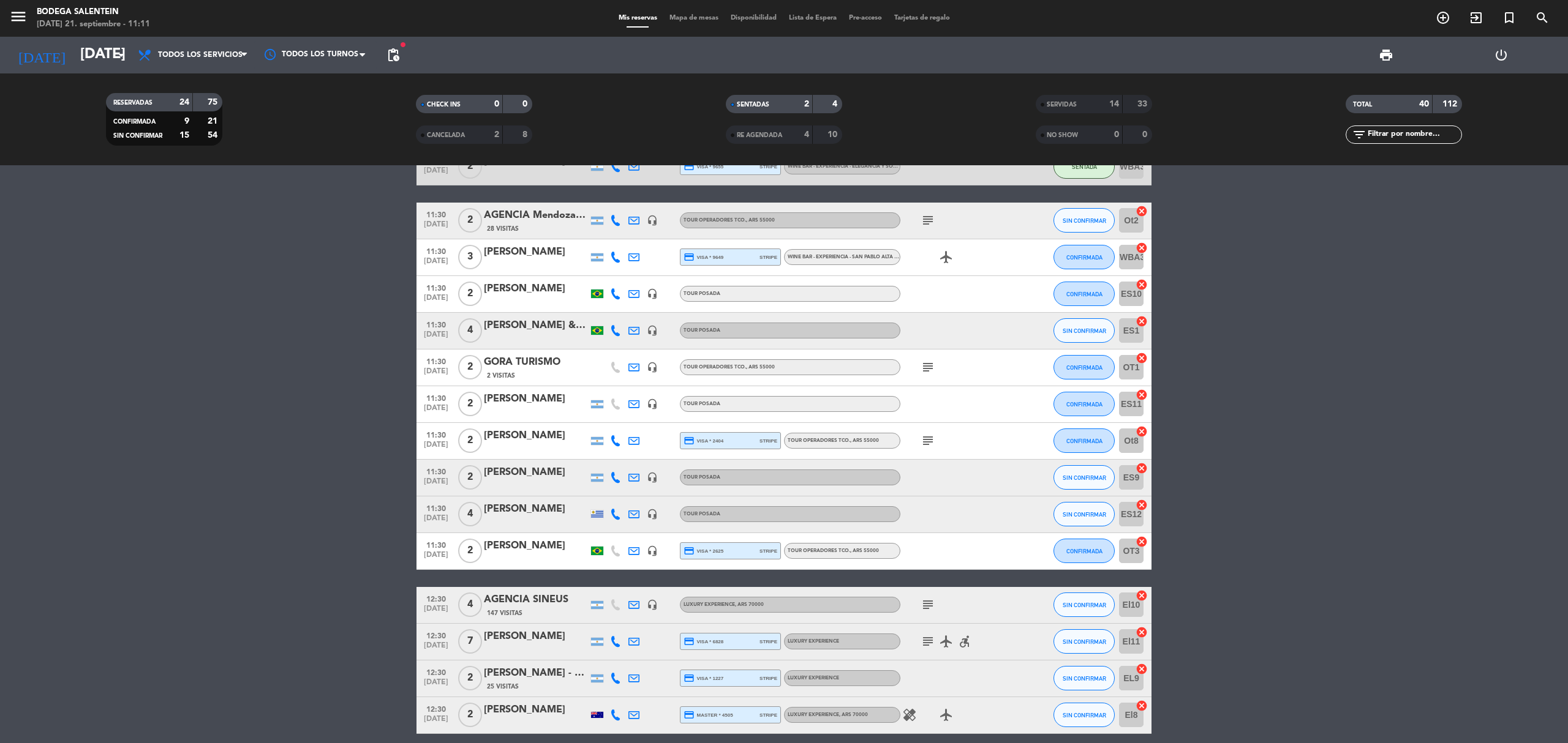
scroll to position [245, 0]
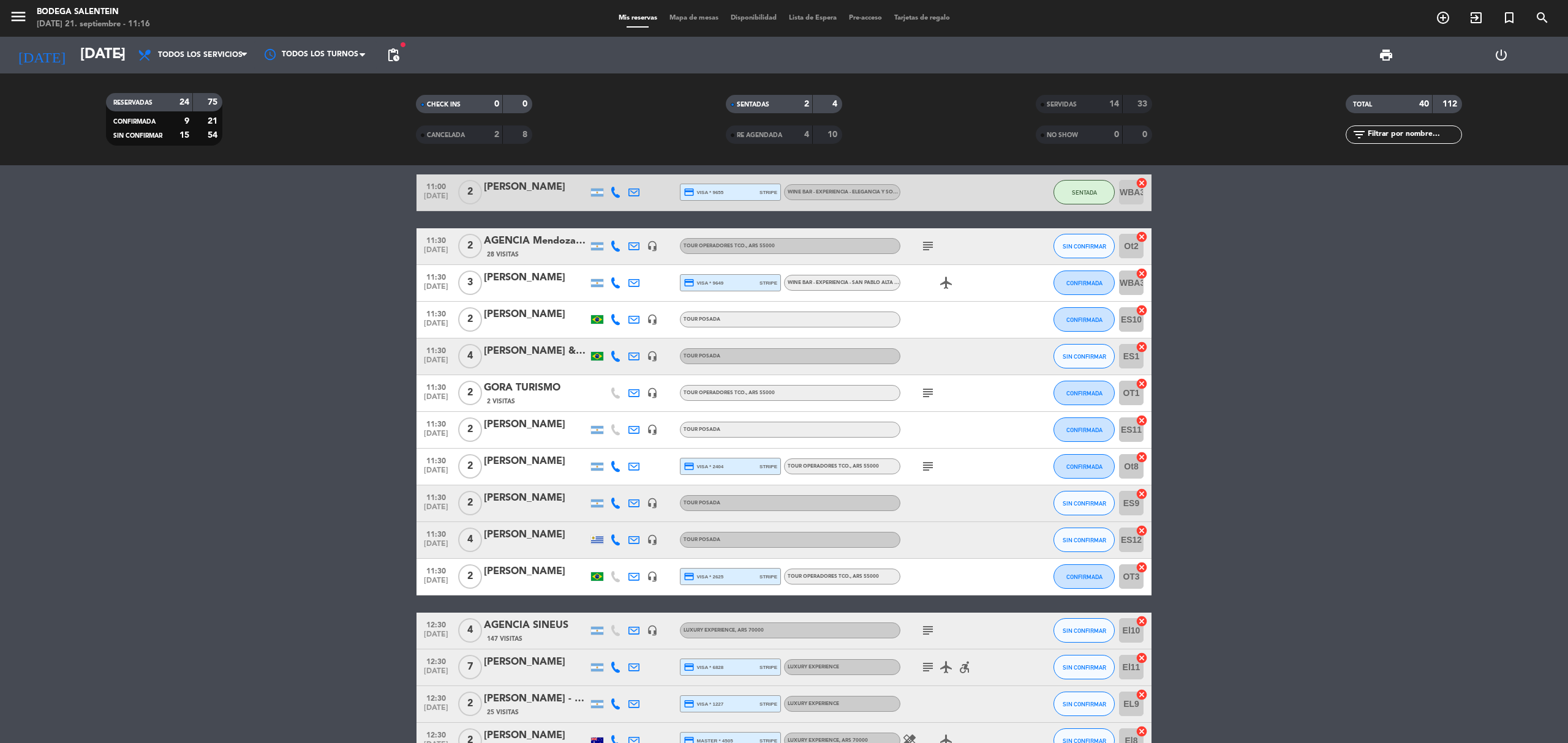
click at [1231, 288] on bookings-row "10:00 [DATE] 2 [PERSON_NAME] 6 Visitas credit_card amex * 2007 stripe WINE BAR …" at bounding box center [784, 585] width 1568 height 1004
click at [248, 505] on bookings-row "10:00 [DATE] 2 [PERSON_NAME] 6 Visitas credit_card amex * 2007 stripe WINE BAR …" at bounding box center [784, 585] width 1568 height 1004
click at [240, 507] on bookings-row "10:00 [DATE] 2 [PERSON_NAME] 6 Visitas credit_card amex * 2007 stripe WINE BAR …" at bounding box center [784, 585] width 1568 height 1004
click at [1082, 503] on span "SIN CONFIRMAR" at bounding box center [1084, 503] width 43 height 7
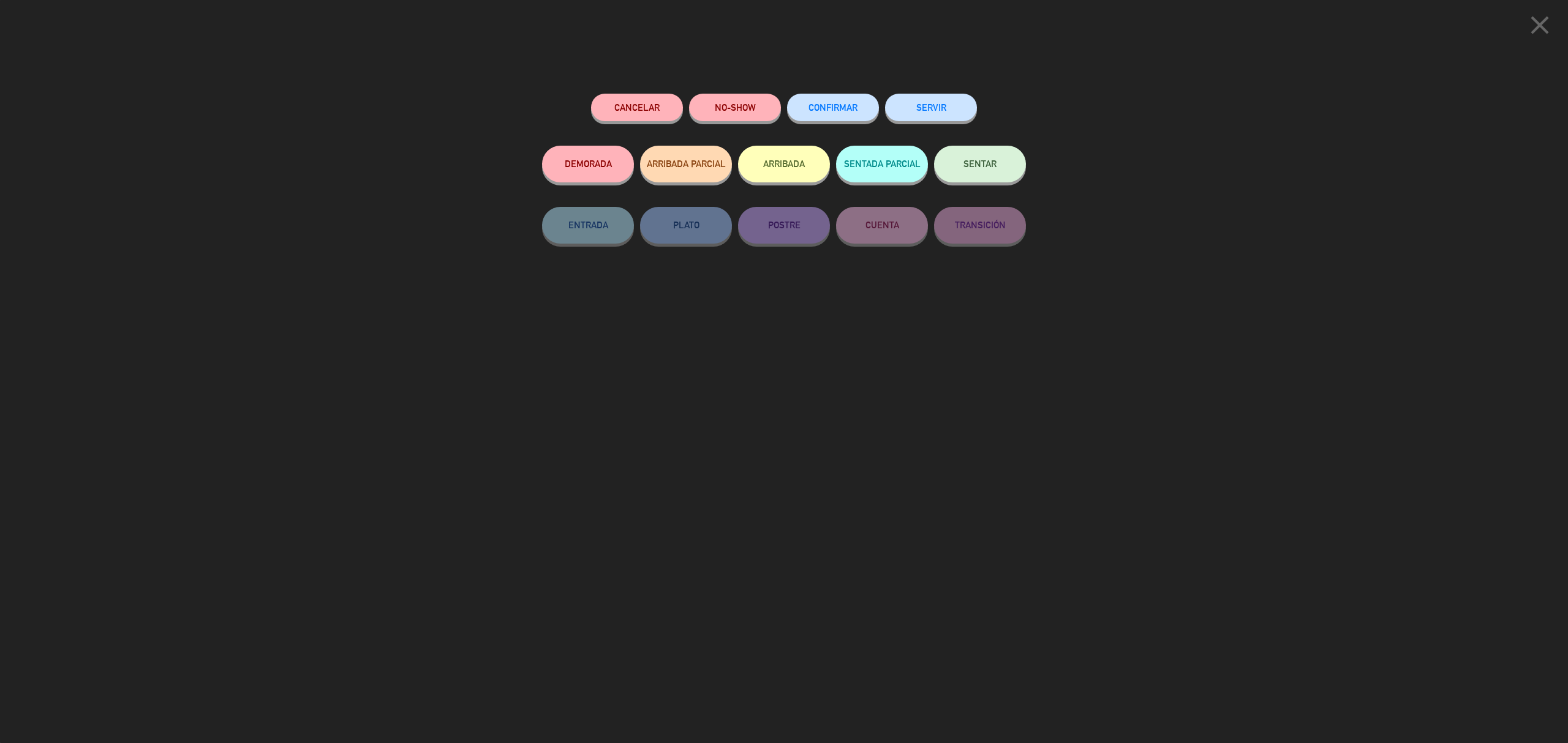
click at [940, 107] on button "SERVIR" at bounding box center [931, 107] width 92 height 27
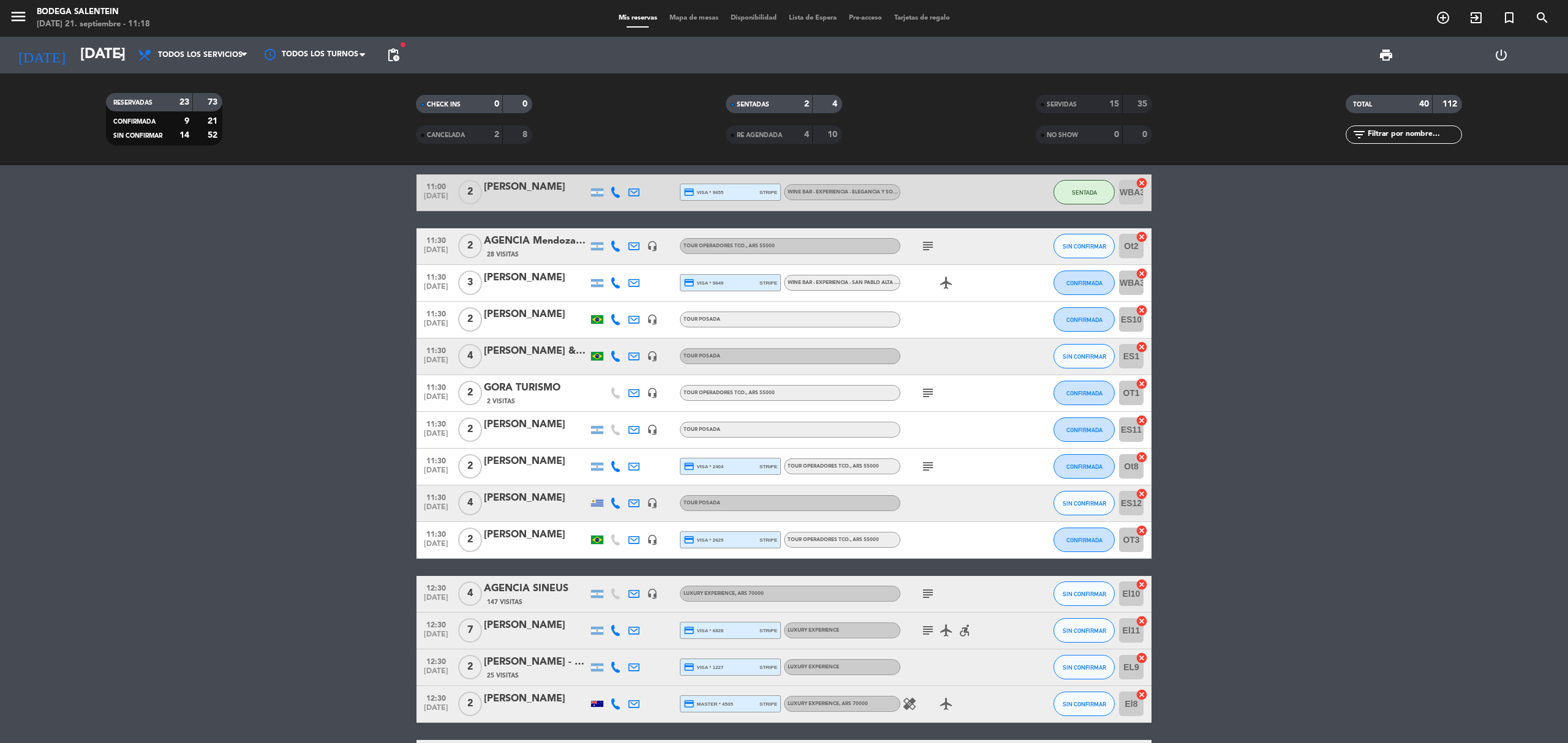
click at [888, 284] on span "WINE BAR - EXPERIENCIA - SAN PABLO ALTA MONTAÑA" at bounding box center [854, 282] width 134 height 5
click at [637, 287] on icon at bounding box center [634, 283] width 11 height 11
click at [618, 285] on icon at bounding box center [616, 283] width 11 height 11
click at [1251, 285] on bookings-row "10:00 [DATE] 2 [PERSON_NAME] 6 Visitas credit_card amex * 2007 stripe WINE BAR …" at bounding box center [784, 567] width 1568 height 967
click at [277, 337] on bookings-row "10:00 [DATE] 2 [PERSON_NAME] 6 Visitas credit_card amex * 2007 stripe WINE BAR …" at bounding box center [784, 567] width 1568 height 967
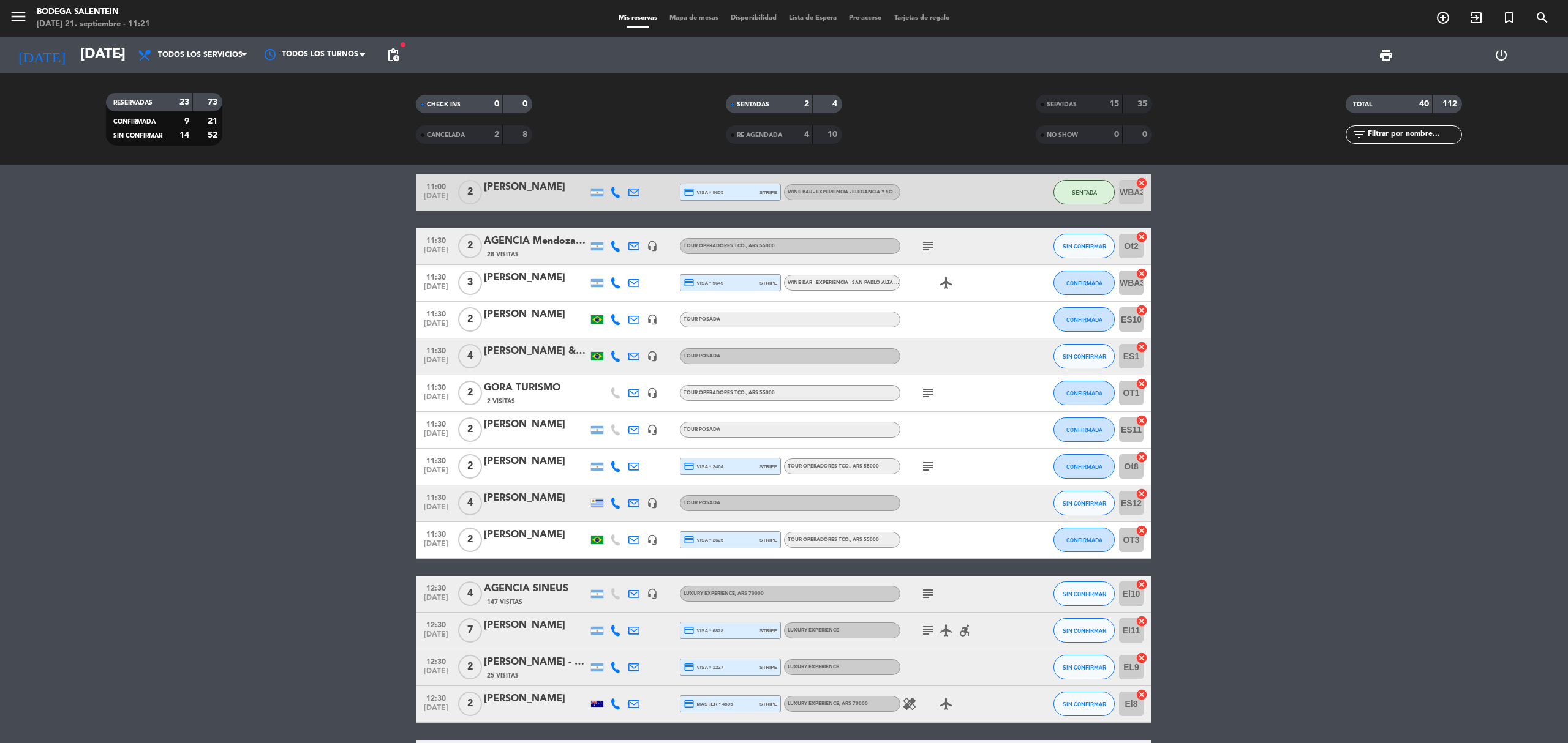
click at [930, 468] on icon "subject" at bounding box center [928, 466] width 15 height 15
click at [837, 464] on span "Tour operadores tco. , ARS 55000" at bounding box center [832, 466] width 91 height 5
click at [931, 468] on icon "subject" at bounding box center [928, 466] width 15 height 15
click at [527, 468] on div "[PERSON_NAME]" at bounding box center [536, 462] width 104 height 16
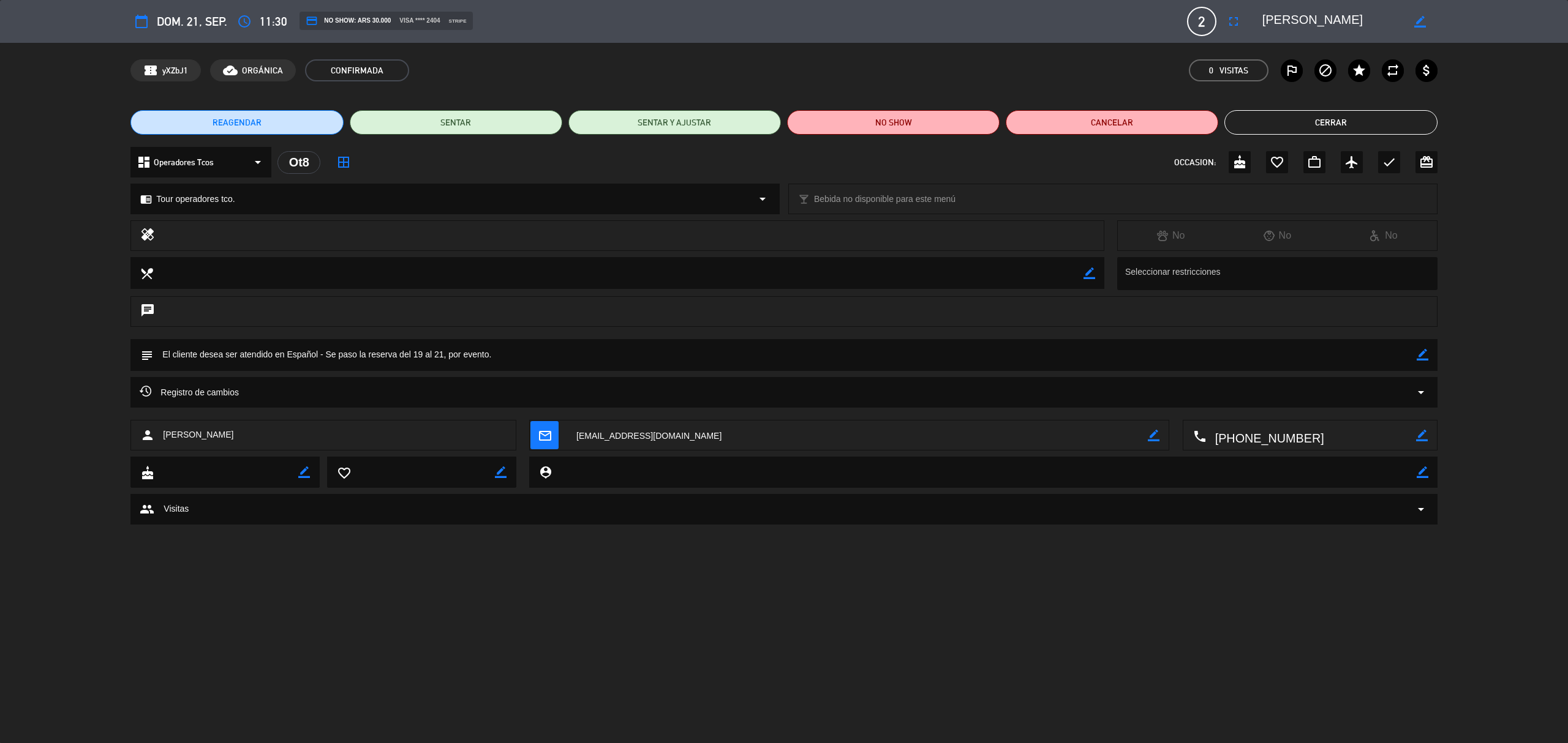
click at [1489, 121] on div "REAGENDAR SENTAR SENTAR Y AJUSTAR NO SHOW Cancelar Cerrar" at bounding box center [784, 122] width 1568 height 49
click at [1378, 121] on button "Cerrar" at bounding box center [1331, 122] width 212 height 24
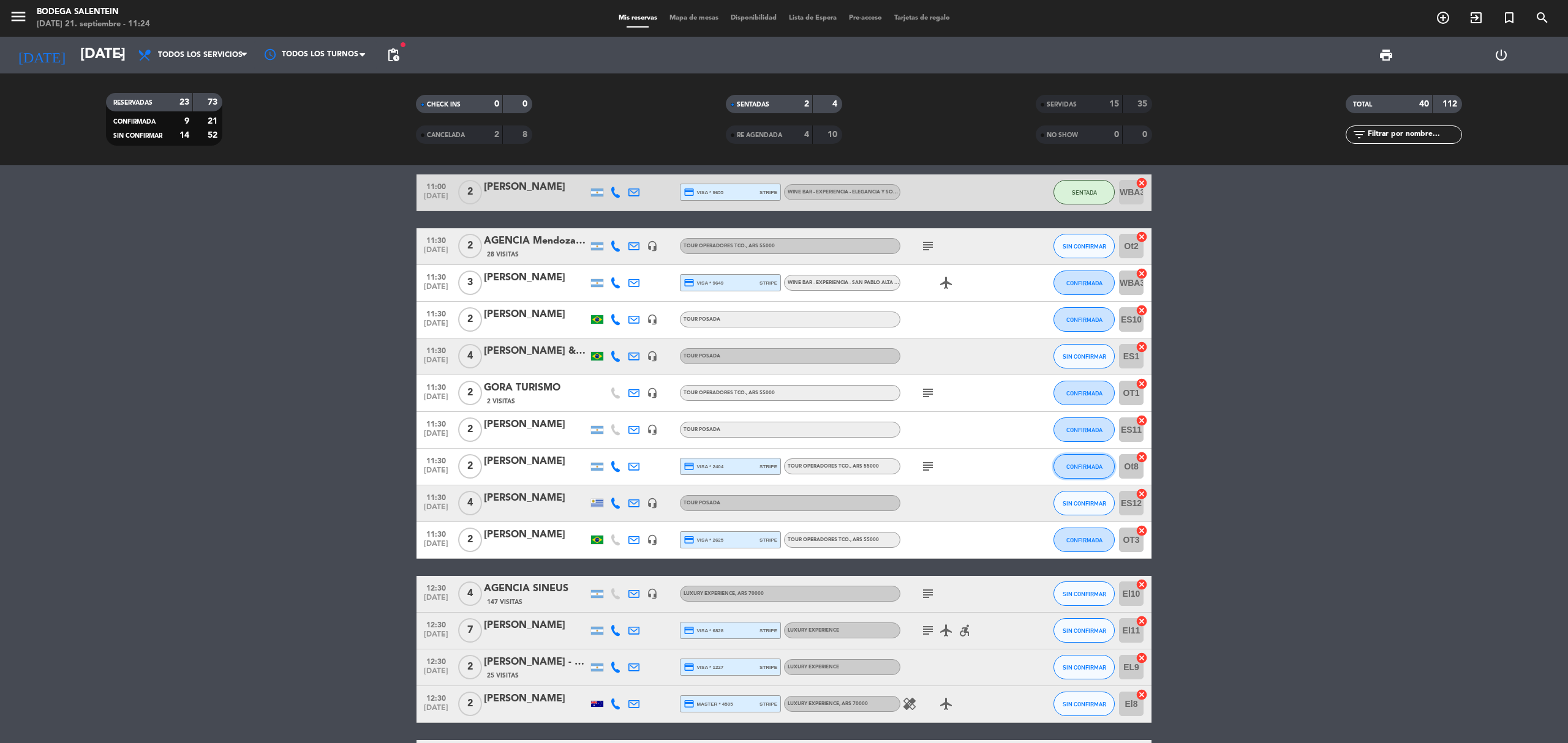
click at [1082, 469] on span "CONFIRMADA" at bounding box center [1084, 466] width 37 height 7
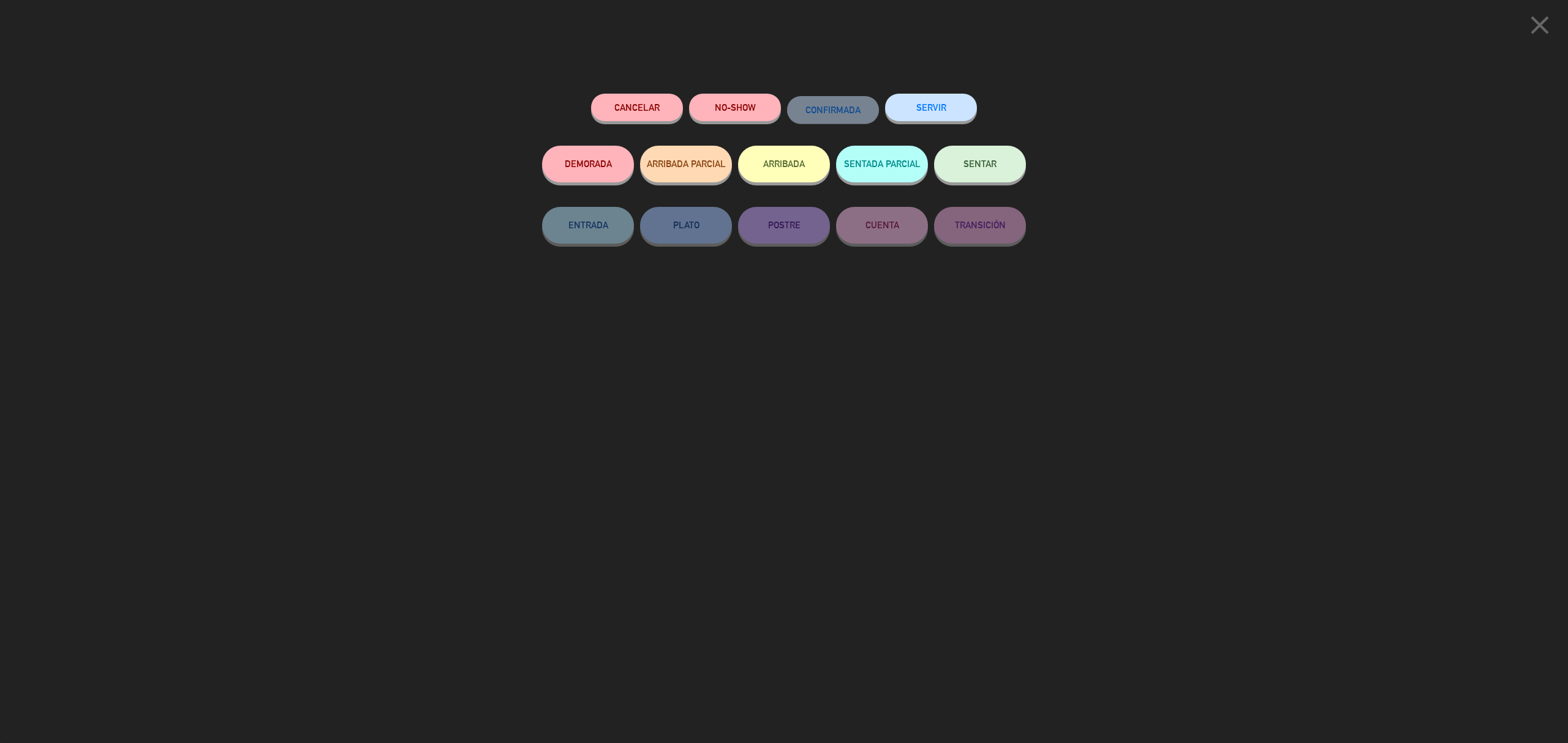
click at [962, 107] on button "SERVIR" at bounding box center [931, 107] width 92 height 27
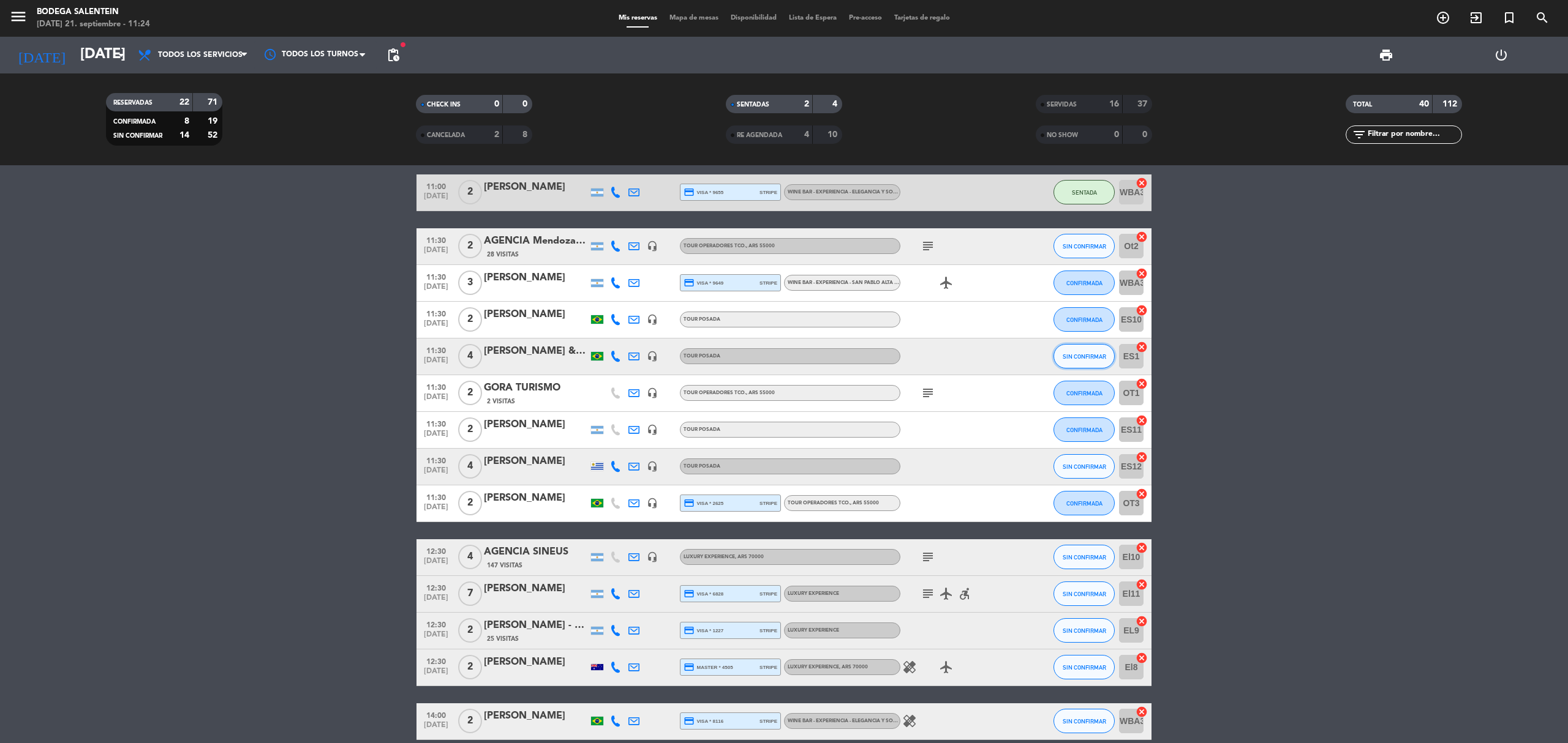
click at [1068, 348] on button "SIN CONFIRMAR" at bounding box center [1084, 356] width 61 height 24
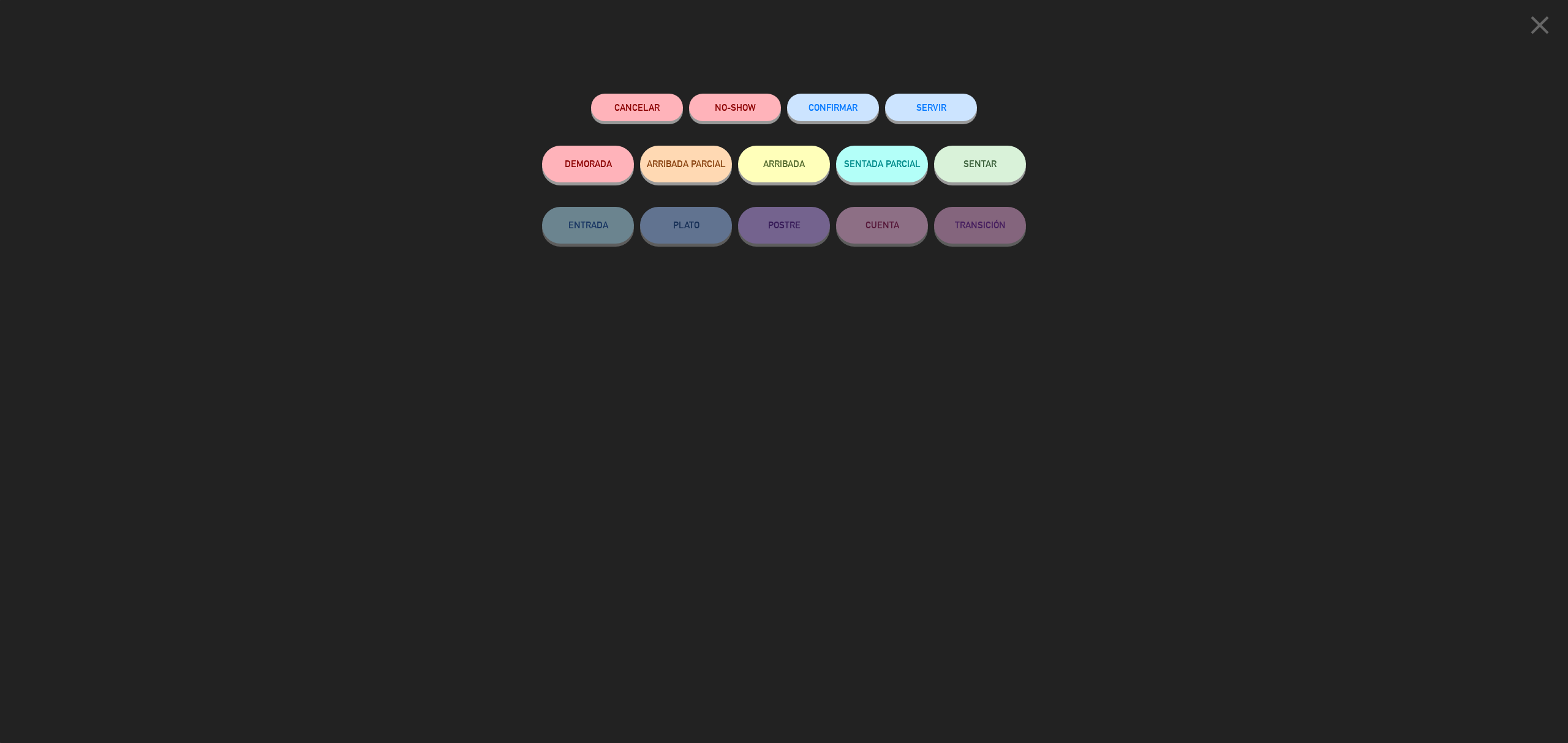
click at [909, 100] on button "SERVIR" at bounding box center [931, 107] width 92 height 27
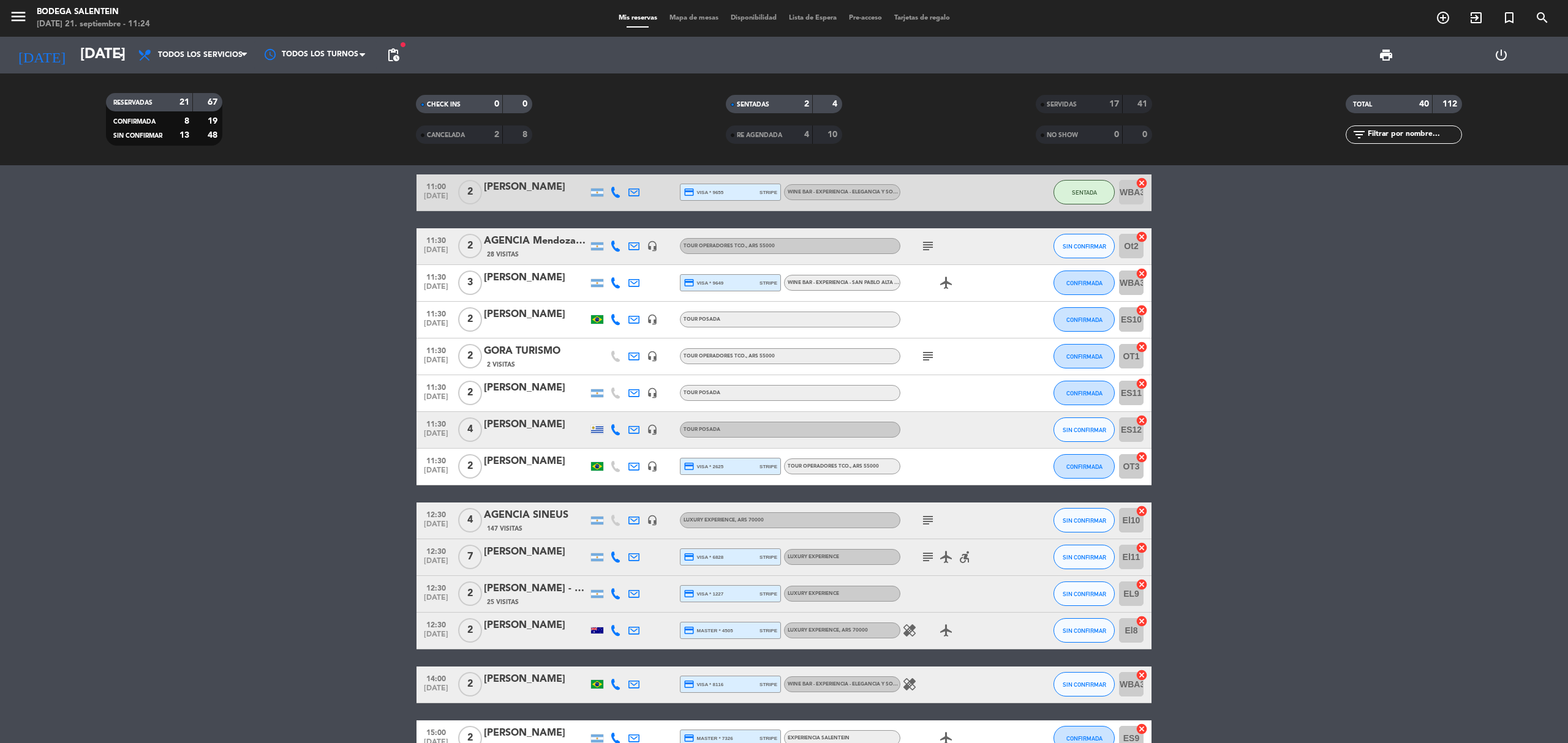
click at [956, 246] on div "subject" at bounding box center [954, 246] width 110 height 37
click at [928, 246] on icon "subject" at bounding box center [928, 247] width 15 height 15
click at [528, 245] on div "AGENCIA Mendoza Viagem" at bounding box center [536, 241] width 104 height 16
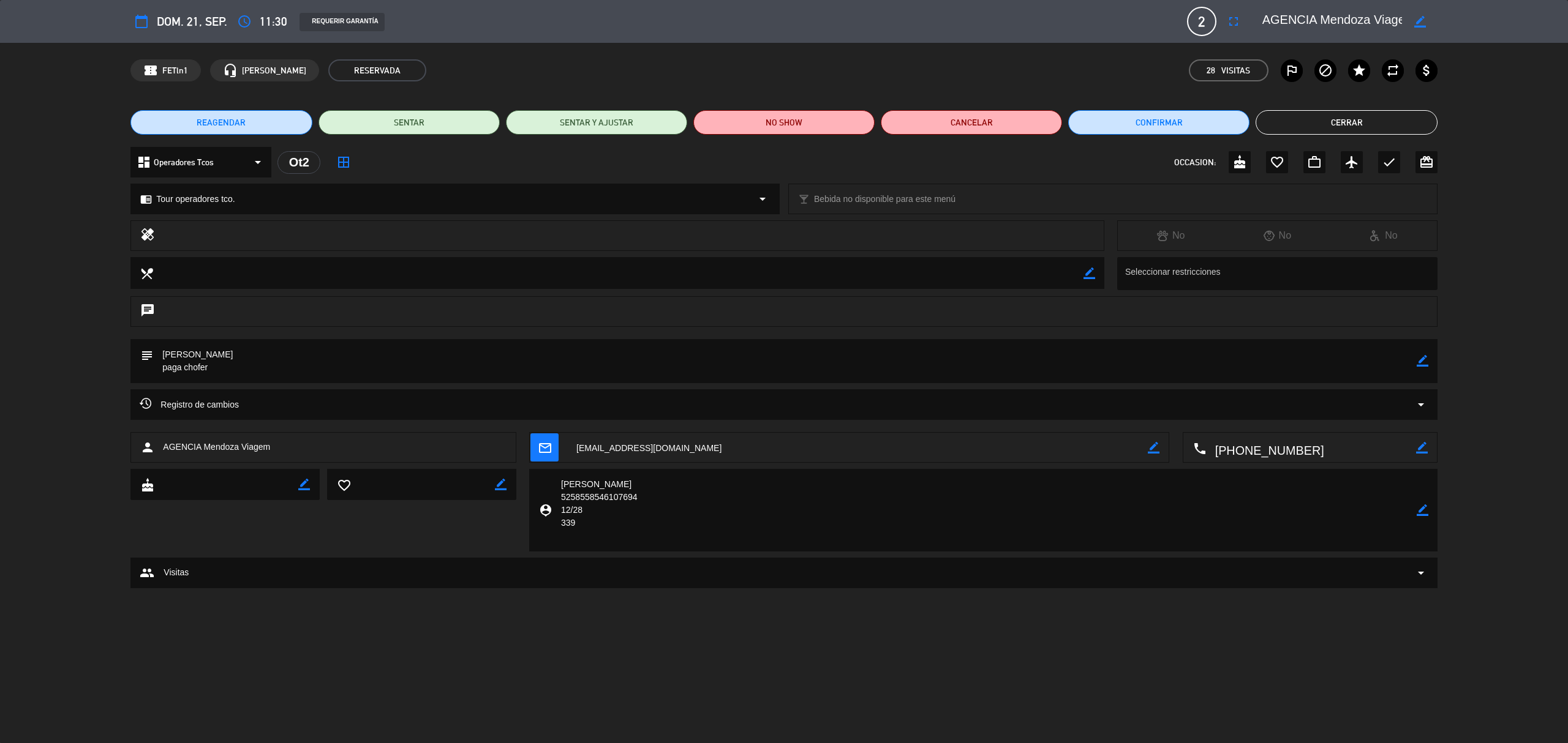
click at [1425, 360] on icon "border_color" at bounding box center [1423, 361] width 11 height 11
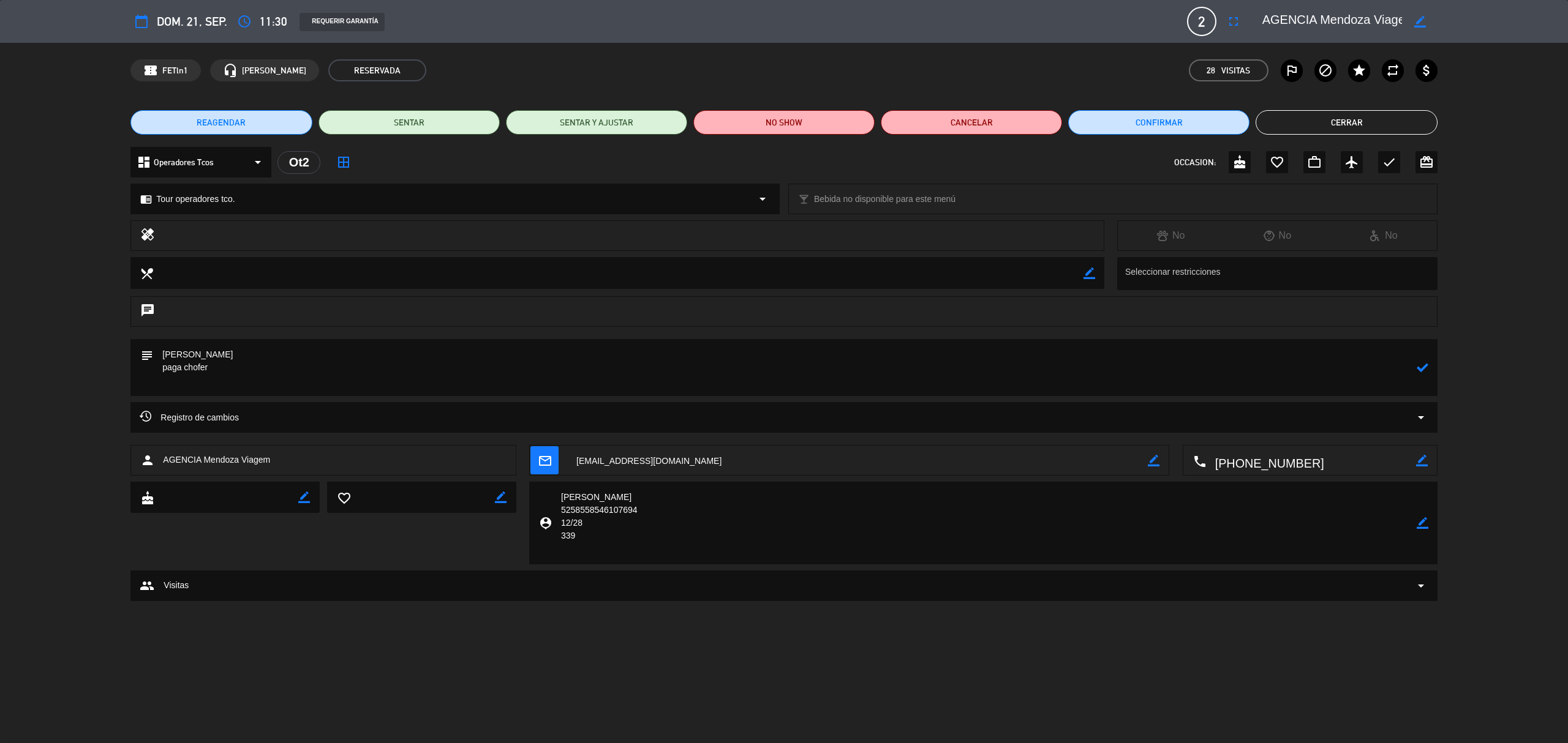
paste textarea "B-0267-00030591"
type textarea "[PERSON_NAME] paga chofer B-0267-00030591"
click at [1420, 366] on icon at bounding box center [1423, 368] width 11 height 11
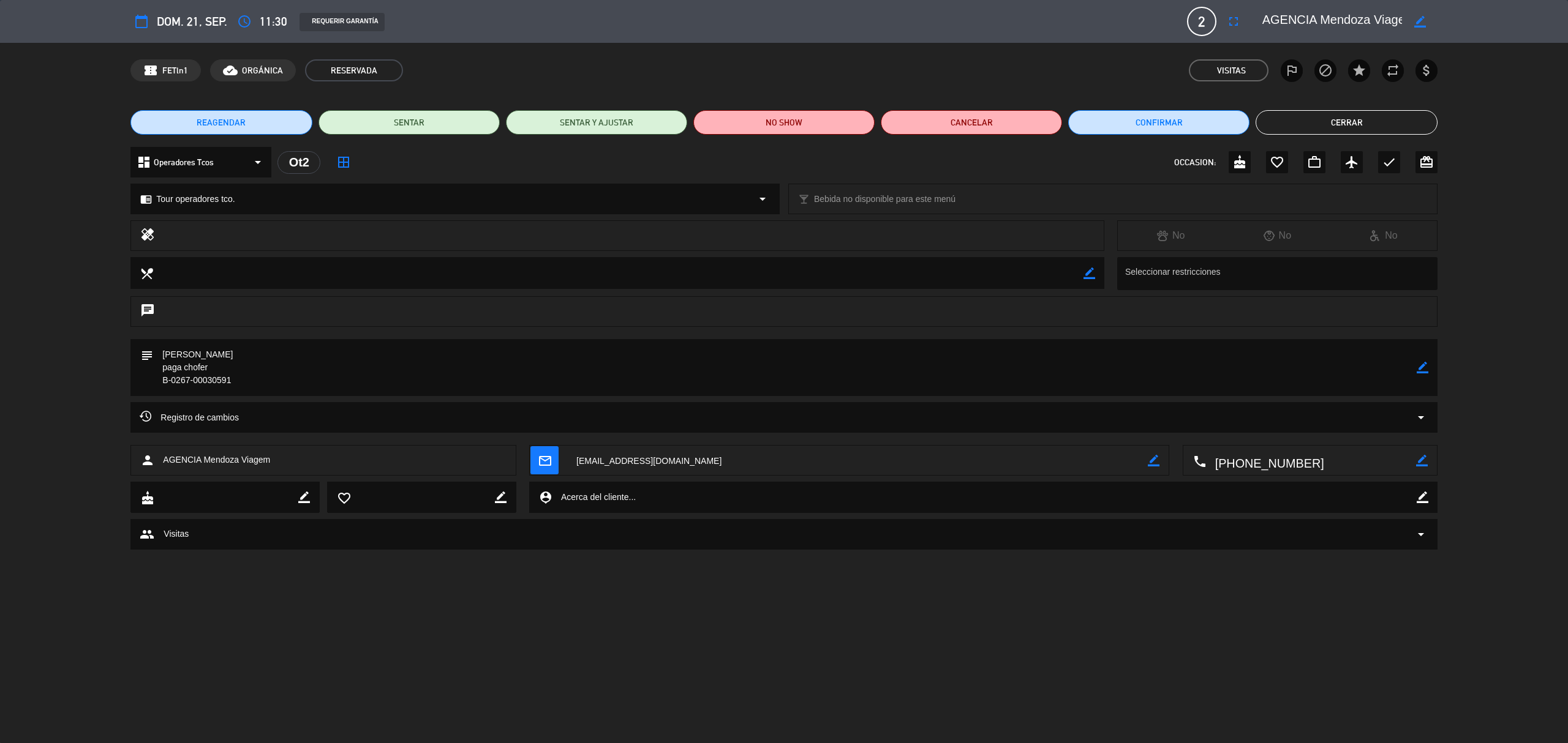
click at [1332, 125] on button "Cerrar" at bounding box center [1346, 122] width 181 height 24
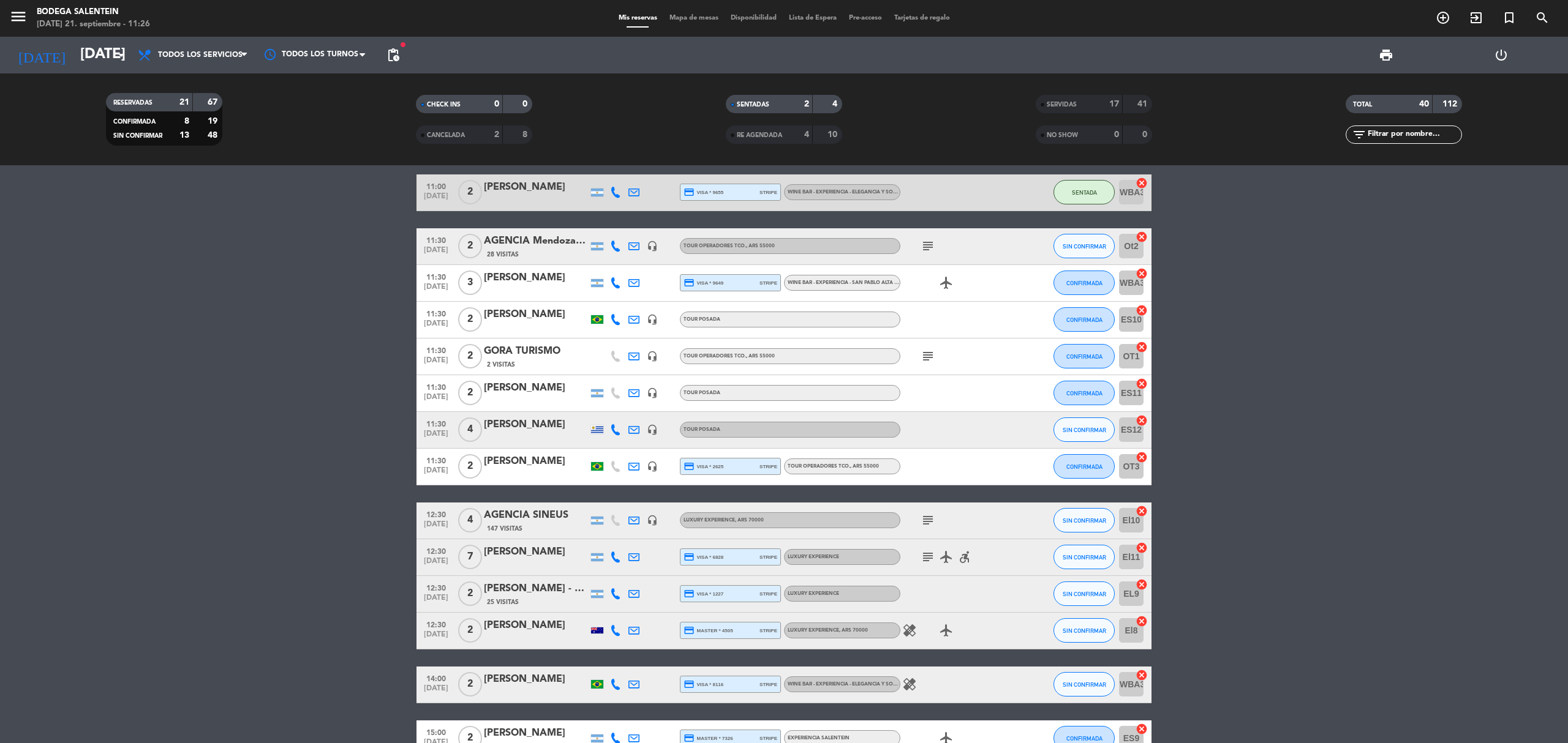
click at [928, 248] on icon "subject" at bounding box center [928, 247] width 15 height 15
click at [1088, 244] on span "SIN CONFIRMAR" at bounding box center [1084, 246] width 43 height 7
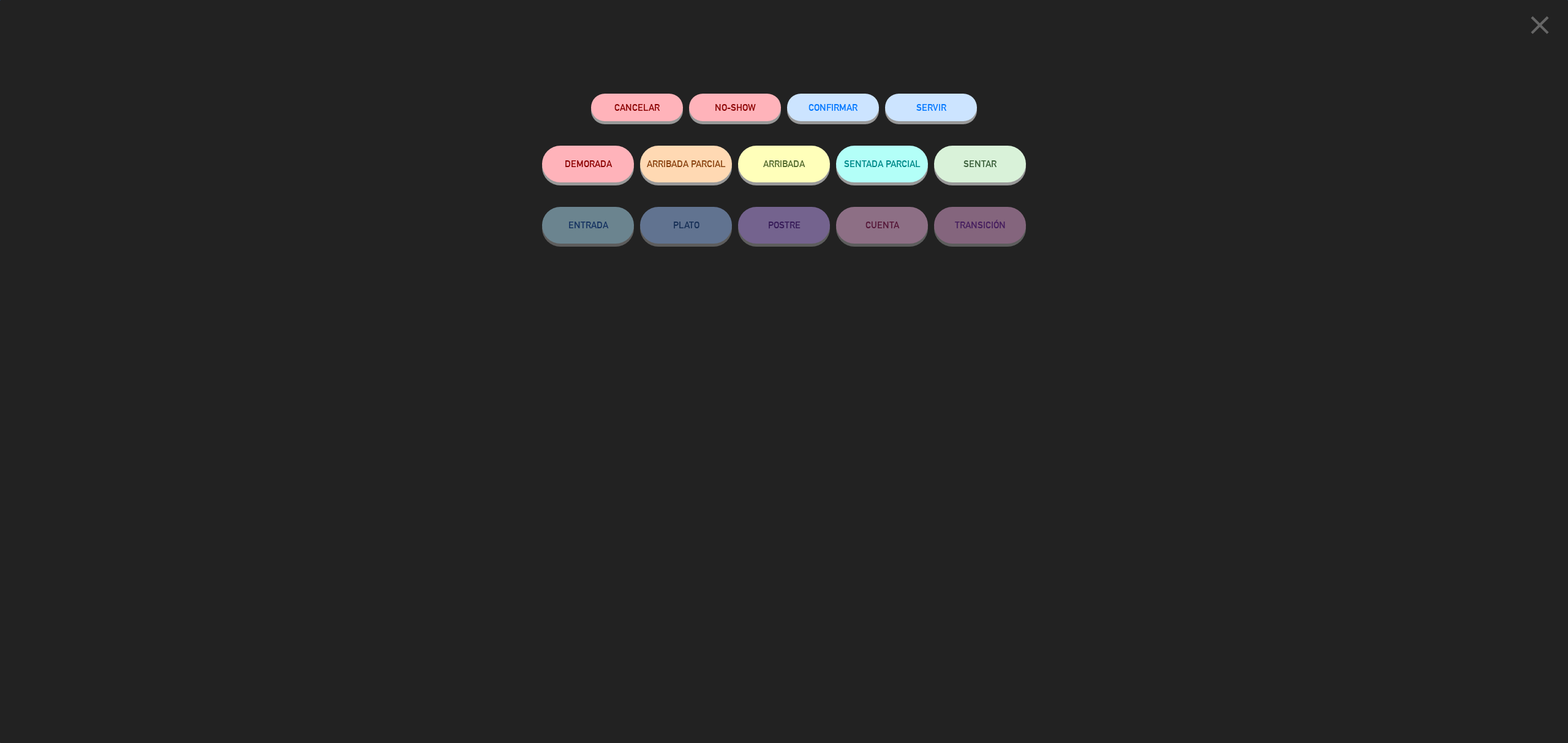
click at [950, 116] on button "SERVIR" at bounding box center [931, 107] width 92 height 27
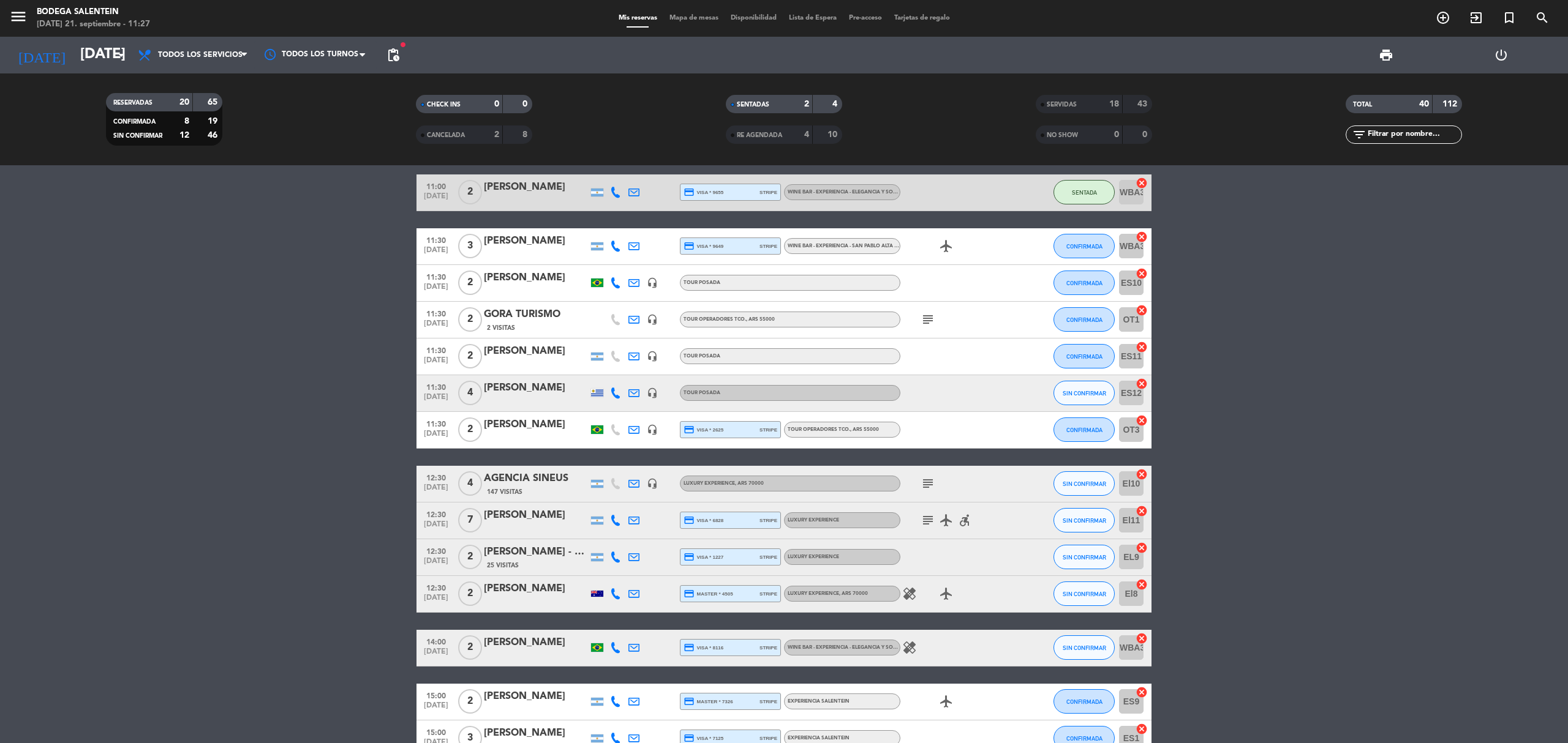
click at [312, 497] on bookings-row "10:00 [DATE] 2 [PERSON_NAME] 6 Visitas credit_card amex * 2007 stripe WINE BAR …" at bounding box center [784, 512] width 1568 height 857
click at [1081, 390] on span "SIN CONFIRMAR" at bounding box center [1084, 393] width 43 height 7
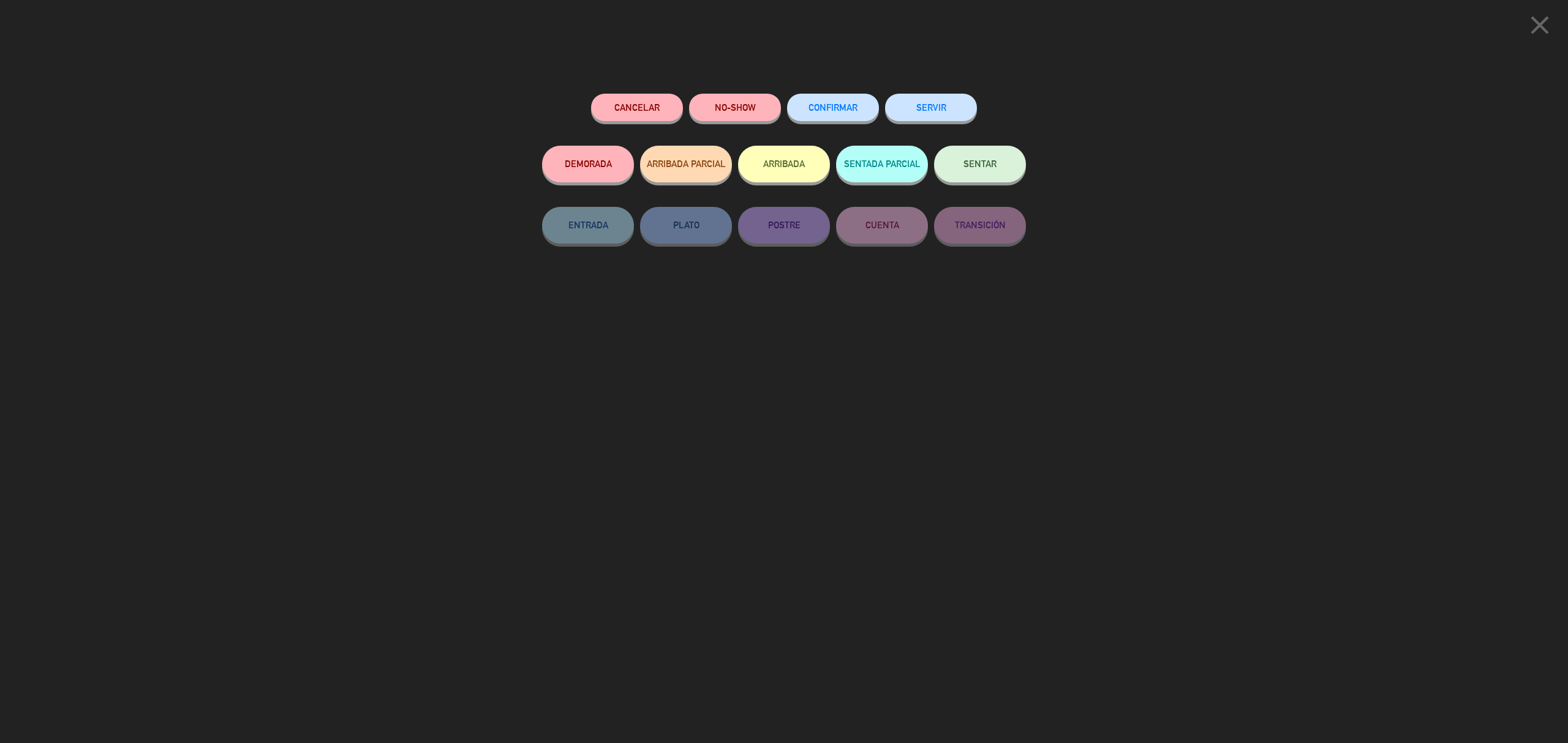
click at [947, 111] on button "SERVIR" at bounding box center [931, 107] width 92 height 27
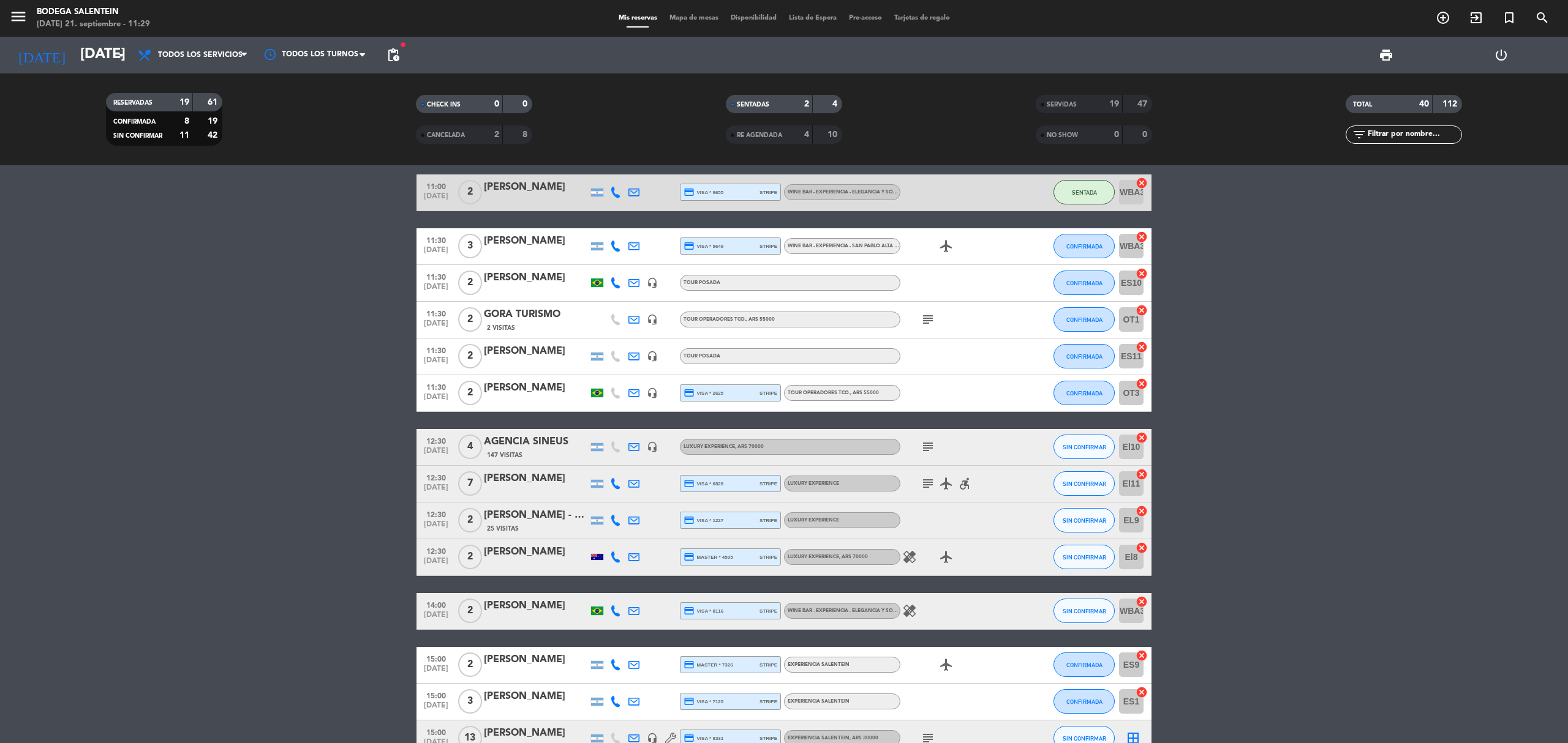
click at [932, 318] on icon "subject" at bounding box center [928, 320] width 15 height 15
click at [926, 318] on icon "subject" at bounding box center [928, 320] width 15 height 15
click at [1076, 349] on button "CONFIRMADA" at bounding box center [1084, 356] width 61 height 24
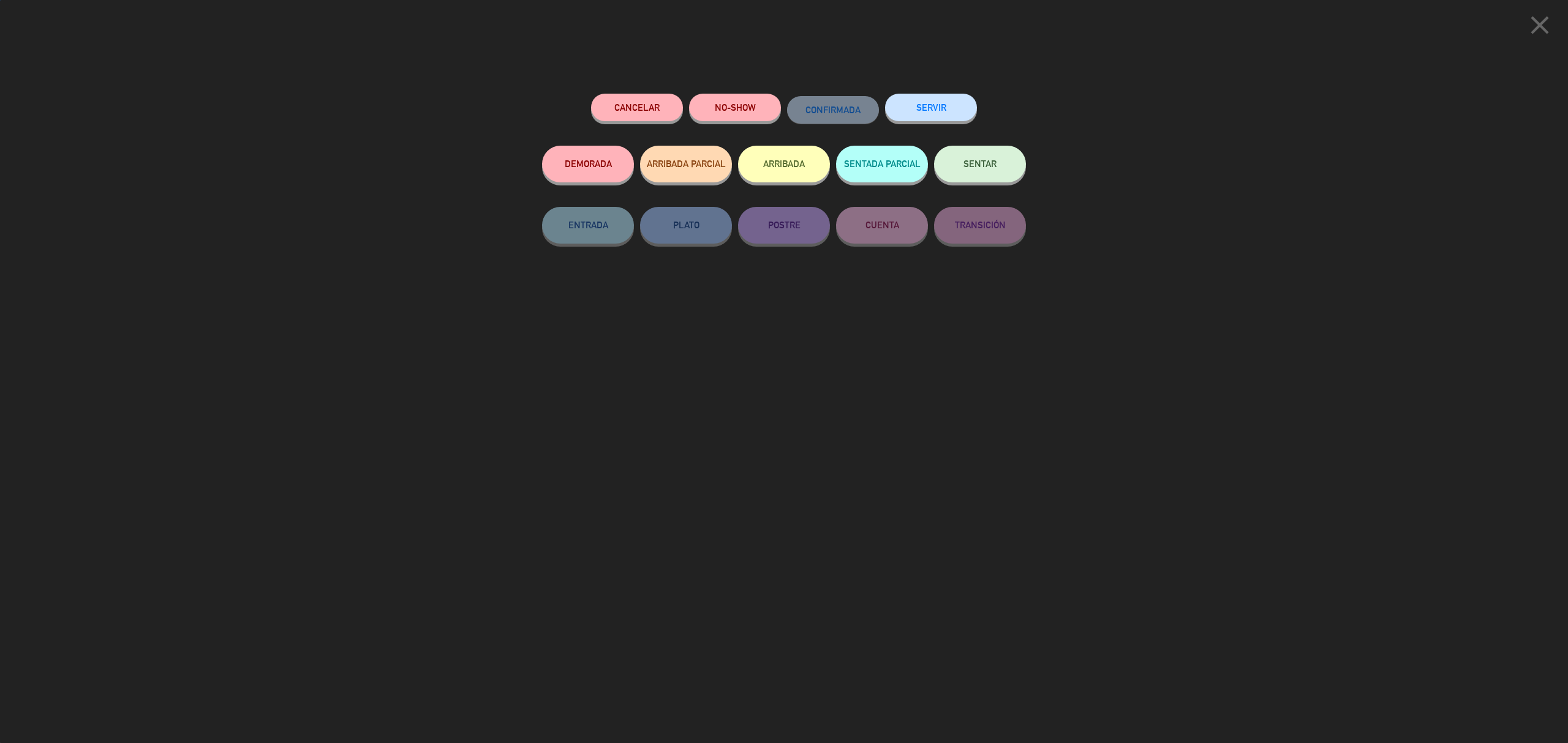
click at [914, 108] on button "SERVIR" at bounding box center [931, 107] width 92 height 27
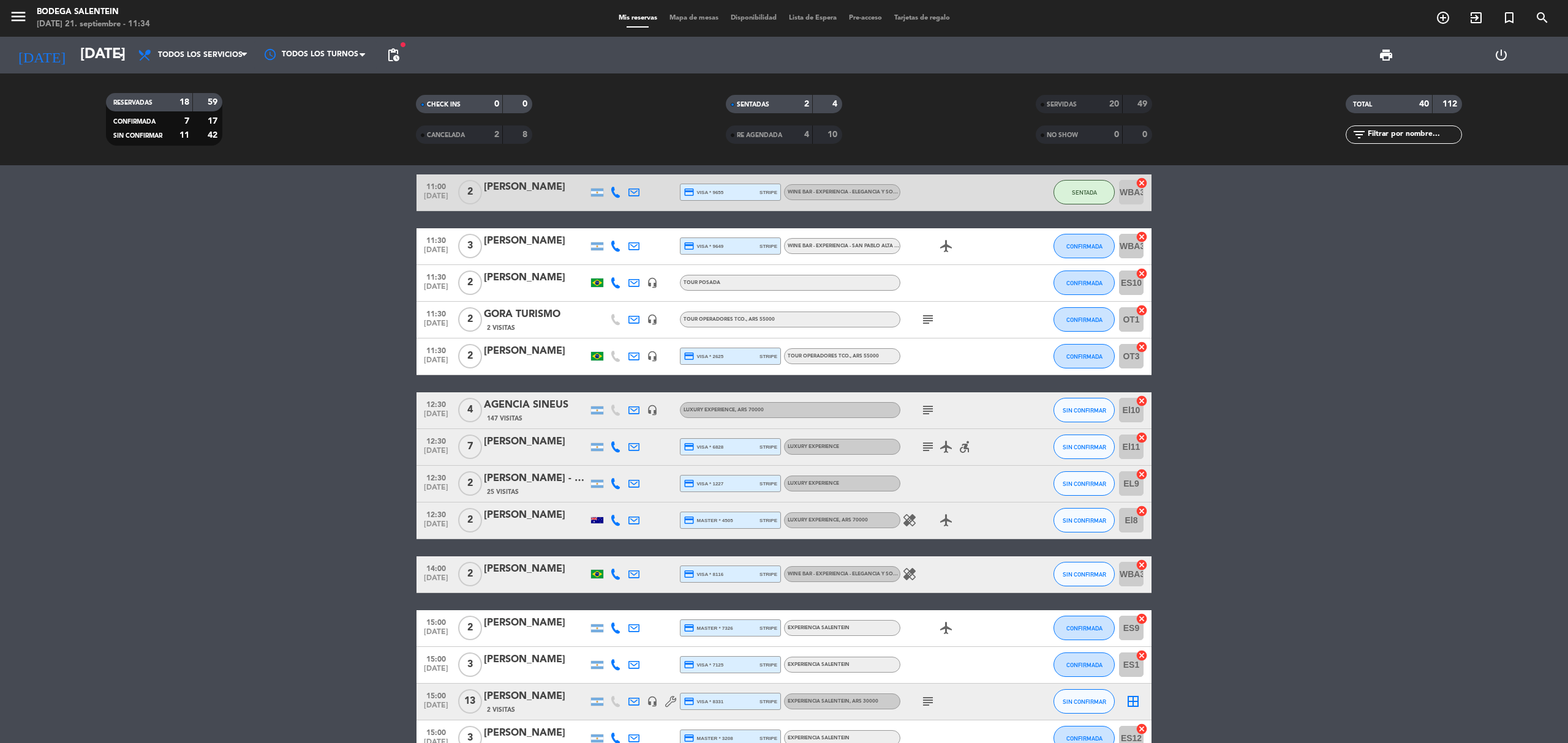
click at [923, 320] on icon "subject" at bounding box center [928, 320] width 15 height 15
click at [1076, 324] on span "CONFIRMADA" at bounding box center [1084, 319] width 37 height 7
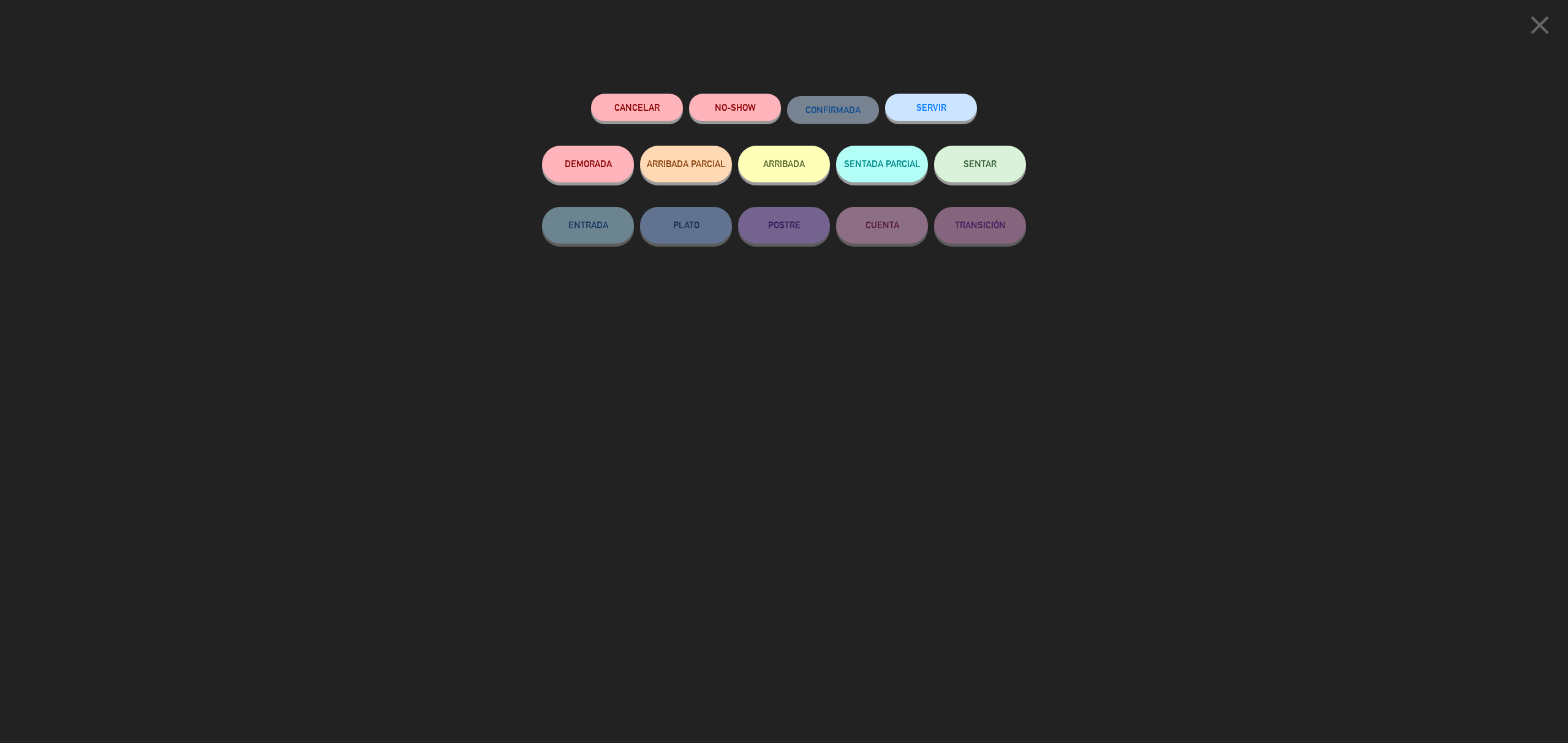
click at [953, 85] on div "Cancelar NO-SHOW CONFIRMADA SERVIR DEMORADA ARRIBADA PARCIAL ARRIBADA SENTADA P…" at bounding box center [784, 415] width 501 height 659
click at [956, 104] on button "SERVIR" at bounding box center [931, 107] width 92 height 27
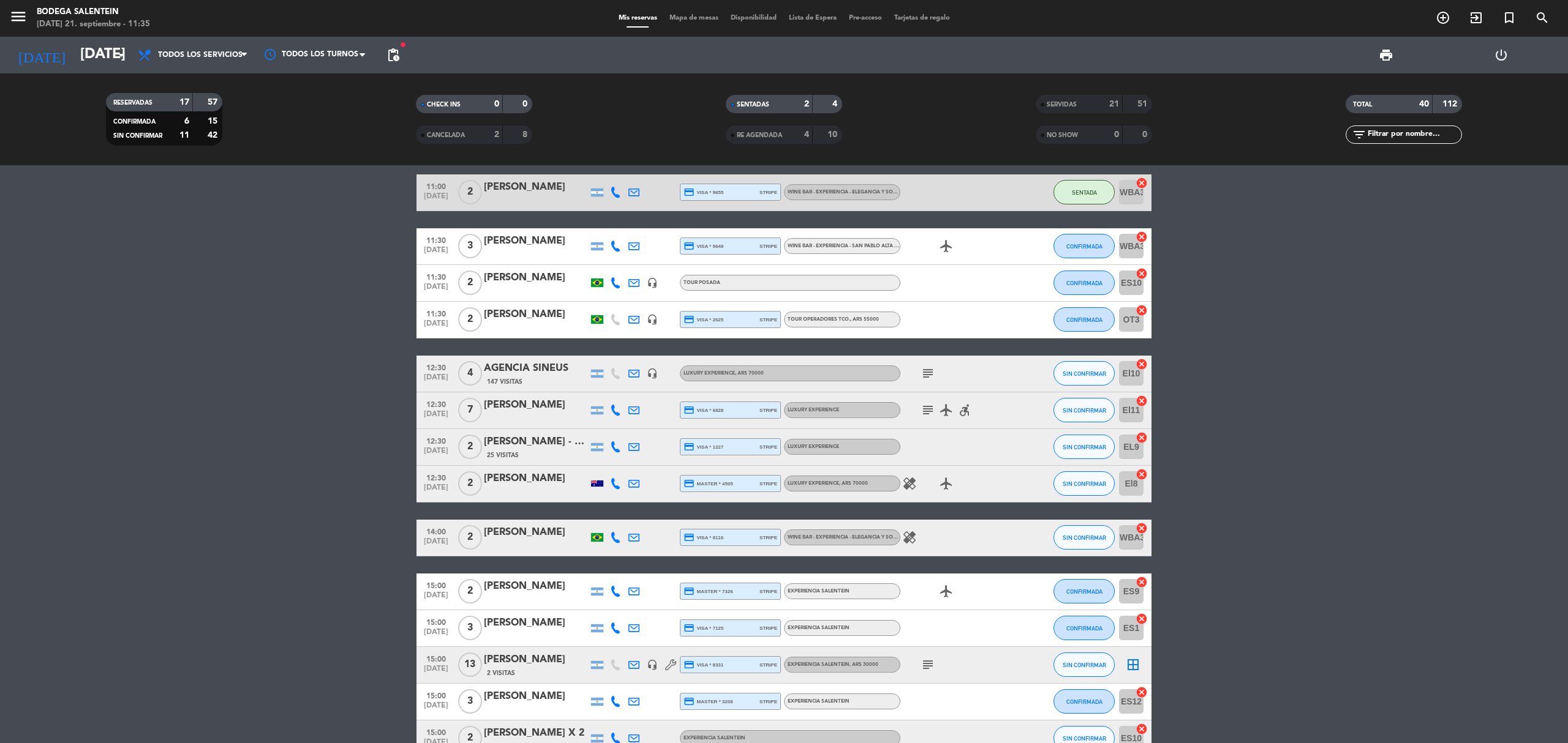
click at [1347, 388] on bookings-row "10:00 [DATE] 2 [PERSON_NAME] 6 Visitas credit_card amex * 2007 stripe WINE BAR …" at bounding box center [784, 457] width 1568 height 747
click at [349, 380] on bookings-row "10:00 [DATE] 2 [PERSON_NAME] 6 Visitas credit_card amex * 2007 stripe WINE BAR …" at bounding box center [784, 457] width 1568 height 747
click at [1070, 278] on button "CONFIRMADA" at bounding box center [1084, 282] width 61 height 24
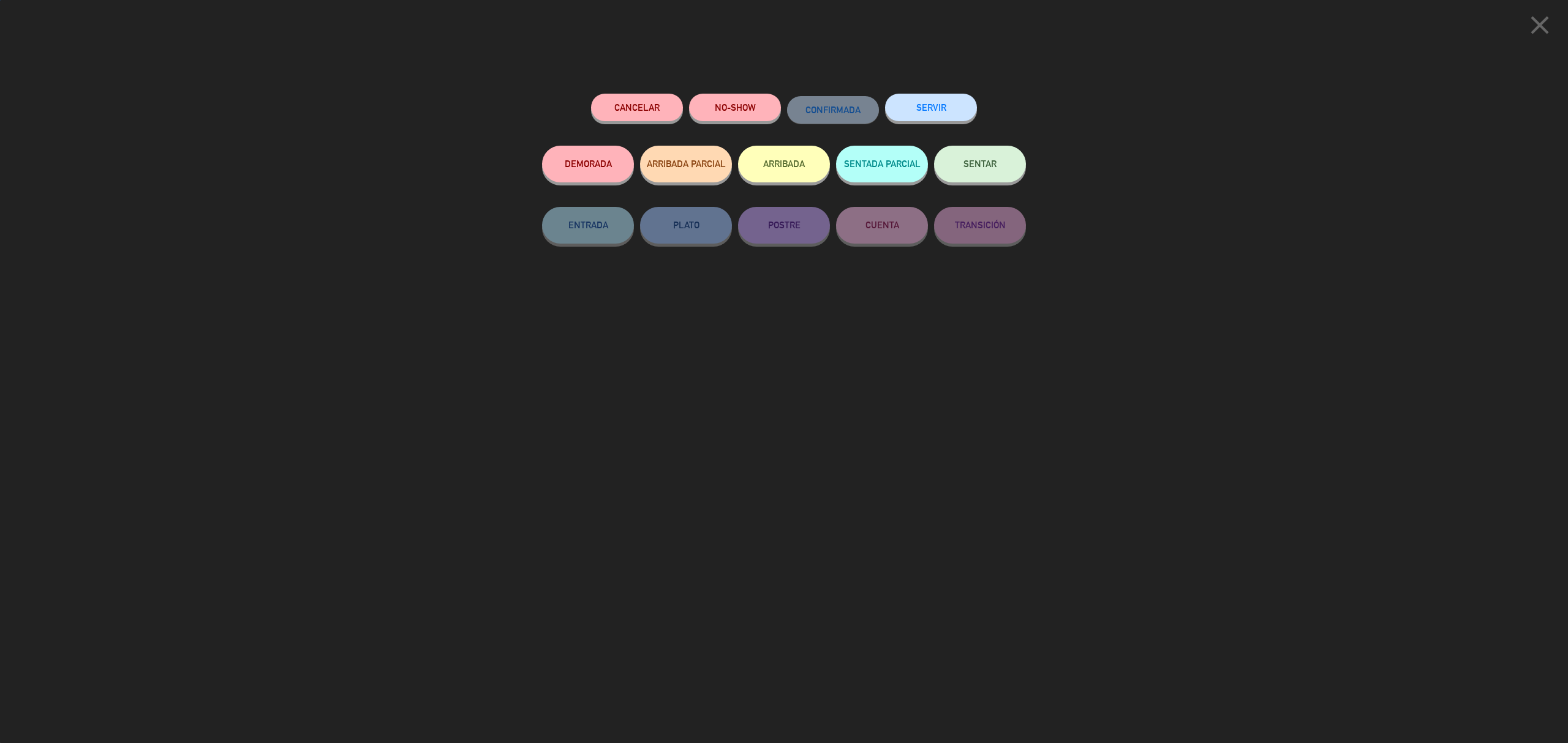
click at [953, 103] on button "SERVIR" at bounding box center [931, 107] width 92 height 27
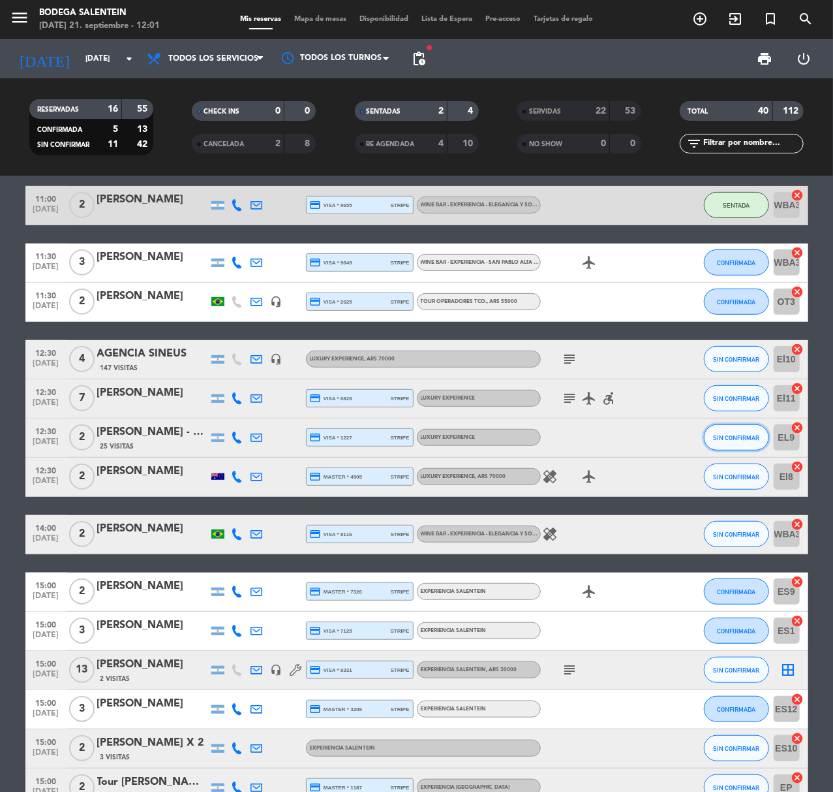
click at [726, 439] on span "SIN CONFIRMAR" at bounding box center [736, 437] width 46 height 7
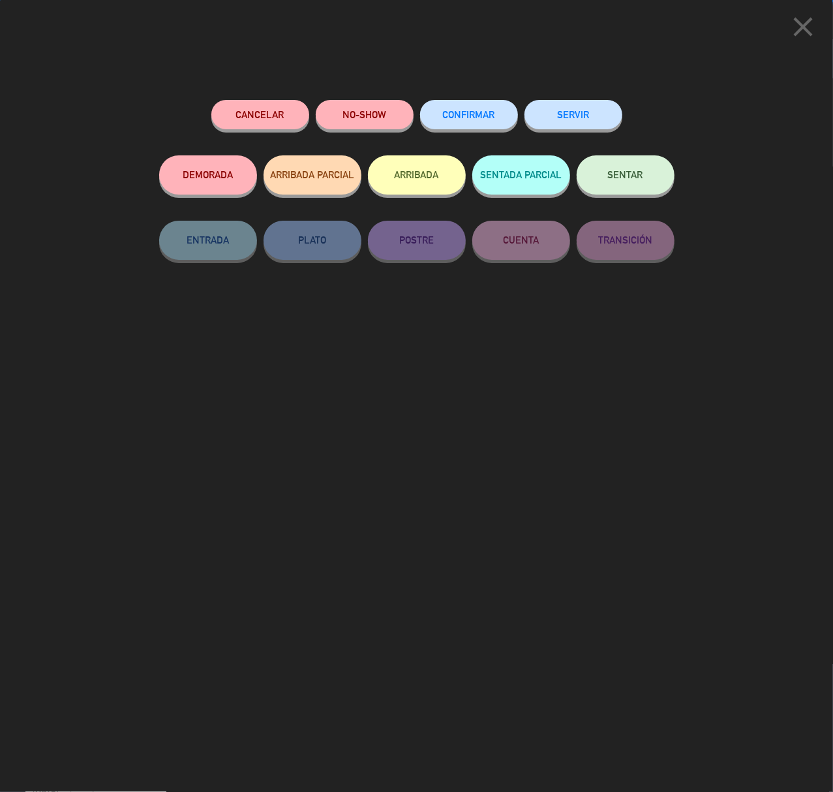
click at [551, 107] on button "SERVIR" at bounding box center [574, 114] width 98 height 29
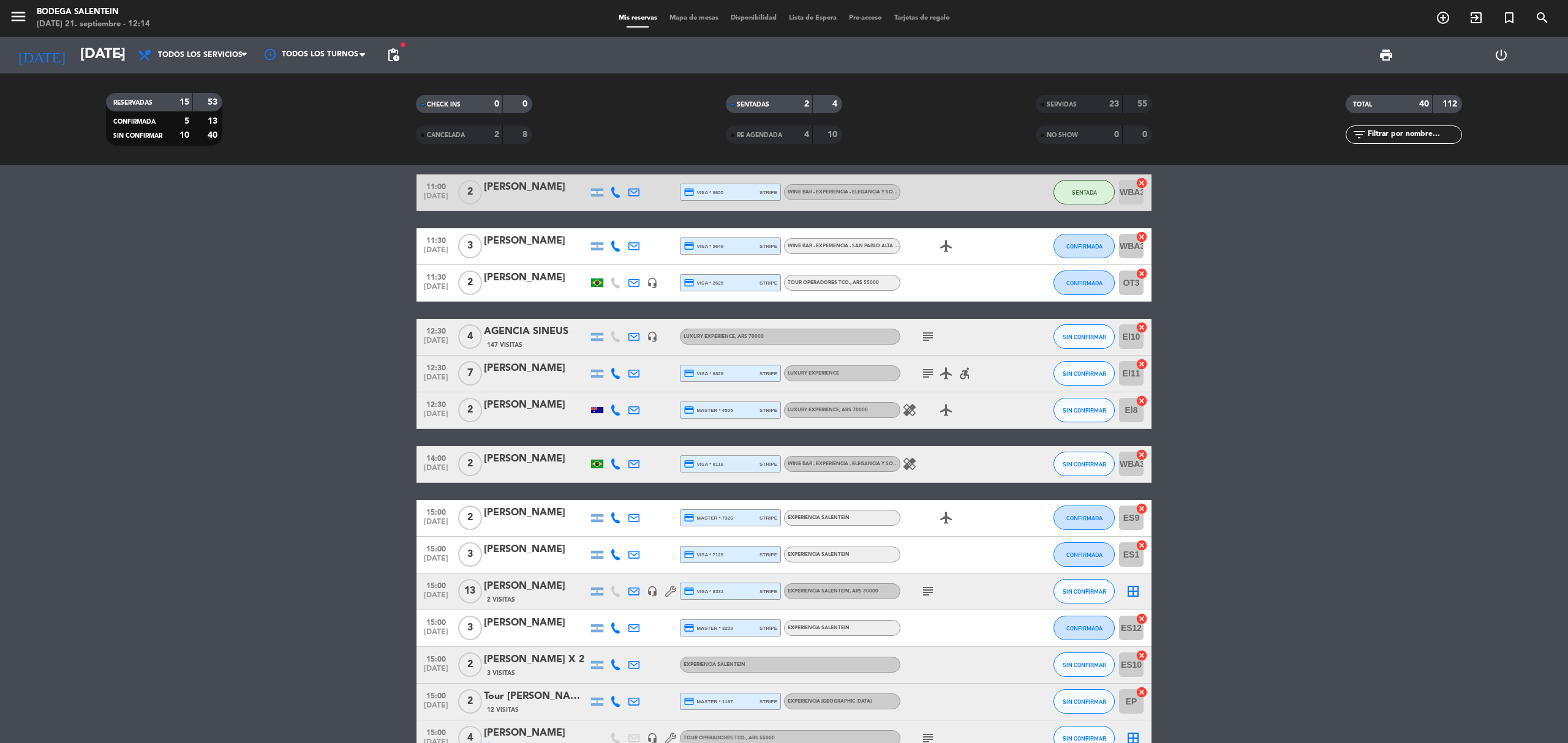
click at [918, 339] on div "subject" at bounding box center [954, 337] width 110 height 37
click at [927, 337] on icon "subject" at bounding box center [928, 337] width 15 height 15
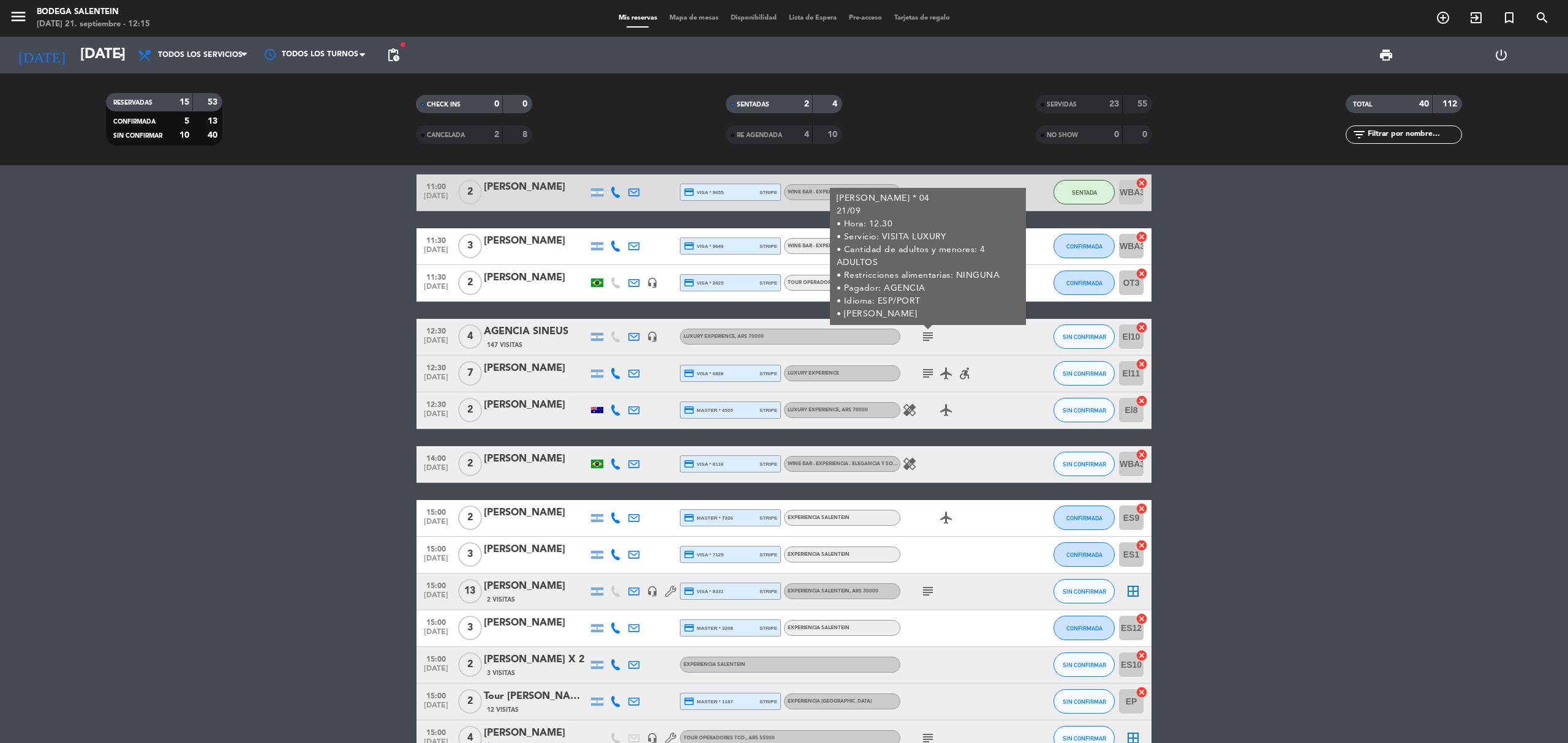
click at [927, 337] on icon "subject" at bounding box center [928, 337] width 15 height 15
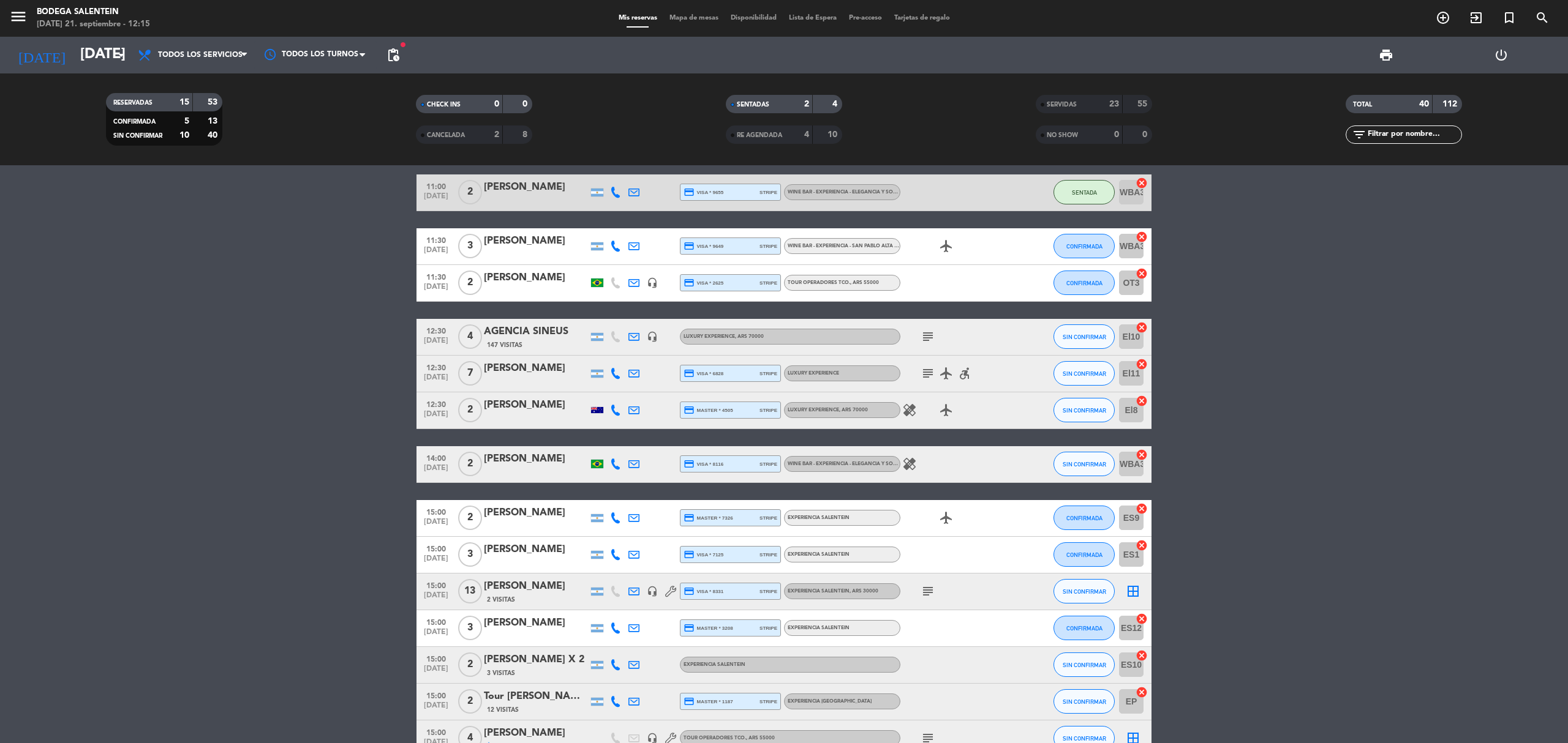
click at [924, 334] on icon "subject" at bounding box center [928, 337] width 15 height 15
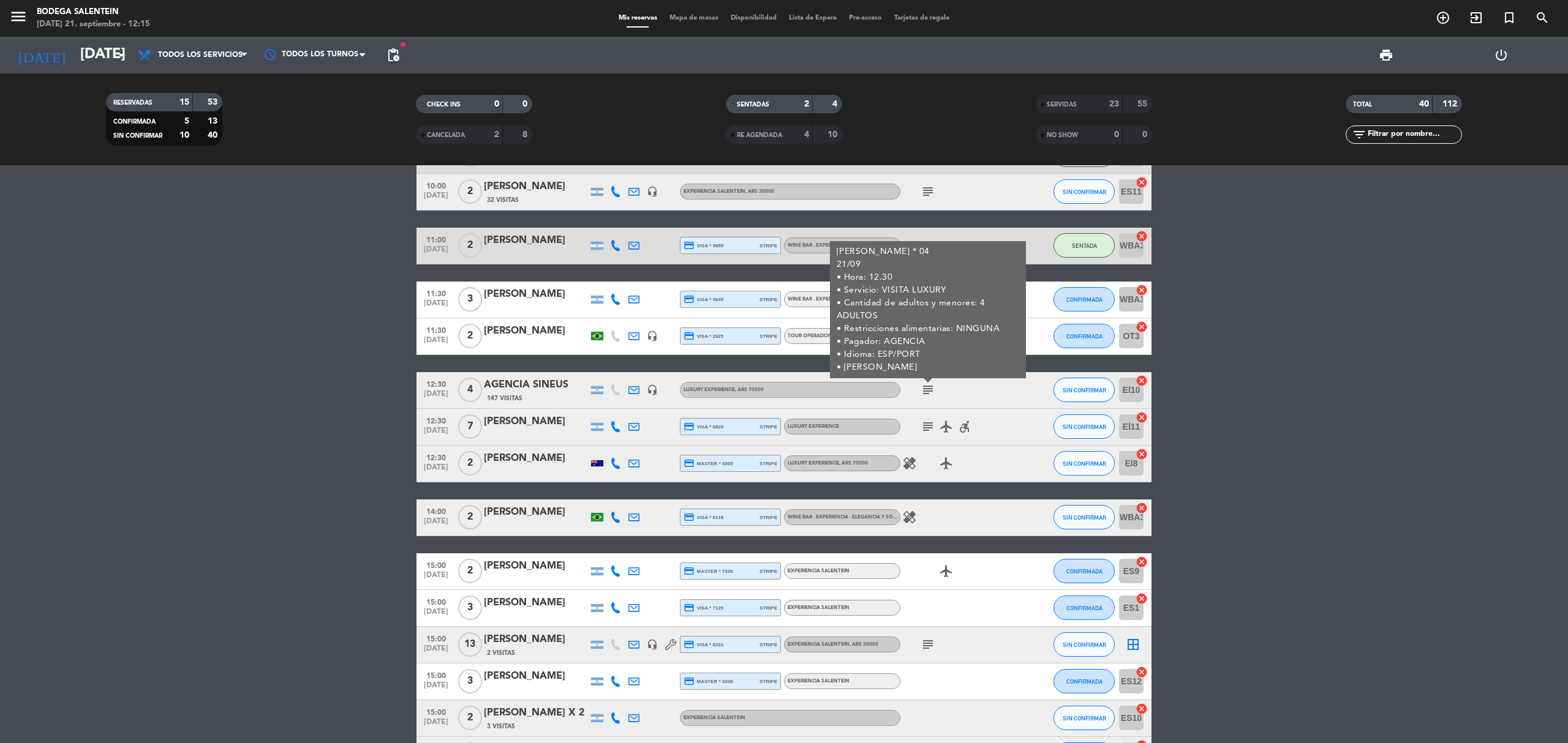
scroll to position [163, 0]
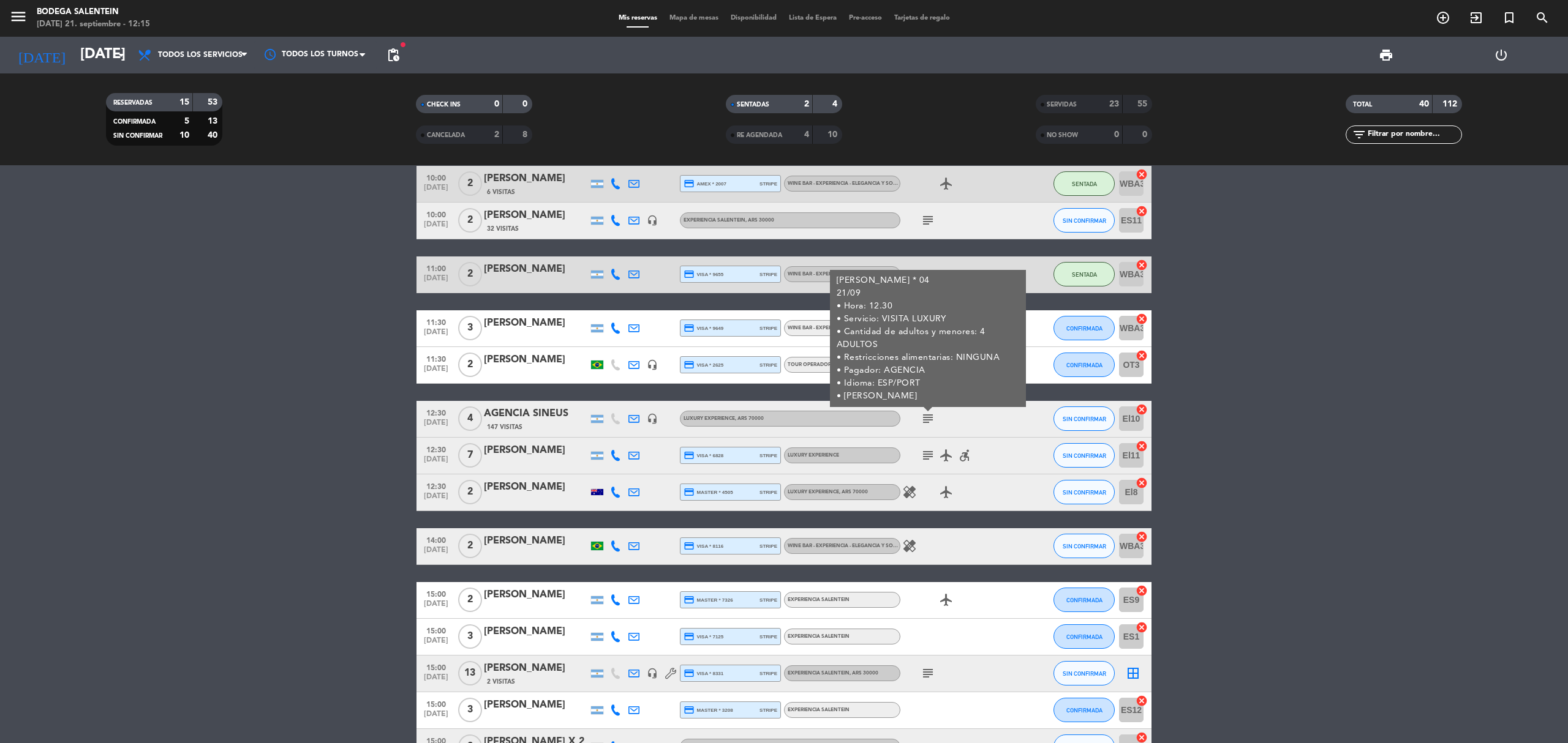
click at [202, 380] on bookings-row "10:00 [DATE] 2 [PERSON_NAME] 6 Visitas credit_card amex * 2007 stripe WINE BAR …" at bounding box center [784, 503] width 1568 height 674
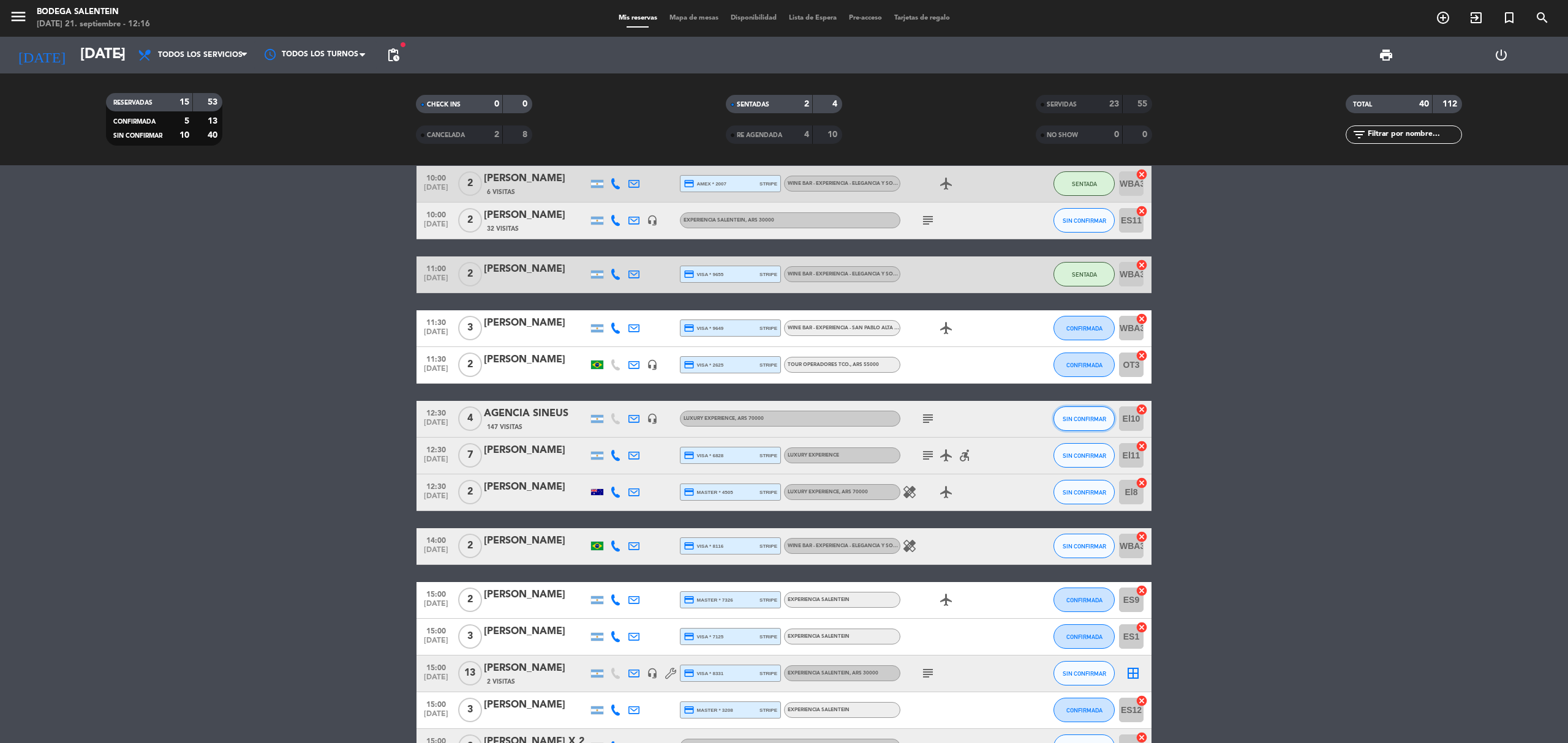
click at [1073, 419] on span "SIN CONFIRMAR" at bounding box center [1084, 418] width 43 height 7
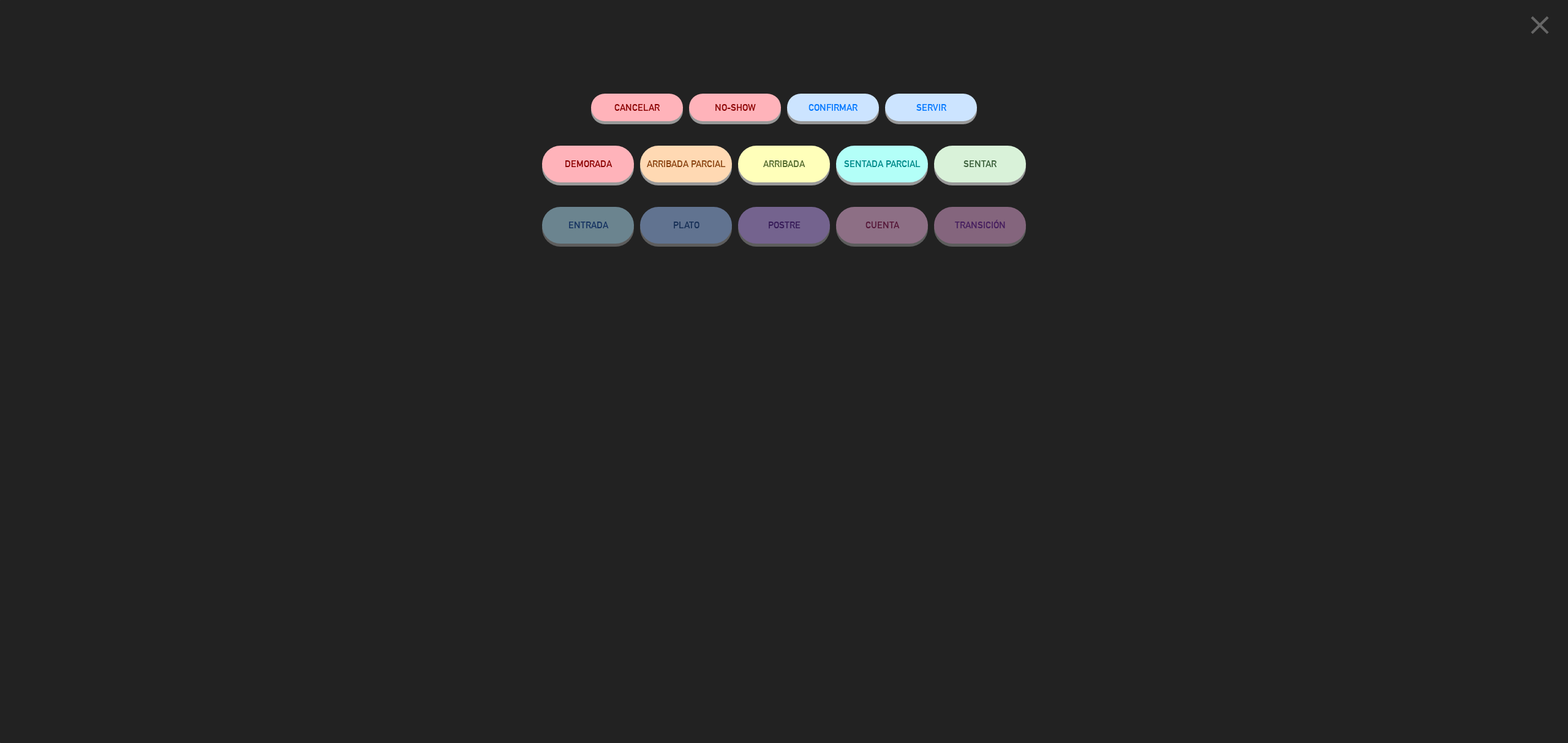
drag, startPoint x: 787, startPoint y: 170, endPoint x: 696, endPoint y: 170, distance: 91.0
click at [696, 170] on div "DEMORADA ARRIBADA PARCIAL ARRIBADA SENTADA PARCIAL SENTAR" at bounding box center [784, 175] width 484 height 61
click at [696, 170] on button "ARRIBADA PARCIAL" at bounding box center [686, 163] width 92 height 37
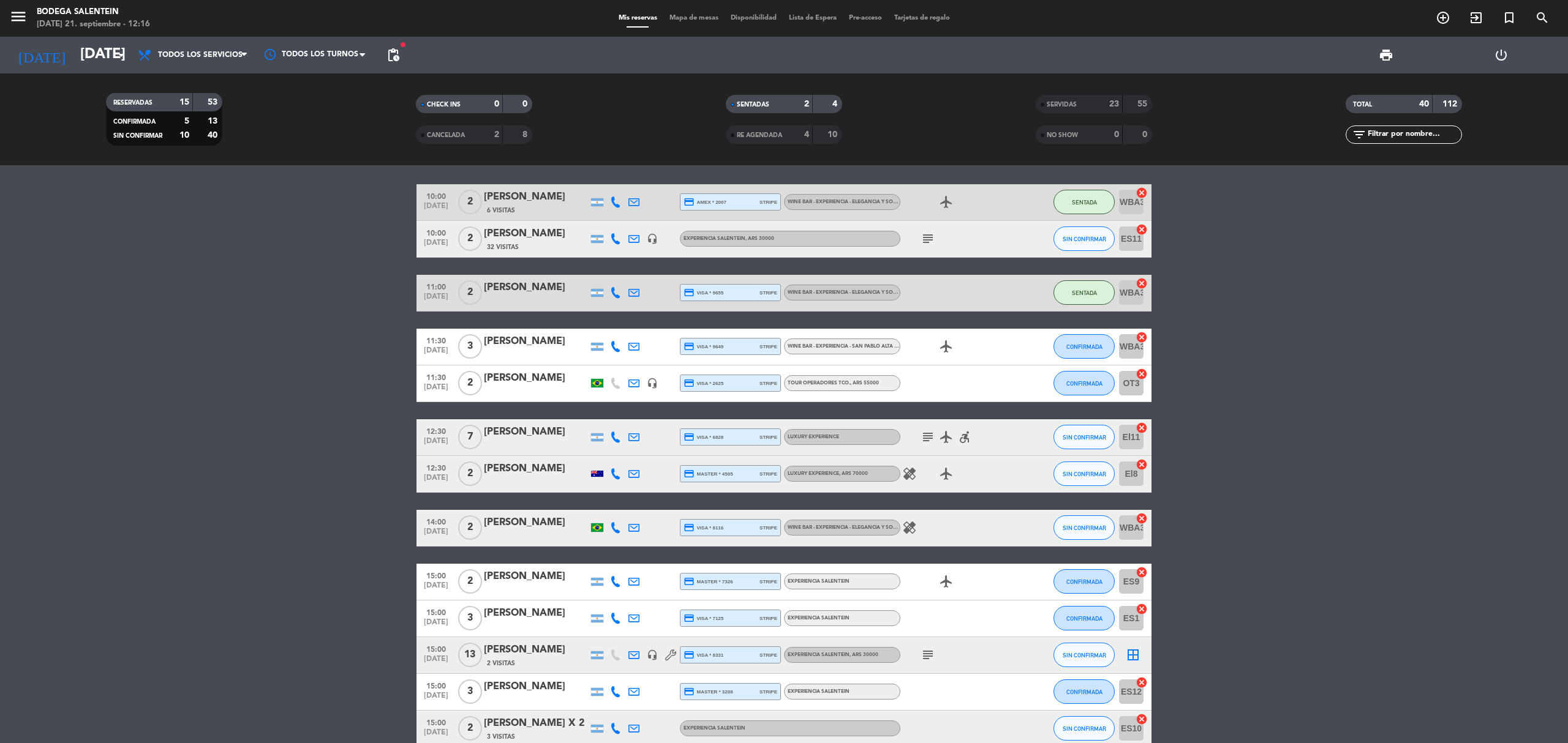
scroll to position [174, 0]
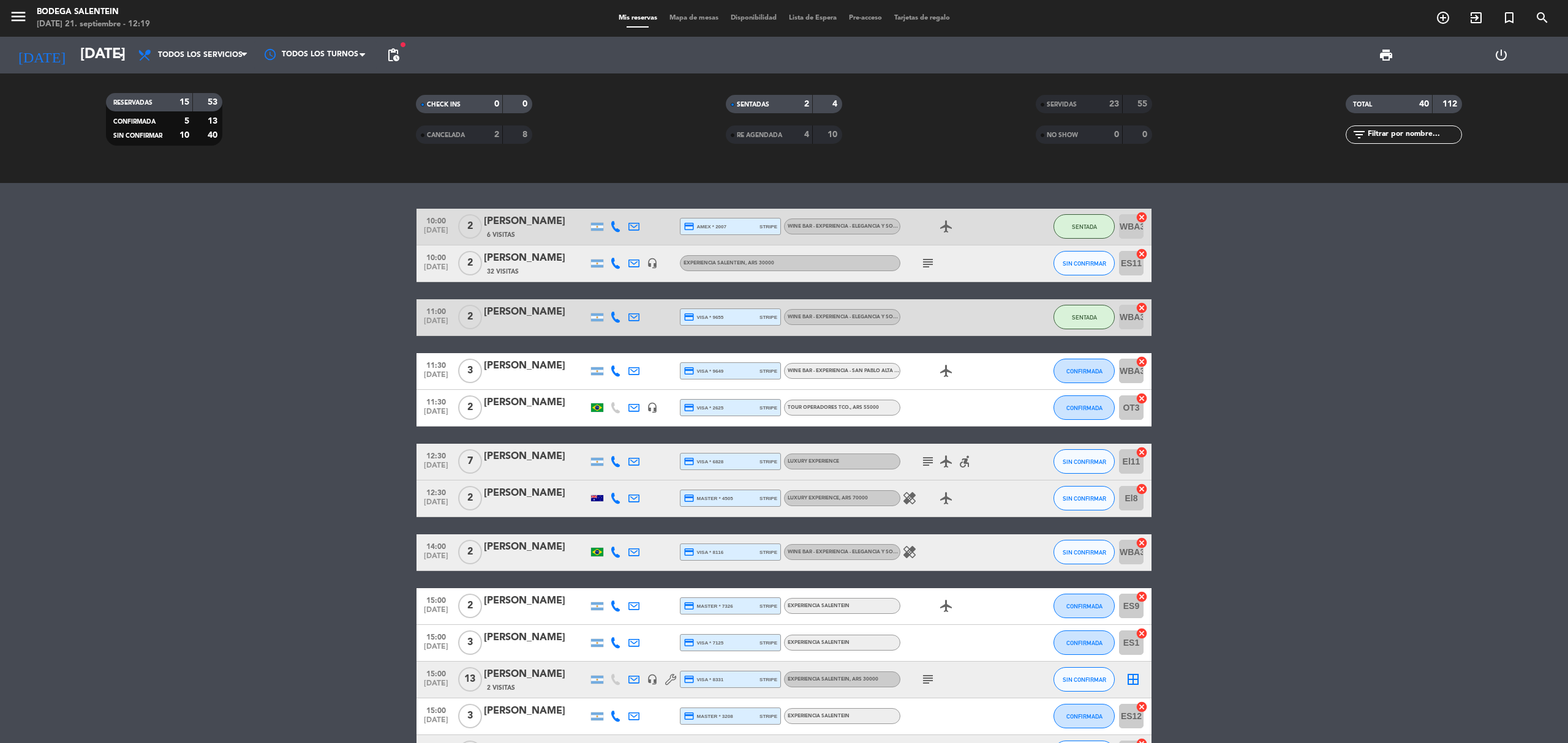
click at [1132, 104] on div "55" at bounding box center [1137, 104] width 23 height 14
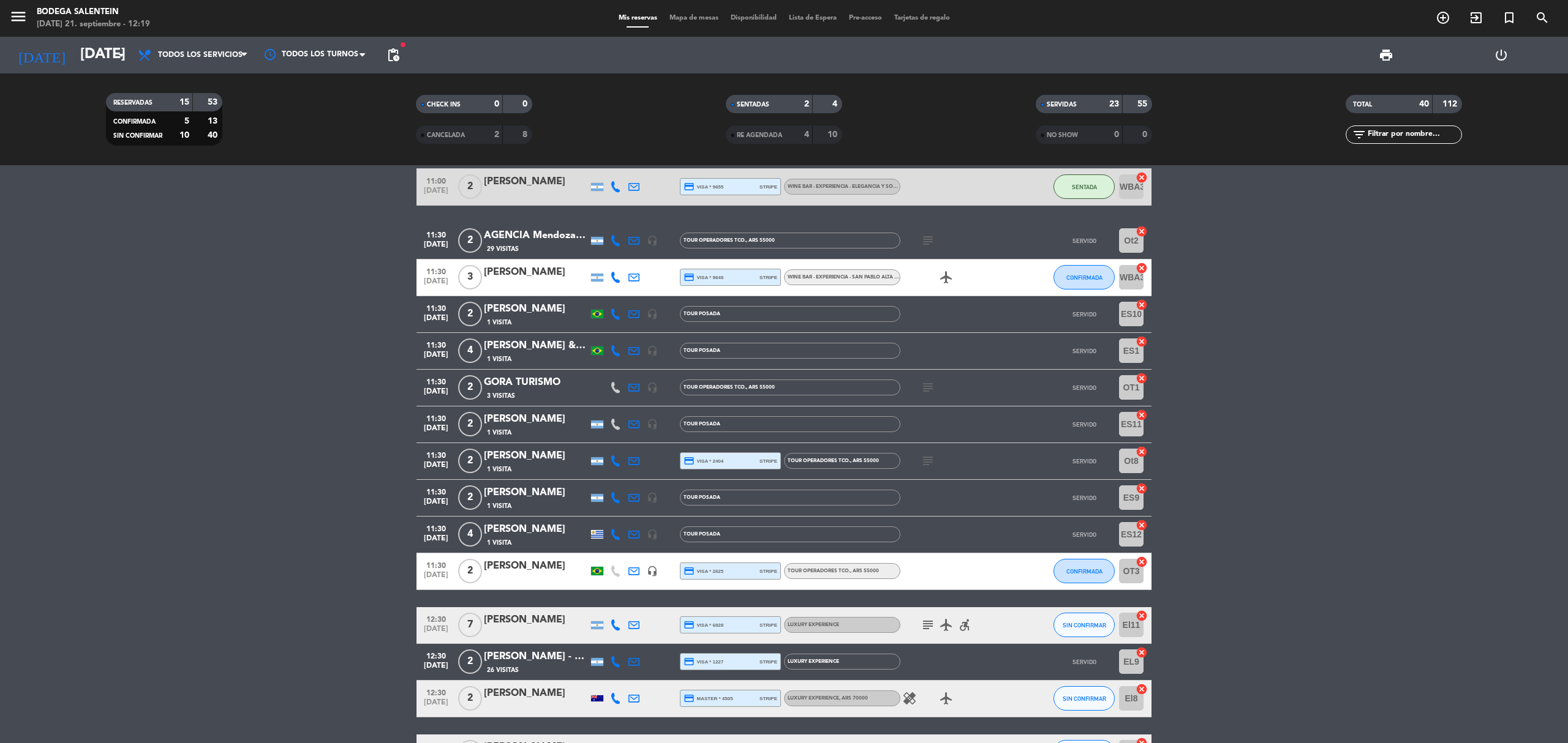
scroll to position [909, 0]
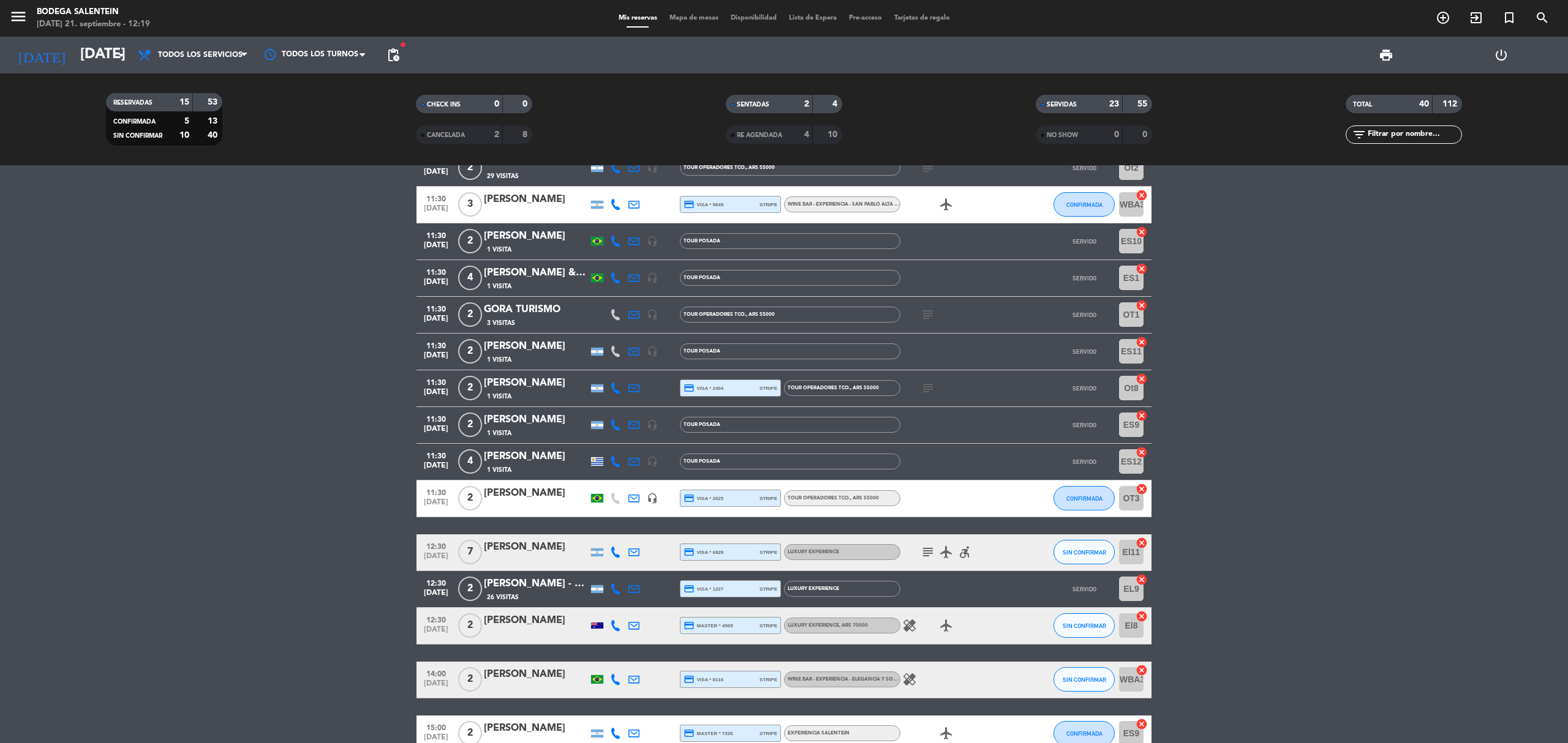
click at [440, 591] on span "[DATE]" at bounding box center [435, 596] width 31 height 14
click at [220, 485] on bookings-row "10:00 [DATE] 4 [PERSON_NAME] Interaminense Júnior 1 Visita credit_card master *…" at bounding box center [784, 223] width 1568 height 1499
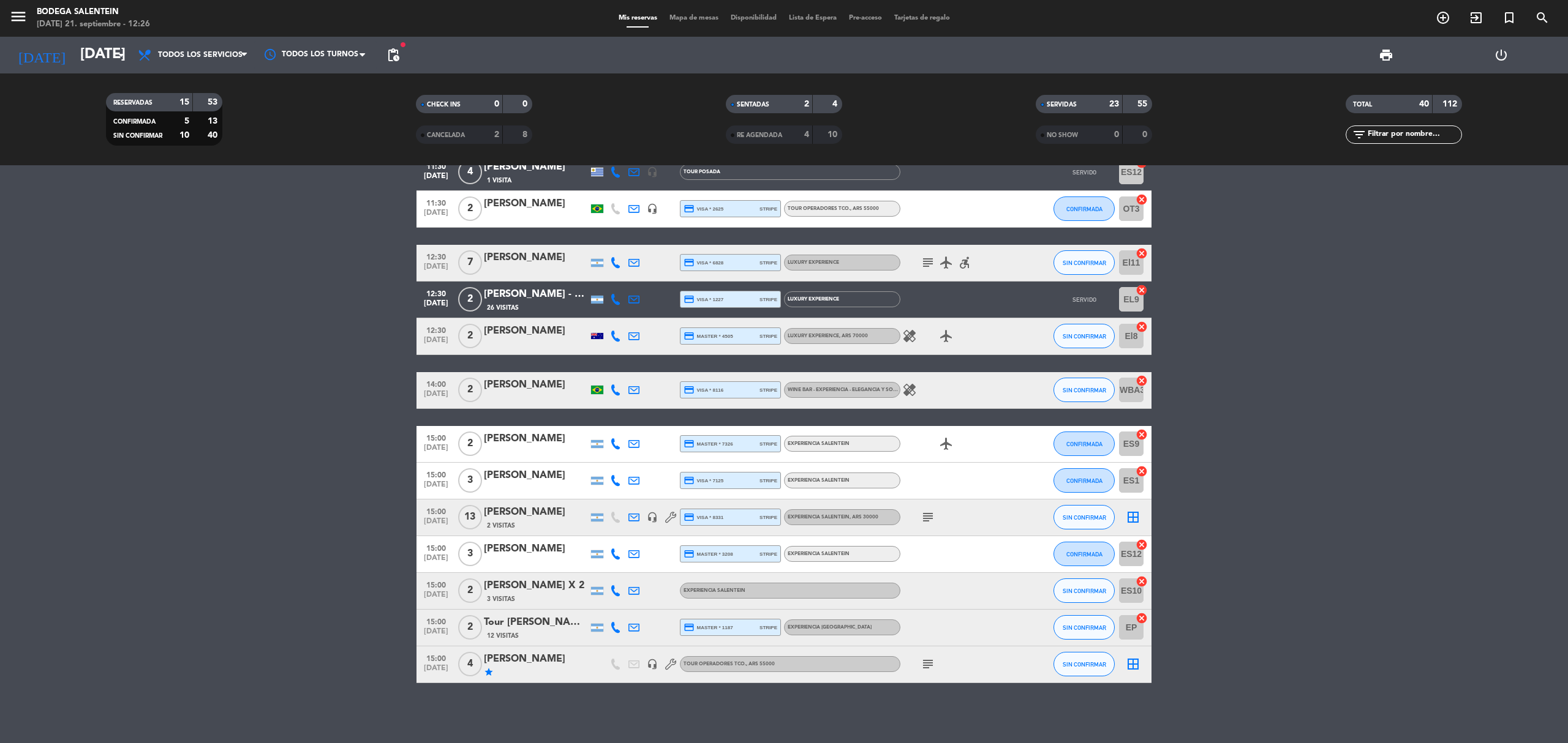
scroll to position [1117, 0]
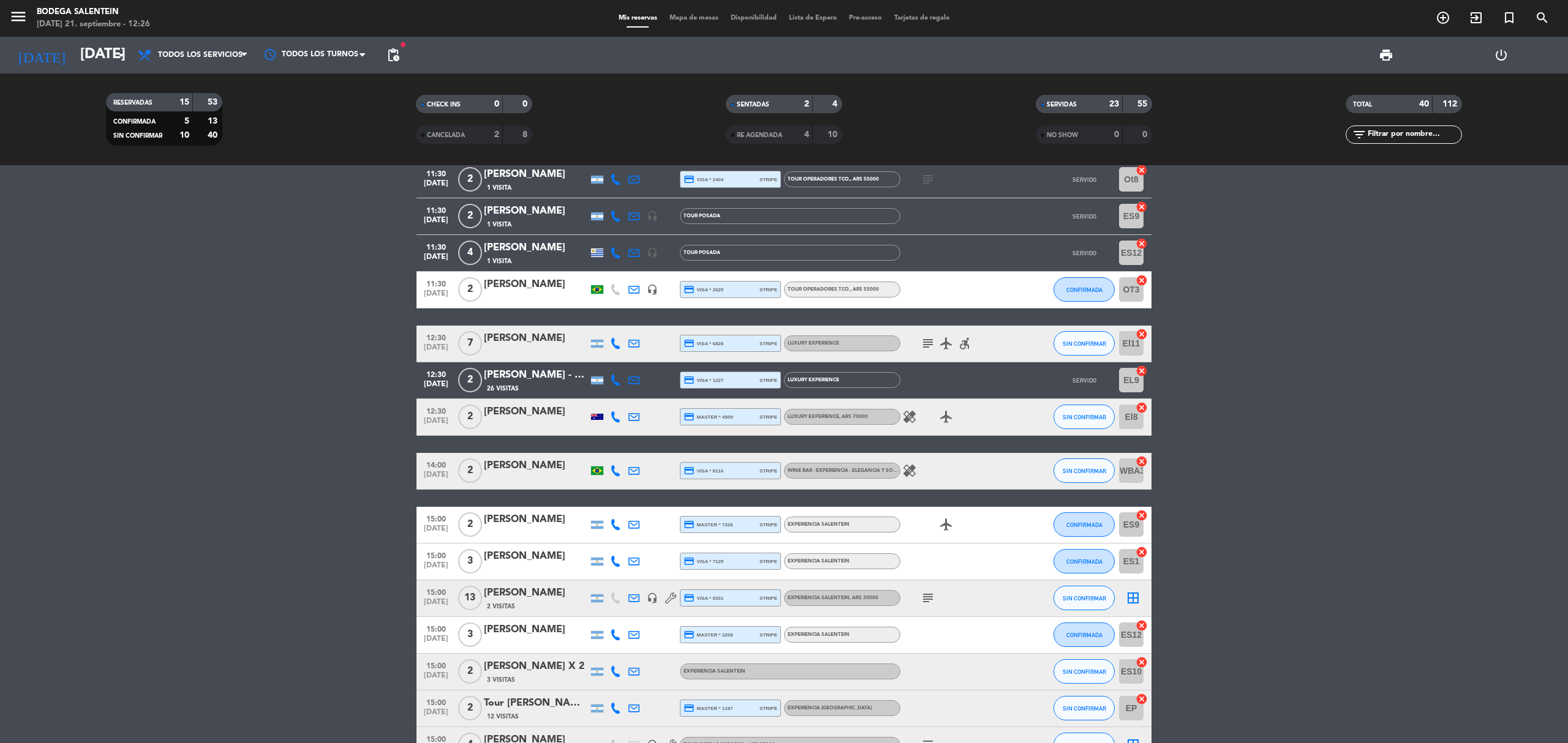
click at [923, 343] on icon "subject" at bounding box center [928, 343] width 15 height 15
click at [251, 502] on bookings-row "10:00 [DATE] 4 [PERSON_NAME] Interaminense Júnior 1 Visita credit_card master *…" at bounding box center [784, 15] width 1568 height 1499
click at [554, 348] on div at bounding box center [536, 351] width 104 height 9
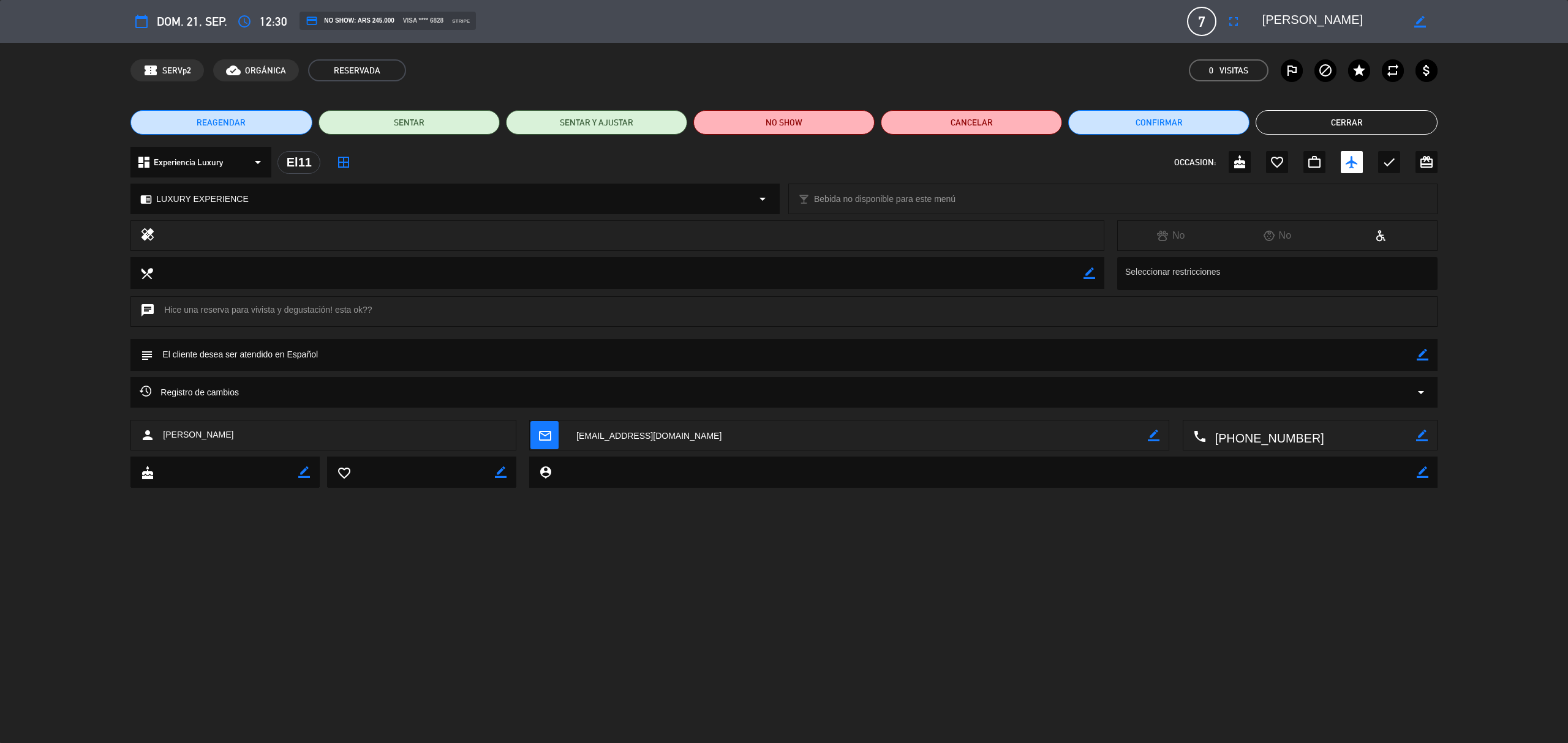
click at [1355, 115] on button "Cerrar" at bounding box center [1346, 122] width 181 height 24
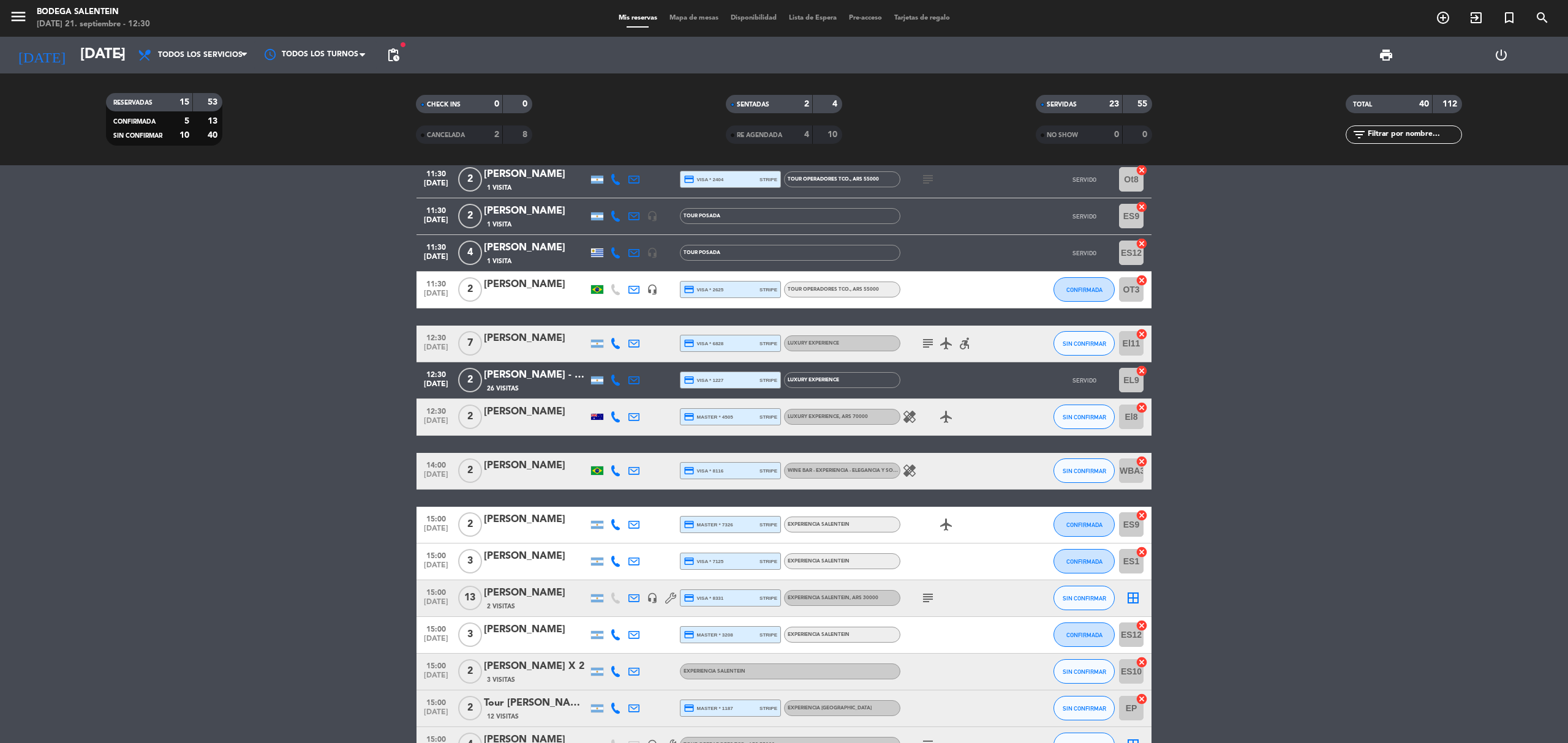
click at [263, 394] on bookings-row "10:00 [DATE] 4 [PERSON_NAME] Interaminense Júnior 1 Visita credit_card master *…" at bounding box center [784, 15] width 1568 height 1499
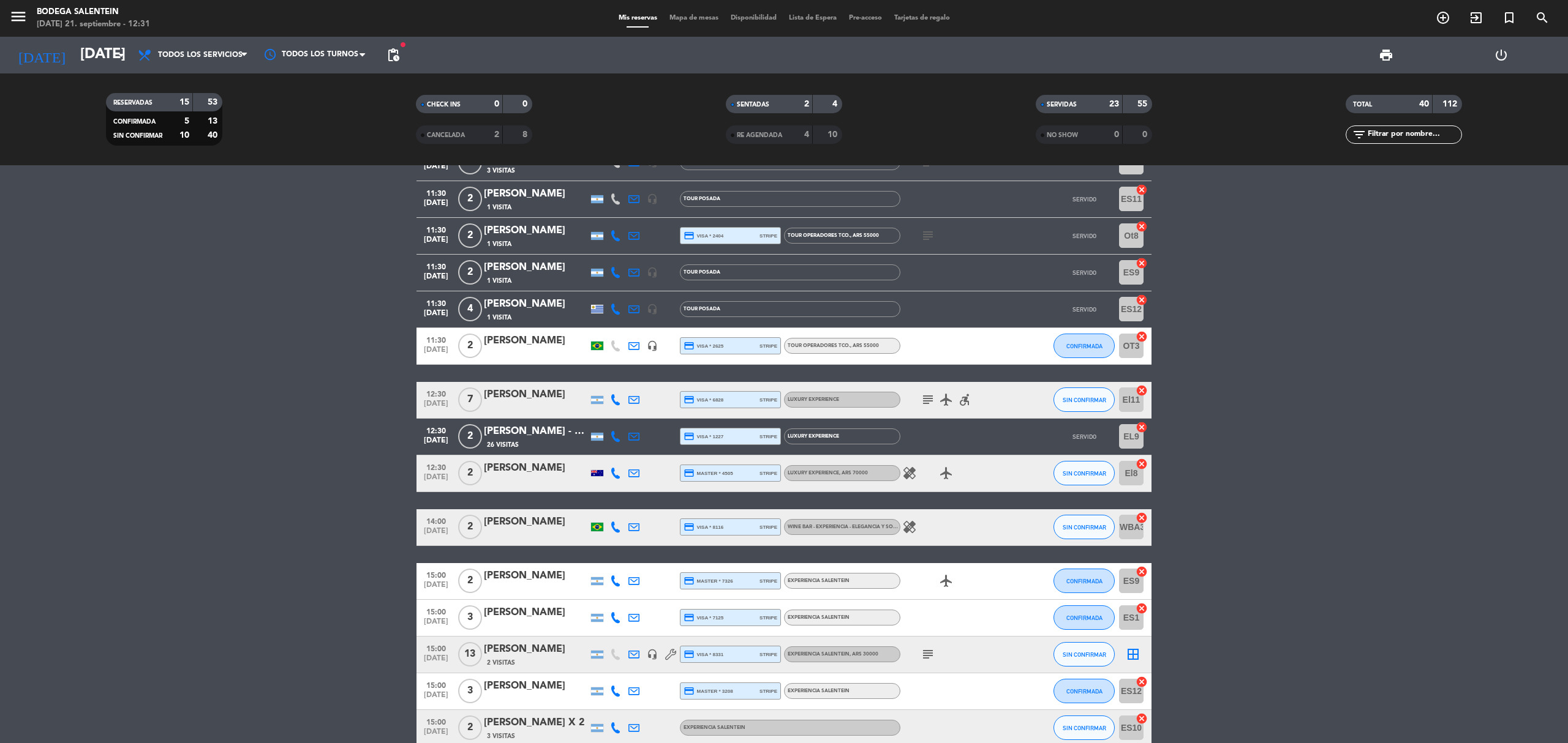
scroll to position [1198, 0]
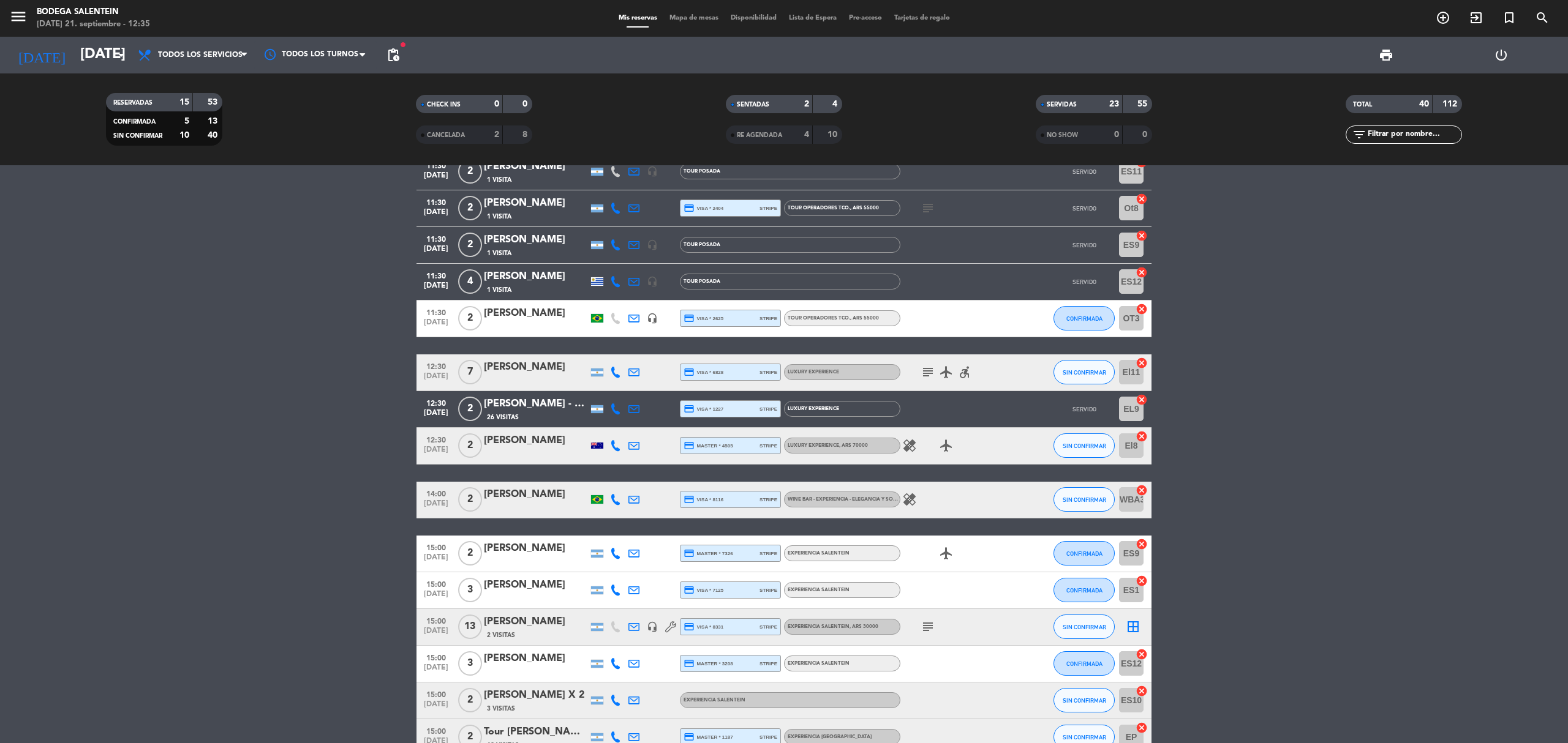
scroll to position [1117, 0]
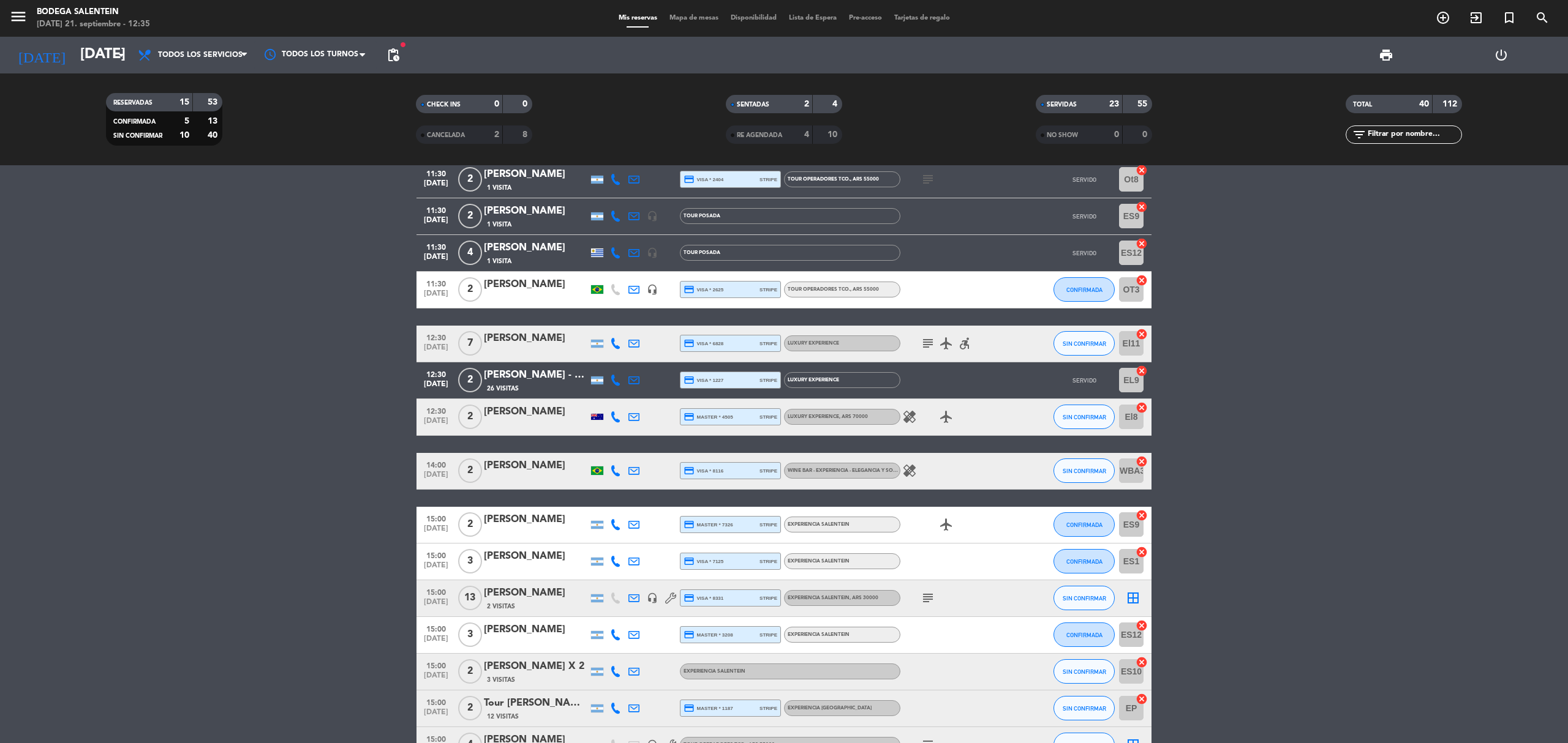
click at [329, 380] on bookings-row "10:00 [DATE] 4 [PERSON_NAME] Interaminense Júnior 1 Visita credit_card master *…" at bounding box center [784, 15] width 1568 height 1499
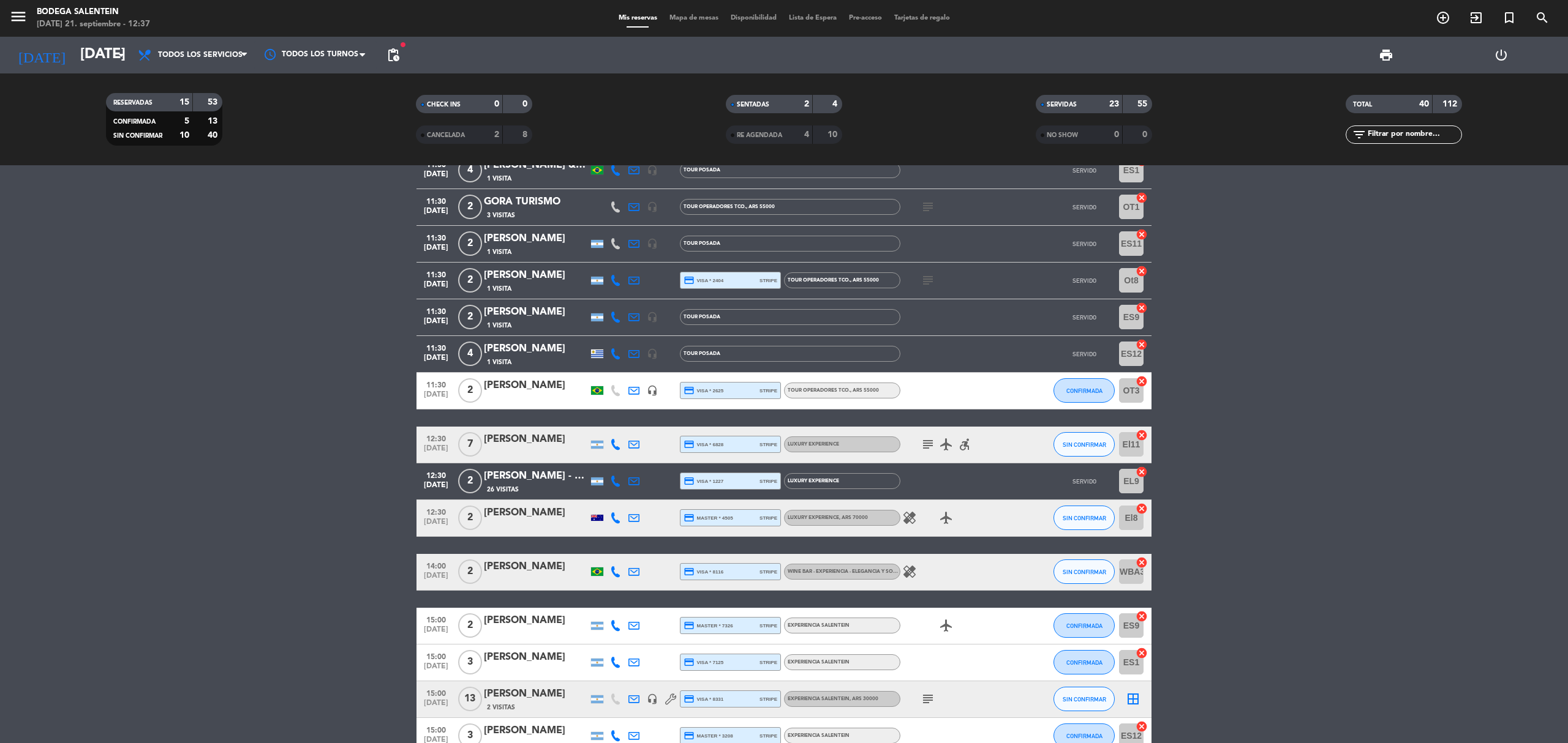
scroll to position [872, 0]
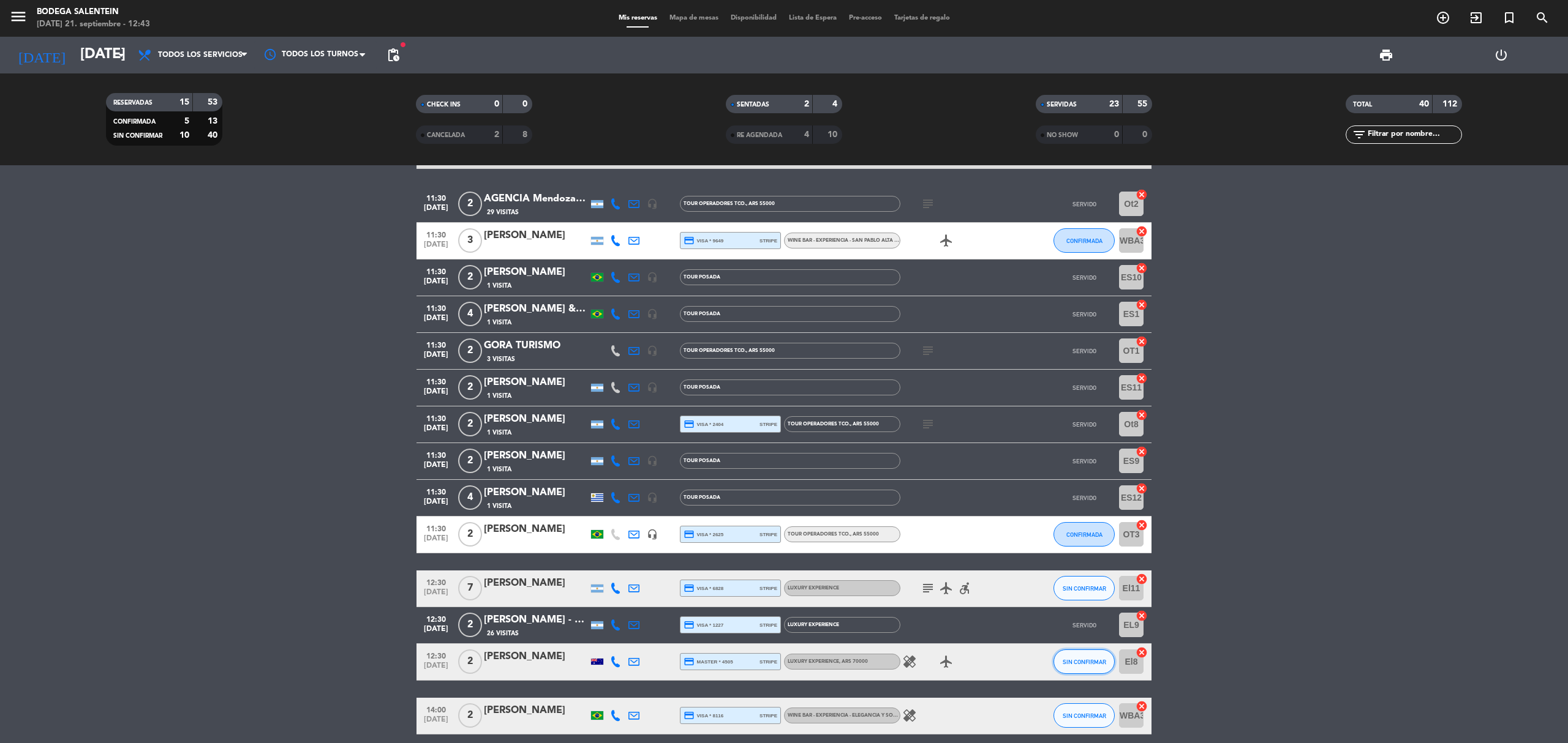
click at [1066, 663] on span "SIN CONFIRMAR" at bounding box center [1084, 661] width 43 height 7
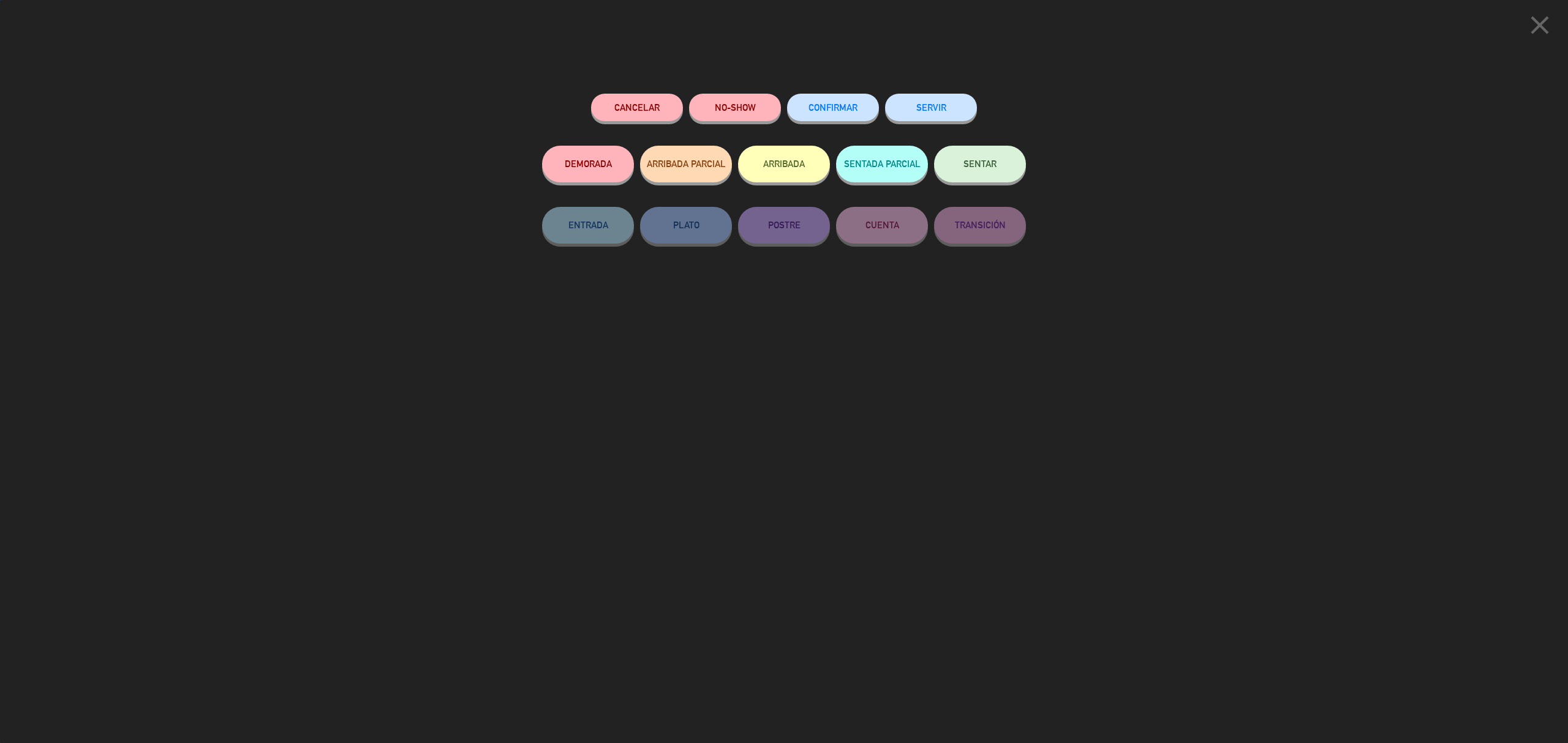
click at [939, 111] on button "SERVIR" at bounding box center [931, 107] width 92 height 27
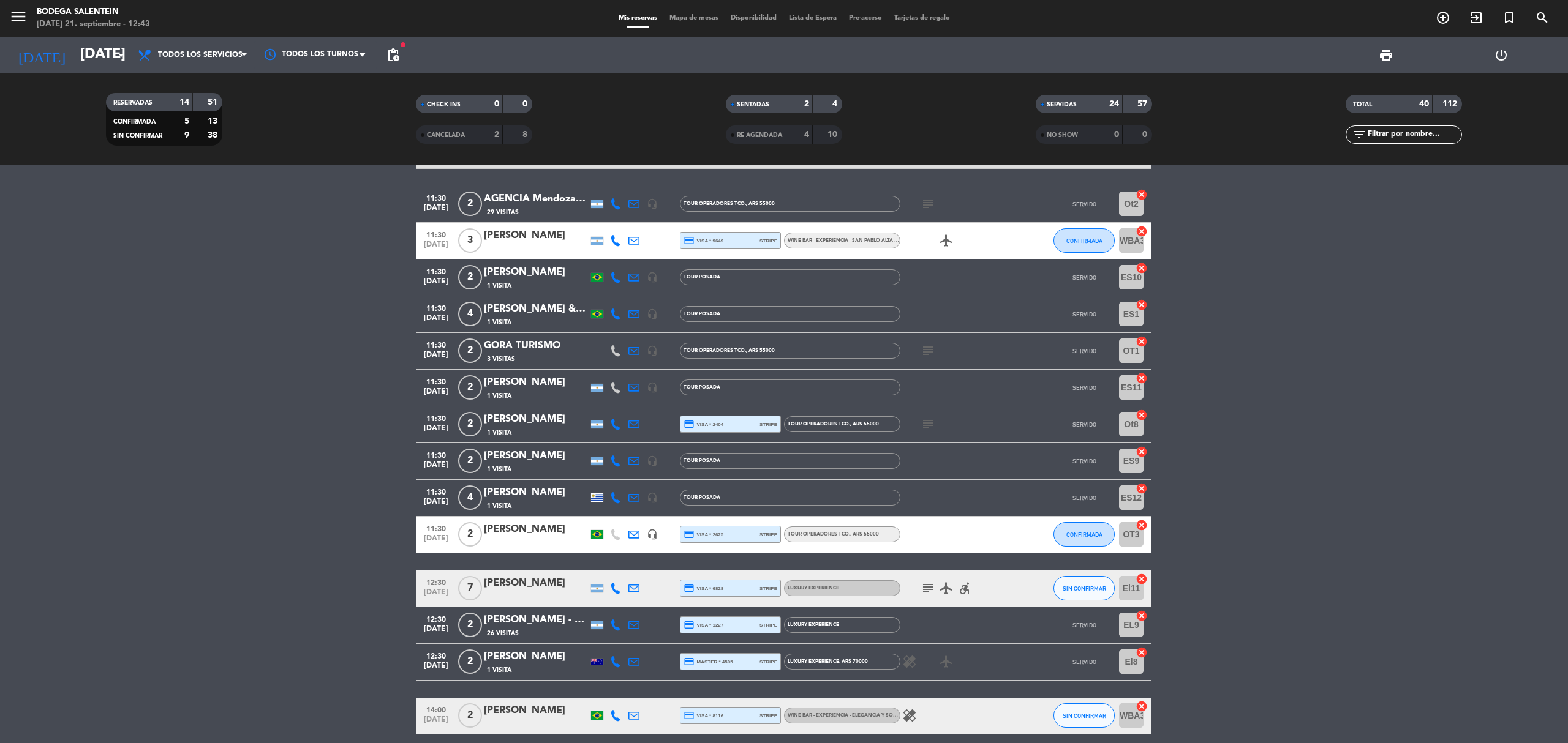
click at [930, 585] on icon "subject" at bounding box center [928, 588] width 15 height 15
click at [1233, 557] on bookings-row "10:00 [DATE] 4 [PERSON_NAME] Interaminense Júnior 1 Visita credit_card master *…" at bounding box center [784, 260] width 1568 height 1499
click at [1076, 537] on span "CONFIRMADA" at bounding box center [1084, 534] width 37 height 7
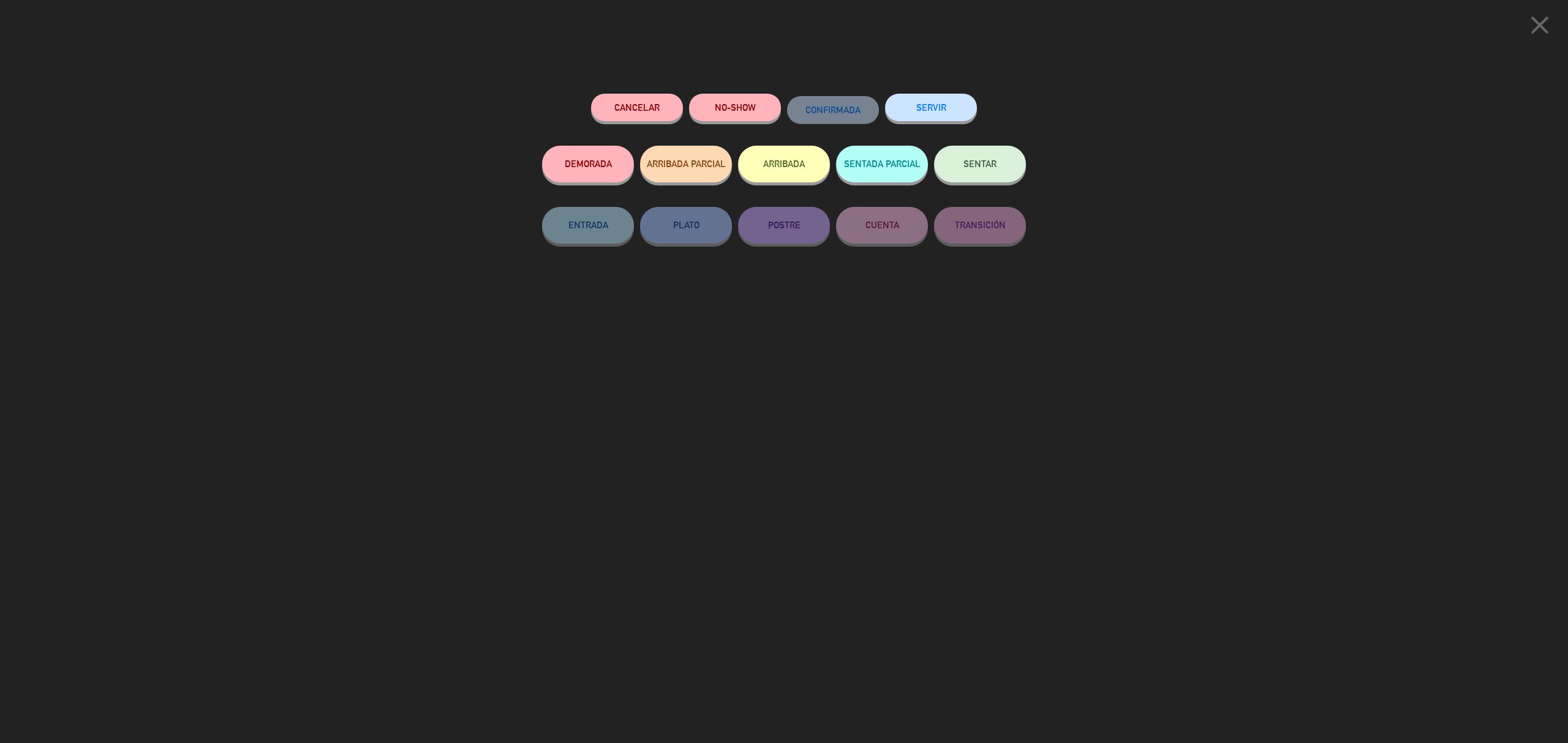
click at [953, 115] on button "SERVIR" at bounding box center [931, 107] width 92 height 27
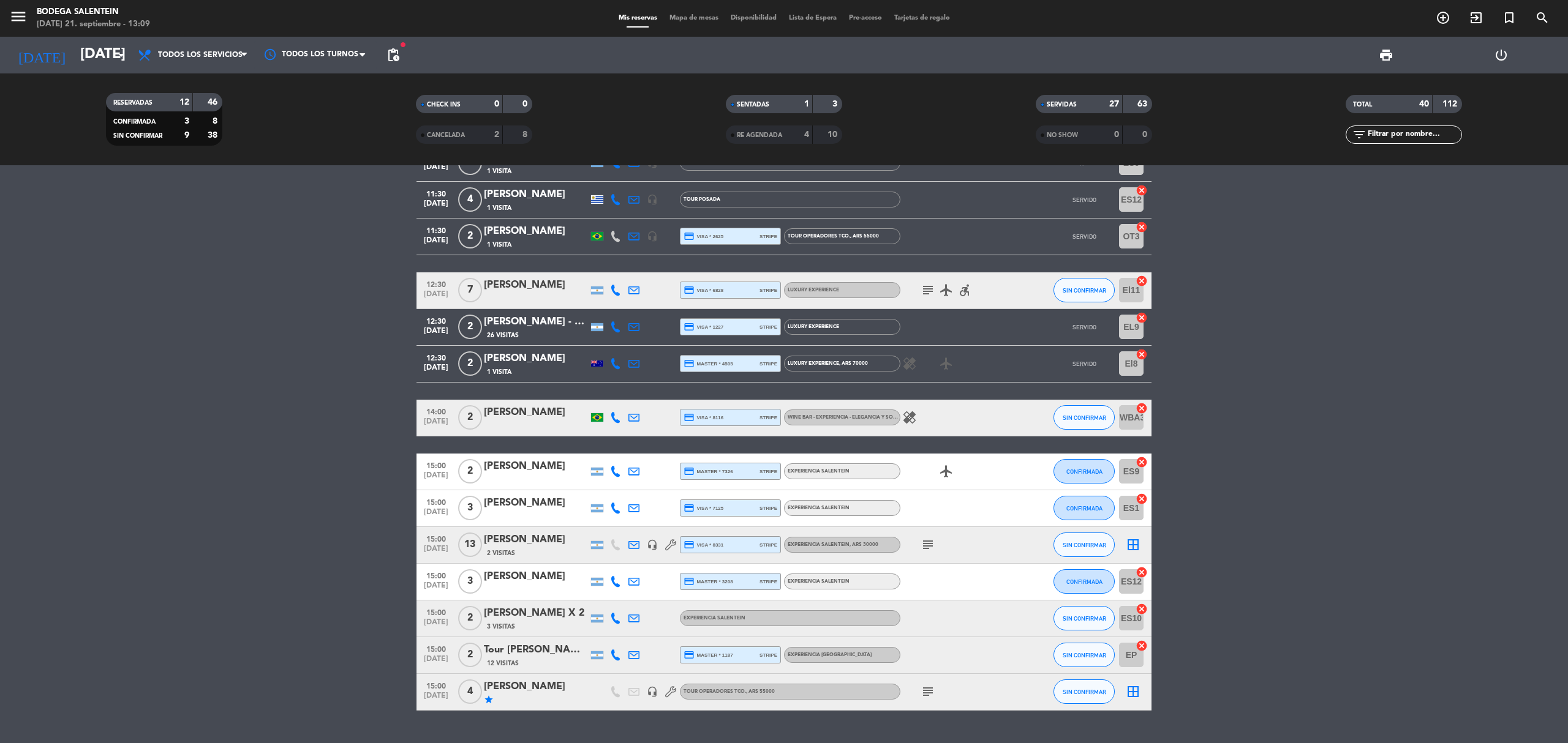
scroll to position [1198, 0]
